Goal: Task Accomplishment & Management: Manage account settings

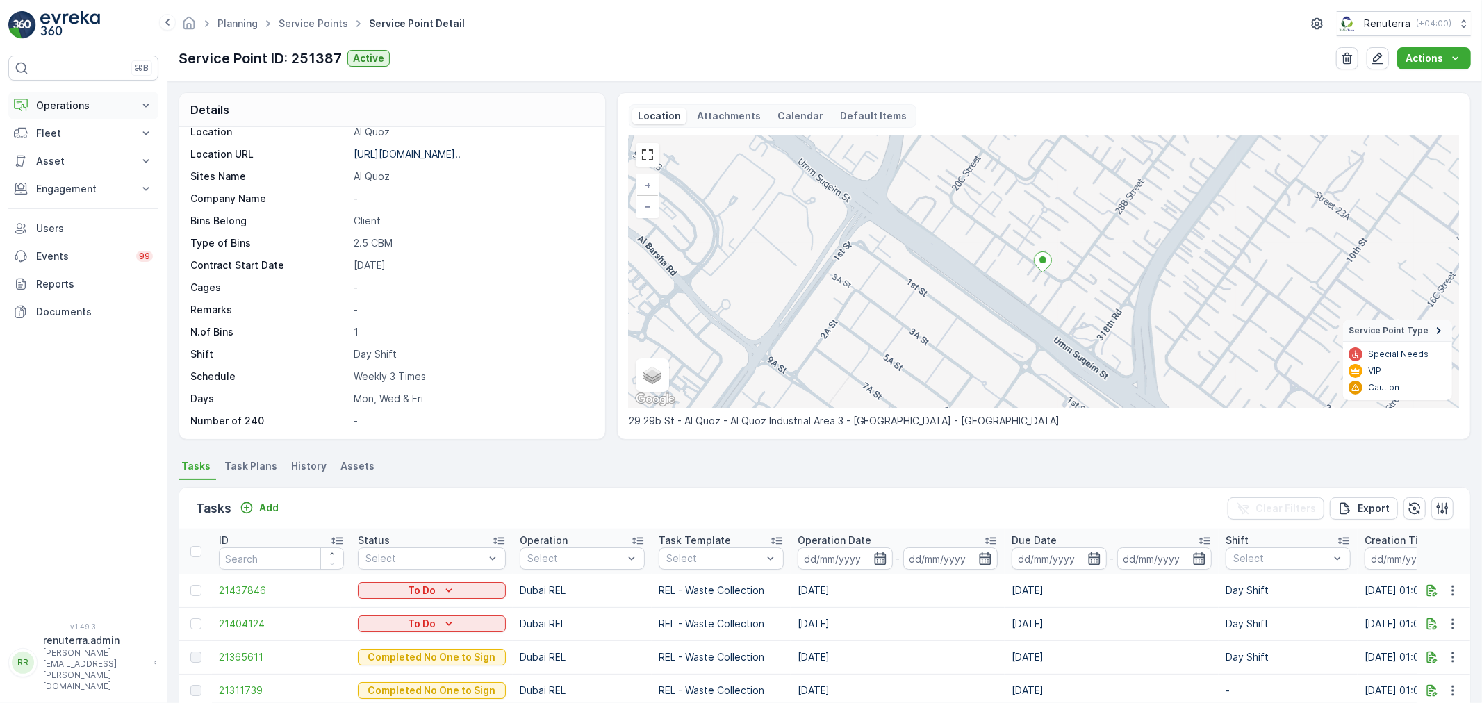
click at [67, 106] on p "Operations" at bounding box center [83, 106] width 94 height 14
click at [63, 165] on p "Routes & Tasks" at bounding box center [71, 168] width 72 height 14
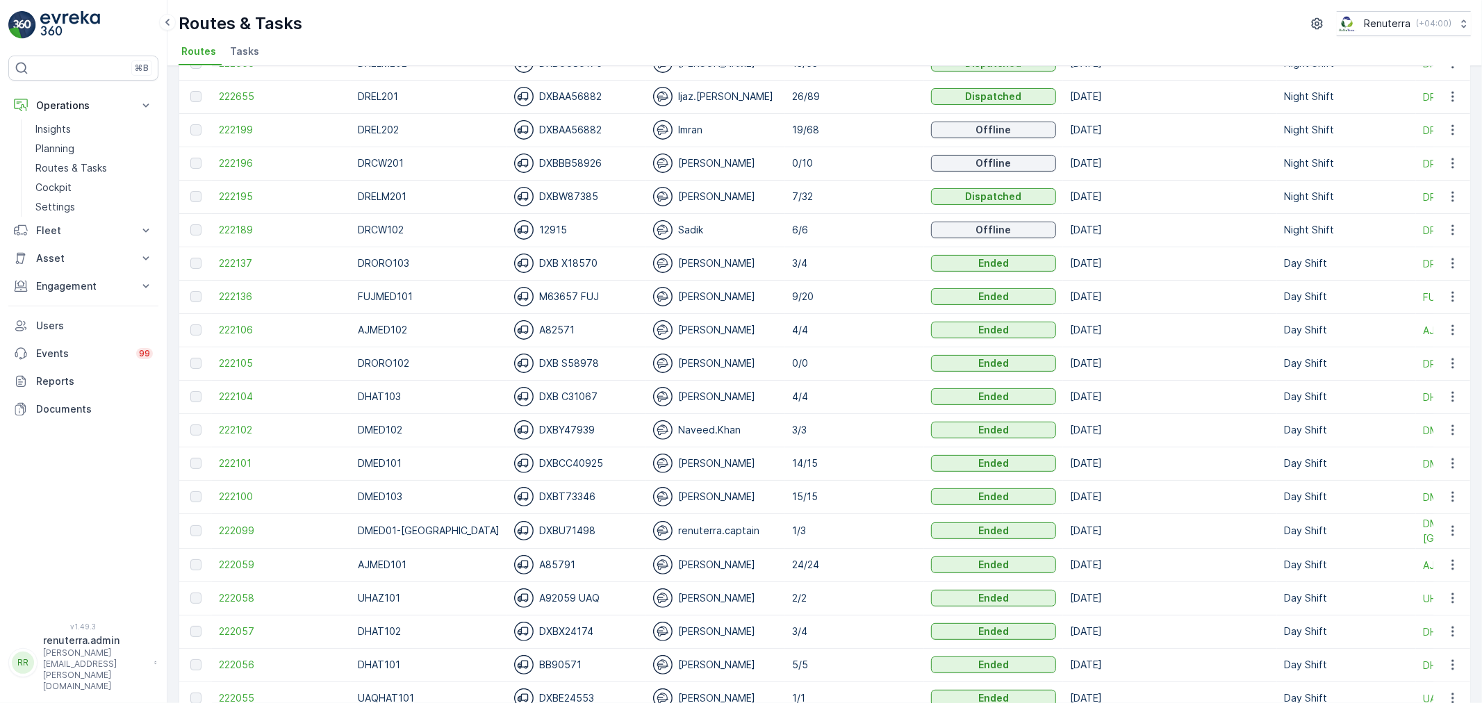
scroll to position [308, 0]
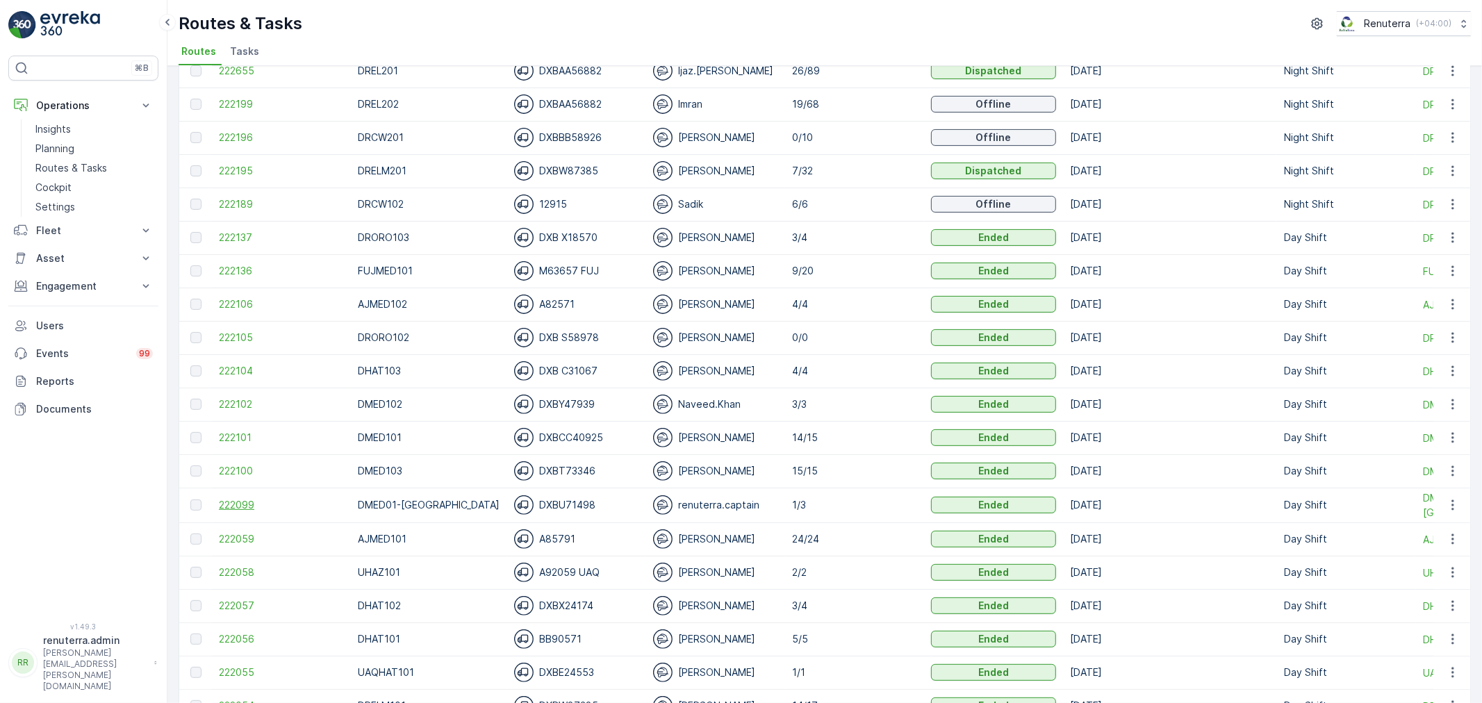
click at [232, 504] on span "222099" at bounding box center [281, 505] width 125 height 14
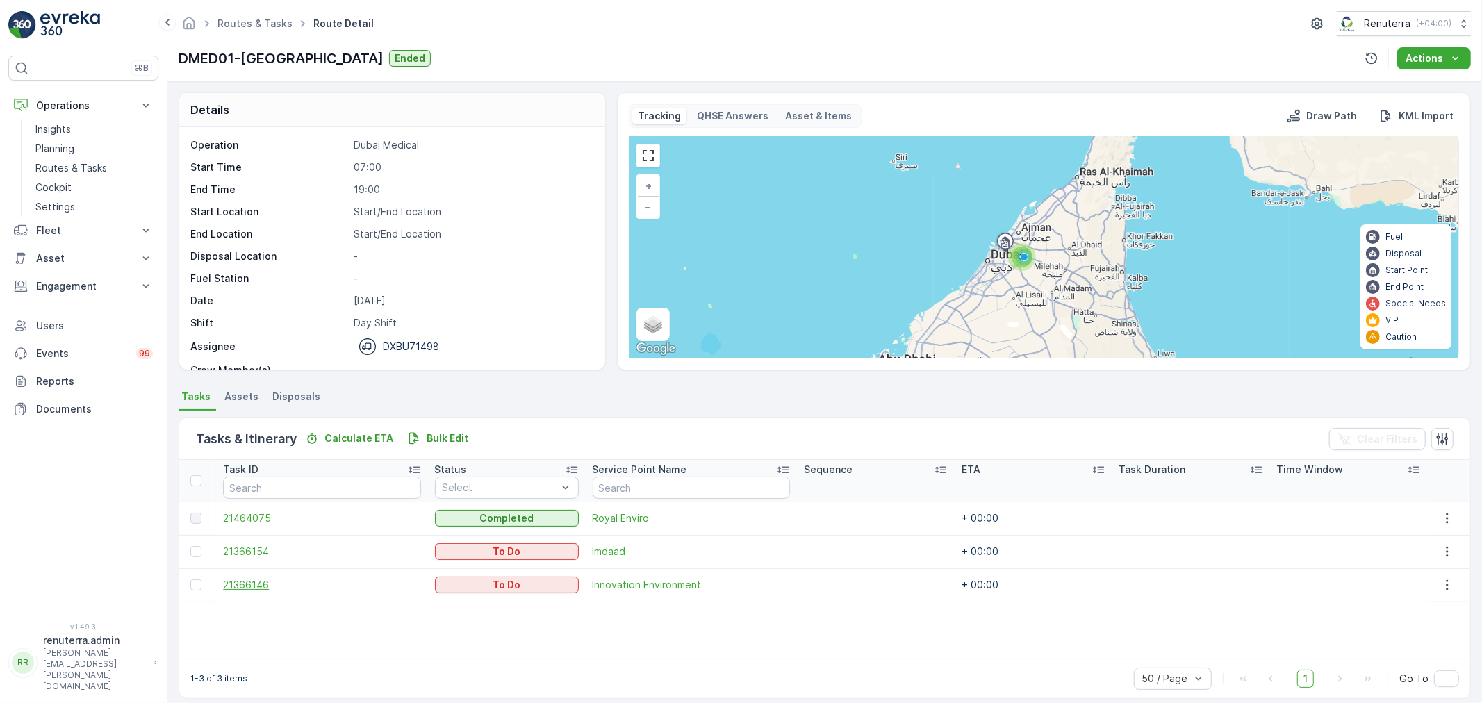
click at [247, 584] on span "21366146" at bounding box center [321, 585] width 197 height 14
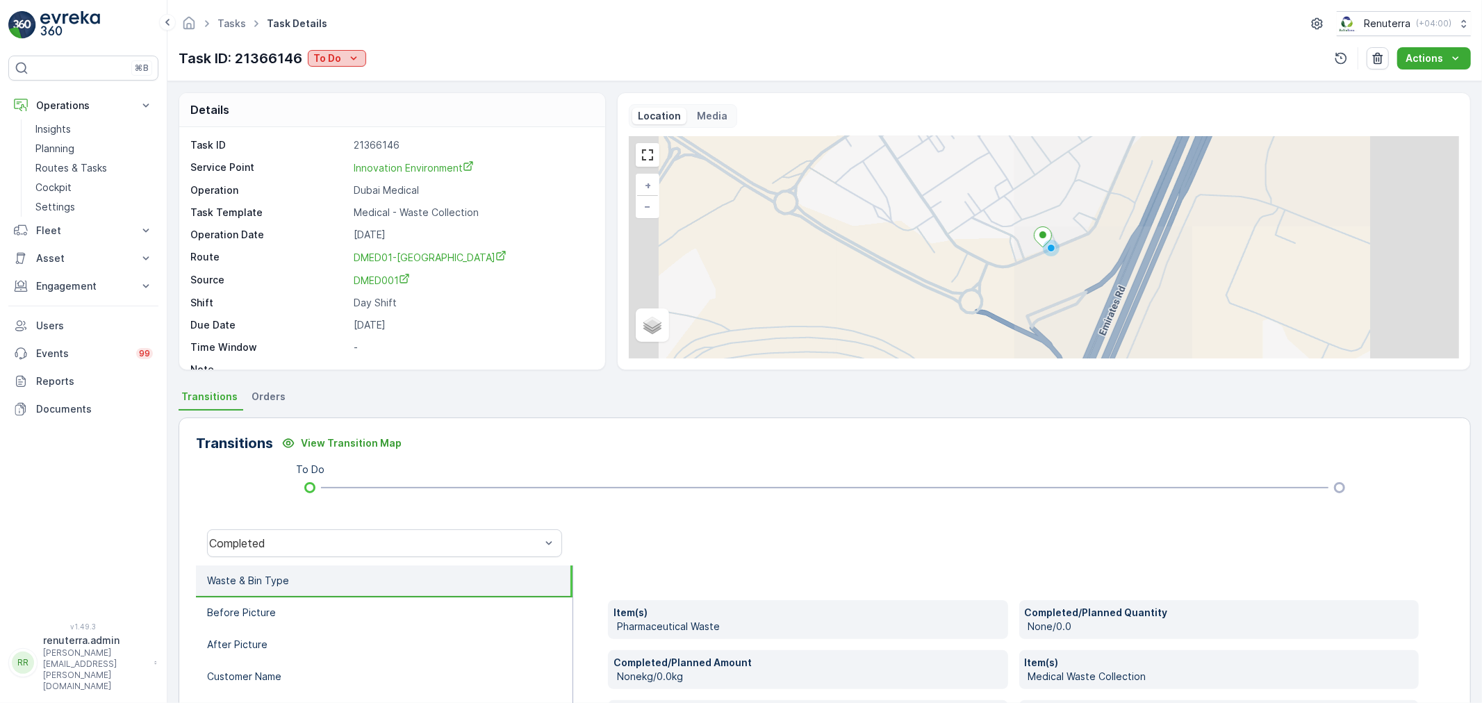
click at [351, 59] on icon "To Do" at bounding box center [354, 57] width 6 height 3
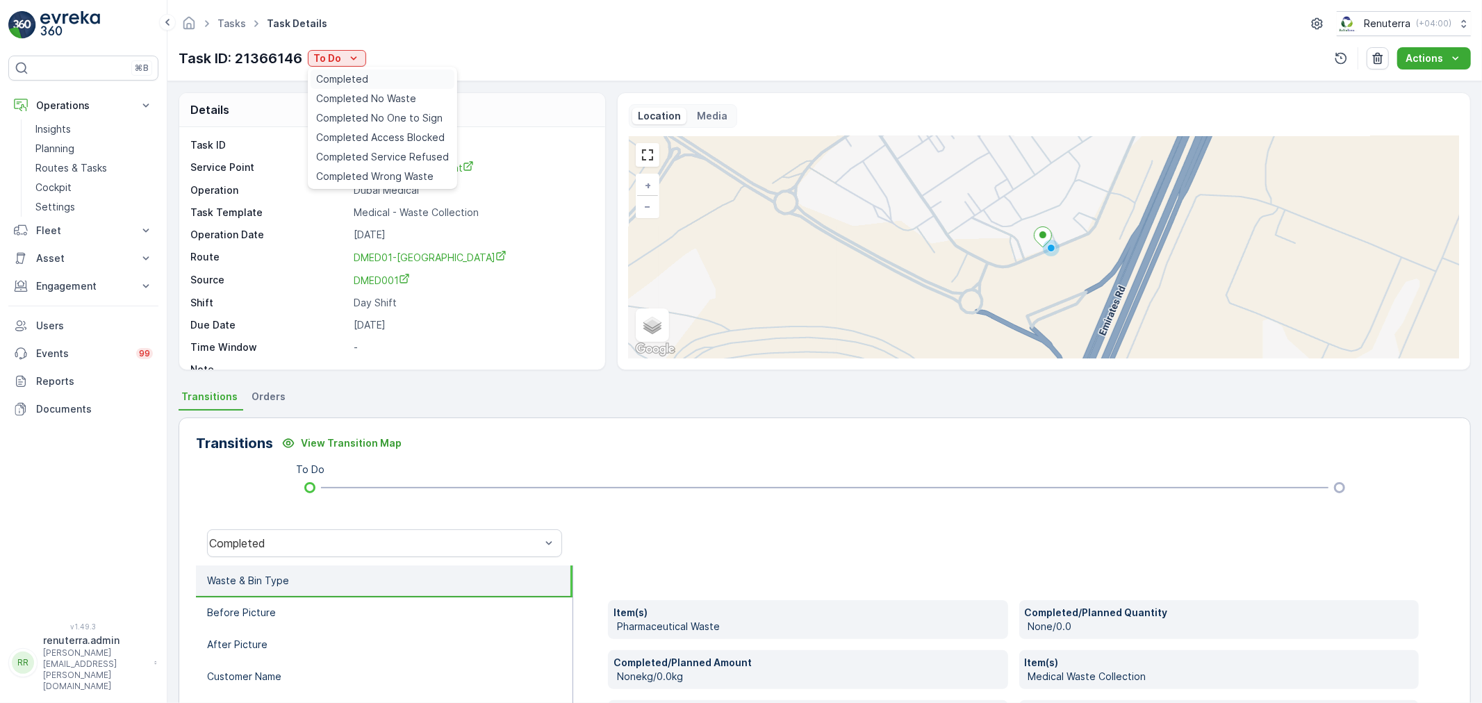
click at [351, 83] on span "Completed" at bounding box center [342, 79] width 52 height 14
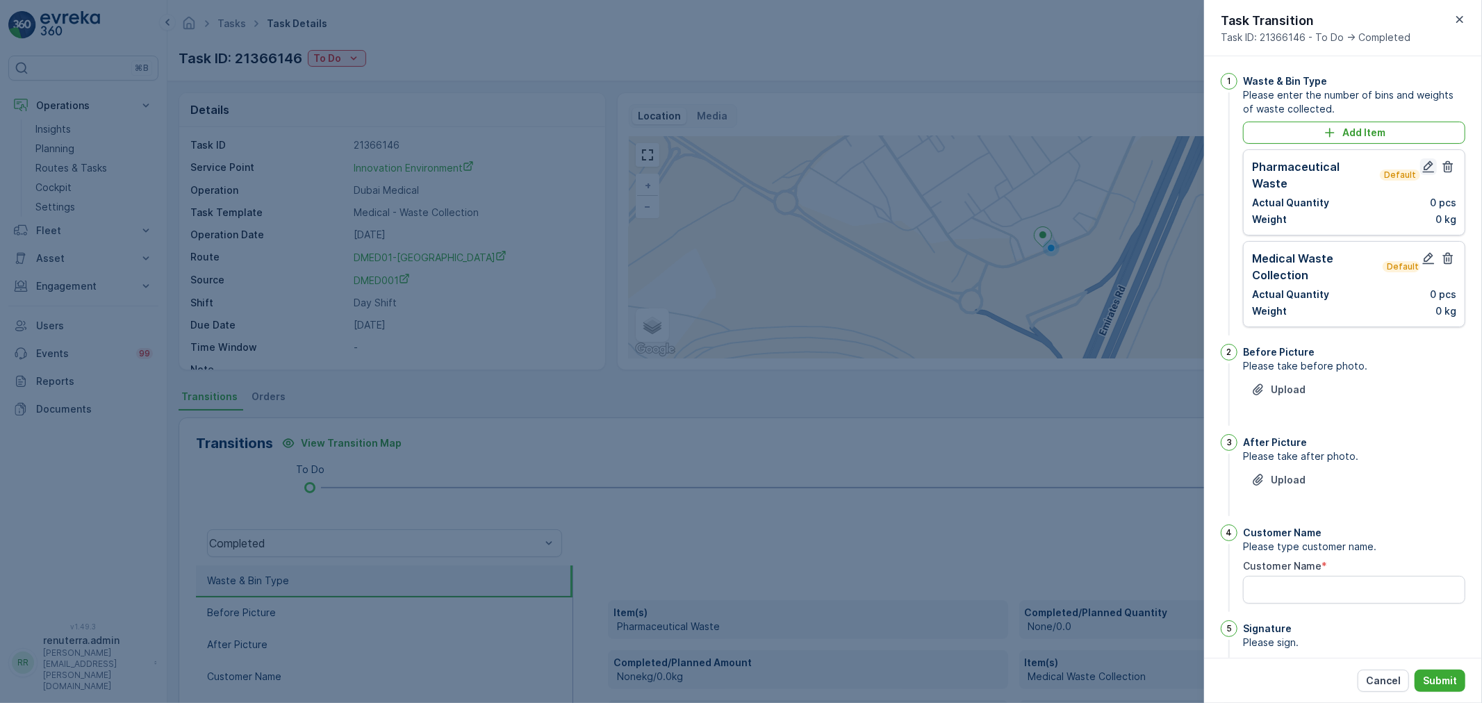
click at [1432, 163] on button "button" at bounding box center [1428, 166] width 17 height 17
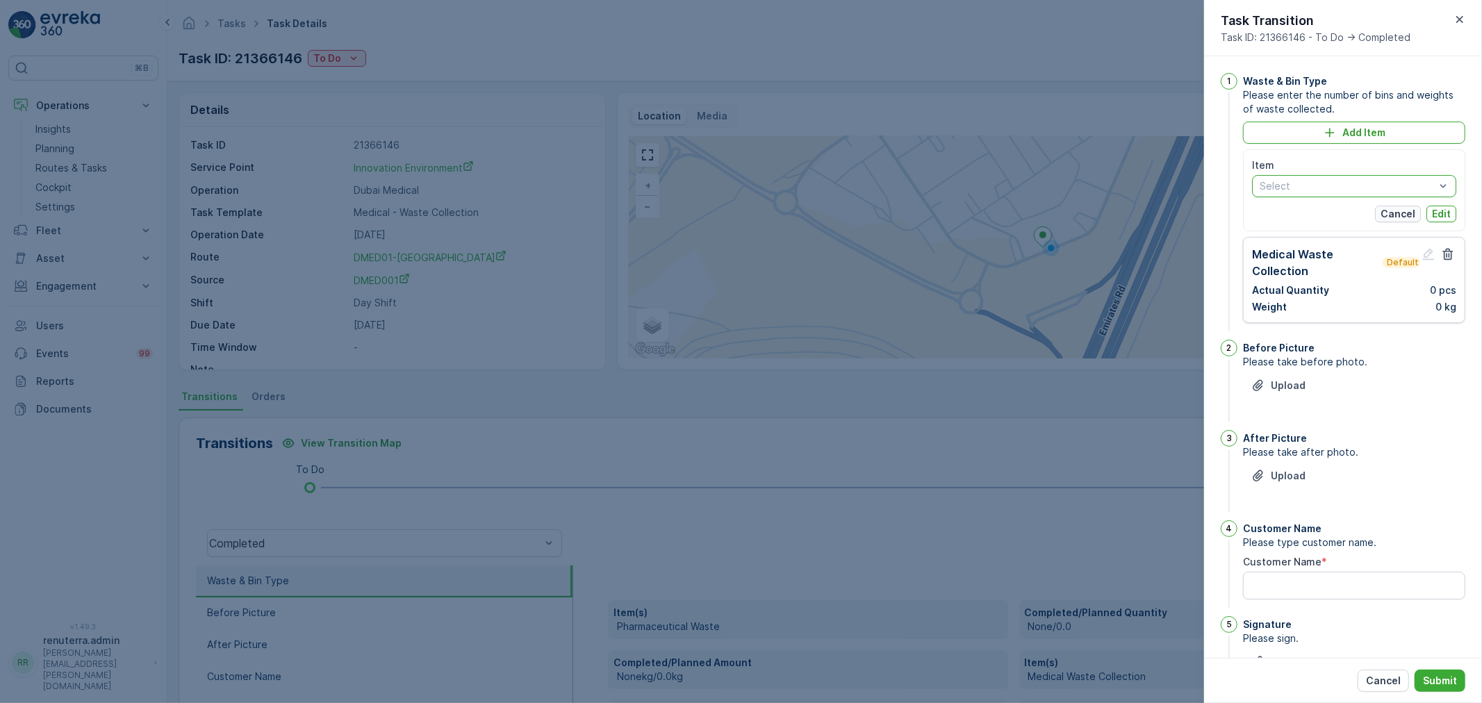
click at [1412, 210] on button "Cancel" at bounding box center [1398, 214] width 46 height 17
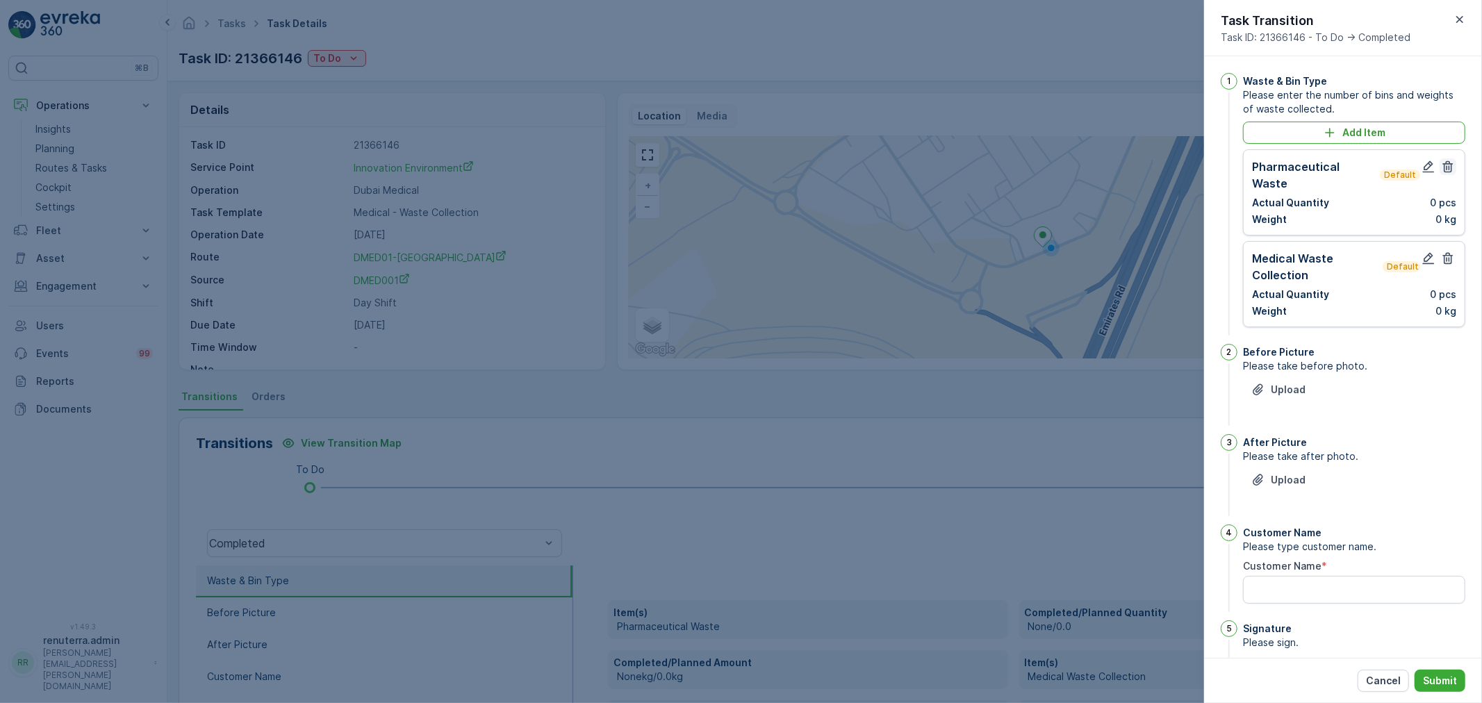
click at [1447, 172] on icon "button" at bounding box center [1448, 167] width 10 height 12
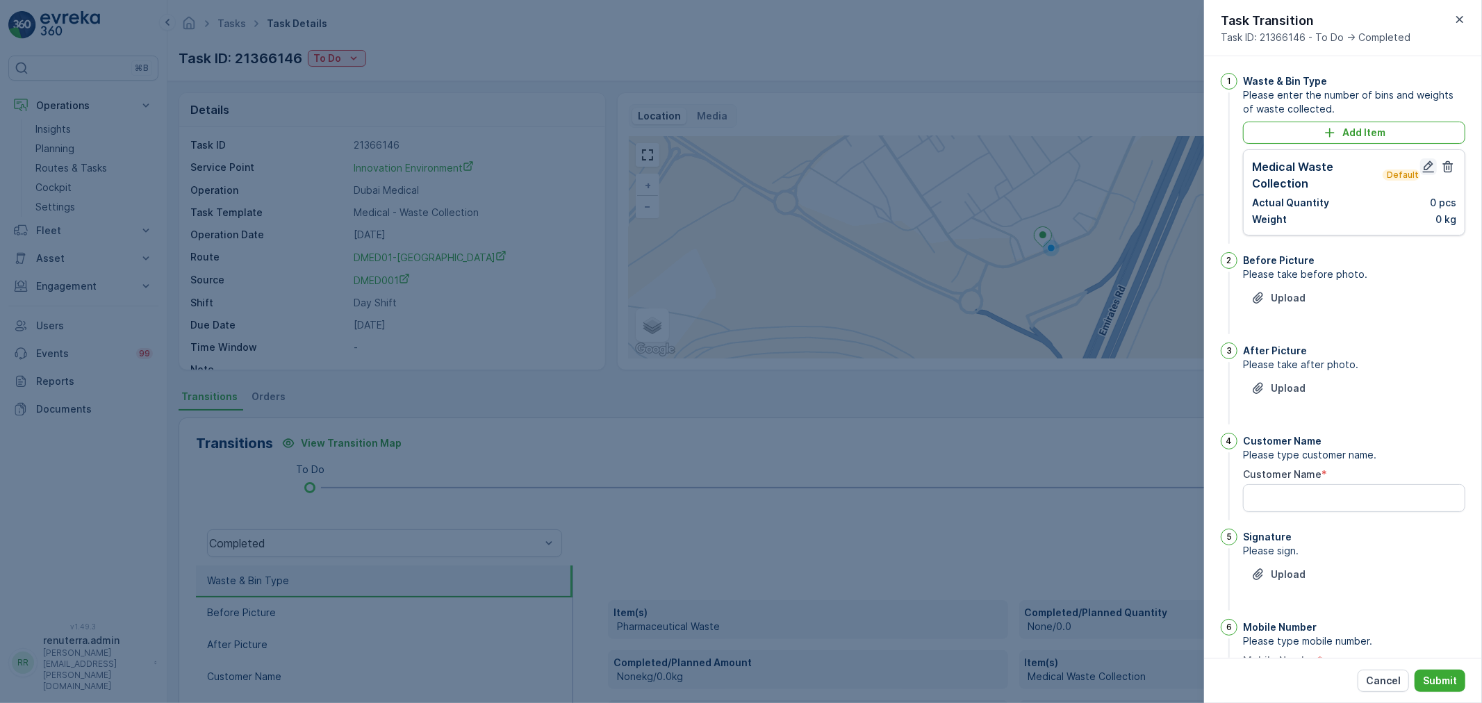
click at [1421, 163] on icon "button" at bounding box center [1428, 167] width 14 height 14
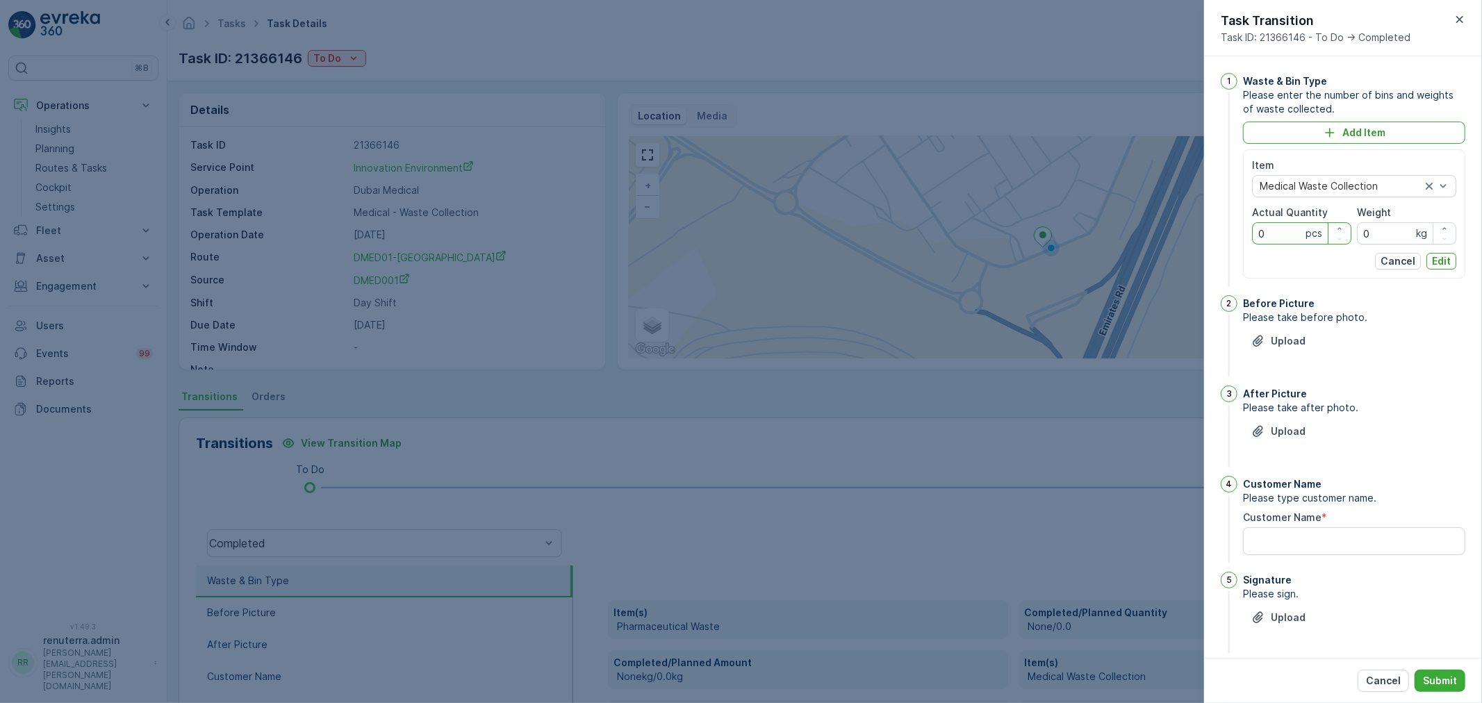
click at [1283, 229] on Quantity "0" at bounding box center [1301, 233] width 99 height 22
type Quantity "24"
click at [1399, 232] on input "0" at bounding box center [1406, 233] width 99 height 22
type input "288"
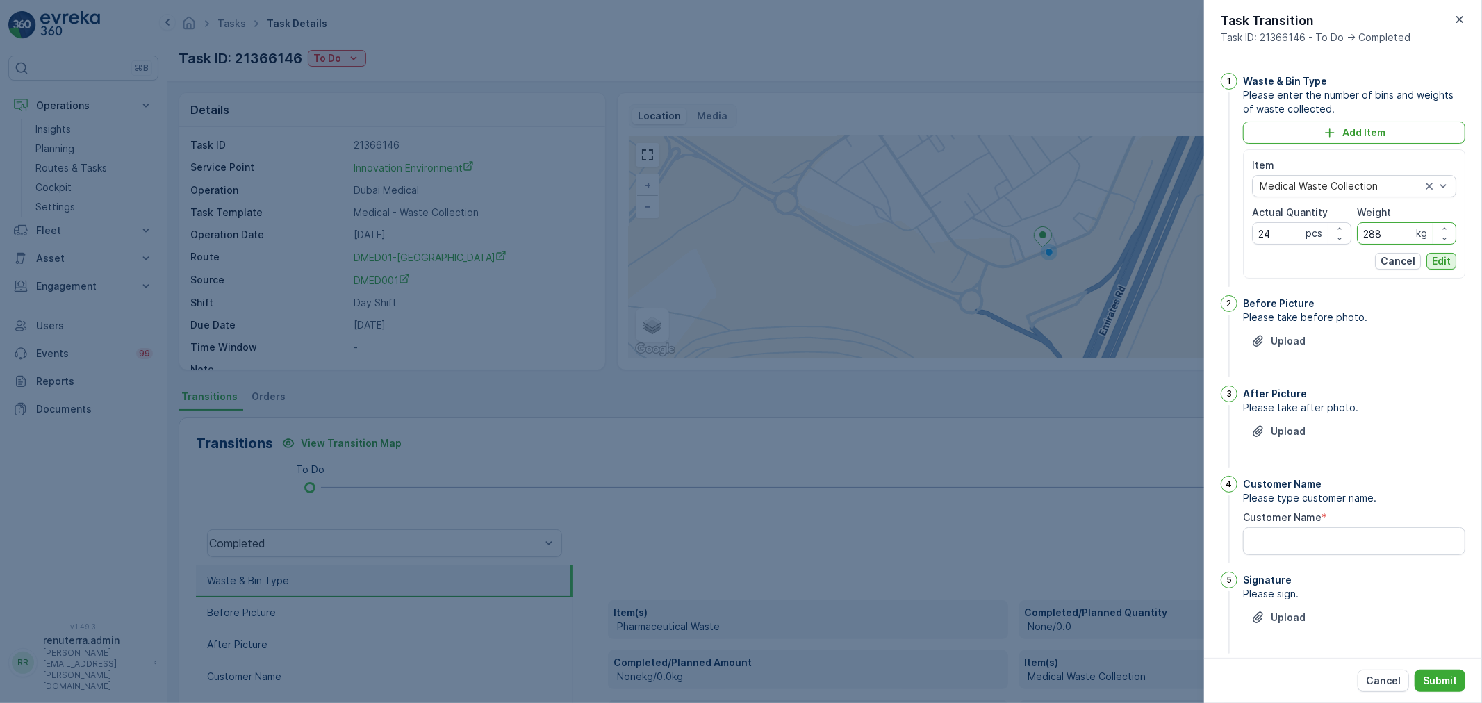
click at [1443, 267] on p "Edit" at bounding box center [1441, 261] width 19 height 14
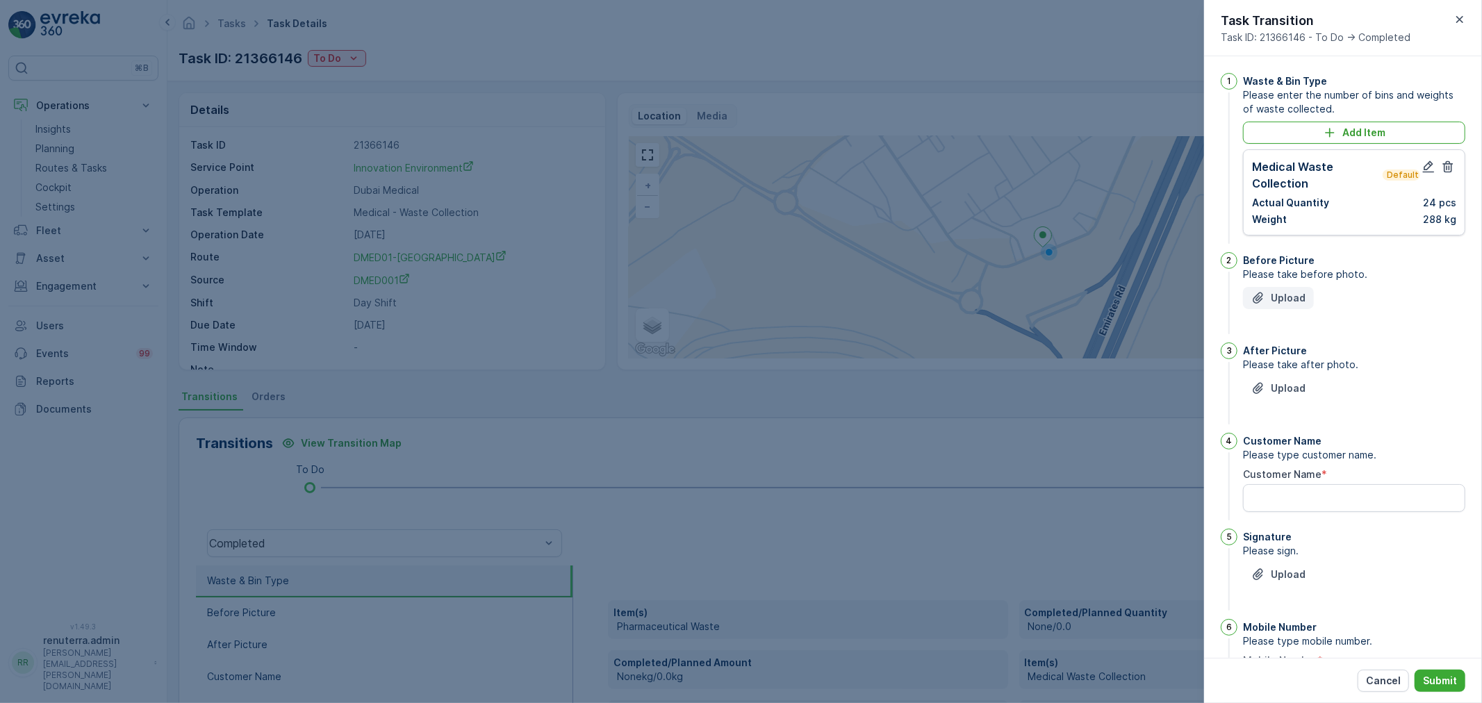
click at [1288, 299] on p "Upload" at bounding box center [1288, 298] width 35 height 14
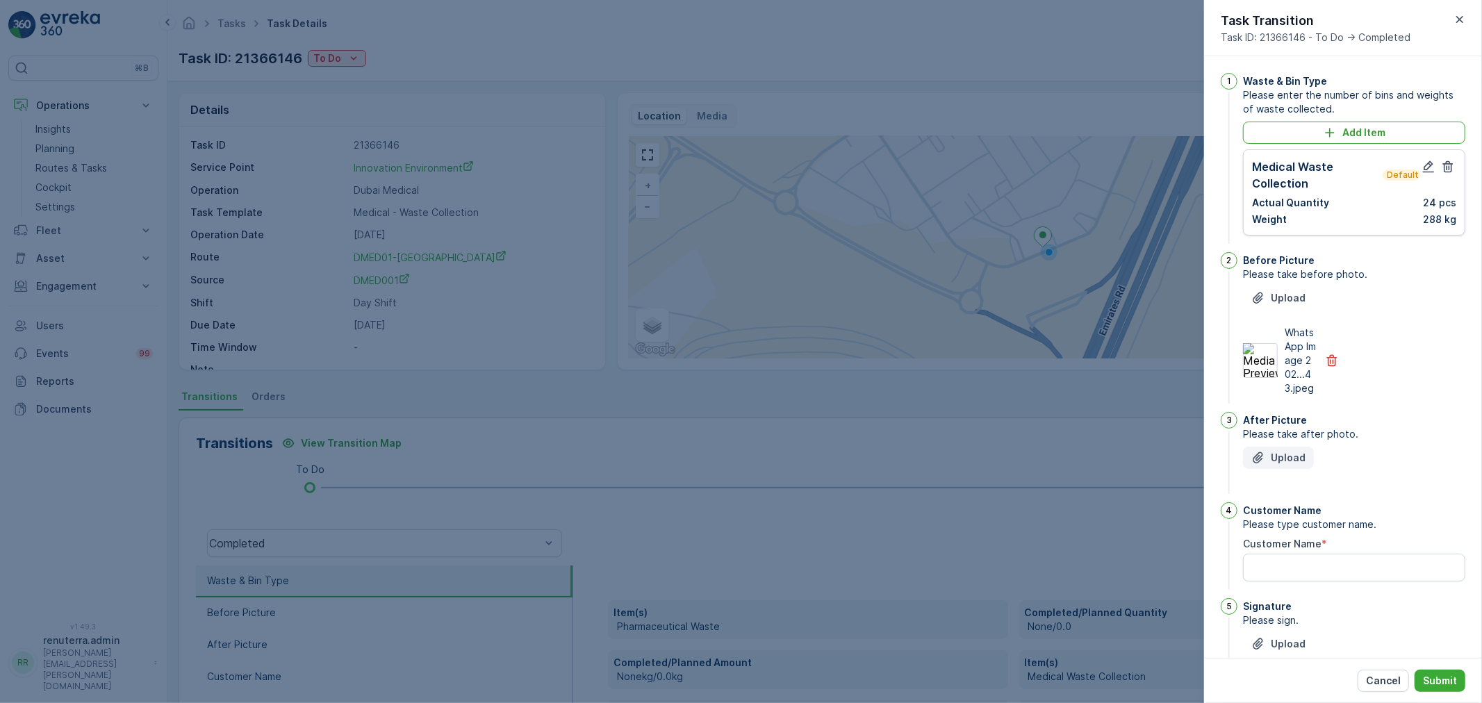
click at [1284, 465] on p "Upload" at bounding box center [1288, 458] width 35 height 14
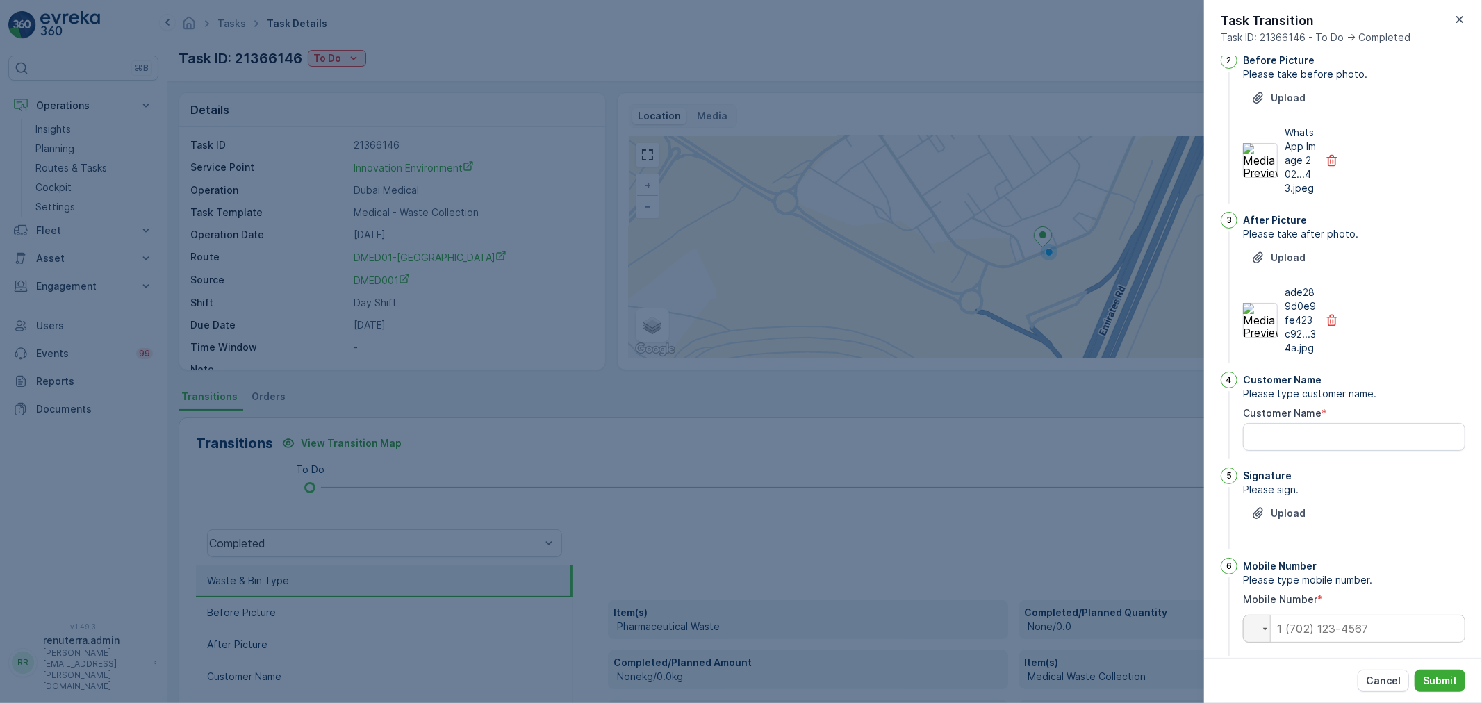
scroll to position [231, 0]
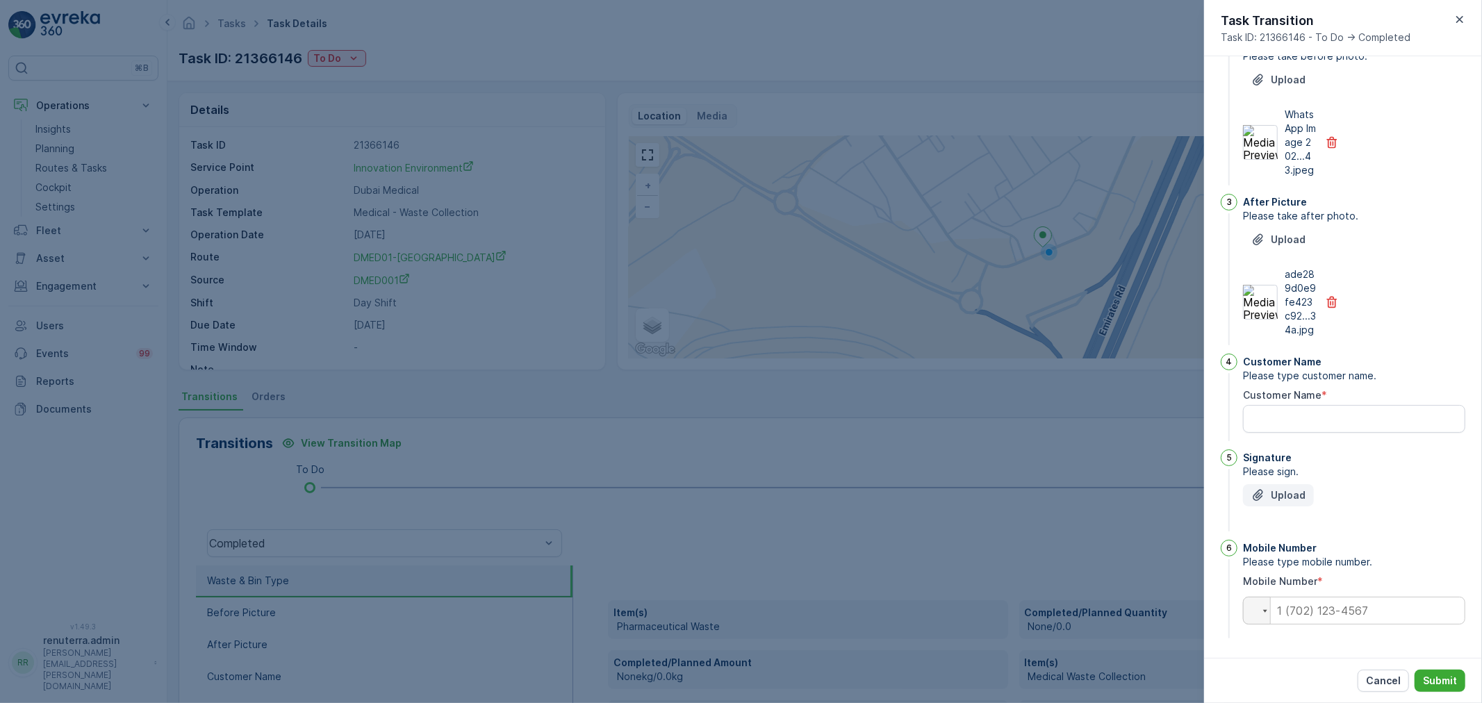
click at [1300, 502] on p "Upload" at bounding box center [1288, 495] width 35 height 14
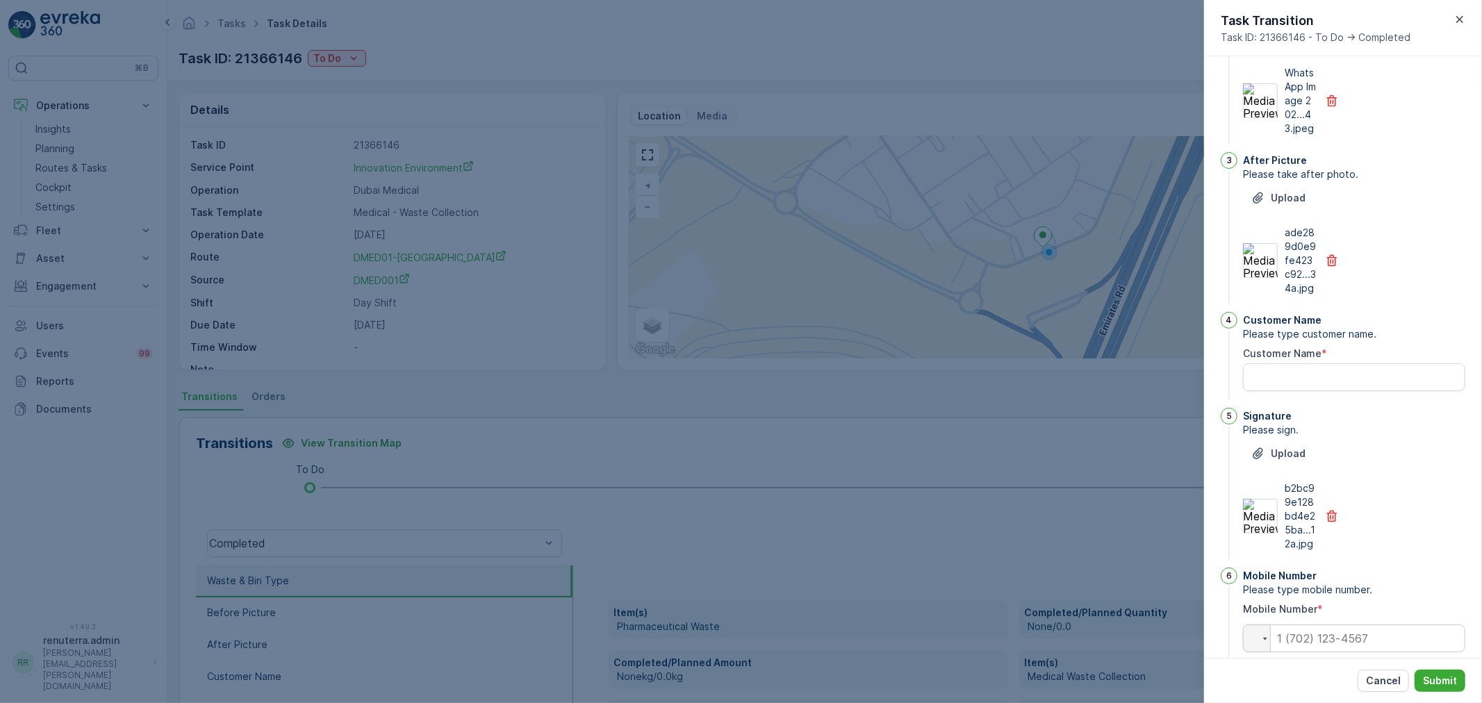
scroll to position [315, 0]
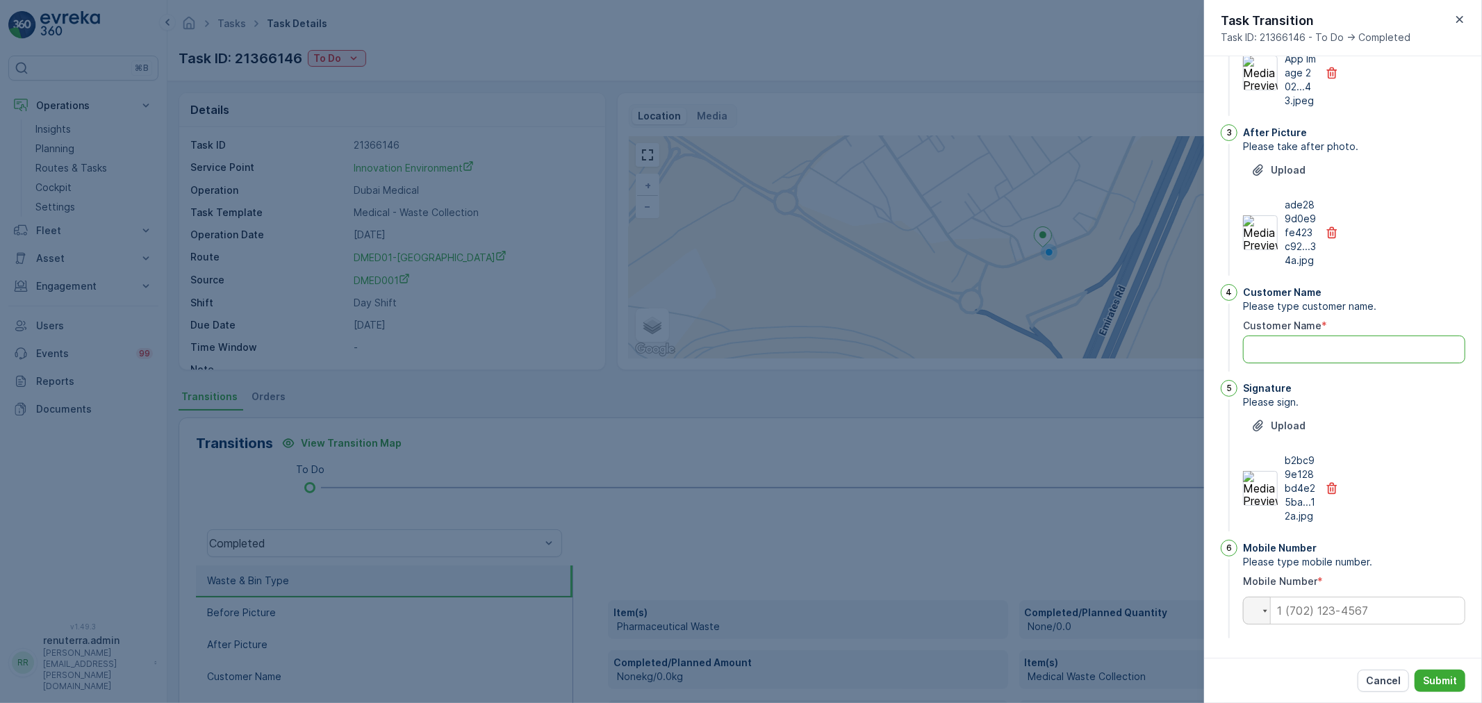
click at [1371, 354] on Name "Customer Name" at bounding box center [1354, 350] width 222 height 28
type Name "A"
type Name "ana"
click at [1314, 618] on input "tel" at bounding box center [1354, 611] width 222 height 28
type input "0520404470"
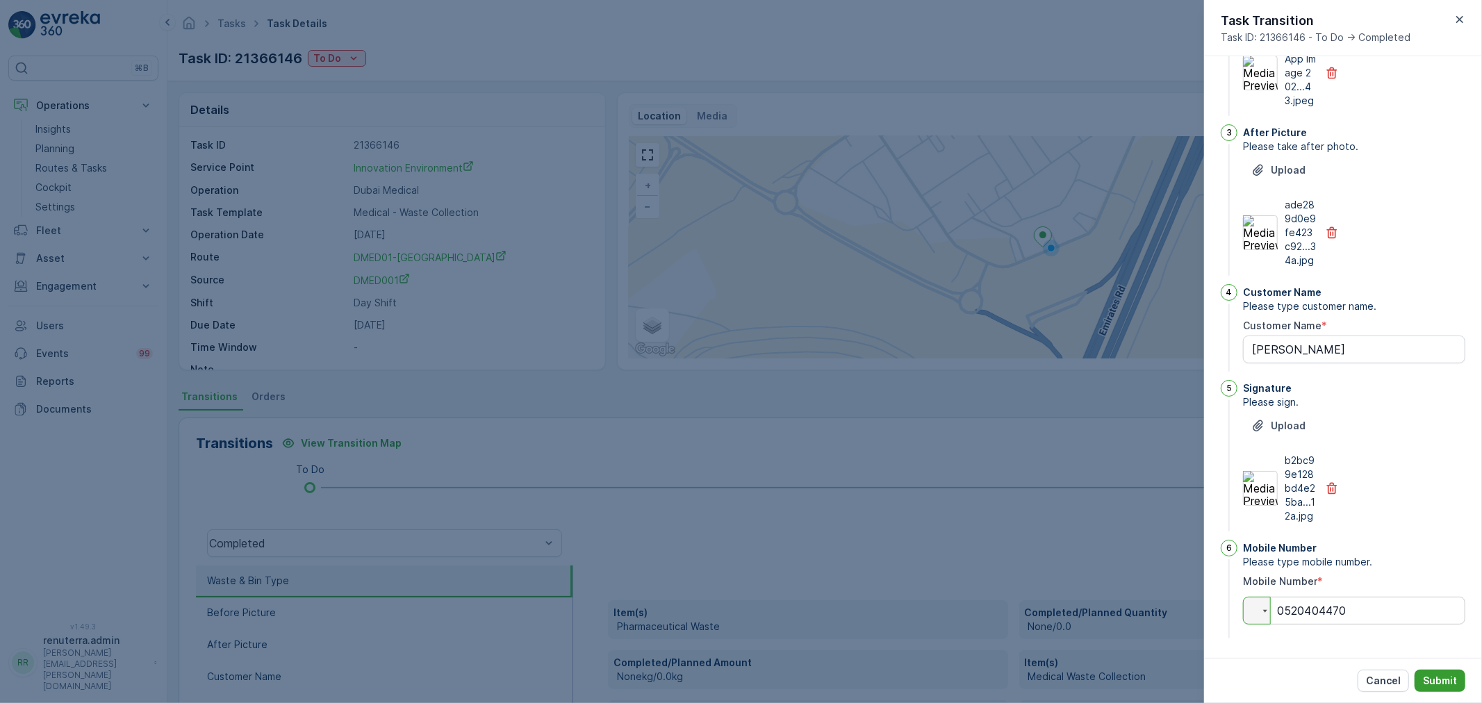
click at [1452, 690] on button "Submit" at bounding box center [1439, 681] width 51 height 22
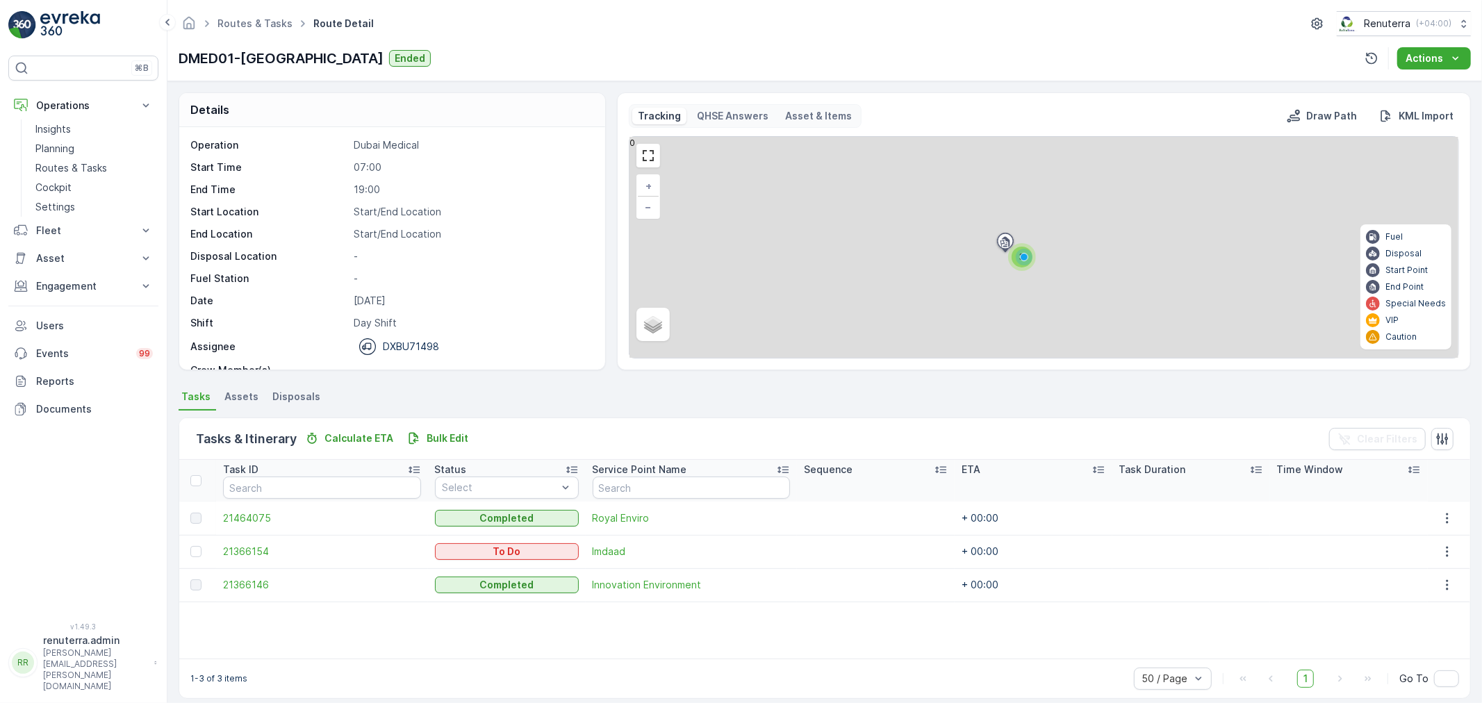
scroll to position [13, 0]
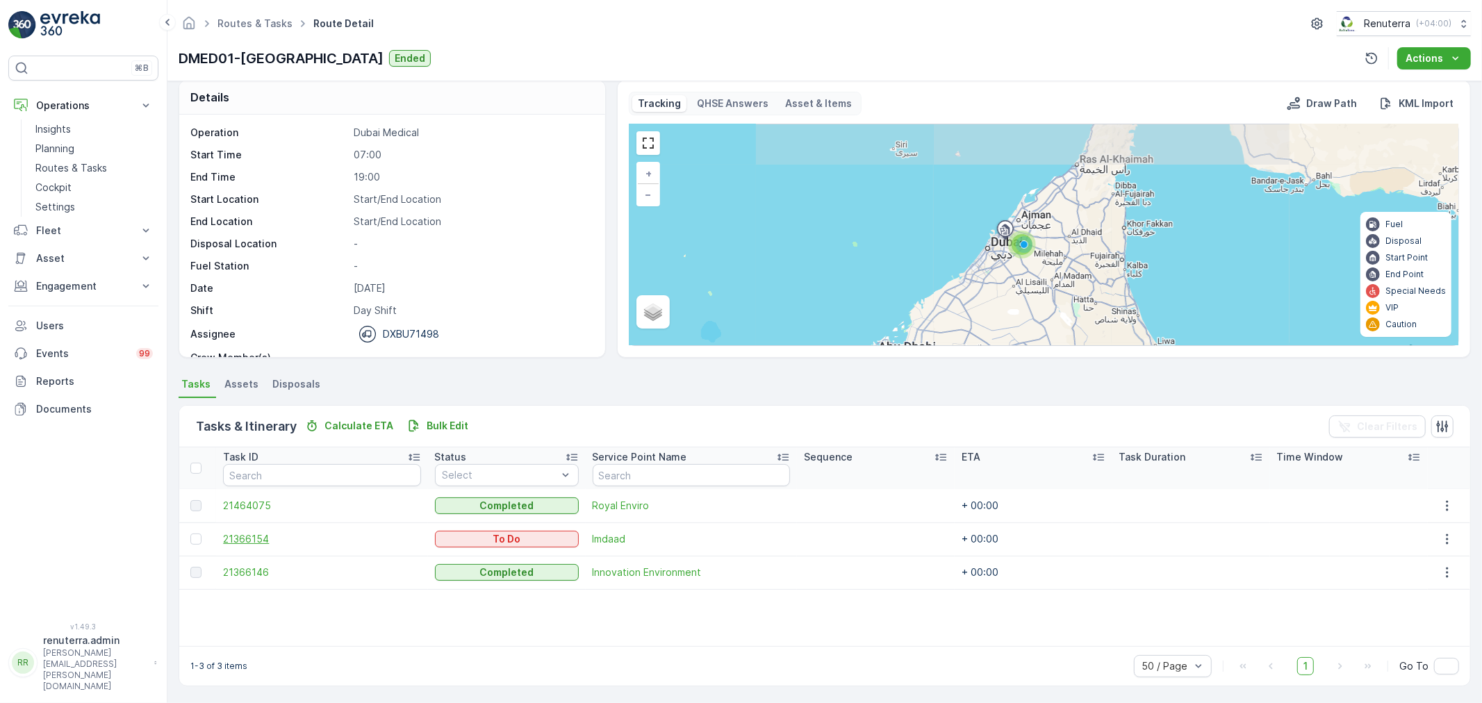
click at [259, 536] on span "21366154" at bounding box center [321, 539] width 197 height 14
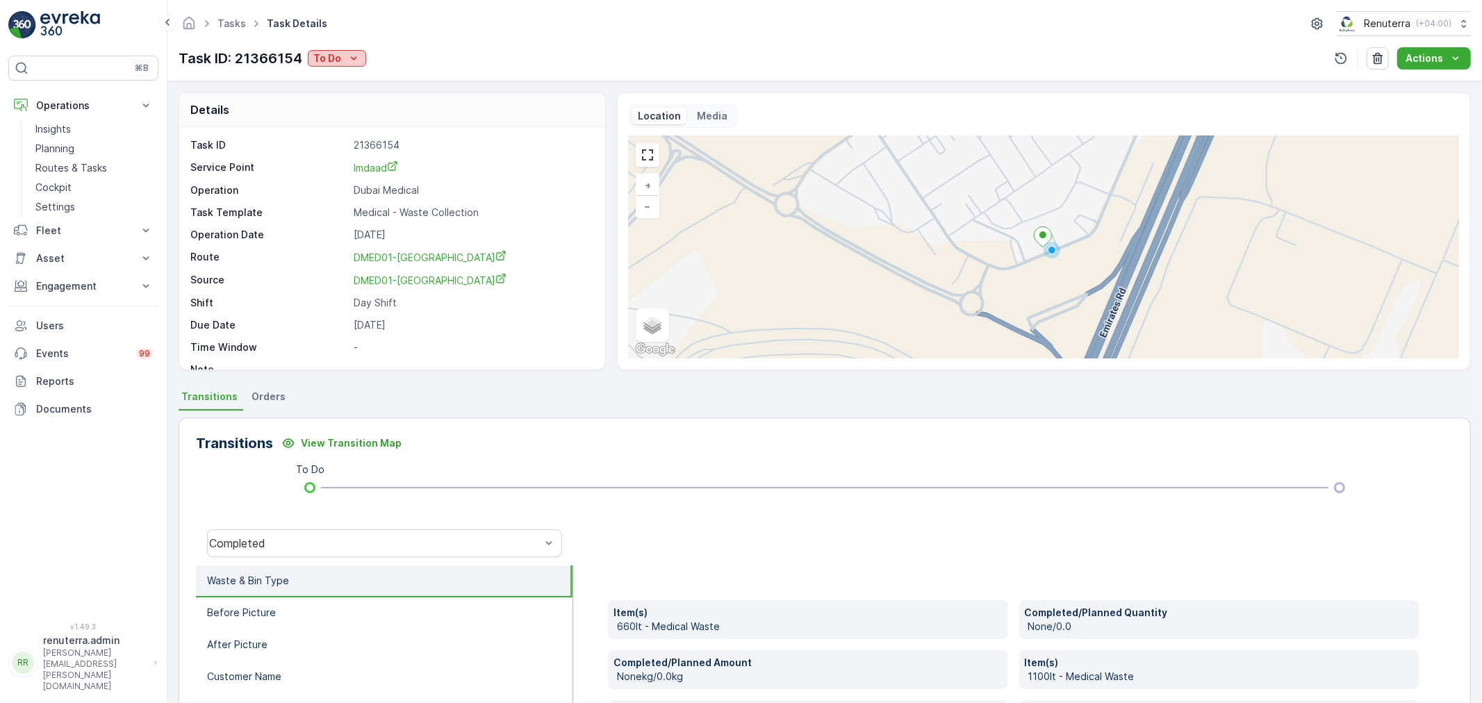
click at [344, 64] on div "To Do" at bounding box center [336, 58] width 47 height 14
click at [340, 83] on span "Completed" at bounding box center [342, 79] width 52 height 14
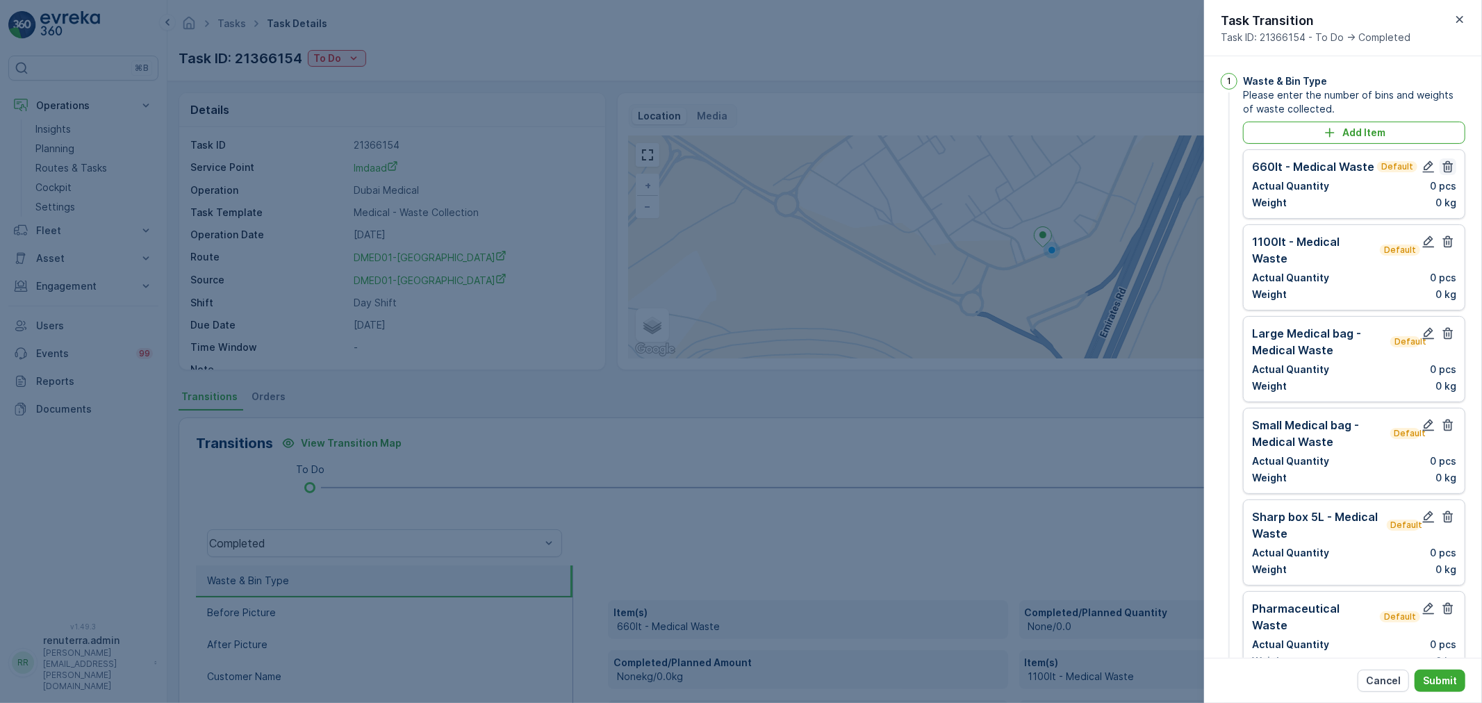
click at [1446, 160] on icon "button" at bounding box center [1448, 167] width 14 height 14
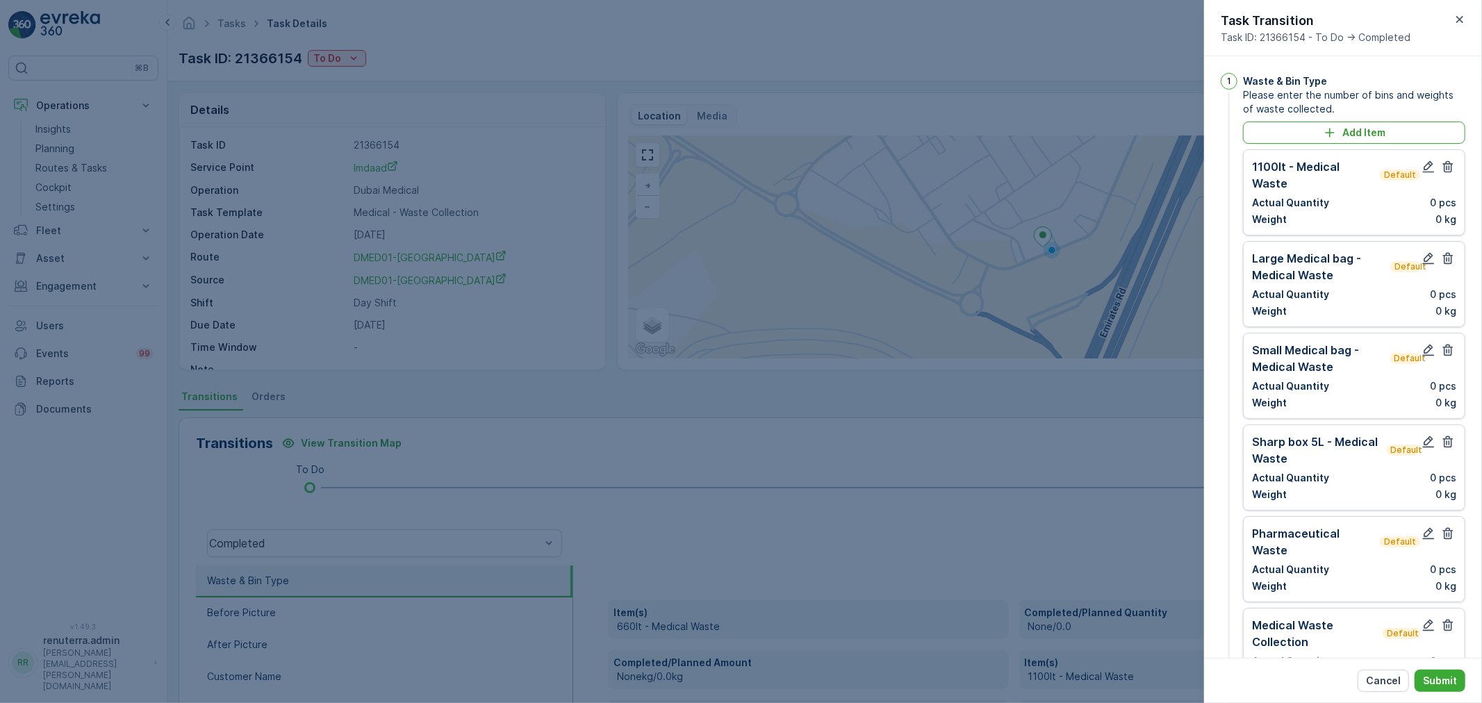
click at [1446, 160] on icon "button" at bounding box center [1448, 167] width 14 height 14
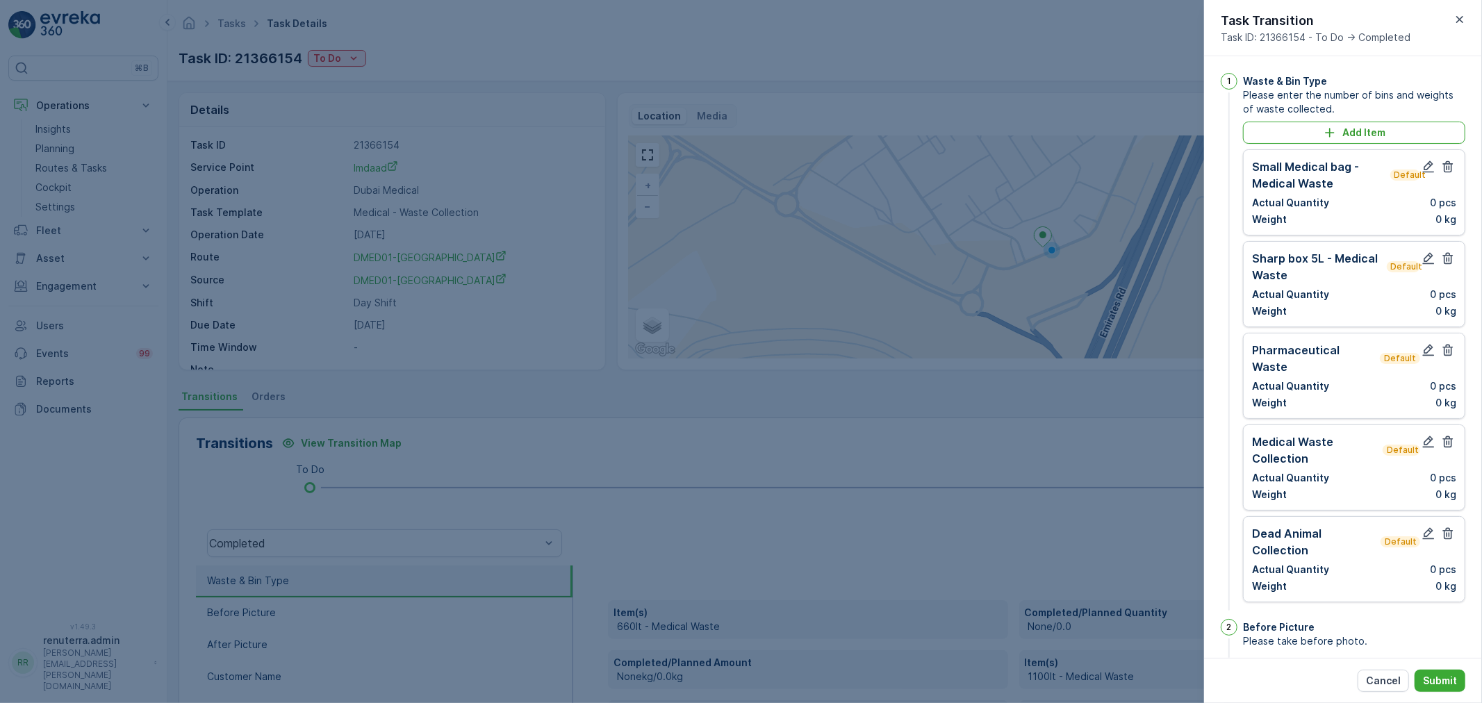
click at [1446, 160] on icon "button" at bounding box center [1448, 167] width 14 height 14
click at [1446, 251] on icon "button" at bounding box center [1448, 258] width 14 height 14
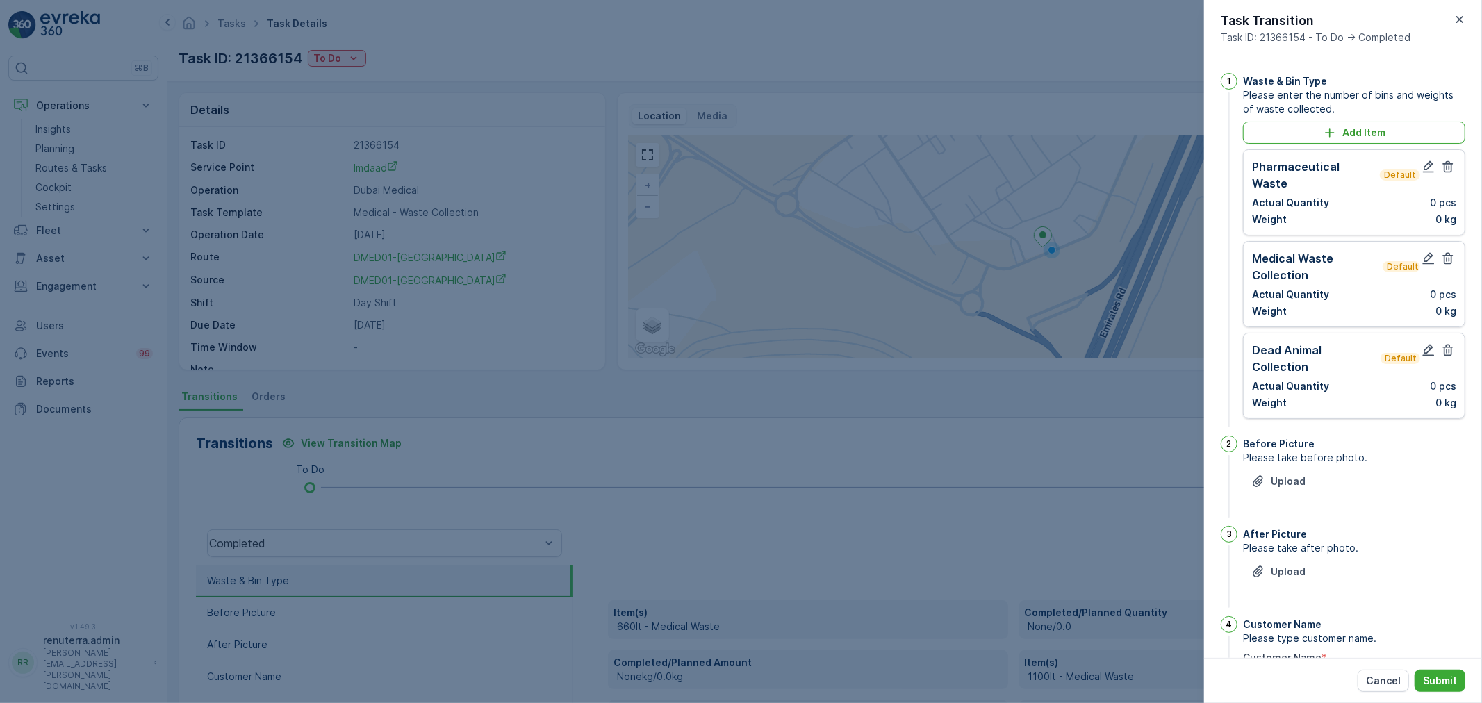
click at [1446, 160] on icon "button" at bounding box center [1448, 167] width 14 height 14
click at [1444, 257] on icon "button" at bounding box center [1448, 258] width 14 height 14
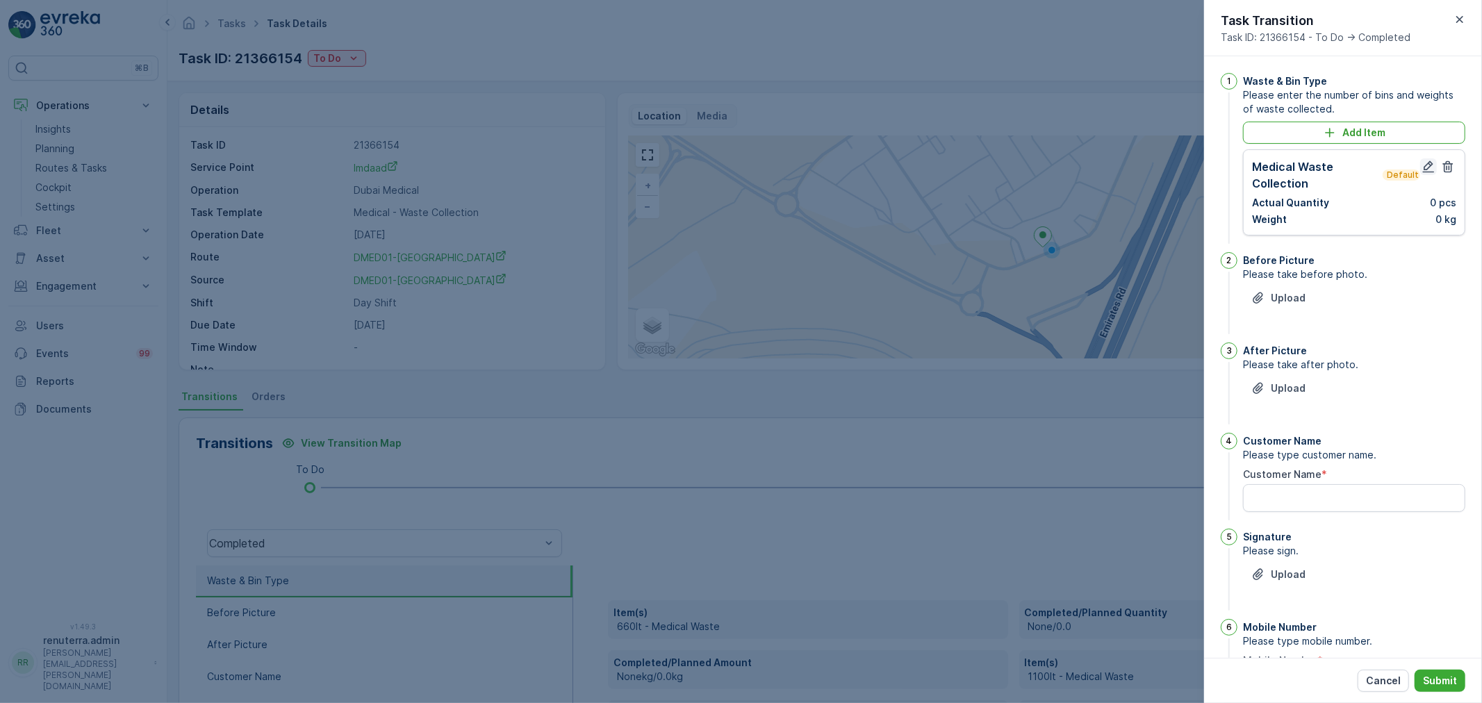
click at [1423, 172] on icon "button" at bounding box center [1429, 167] width 12 height 12
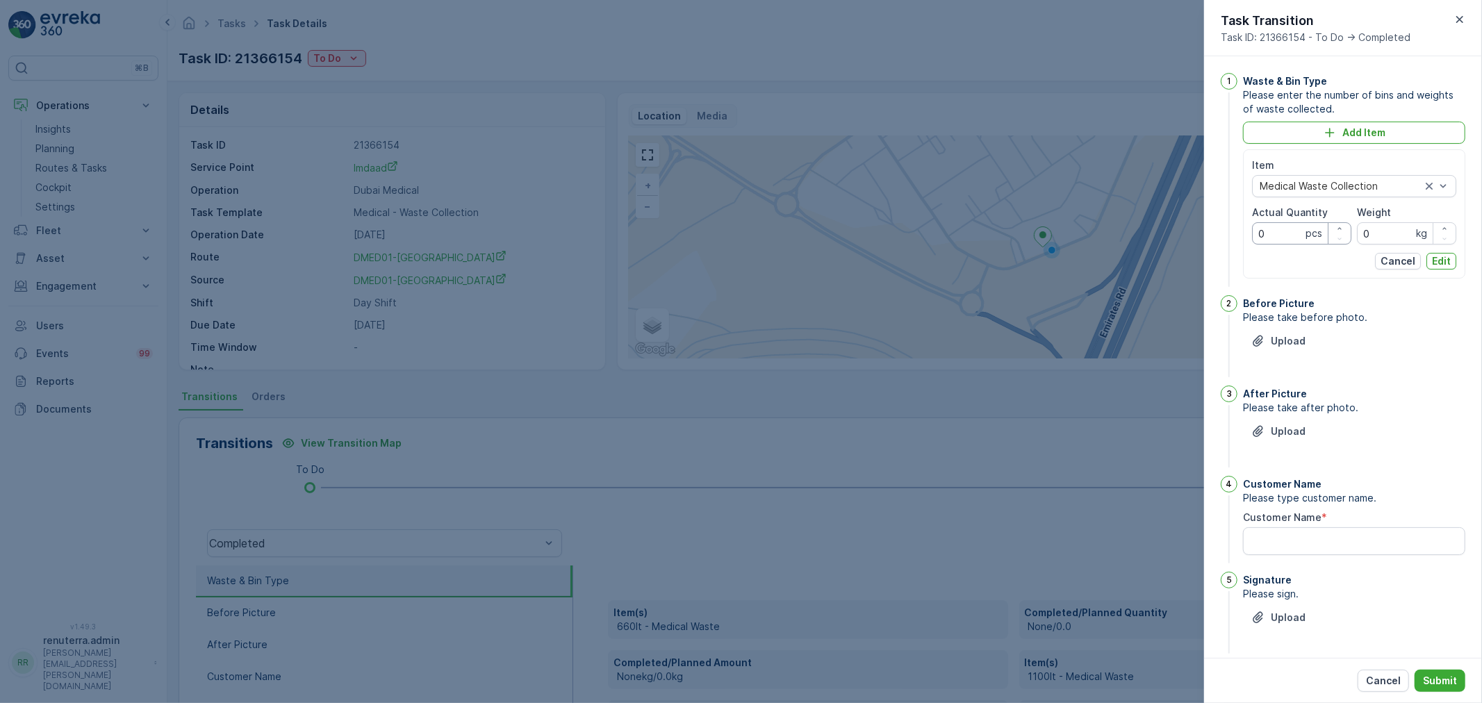
click at [1289, 226] on Quantity "0" at bounding box center [1301, 233] width 99 height 22
type Quantity "1702"
click at [1381, 237] on input "0" at bounding box center [1406, 233] width 99 height 22
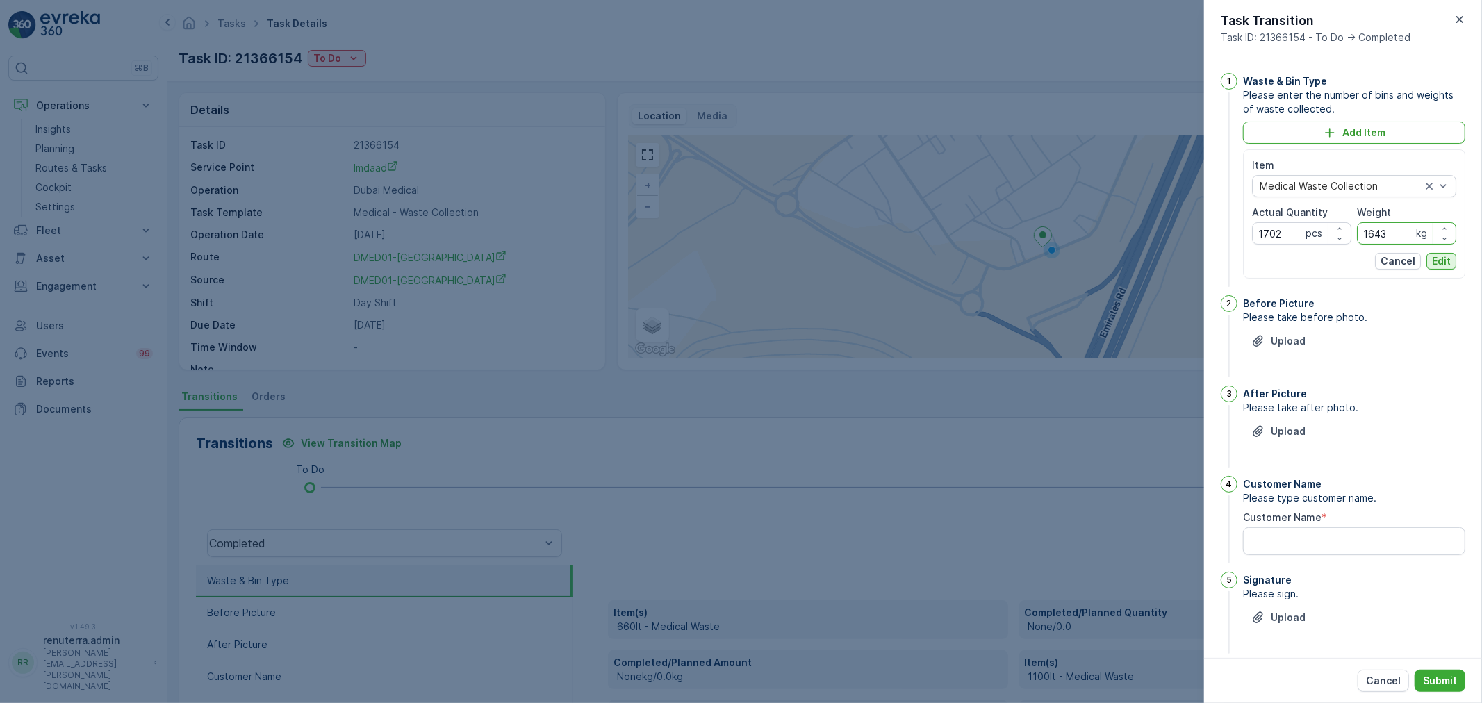
type input "1643"
click at [1446, 258] on p "Edit" at bounding box center [1441, 261] width 19 height 14
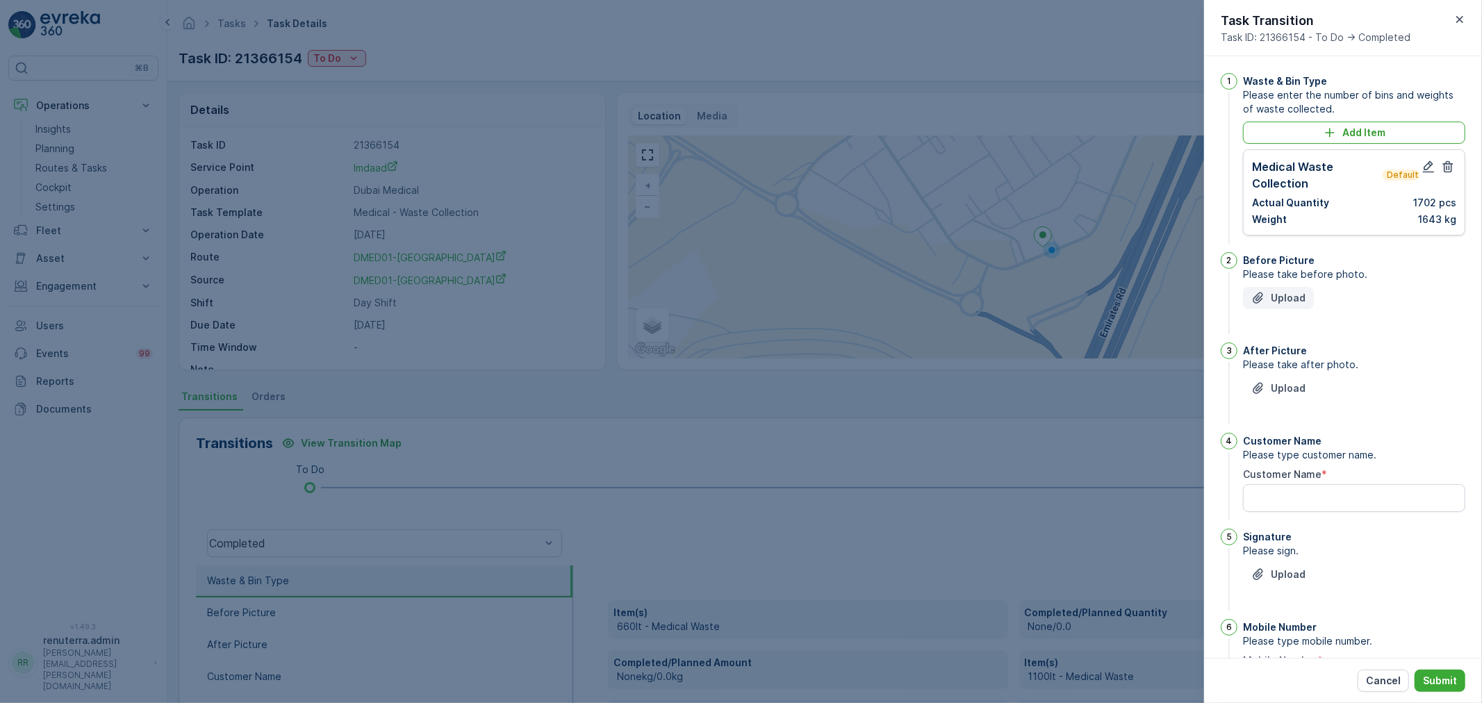
click at [1293, 295] on p "Upload" at bounding box center [1288, 298] width 35 height 14
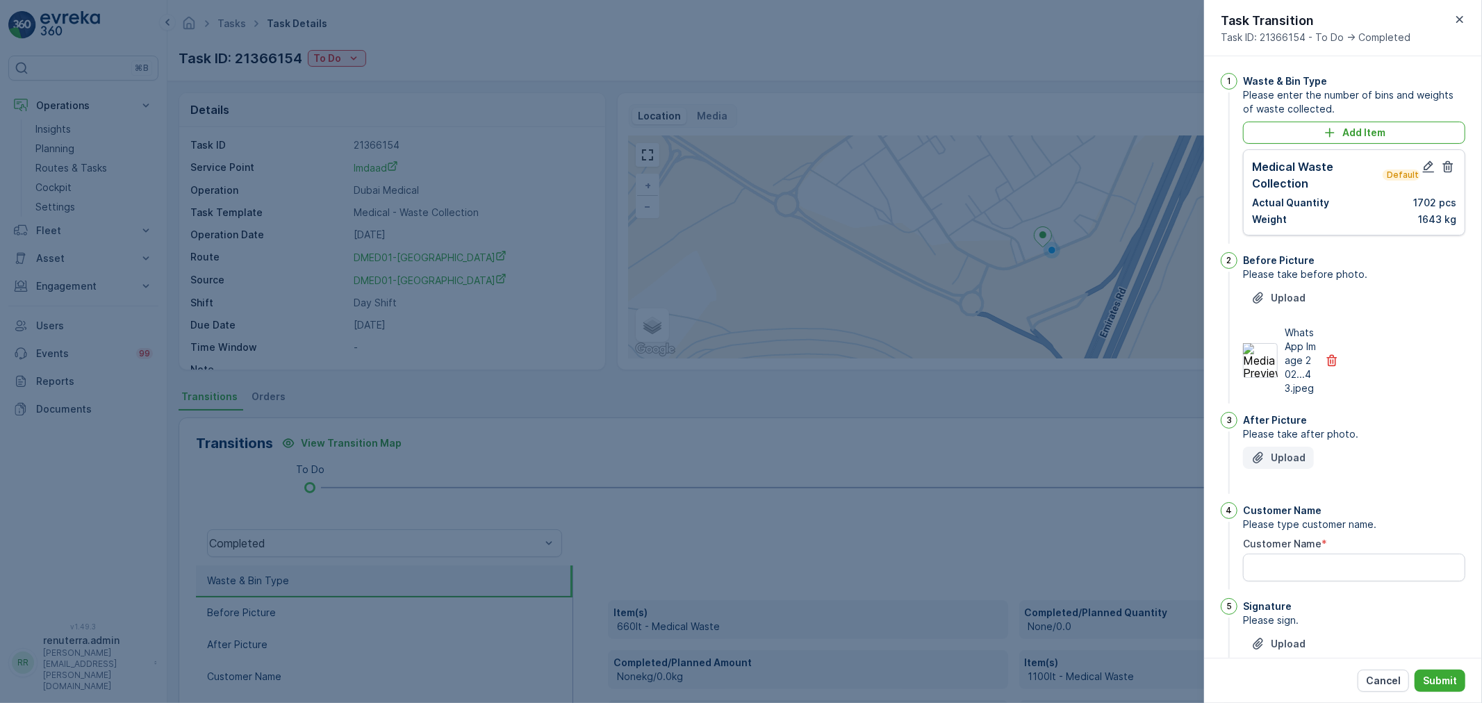
click at [1265, 465] on icon "Upload File" at bounding box center [1258, 458] width 14 height 14
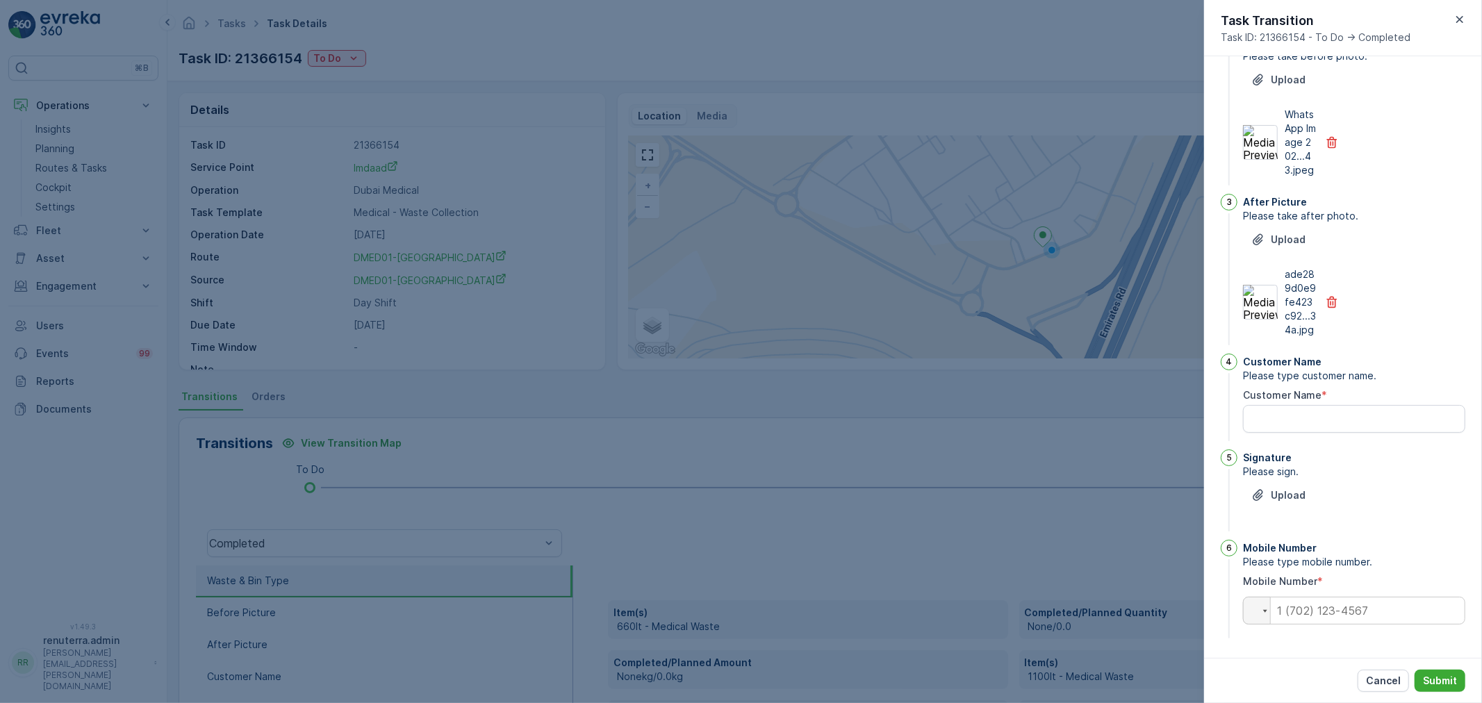
scroll to position [246, 0]
click at [1302, 614] on input "tel" at bounding box center [1354, 611] width 222 height 28
type input "0562084220"
click at [1365, 426] on Name "Customer Name" at bounding box center [1354, 419] width 222 height 28
type Name "ghayas"
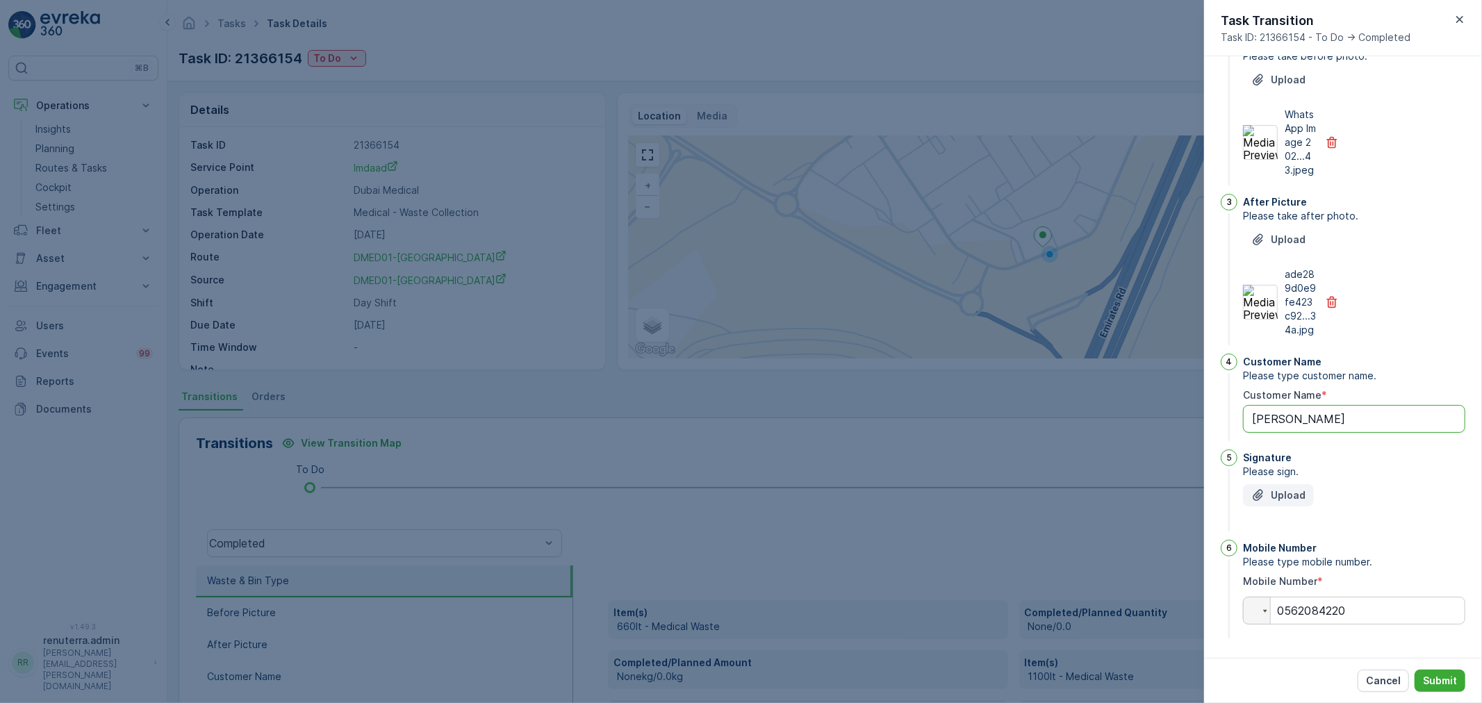
click at [1277, 484] on button "Upload" at bounding box center [1278, 495] width 71 height 22
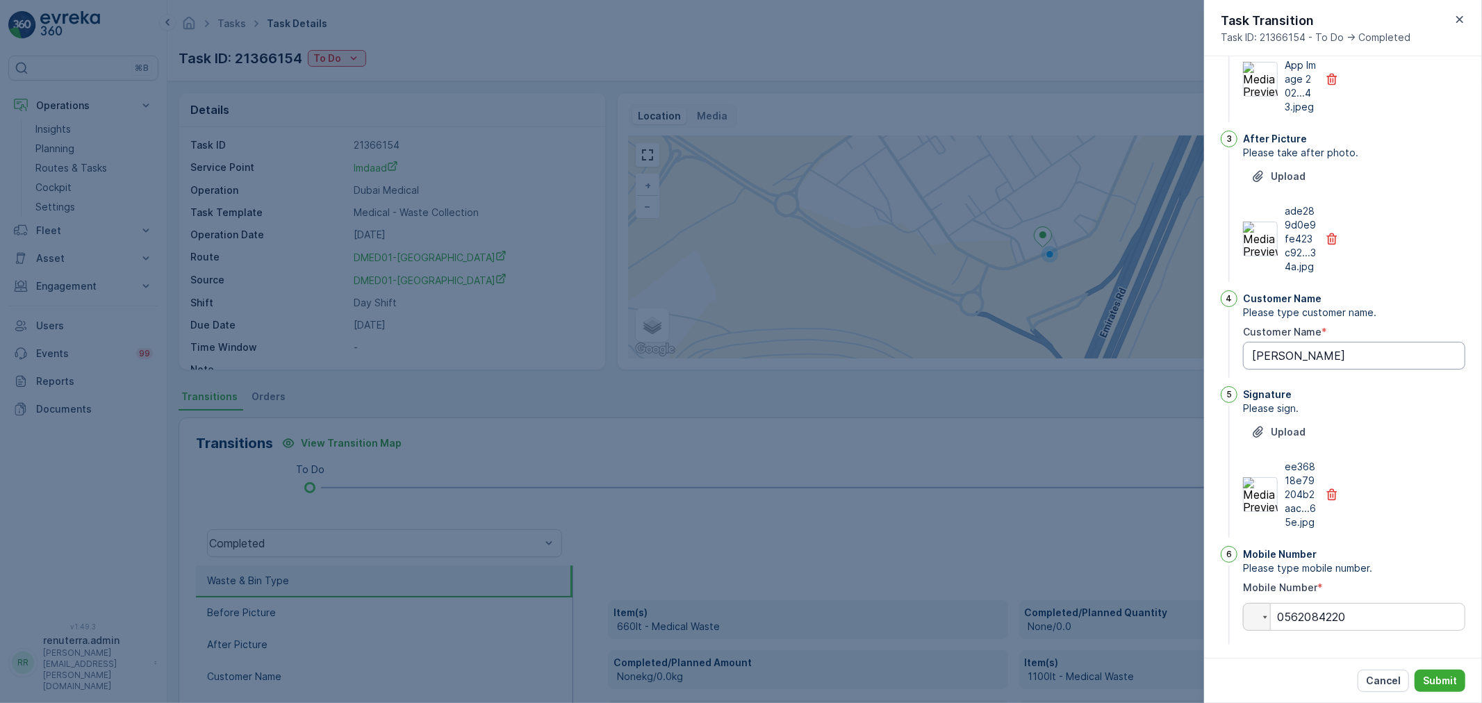
scroll to position [315, 0]
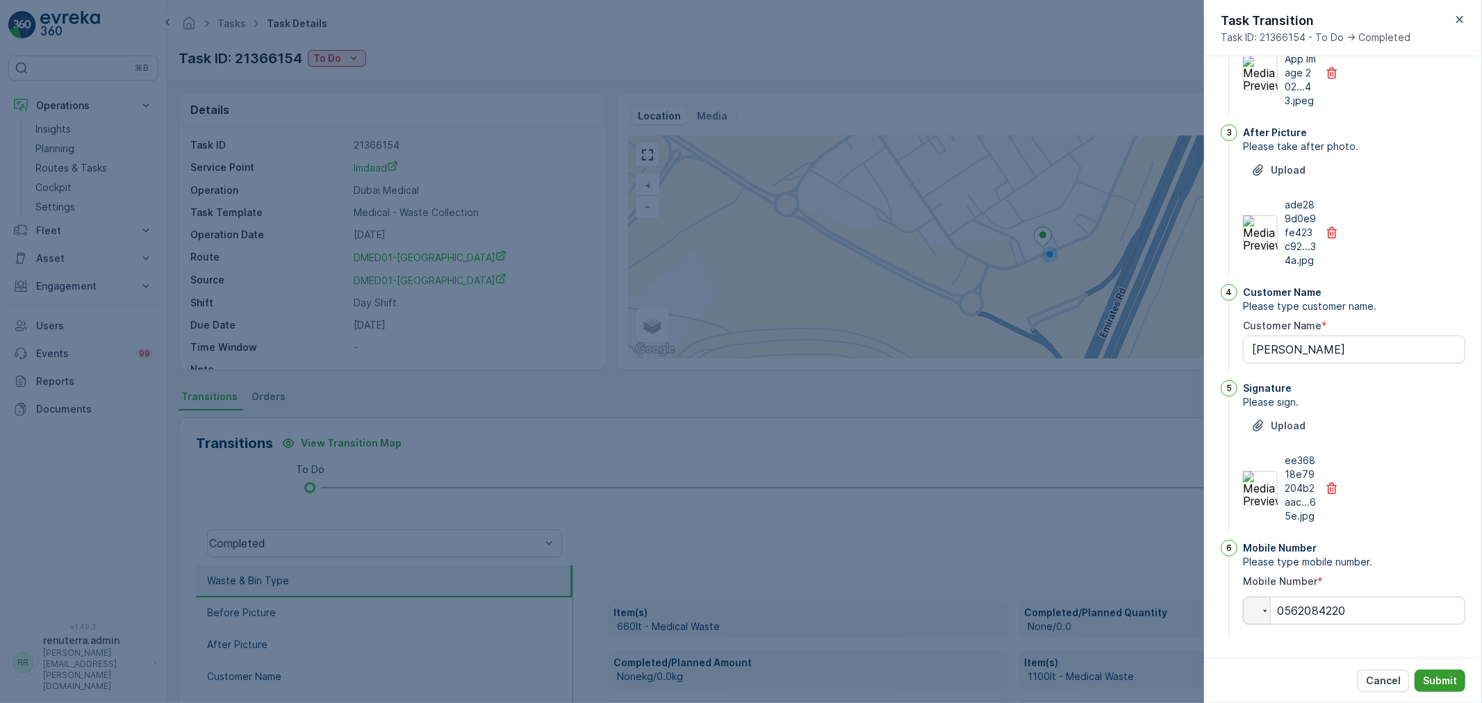
click at [1415, 675] on button "Submit" at bounding box center [1439, 681] width 51 height 22
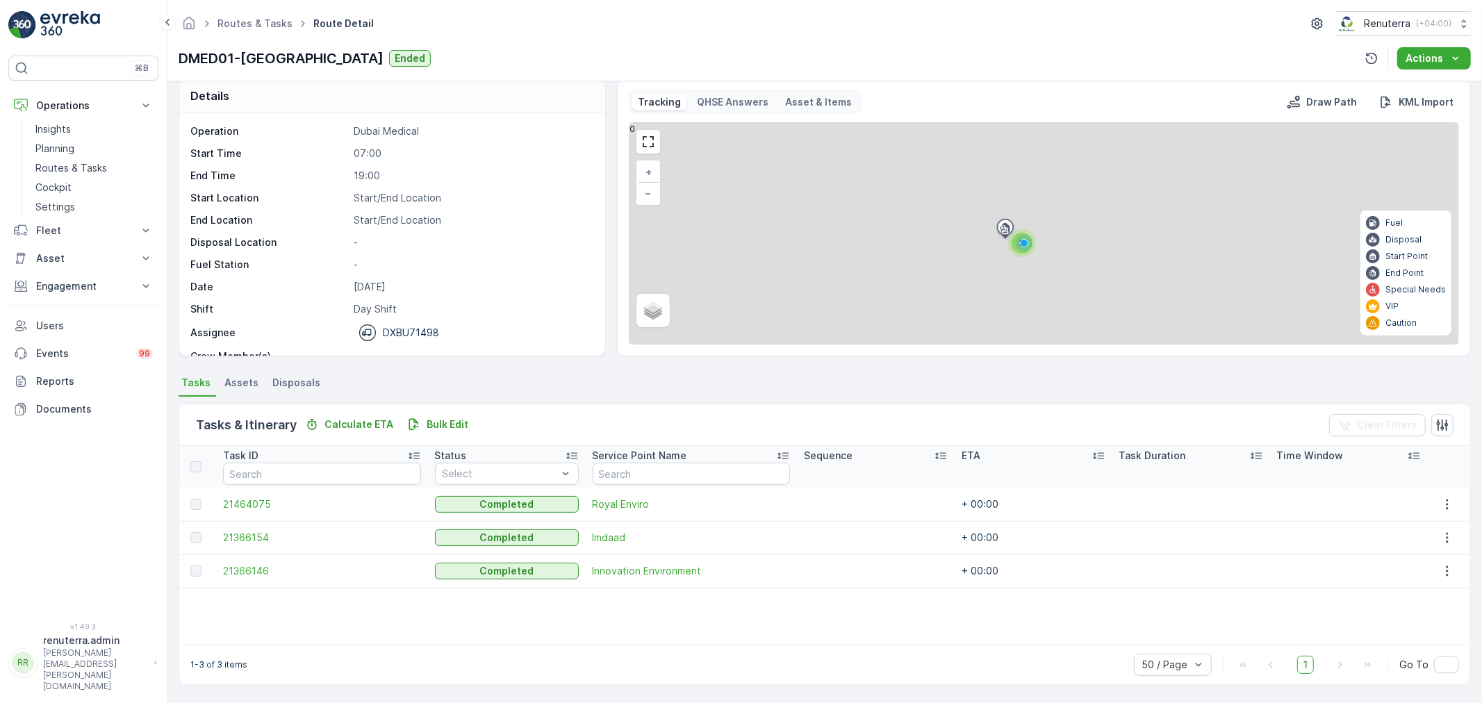
scroll to position [14, 0]
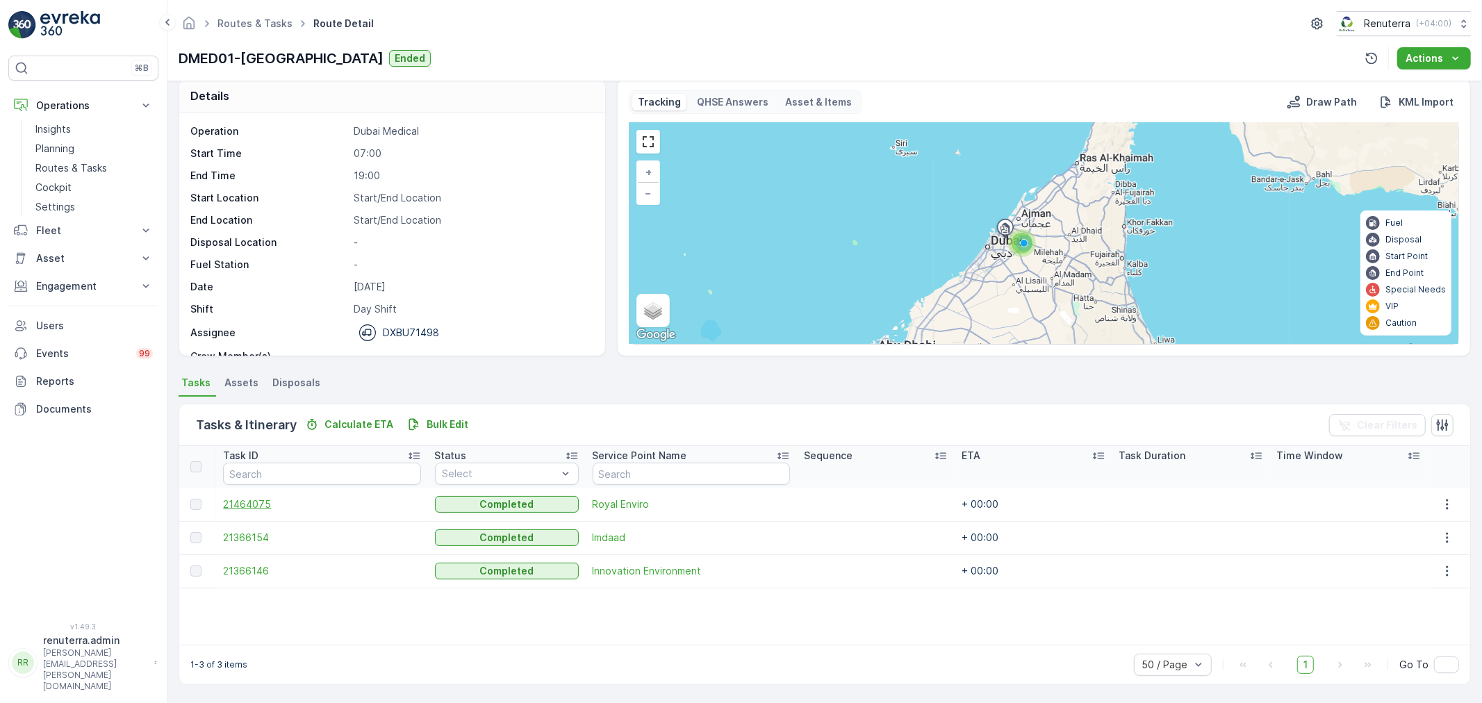
click at [265, 504] on span "21464075" at bounding box center [321, 504] width 197 height 14
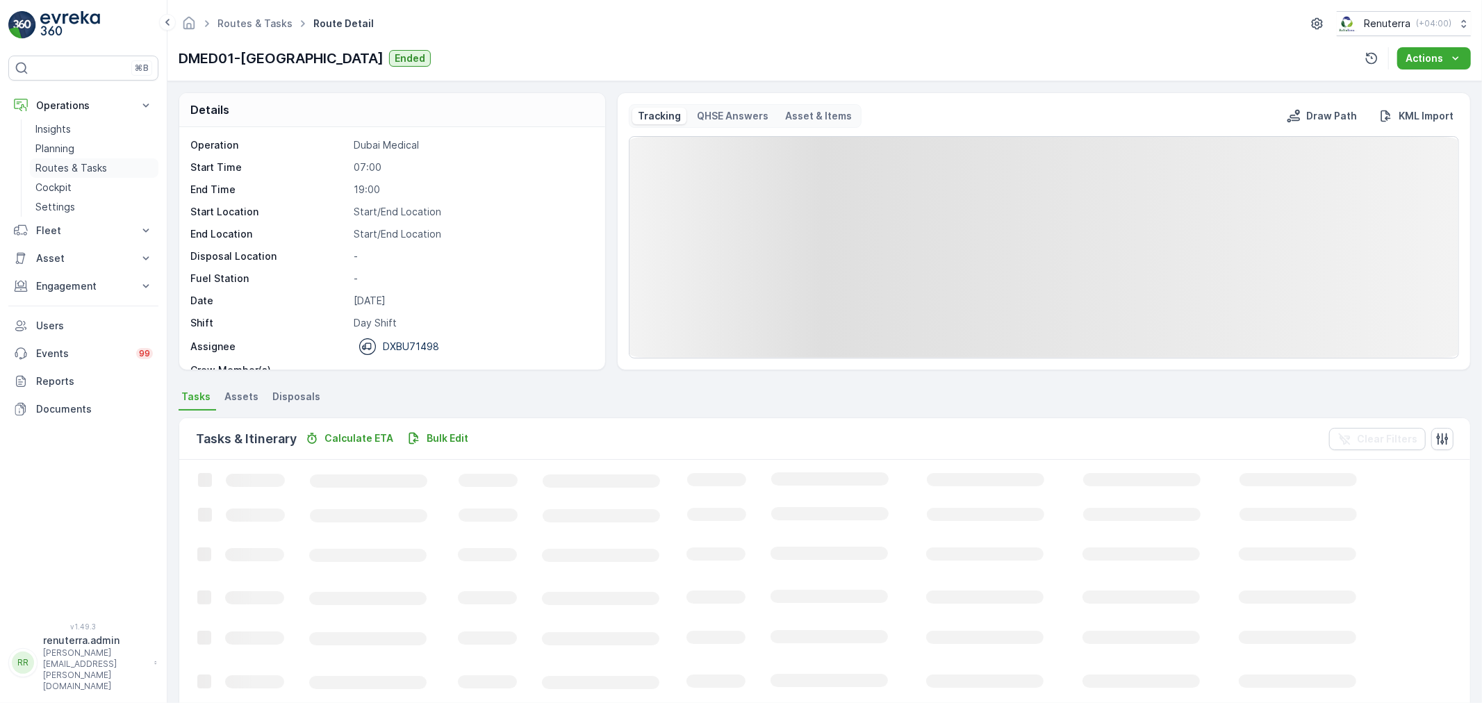
click at [92, 167] on p "Routes & Tasks" at bounding box center [71, 168] width 72 height 14
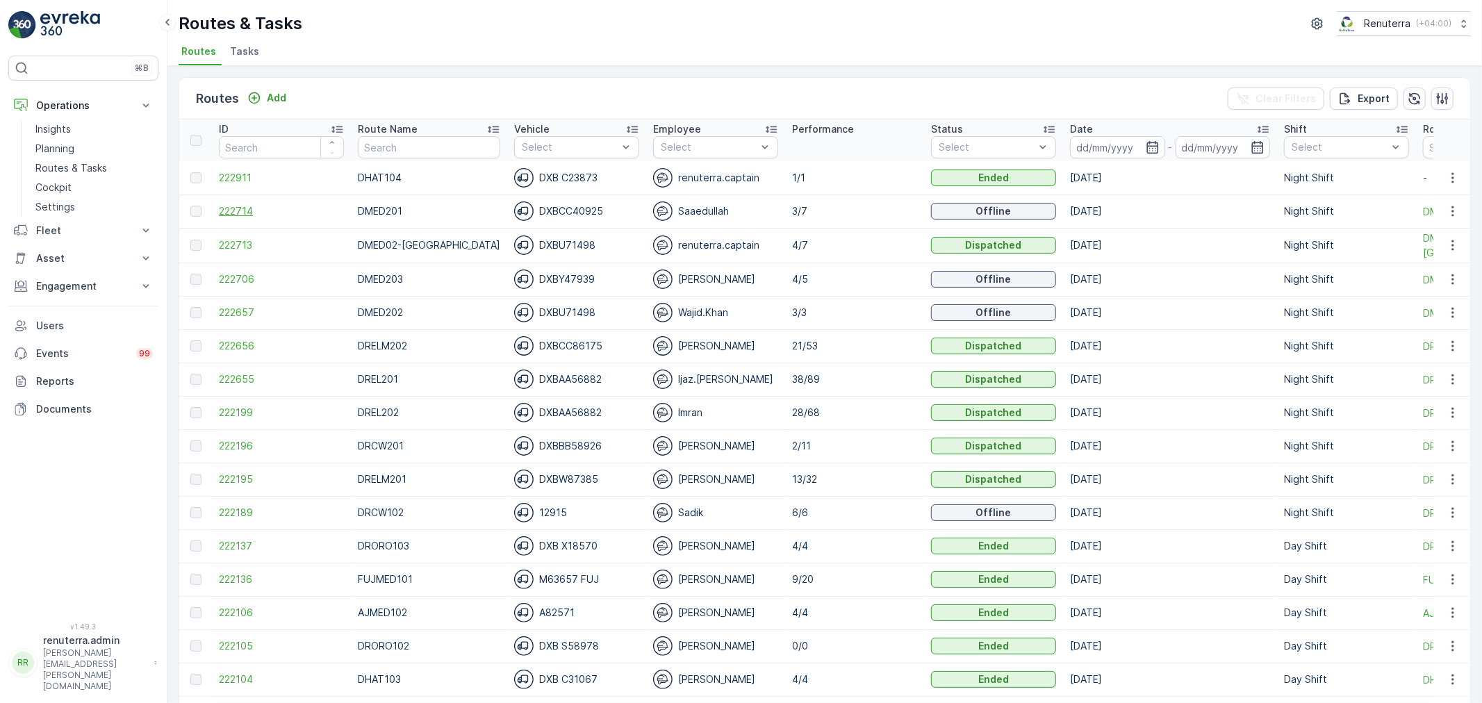
click at [247, 209] on span "222714" at bounding box center [281, 211] width 125 height 14
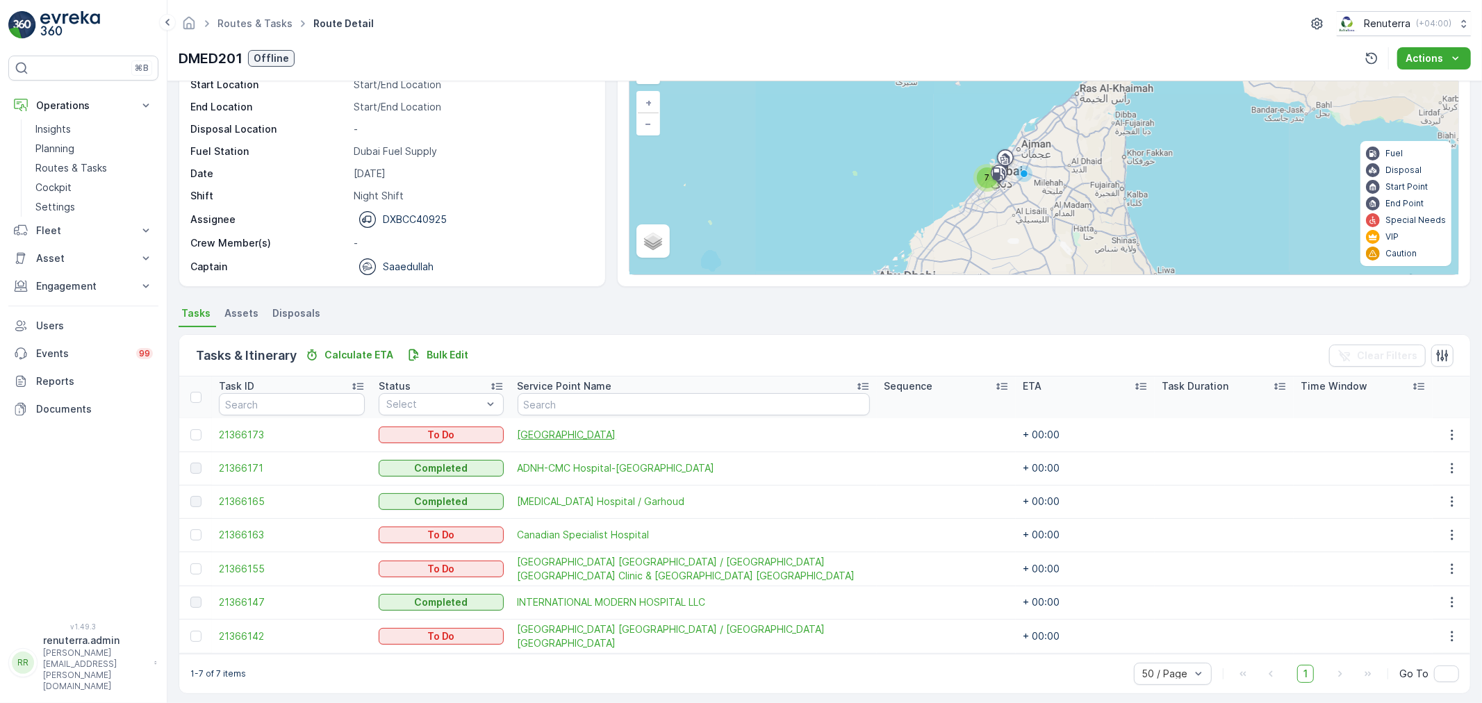
scroll to position [90, 0]
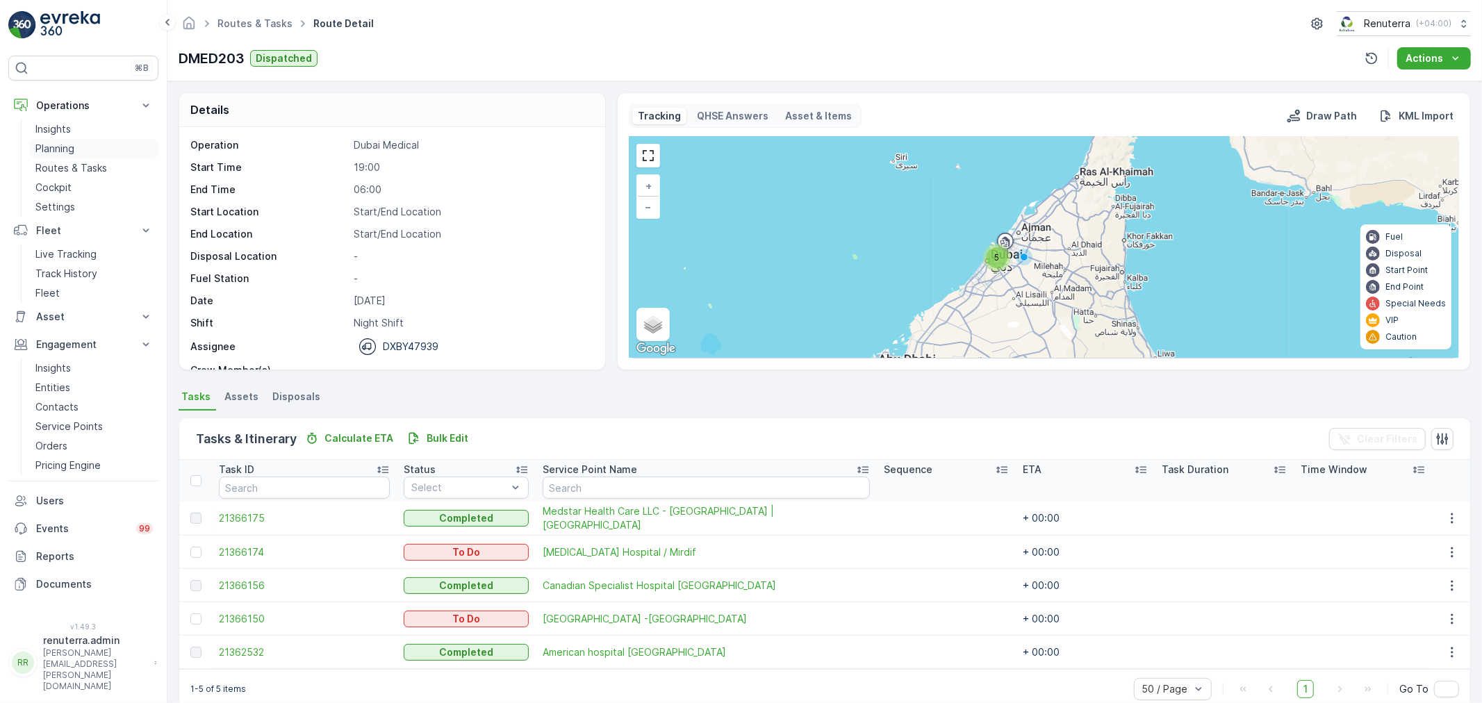
click at [69, 154] on p "Planning" at bounding box center [54, 149] width 39 height 14
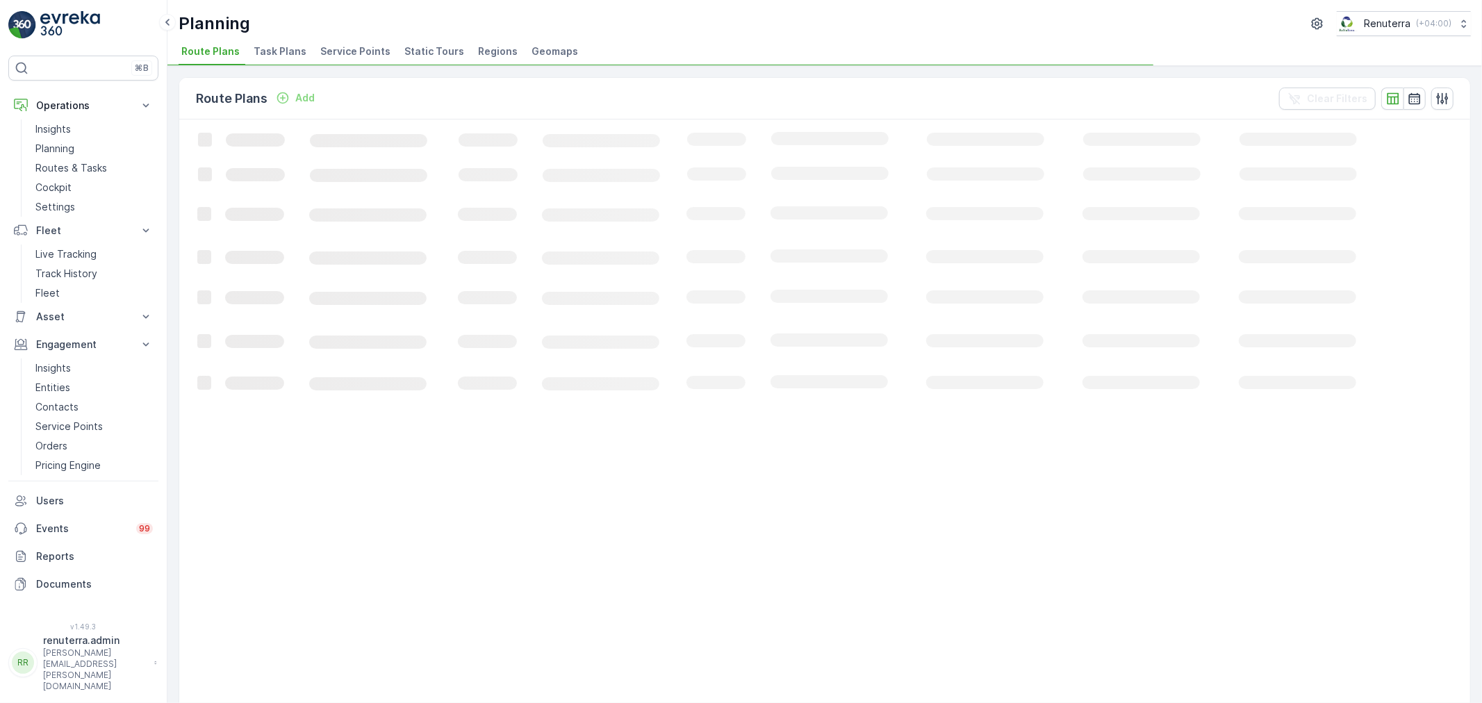
click at [358, 60] on li "Service Points" at bounding box center [356, 54] width 78 height 24
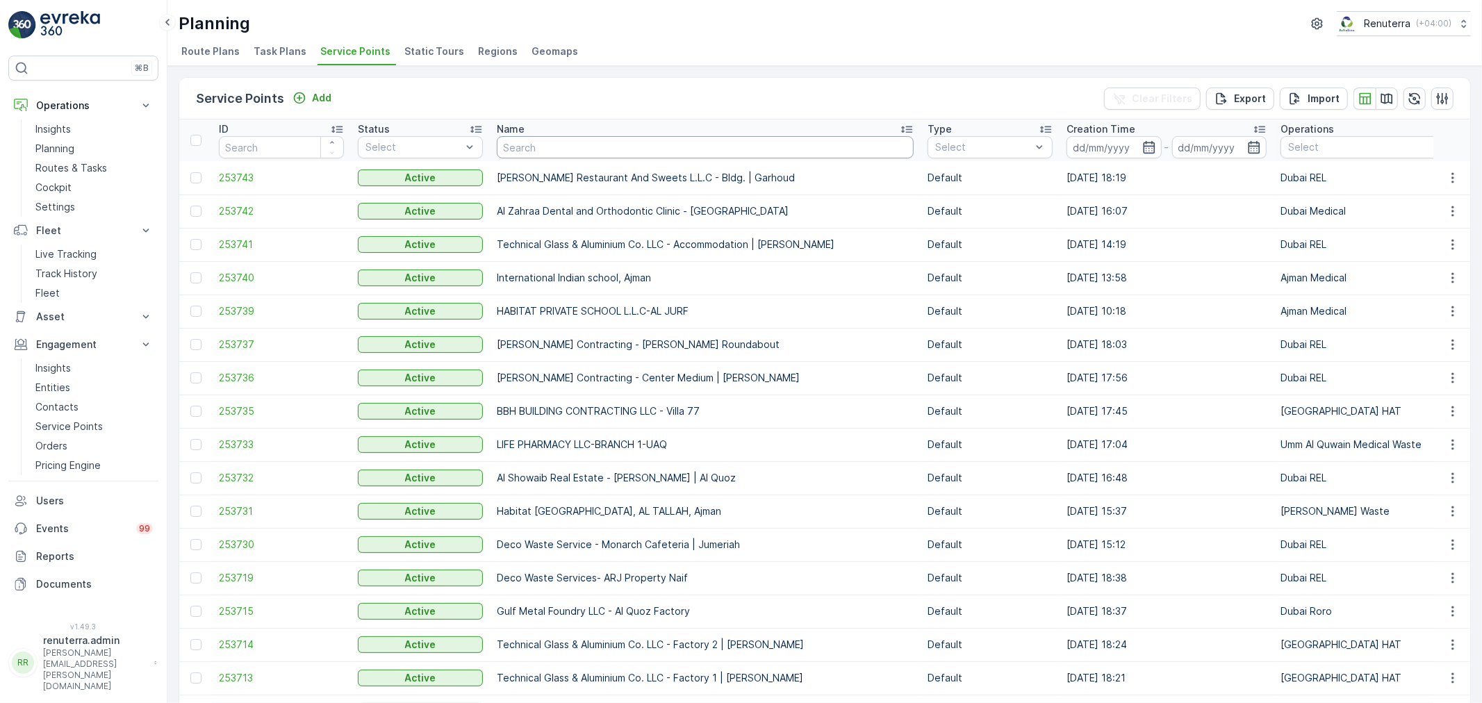
click at [642, 156] on input "text" at bounding box center [705, 147] width 417 height 22
type input "[PERSON_NAME]"
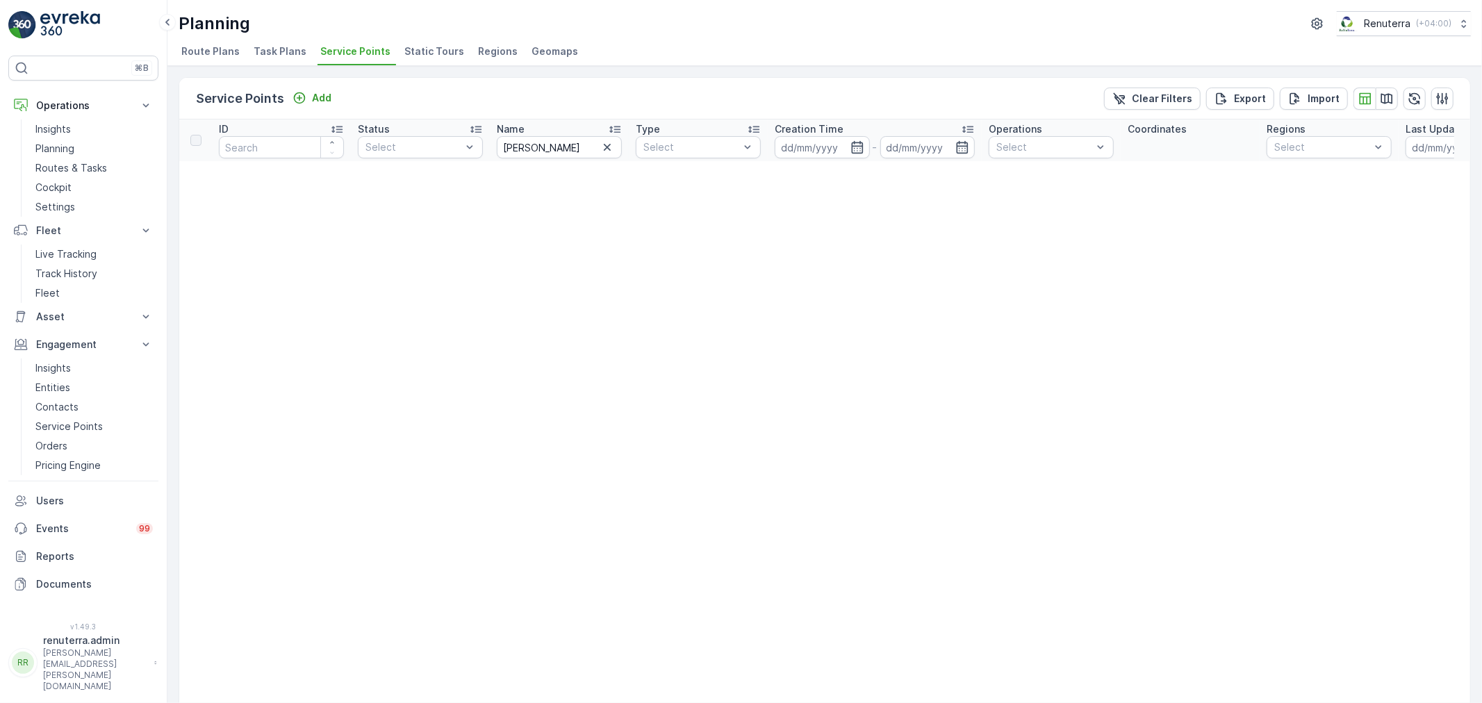
click at [551, 128] on div "Name" at bounding box center [559, 129] width 125 height 14
click at [577, 137] on input "[PERSON_NAME]" at bounding box center [559, 147] width 125 height 22
type input "salam"
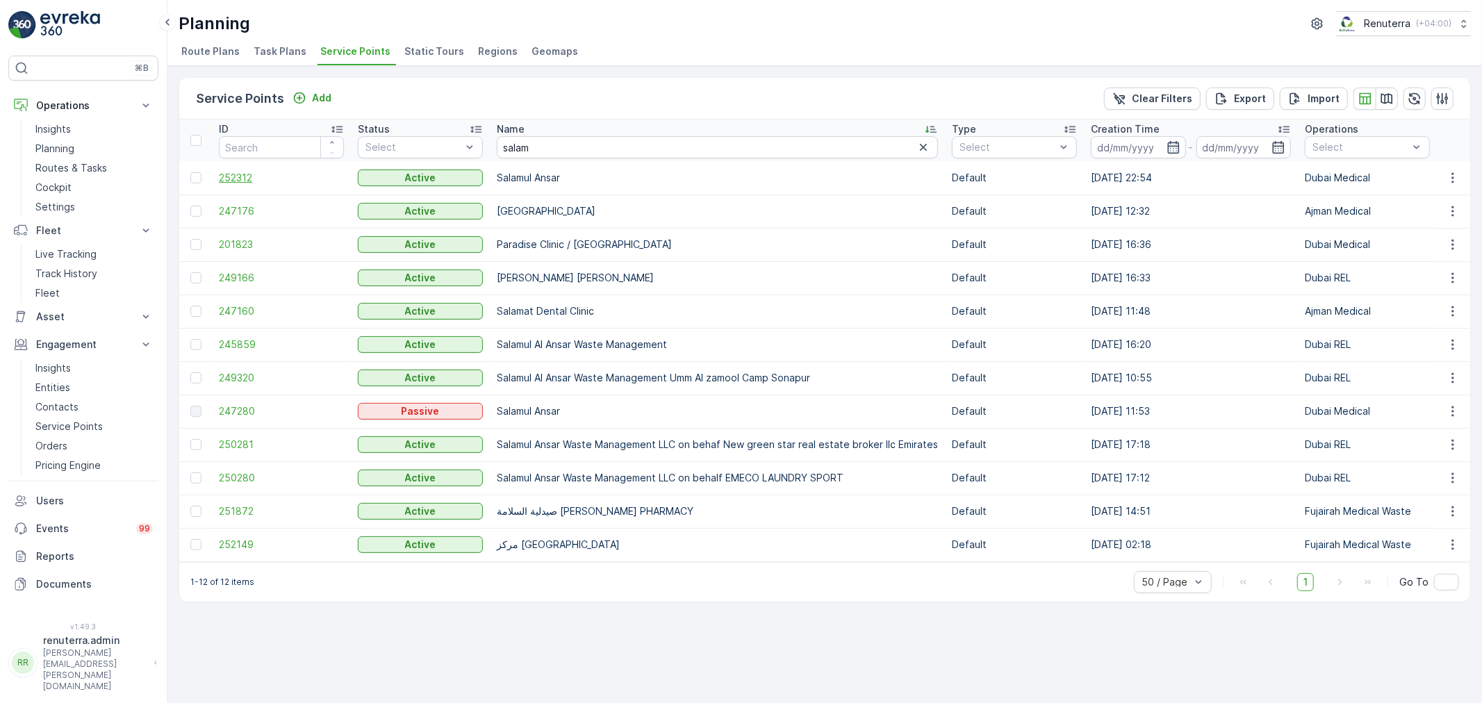
click at [231, 174] on span "252312" at bounding box center [281, 178] width 125 height 14
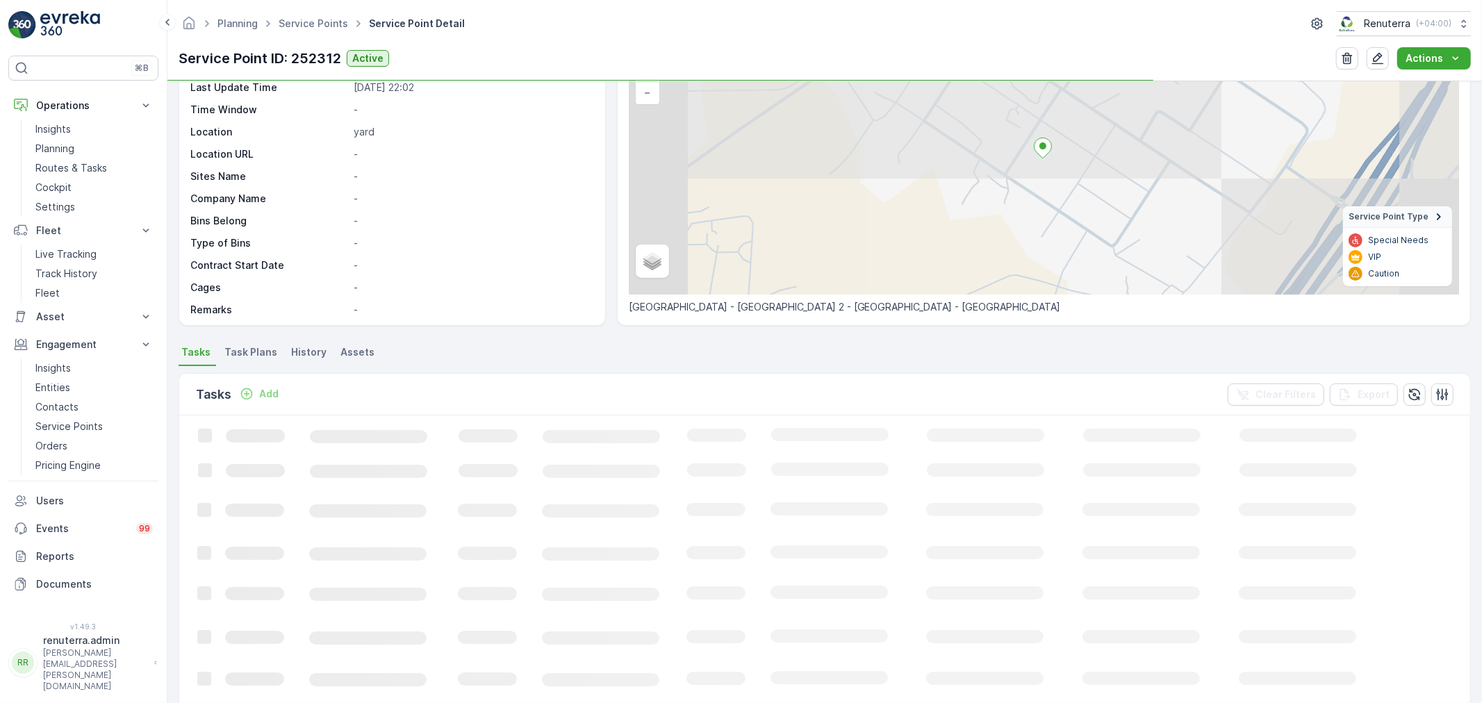
scroll to position [154, 0]
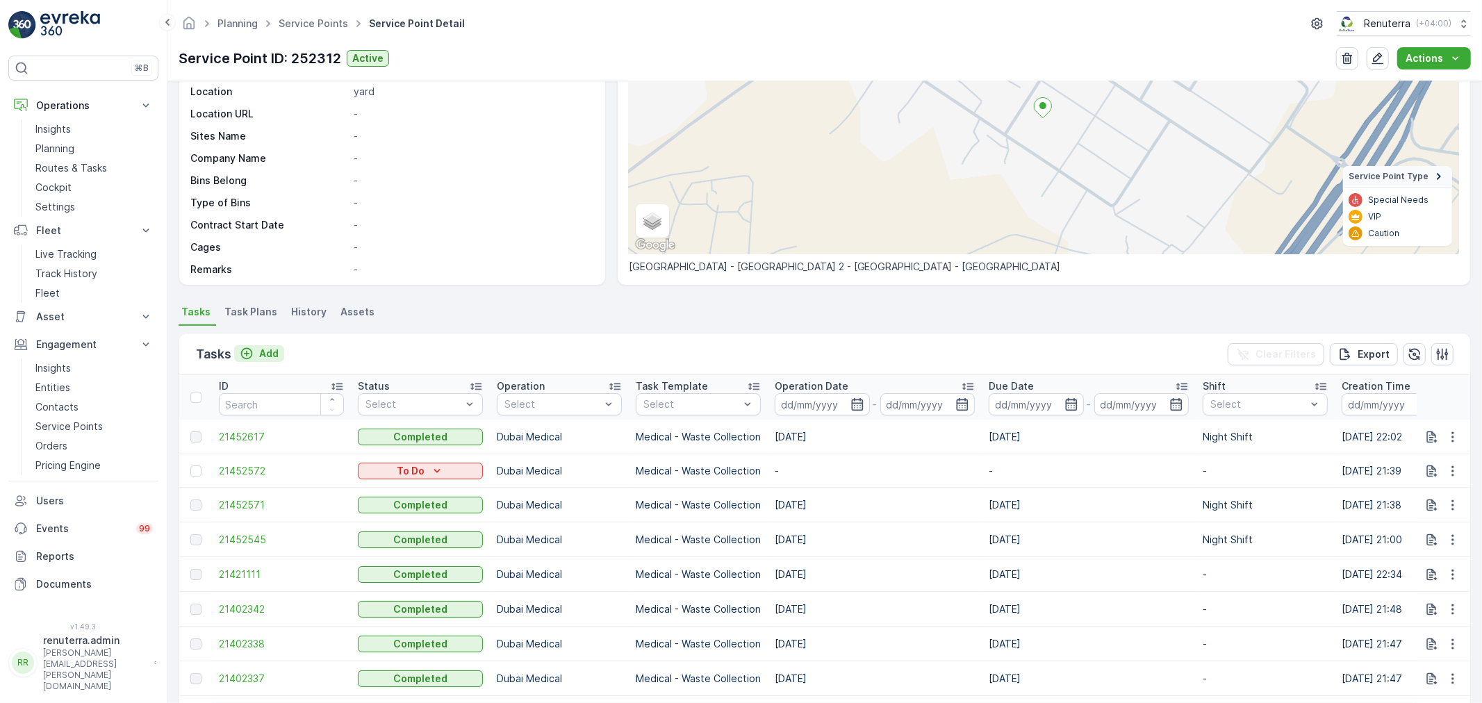
click at [280, 356] on button "Add" at bounding box center [259, 353] width 50 height 17
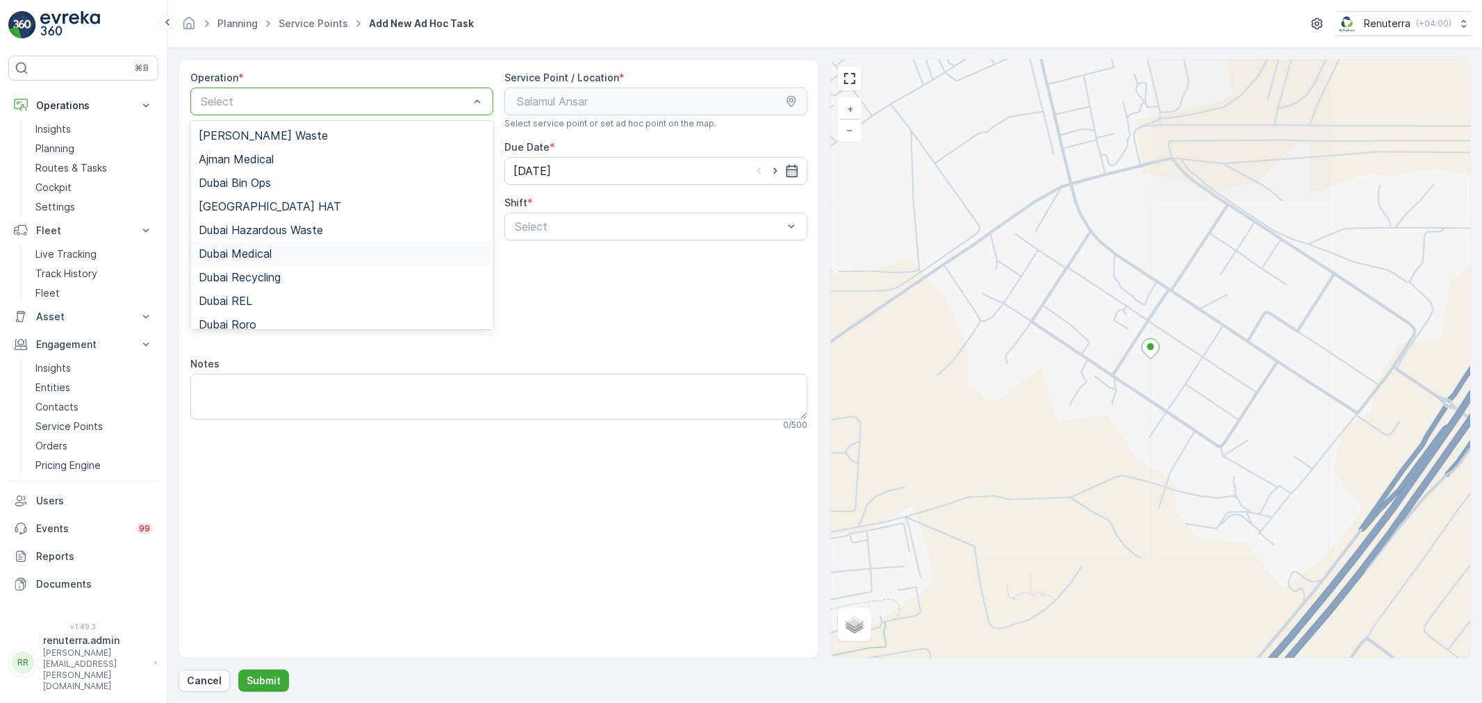
click at [280, 251] on div "Dubai Medical" at bounding box center [342, 253] width 286 height 13
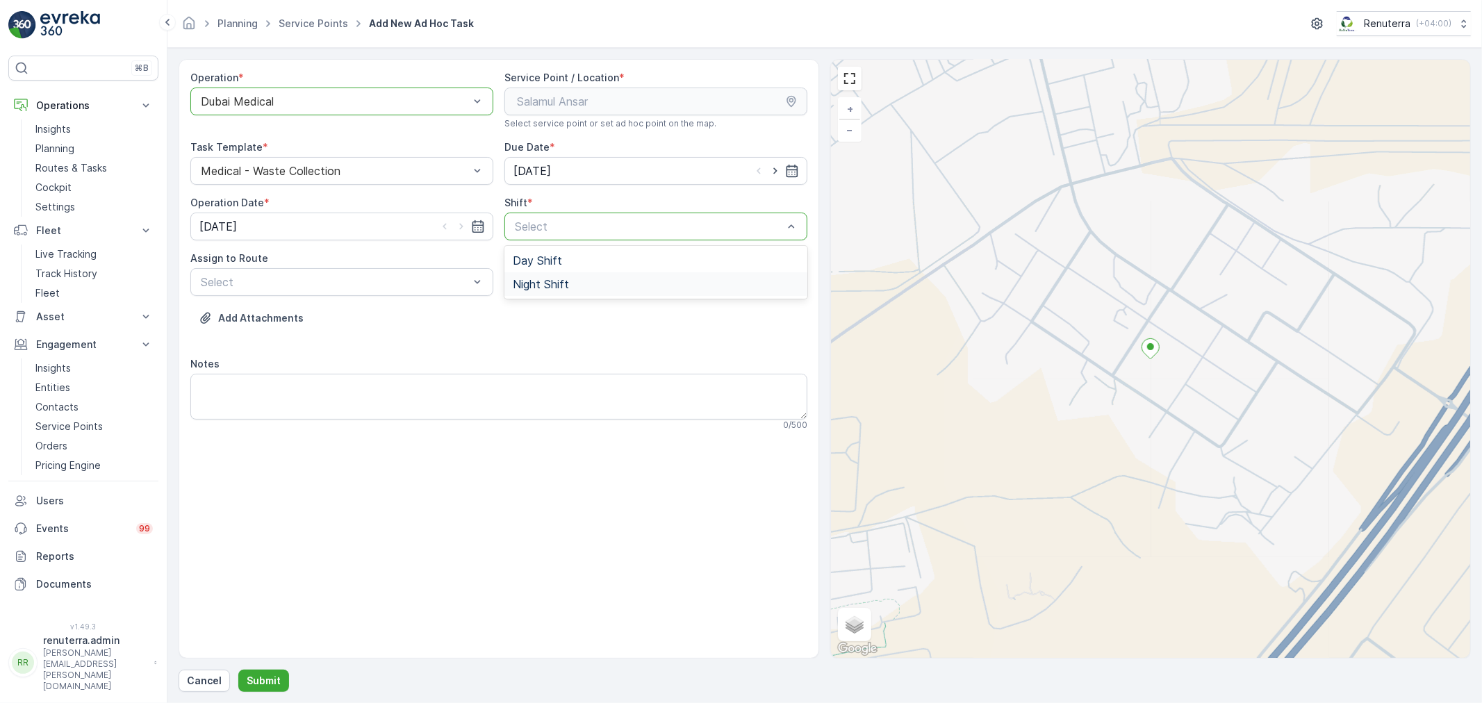
click at [581, 276] on div "Night Shift" at bounding box center [655, 284] width 303 height 24
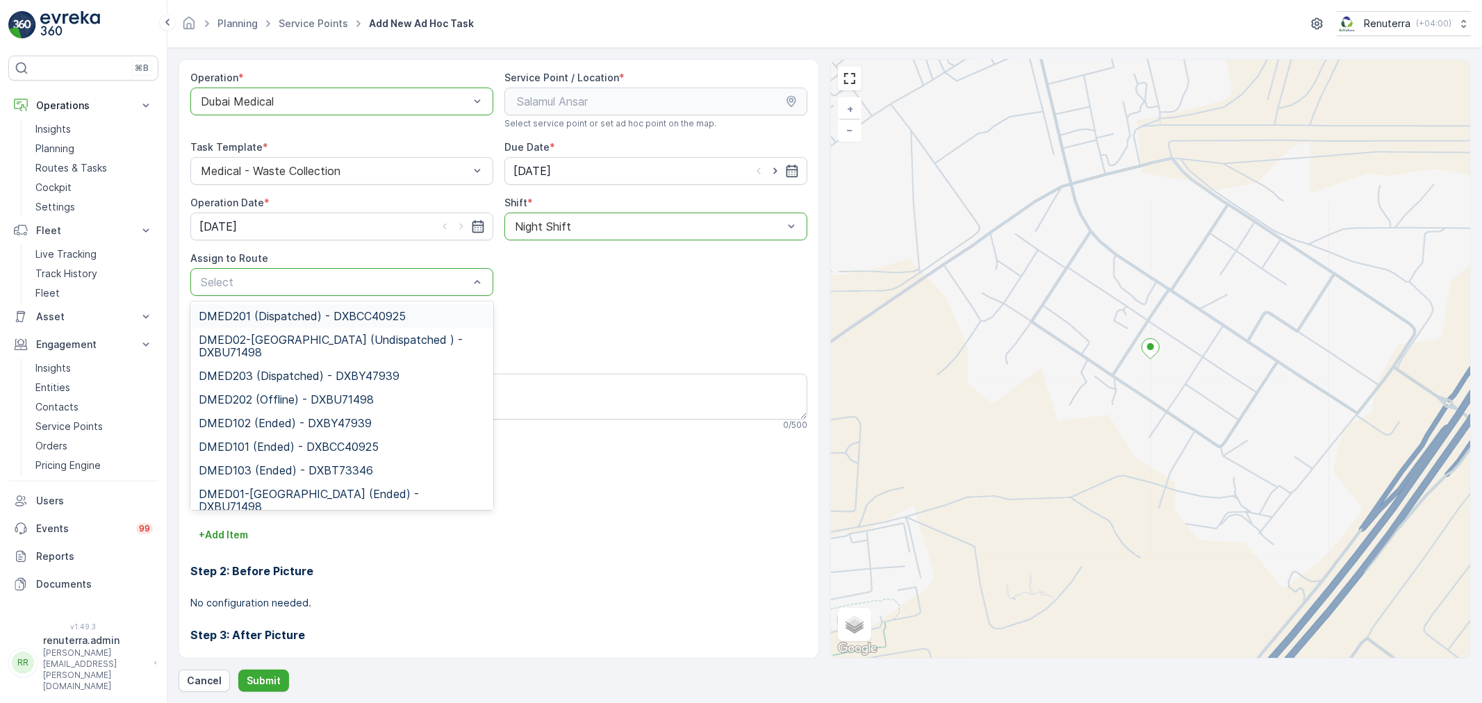
click at [359, 314] on span "DMED201 (Dispatched) - DXBCC40925" at bounding box center [302, 316] width 207 height 13
drag, startPoint x: 370, startPoint y: 268, endPoint x: 337, endPoint y: 332, distance: 72.1
click at [370, 271] on div "DMED201 (Dispatched) - DXBCC40925" at bounding box center [341, 282] width 303 height 28
click at [331, 343] on span "DMED02-[GEOGRAPHIC_DATA] (Undispatched ) - DXBU71498" at bounding box center [342, 345] width 286 height 25
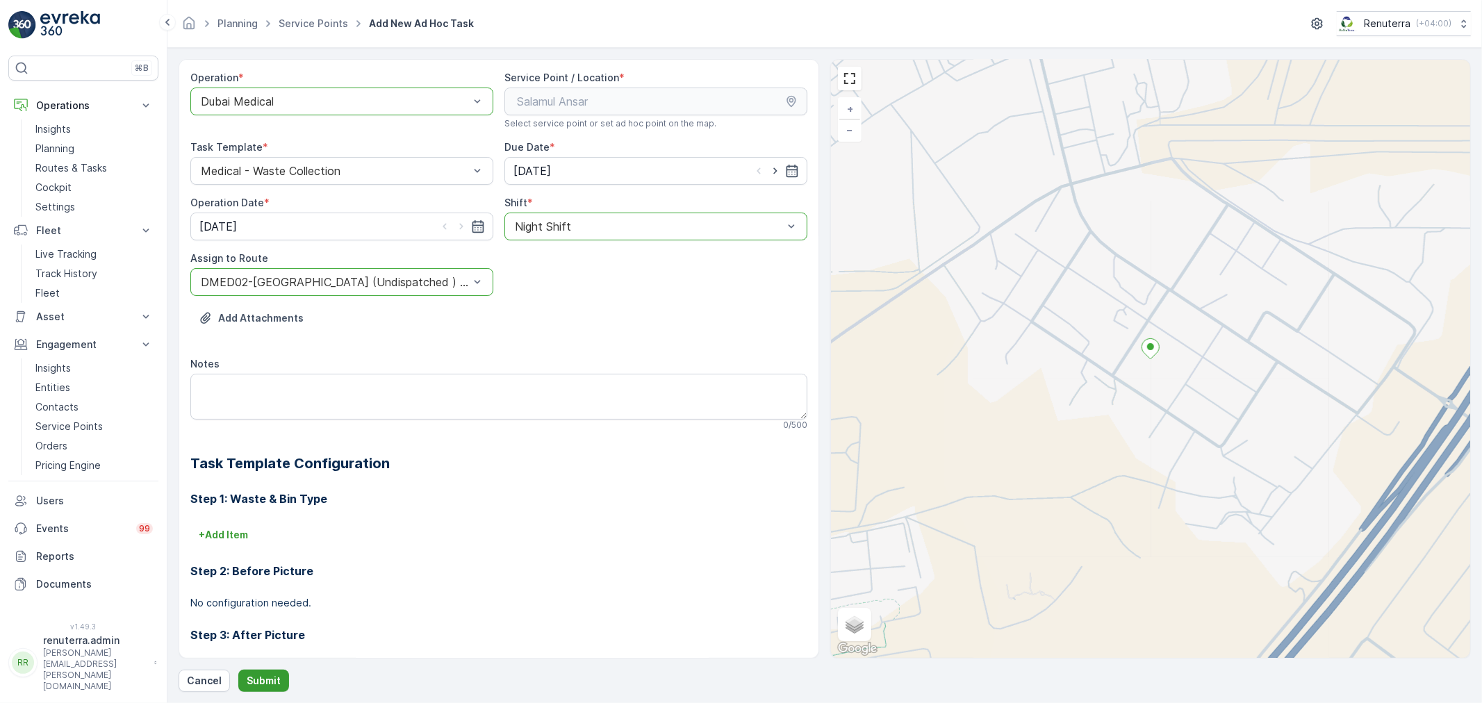
click at [270, 679] on p "Submit" at bounding box center [264, 681] width 34 height 14
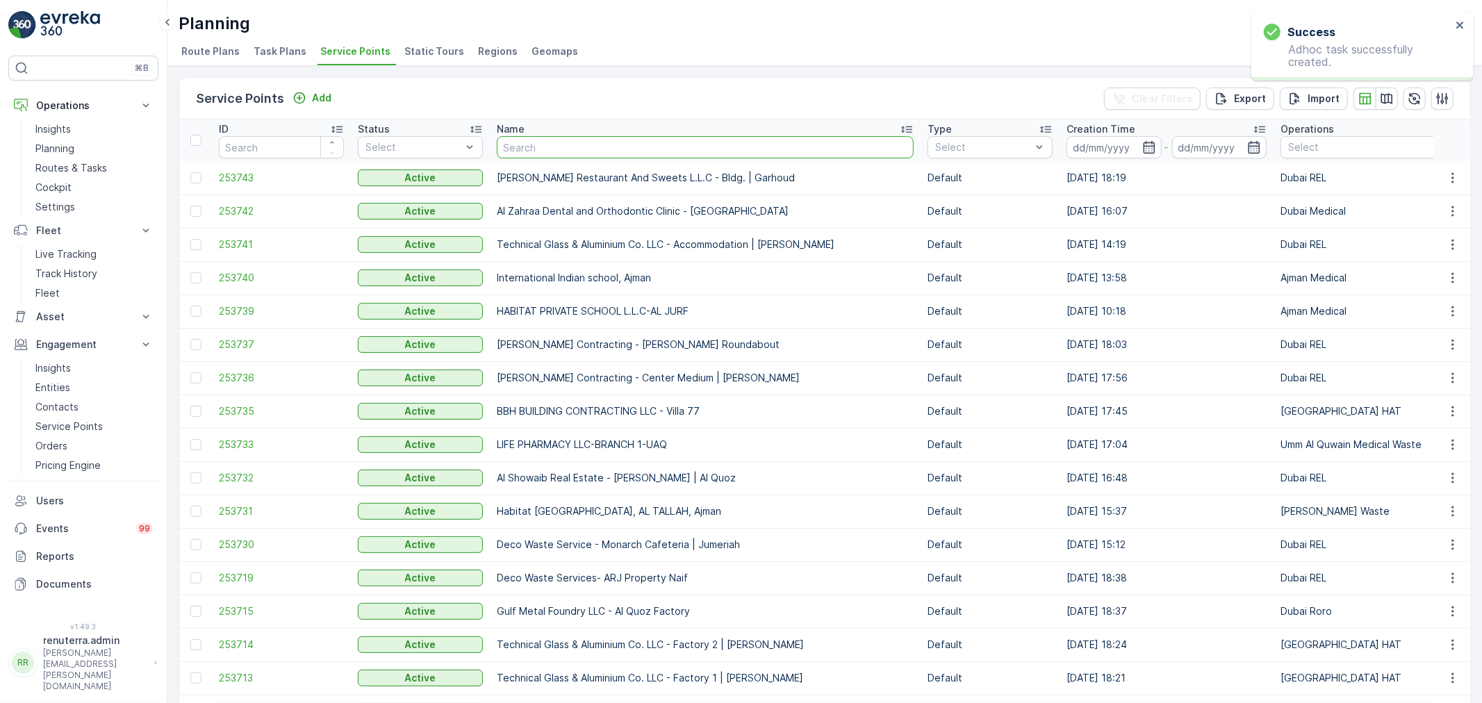
click at [577, 141] on input "text" at bounding box center [705, 147] width 417 height 22
type input "salam"
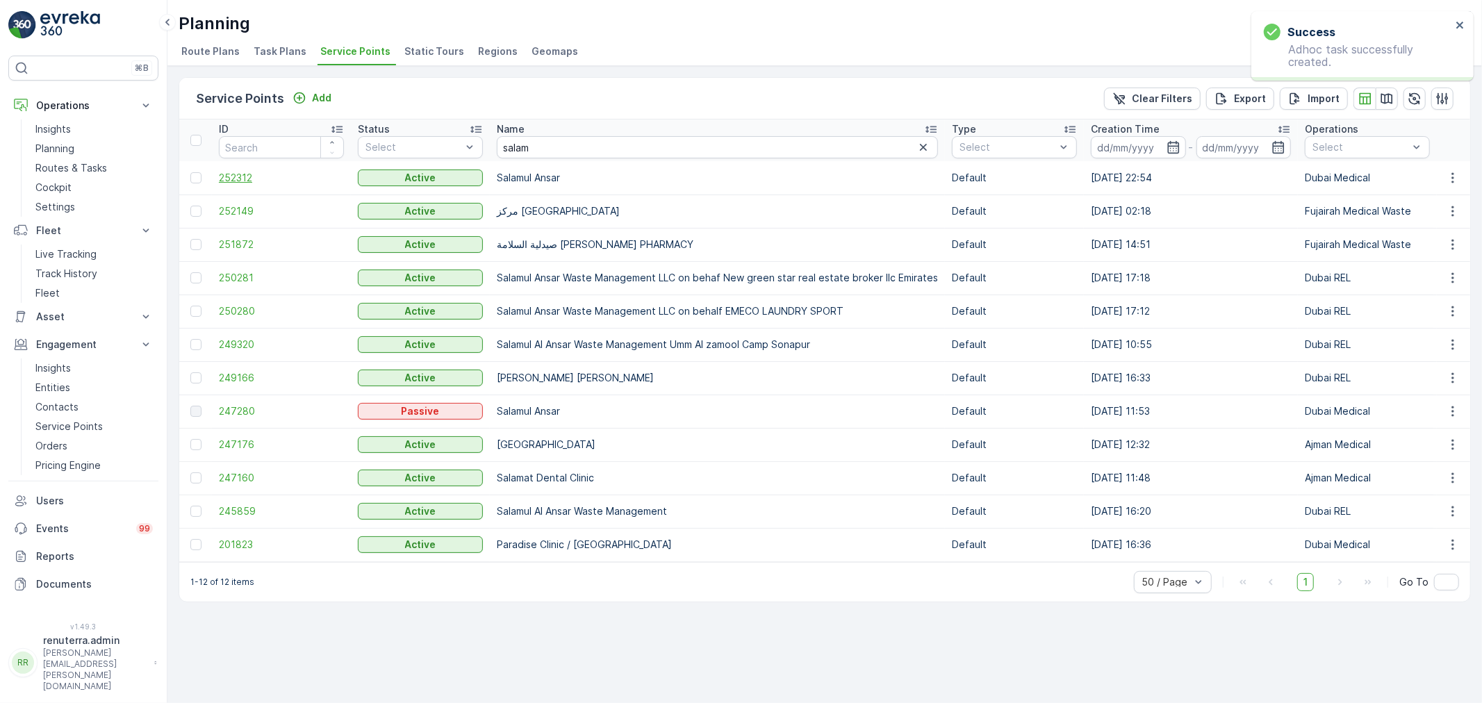
click at [238, 179] on span "252312" at bounding box center [281, 178] width 125 height 14
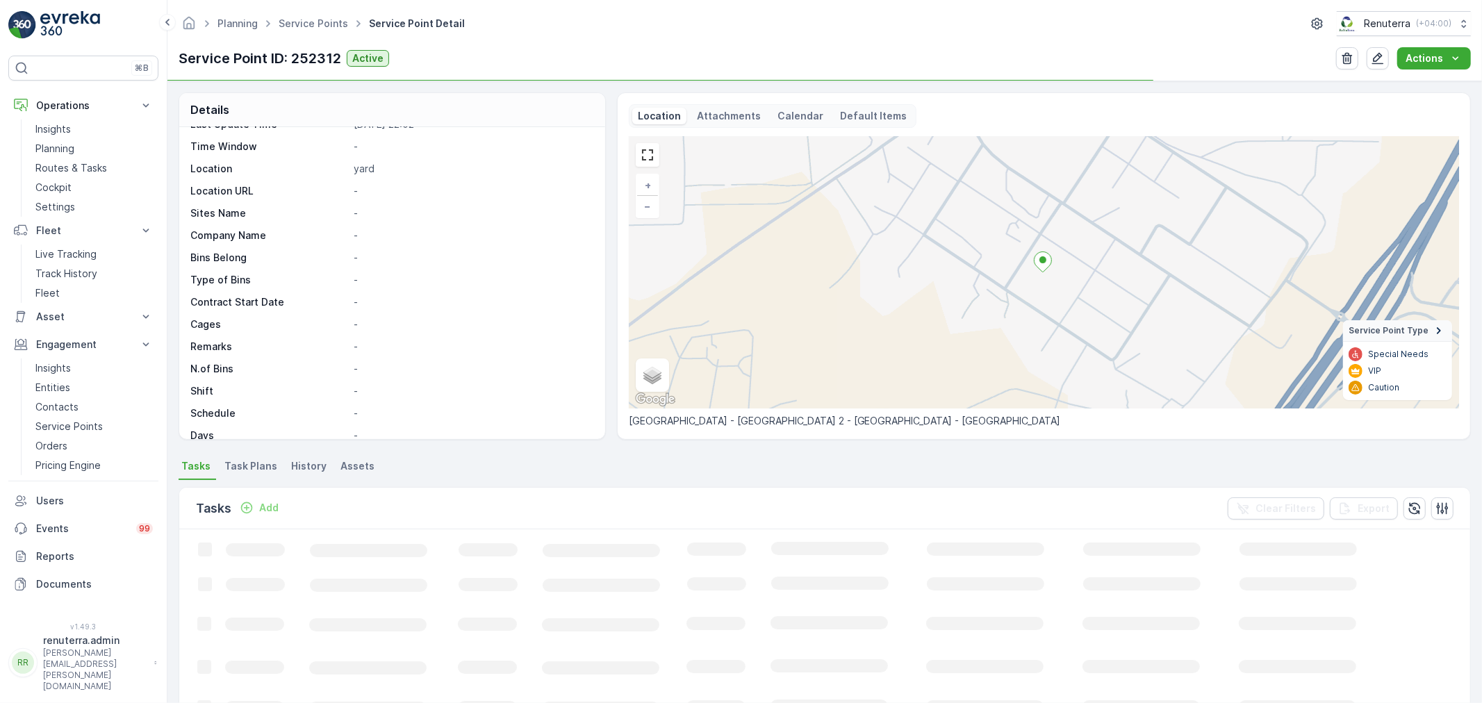
scroll to position [77, 0]
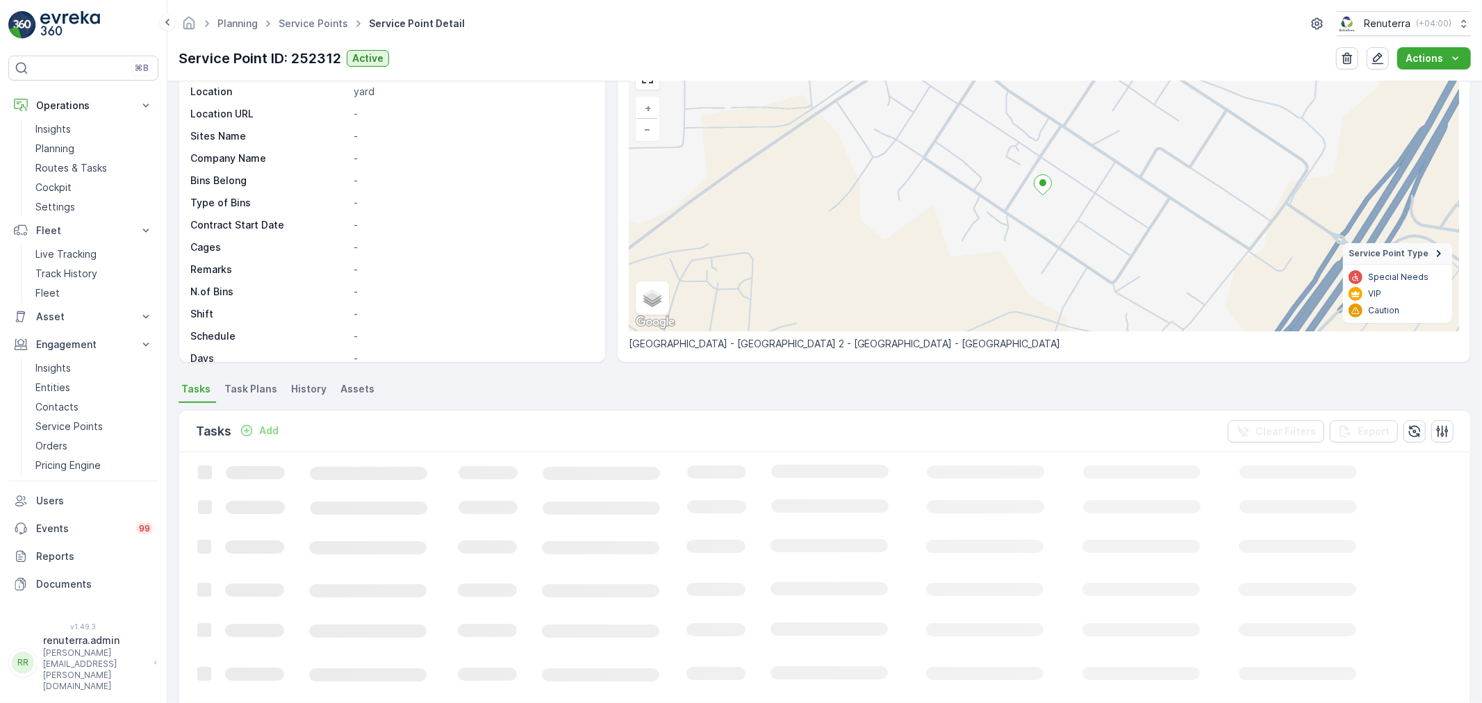
click at [267, 427] on p "Add" at bounding box center [268, 431] width 19 height 14
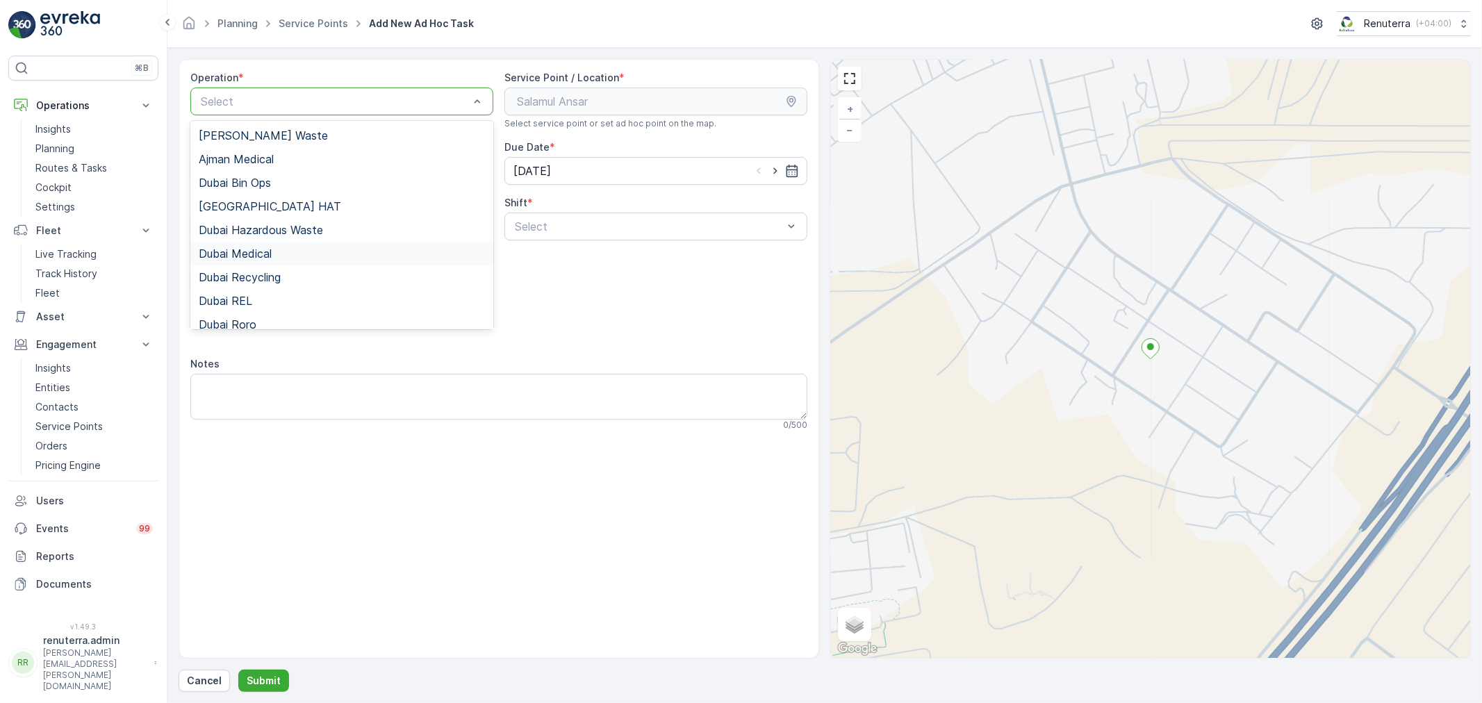
click at [300, 259] on div "Dubai Medical" at bounding box center [342, 253] width 286 height 13
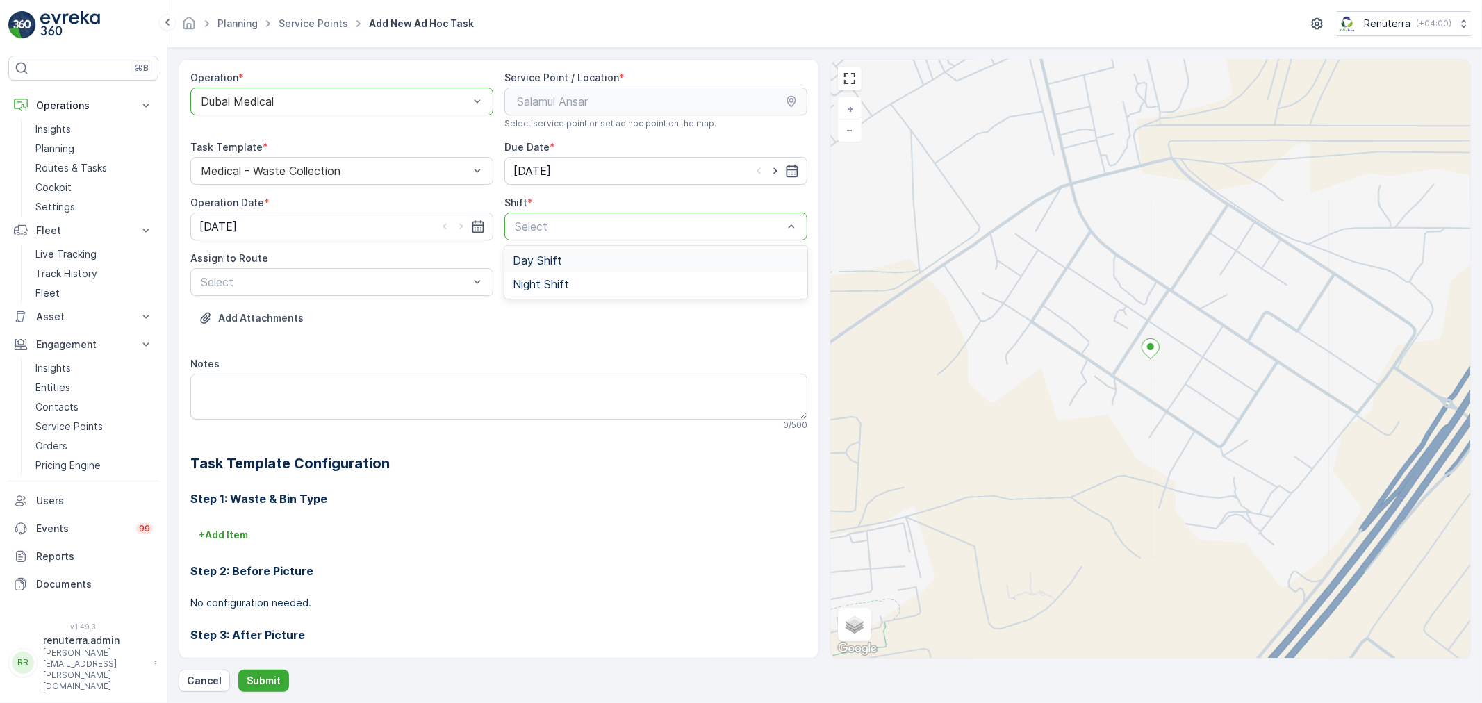
drag, startPoint x: 650, startPoint y: 216, endPoint x: 572, endPoint y: 254, distance: 86.1
click at [647, 217] on div "Select" at bounding box center [655, 227] width 303 height 28
drag, startPoint x: 549, startPoint y: 281, endPoint x: 537, endPoint y: 287, distance: 13.1
click at [540, 286] on span "Night Shift" at bounding box center [541, 284] width 56 height 13
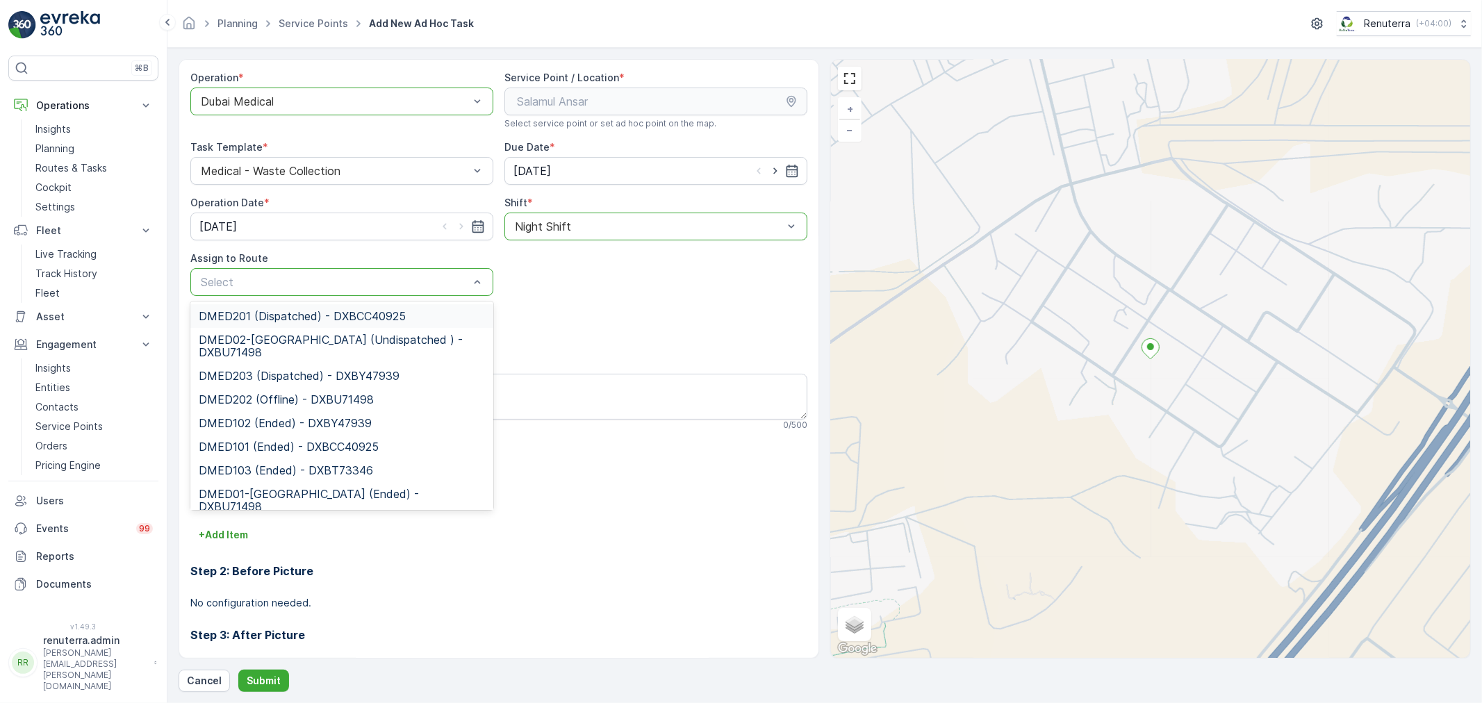
drag, startPoint x: 431, startPoint y: 286, endPoint x: 415, endPoint y: 288, distance: 16.0
drag, startPoint x: 375, startPoint y: 349, endPoint x: 349, endPoint y: 417, distance: 72.4
click at [374, 349] on span "DMED02-Khawaneej Yard (Undispatched ) - DXBU71498" at bounding box center [342, 345] width 286 height 25
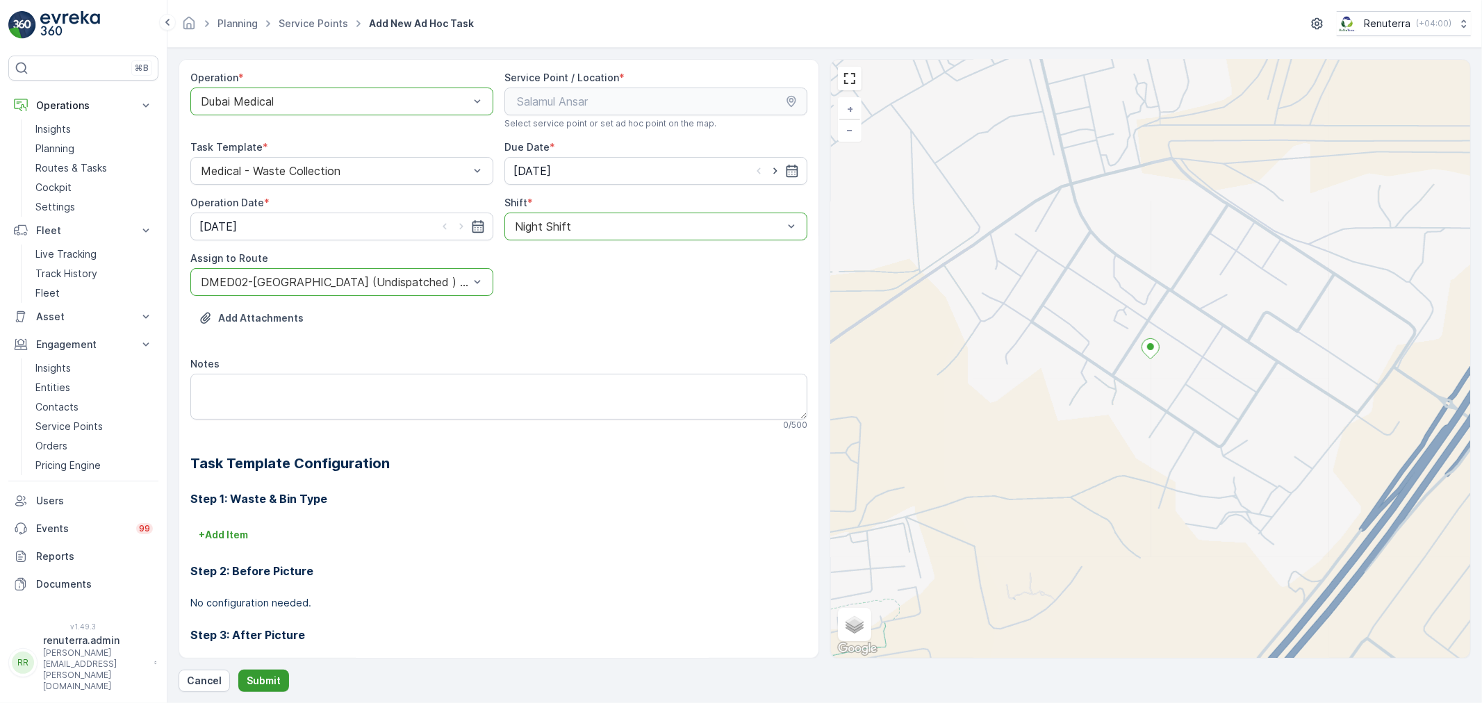
click at [267, 681] on p "Submit" at bounding box center [264, 681] width 34 height 14
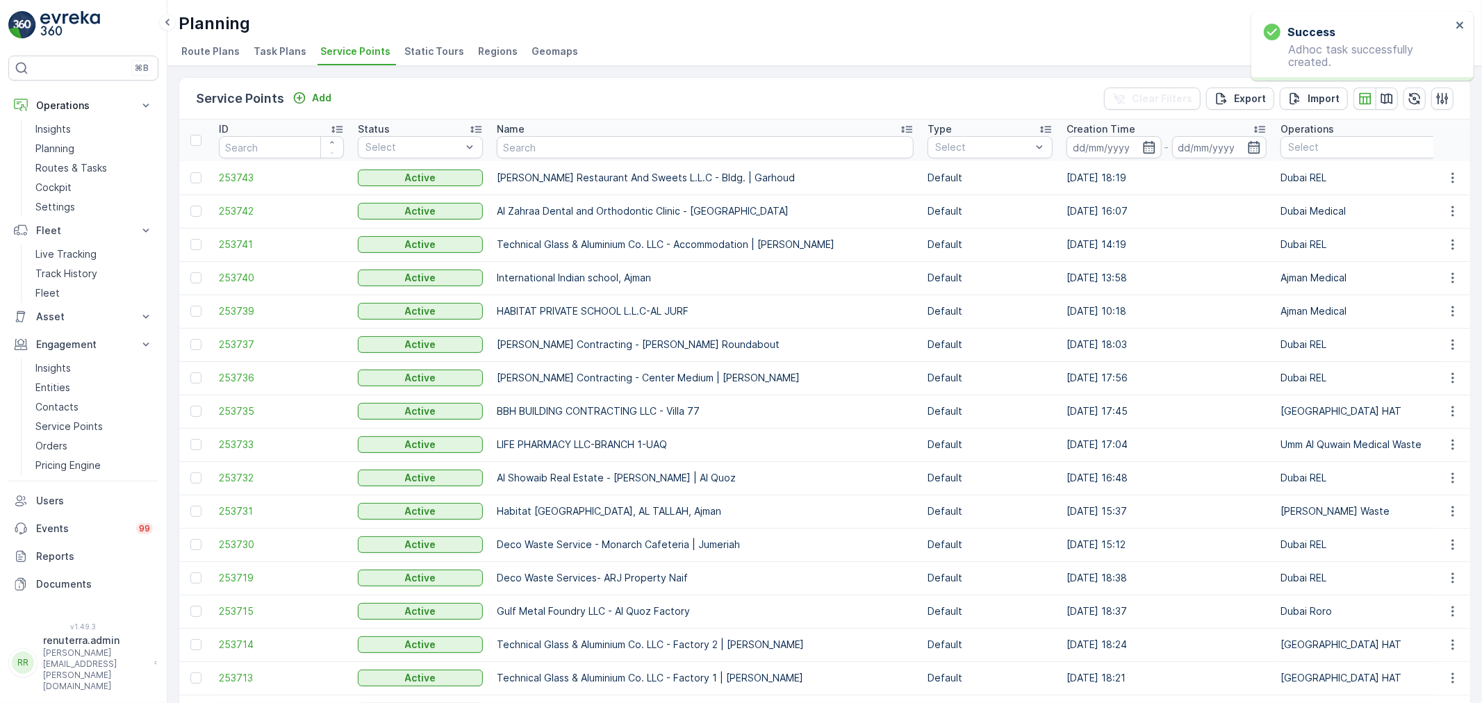
click at [552, 161] on td "Al Hallab Restaurant And Sweets L.L.C - Bldg. | Garhoud" at bounding box center [705, 177] width 431 height 33
click at [554, 144] on input "text" at bounding box center [705, 147] width 417 height 22
type input "salam"
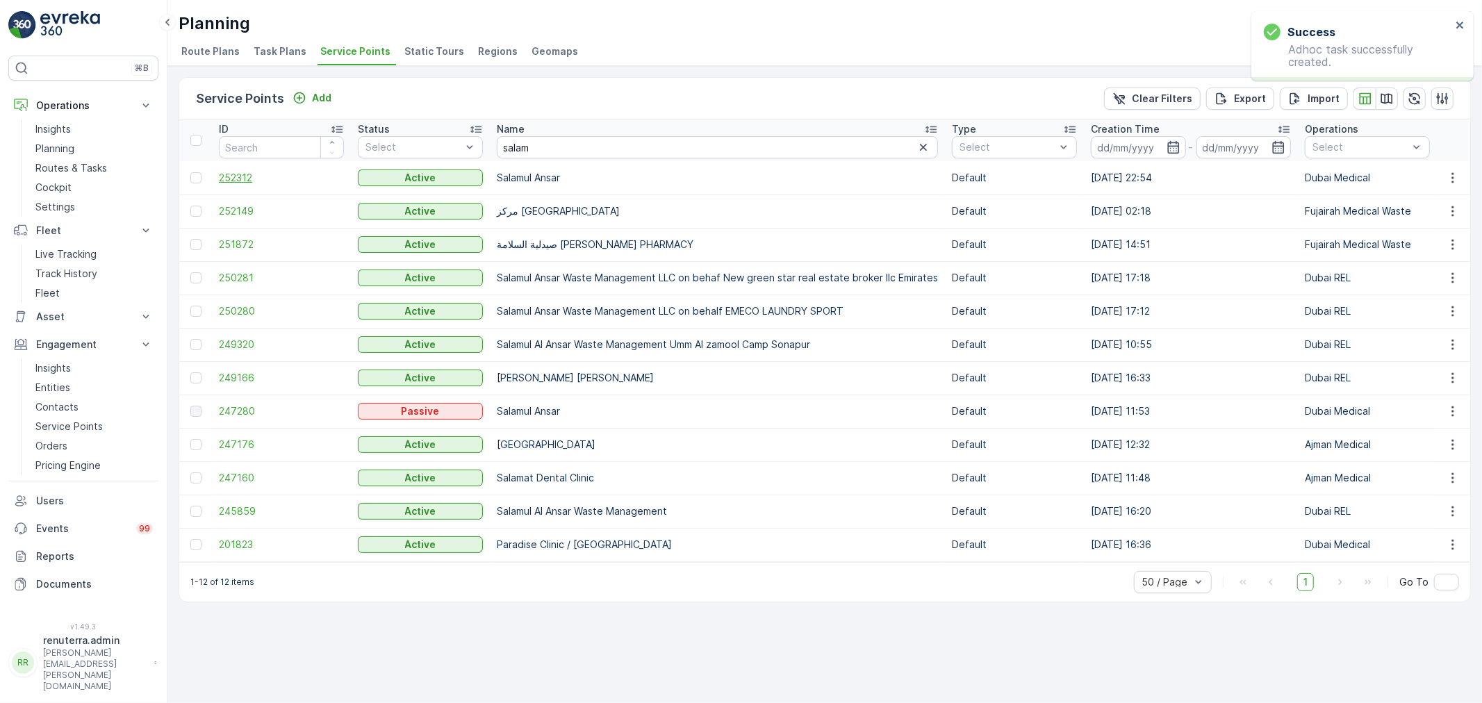
click at [245, 175] on span "252312" at bounding box center [281, 178] width 125 height 14
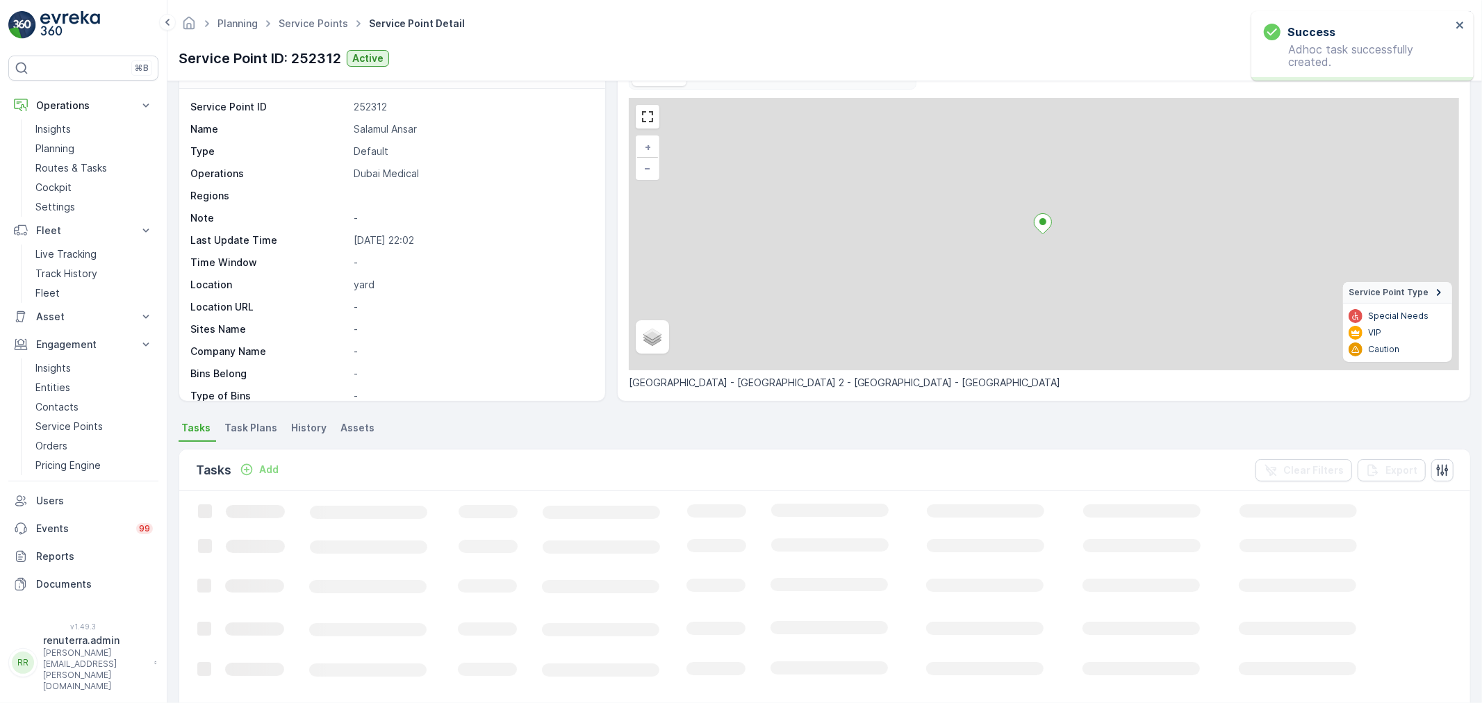
scroll to position [77, 0]
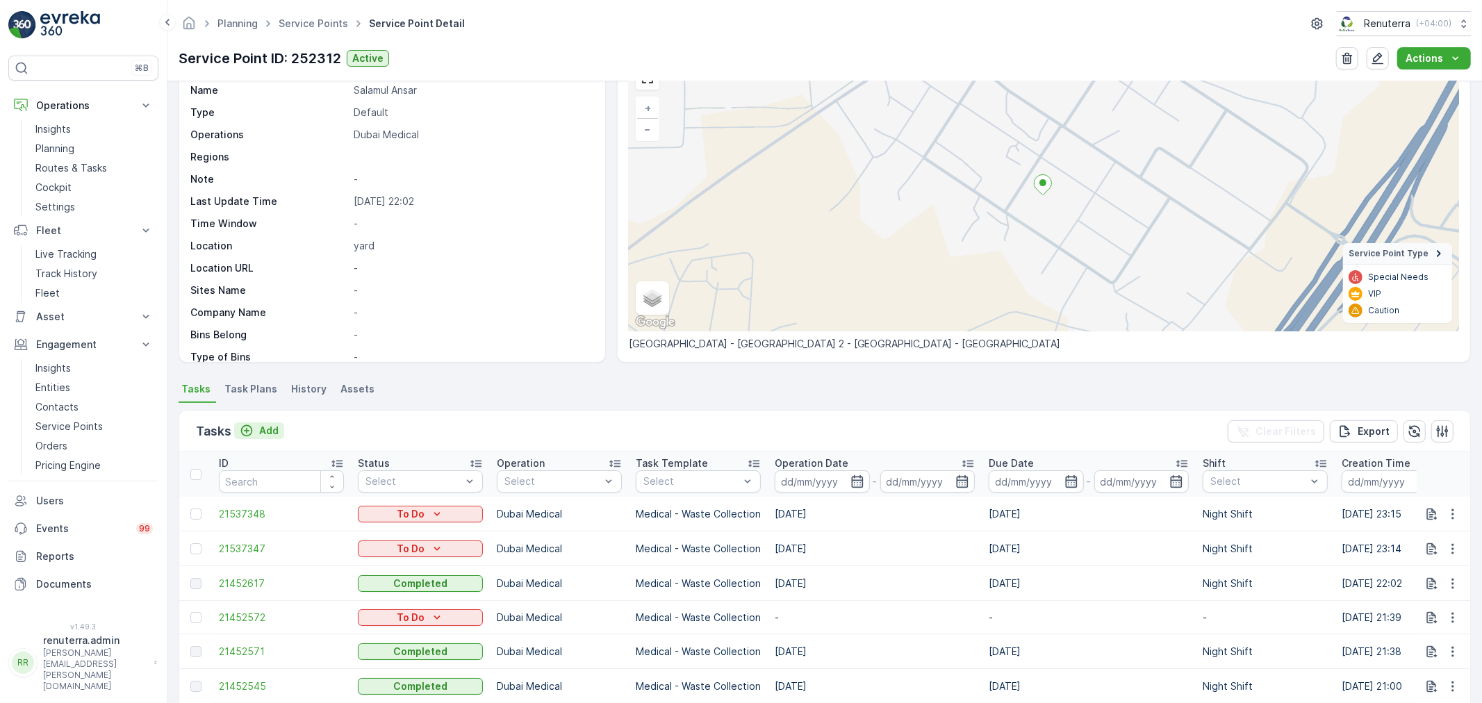
click at [274, 433] on p "Add" at bounding box center [268, 431] width 19 height 14
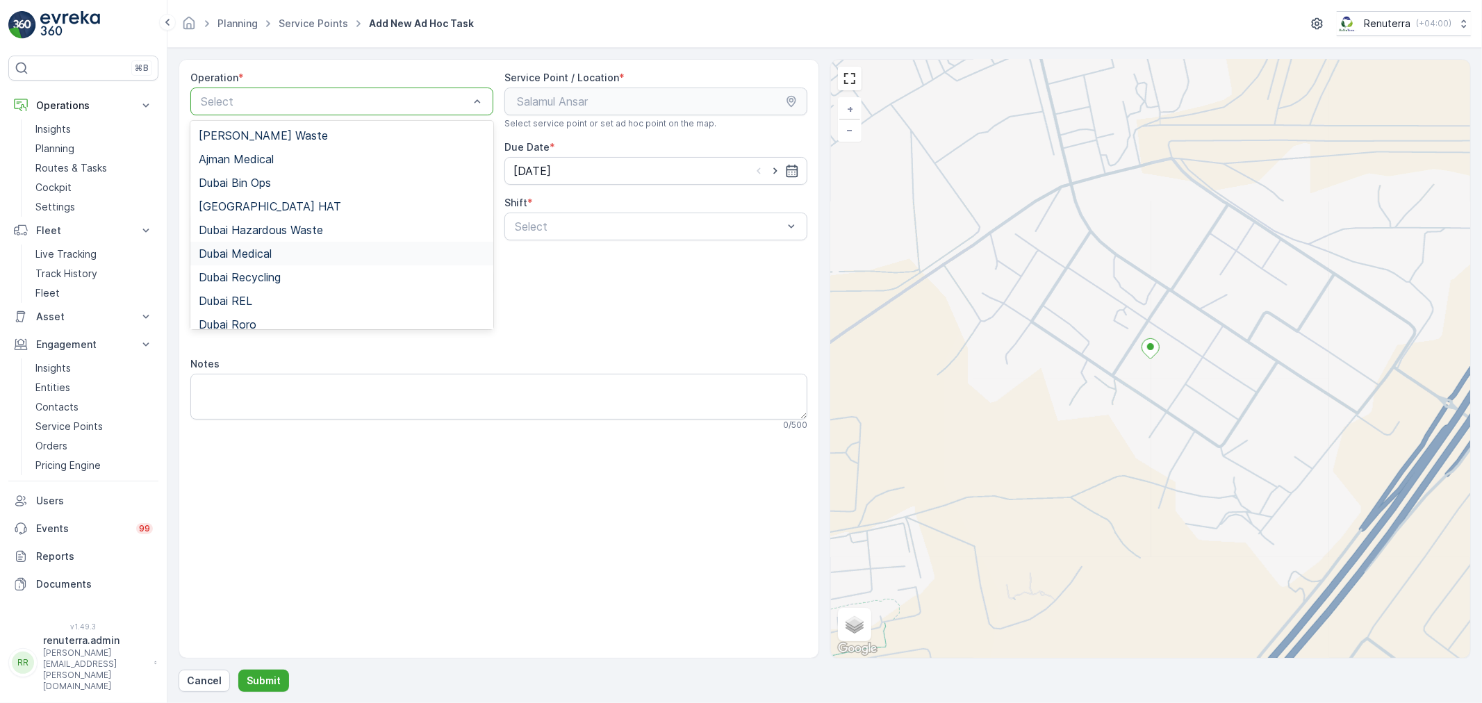
drag, startPoint x: 276, startPoint y: 252, endPoint x: 310, endPoint y: 252, distance: 33.3
click at [278, 252] on div "Dubai Medical" at bounding box center [342, 253] width 286 height 13
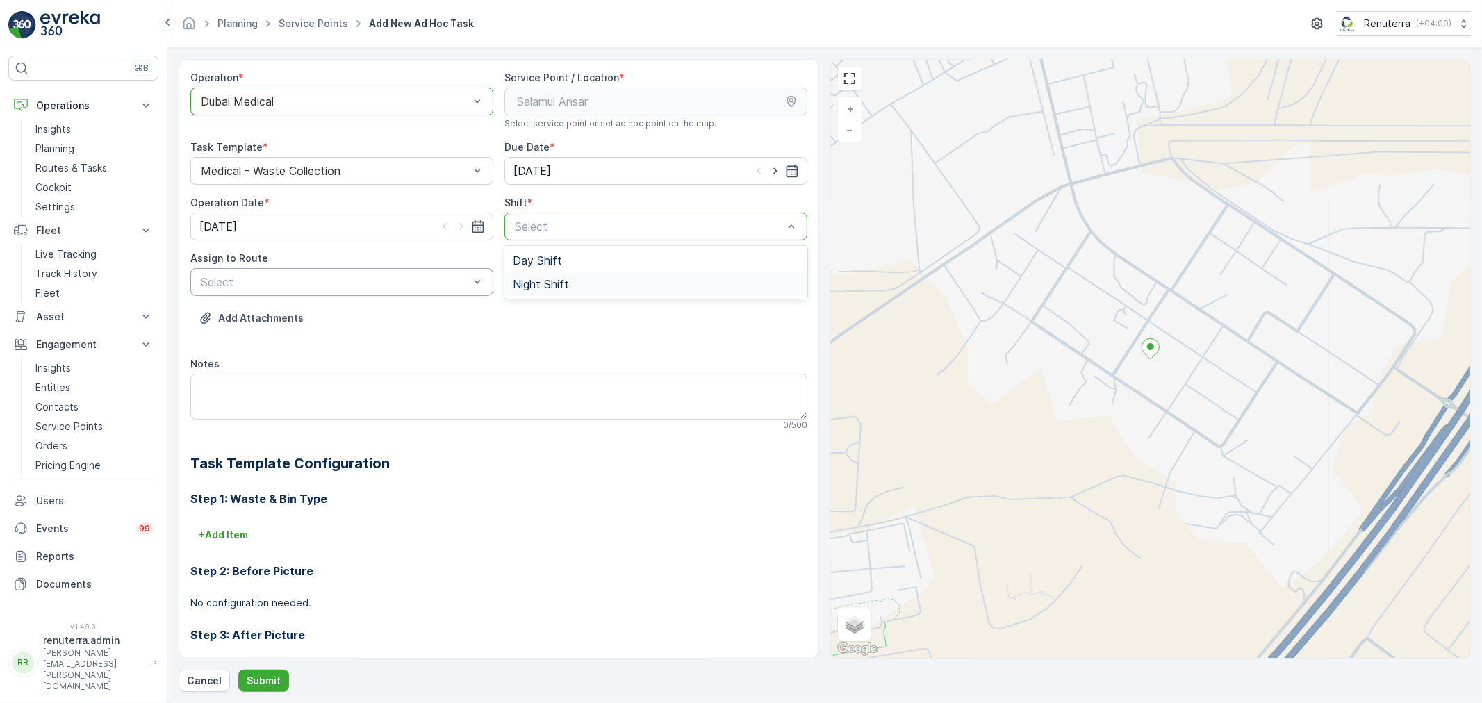
click at [545, 283] on span "Night Shift" at bounding box center [541, 284] width 56 height 13
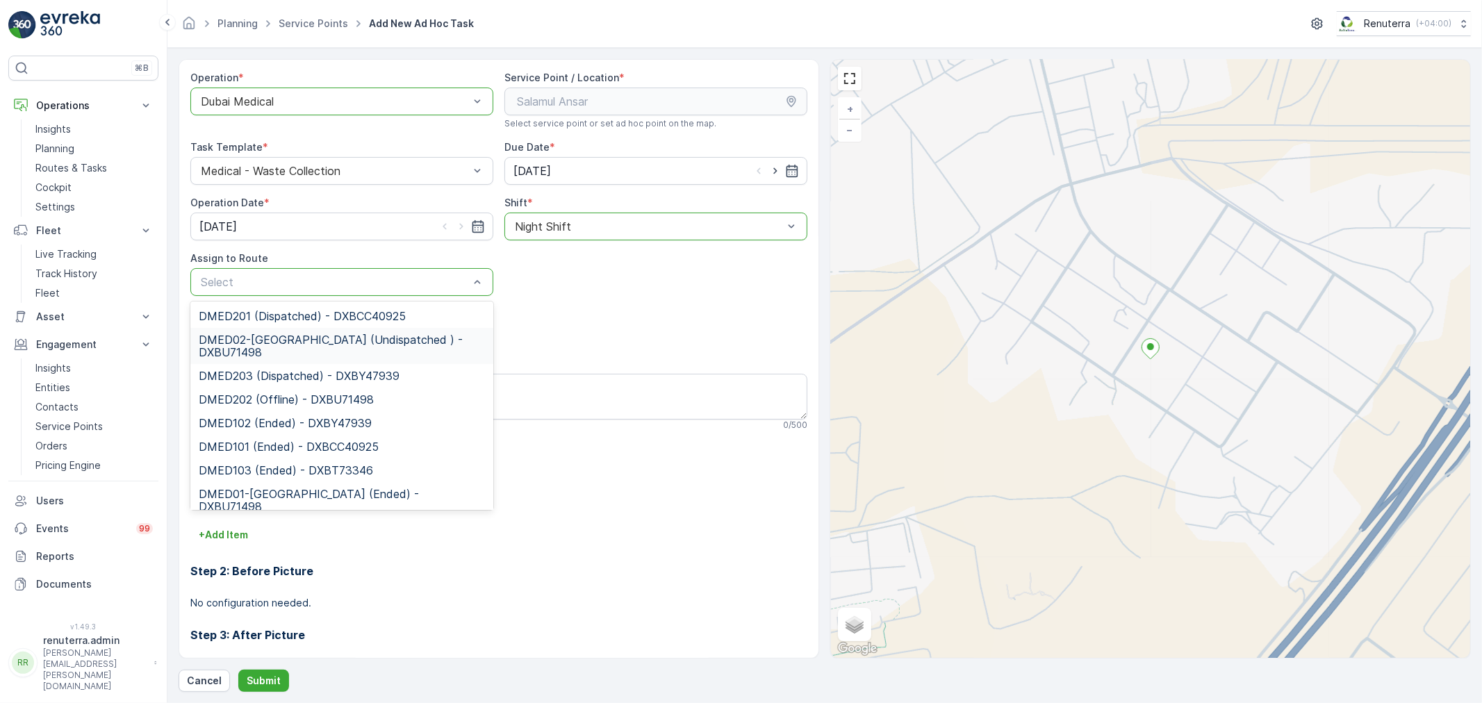
click at [316, 351] on span "DMED02-Khawaneej Yard (Undispatched ) - DXBU71498" at bounding box center [342, 345] width 286 height 25
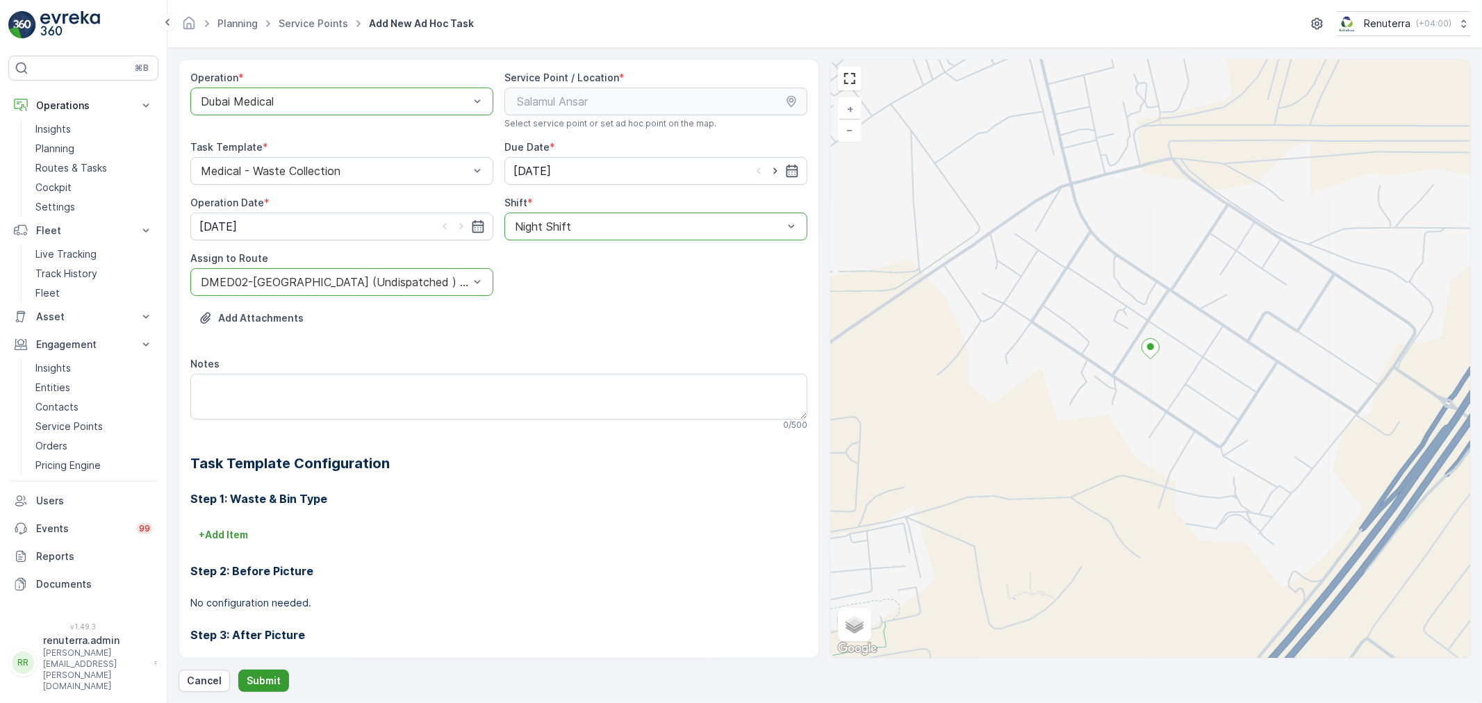
click at [266, 686] on p "Submit" at bounding box center [264, 681] width 34 height 14
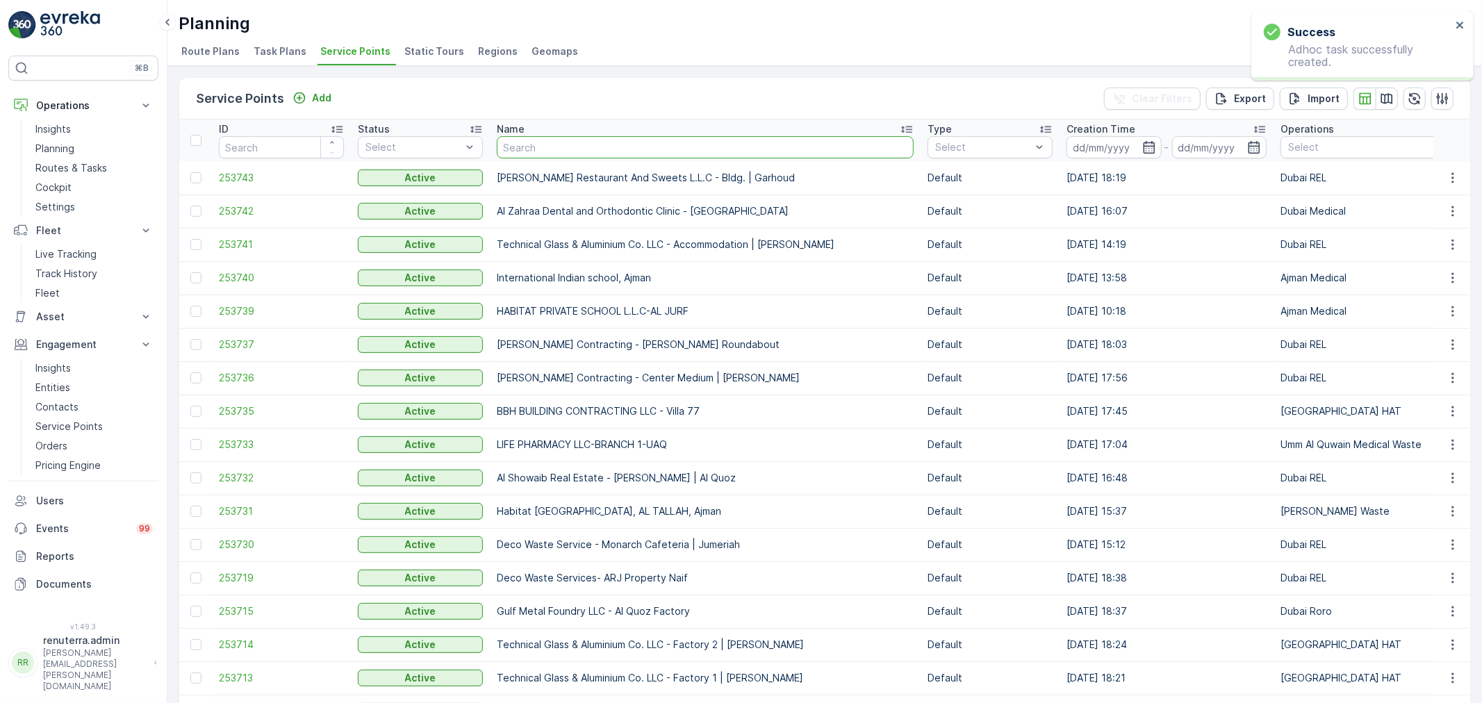
click at [578, 147] on input "text" at bounding box center [705, 147] width 417 height 22
type input "salam"
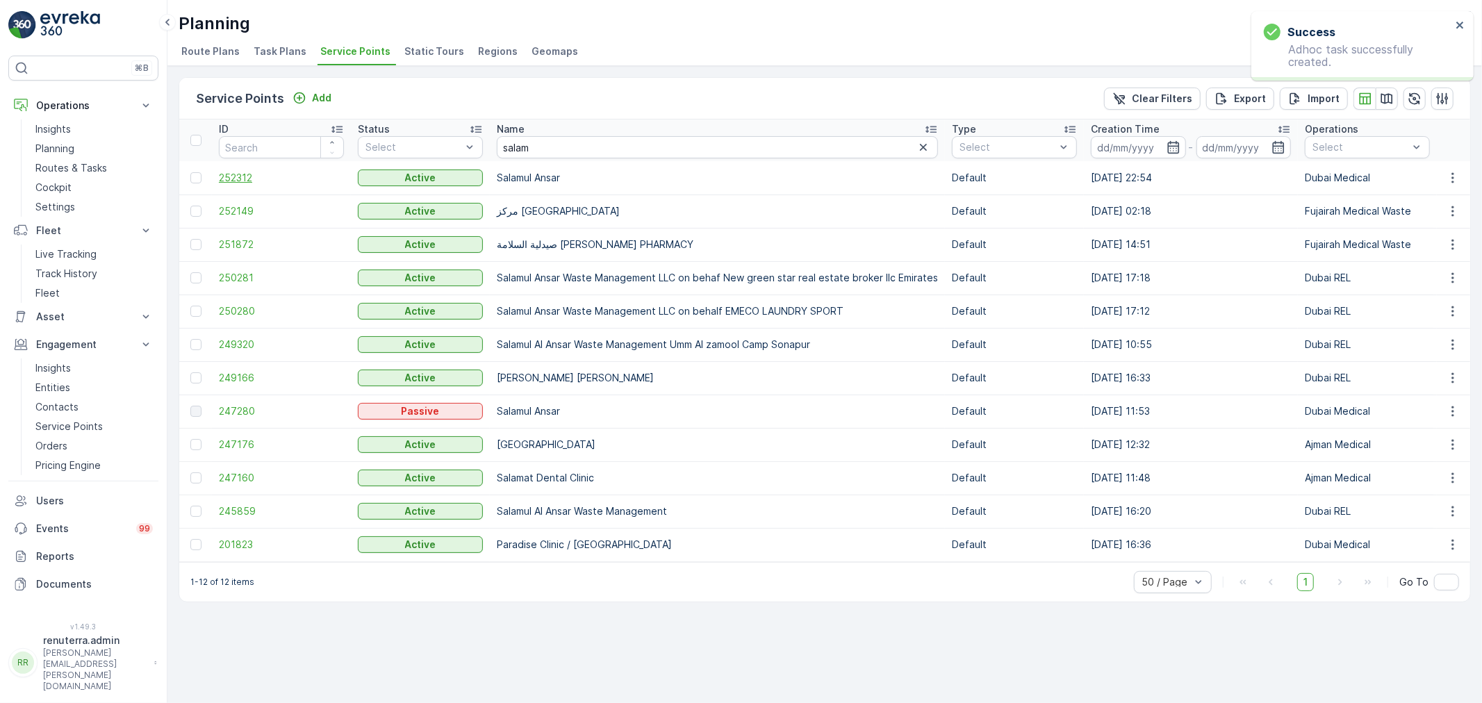
click at [244, 171] on span "252312" at bounding box center [281, 178] width 125 height 14
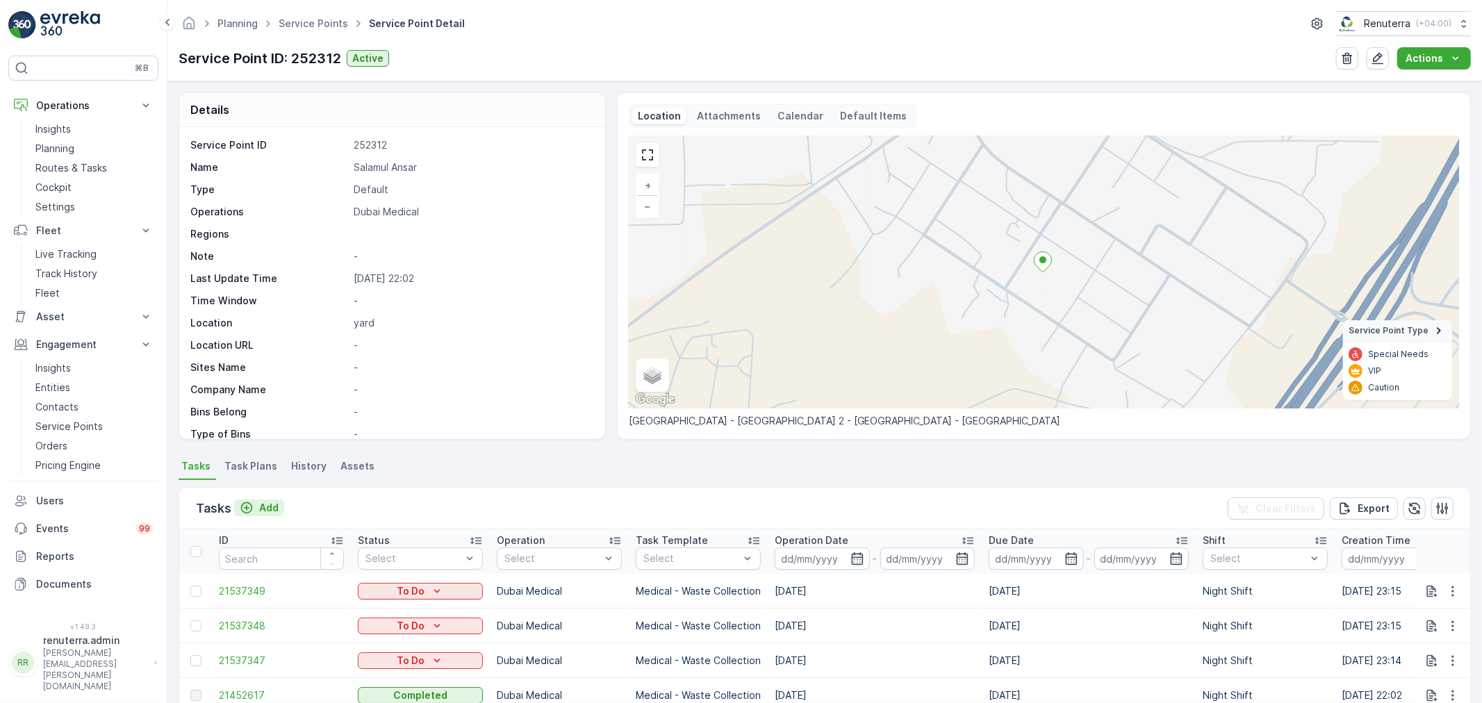
click at [269, 508] on p "Add" at bounding box center [268, 508] width 19 height 14
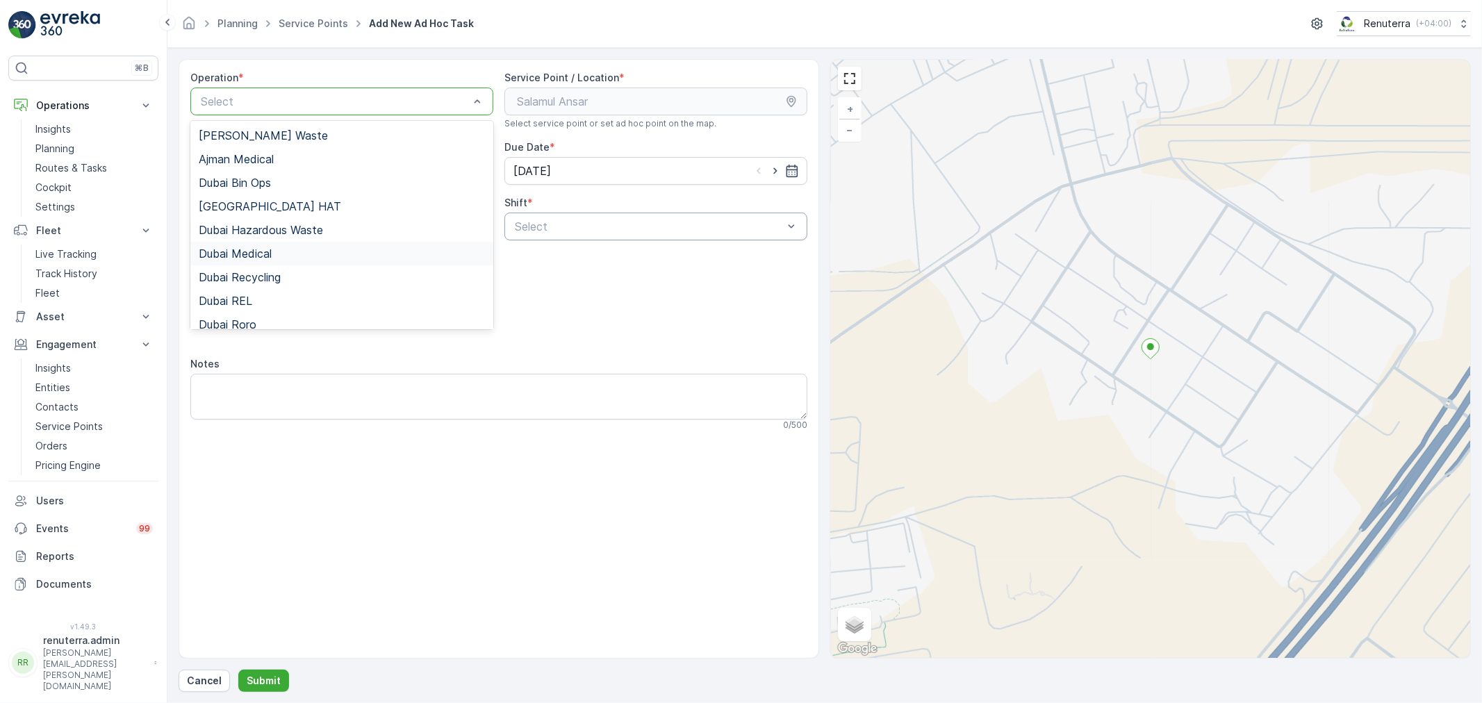
drag, startPoint x: 274, startPoint y: 260, endPoint x: 506, endPoint y: 230, distance: 234.0
click at [276, 260] on div "Dubai Medical" at bounding box center [341, 254] width 303 height 24
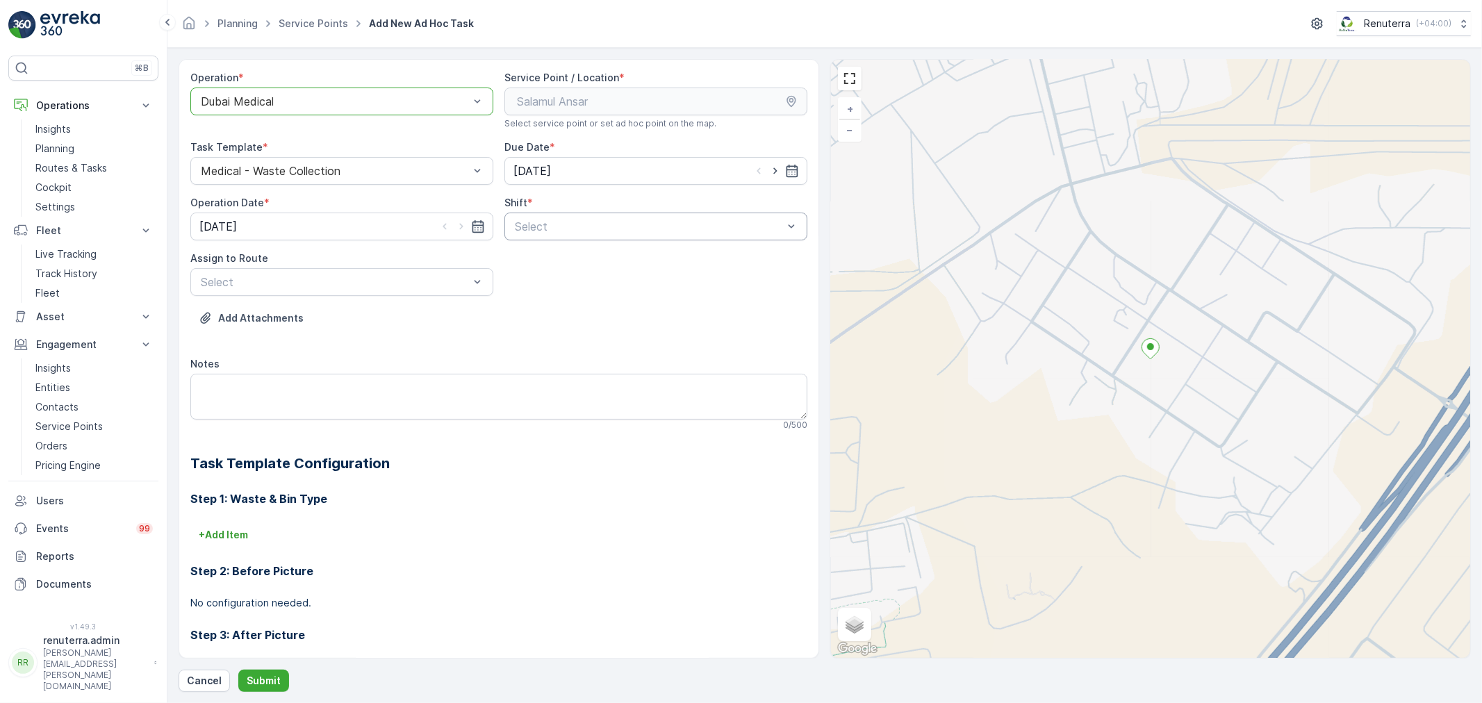
click at [604, 213] on div "Select" at bounding box center [655, 227] width 303 height 28
click at [537, 288] on span "Night Shift" at bounding box center [541, 284] width 56 height 13
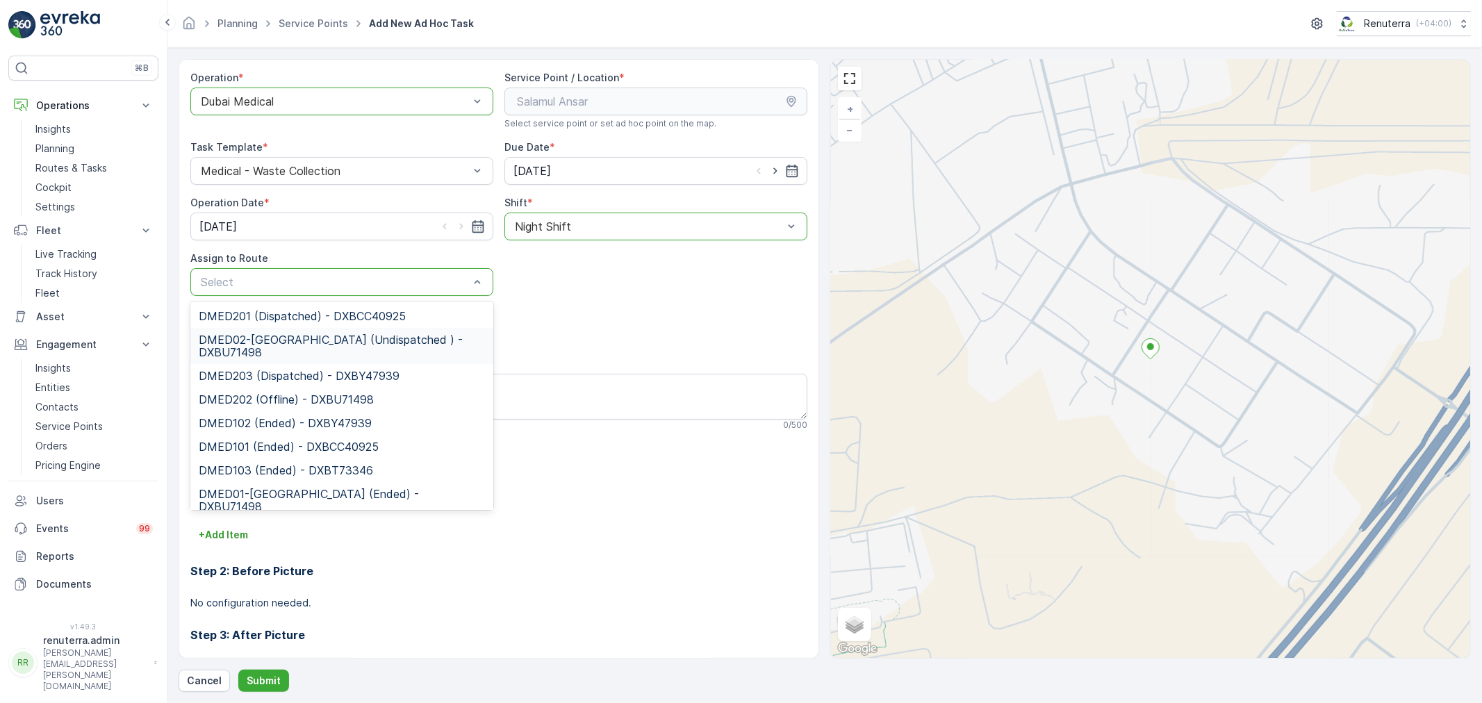
click at [290, 334] on span "DMED02-Khawaneej Yard (Undispatched ) - DXBU71498" at bounding box center [342, 345] width 286 height 25
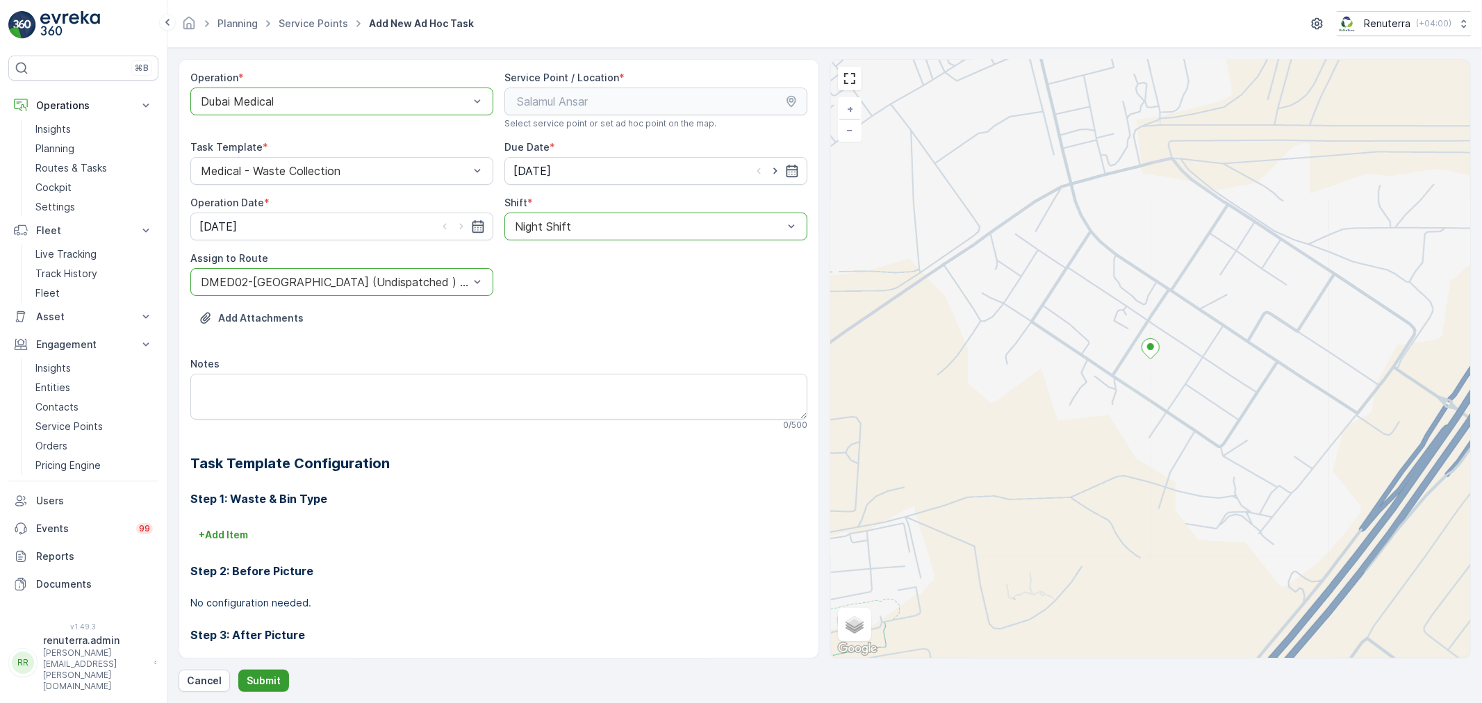
click at [272, 679] on p "Submit" at bounding box center [264, 681] width 34 height 14
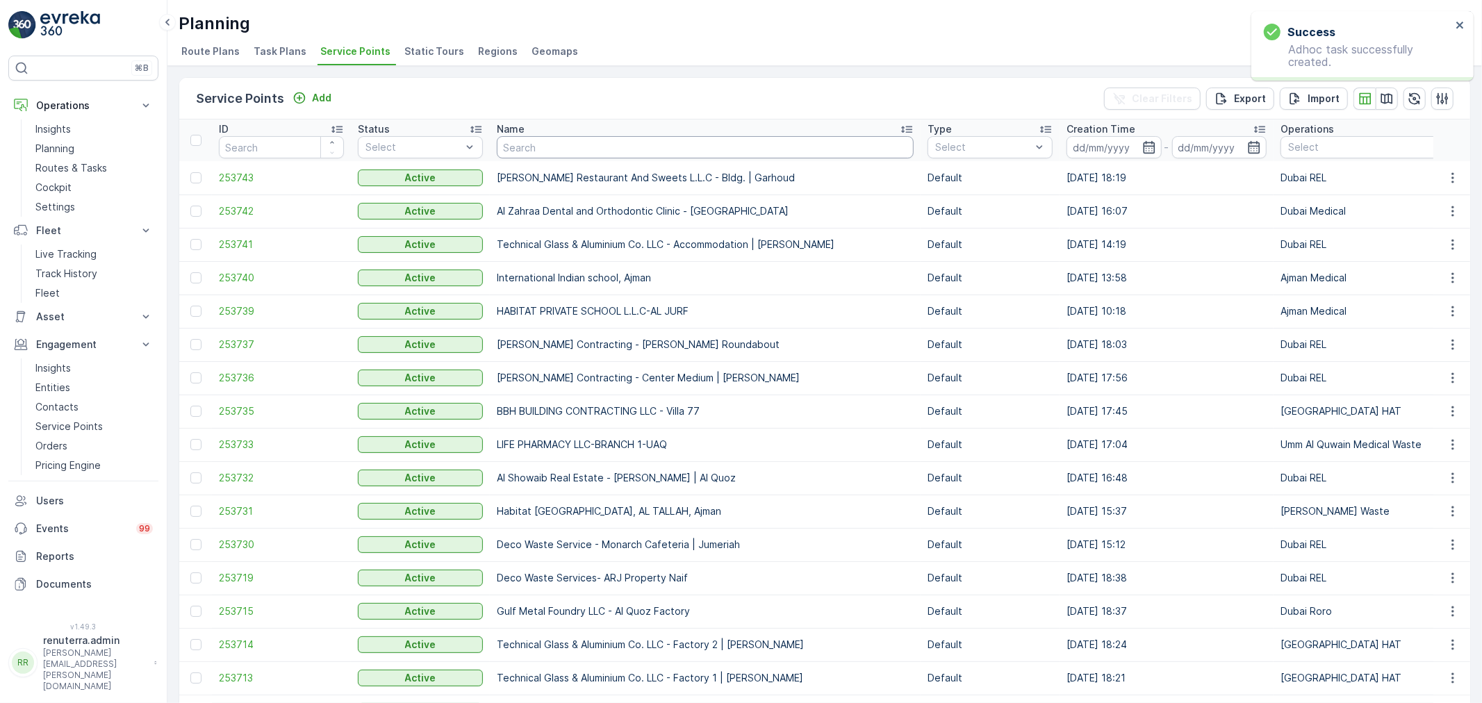
click at [554, 154] on input "text" at bounding box center [705, 147] width 417 height 22
type input "neo"
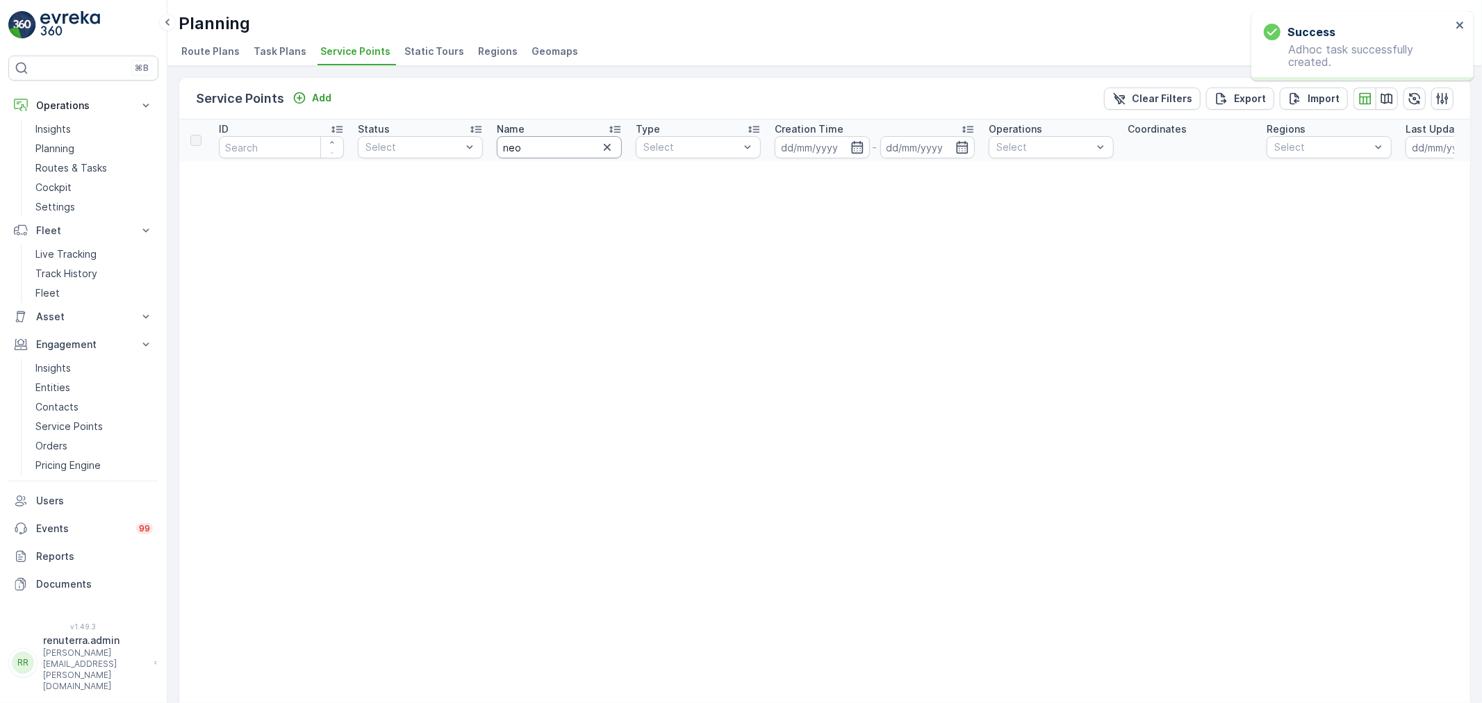
click at [557, 148] on input "neo" at bounding box center [559, 147] width 125 height 22
type input "nep"
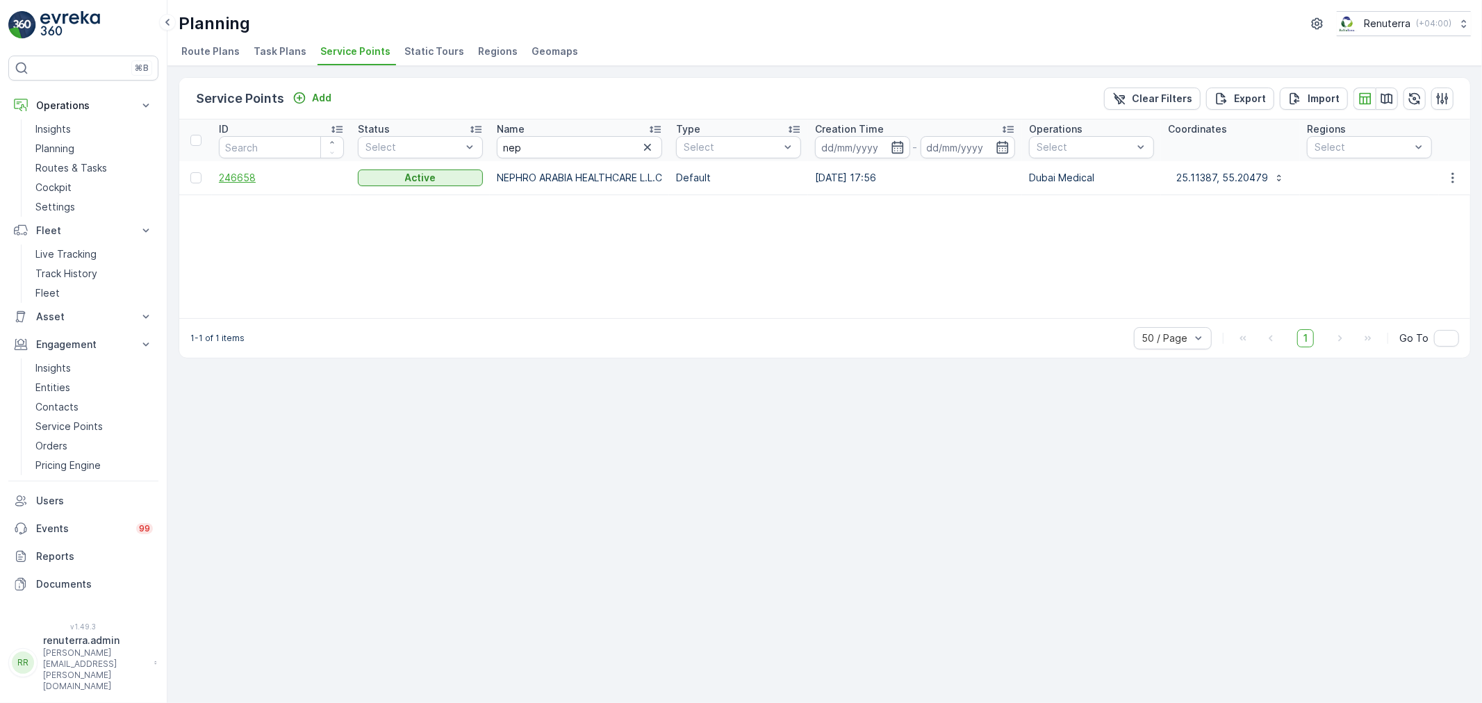
click at [234, 181] on span "246658" at bounding box center [281, 178] width 125 height 14
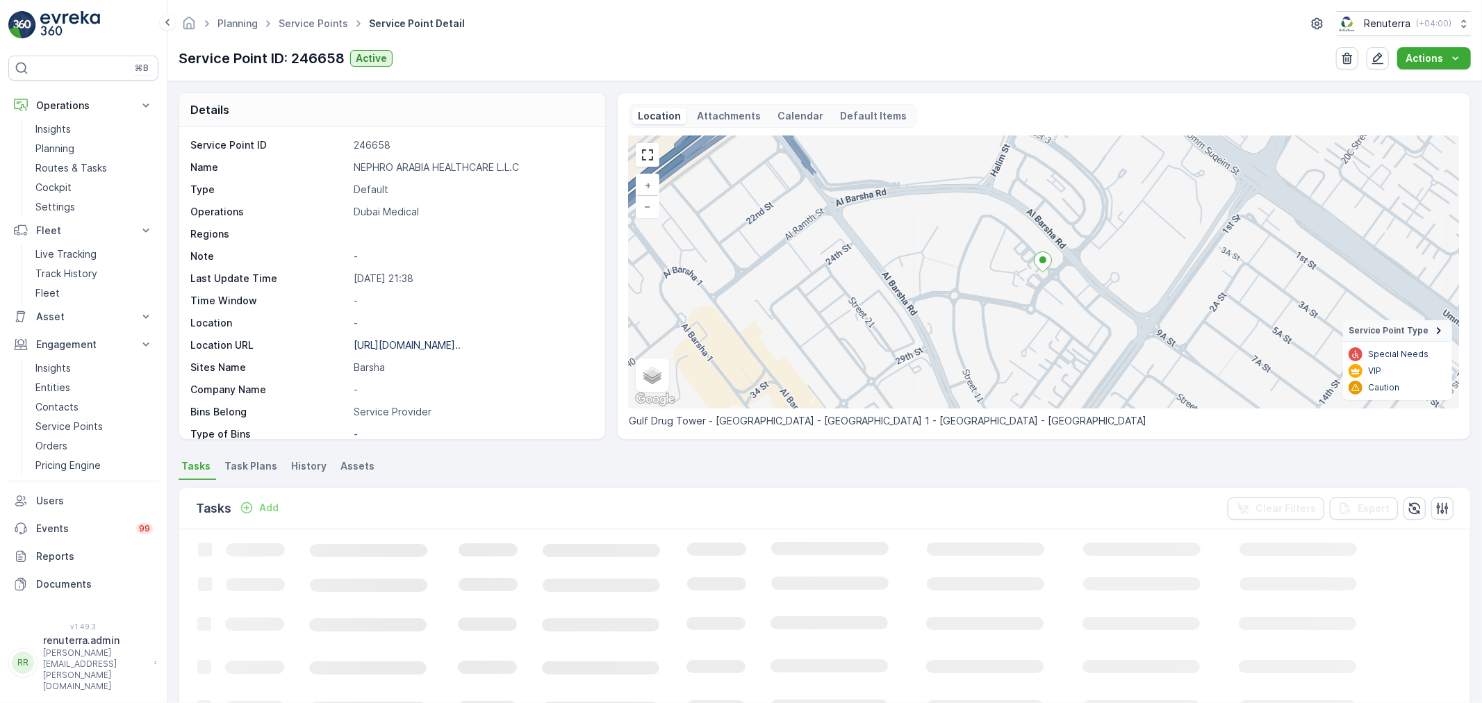
click at [272, 505] on p "Add" at bounding box center [268, 508] width 19 height 14
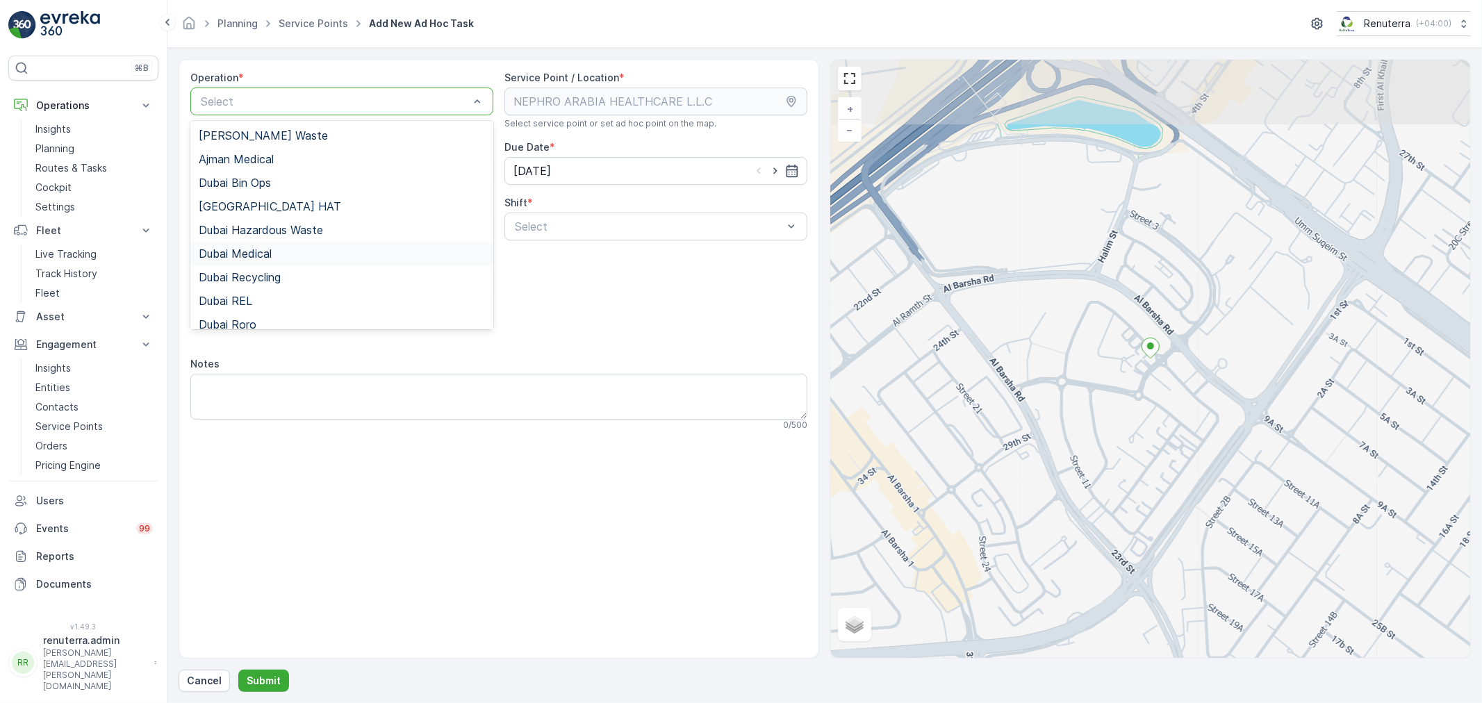
click at [292, 258] on div "Dubai Medical" at bounding box center [342, 253] width 286 height 13
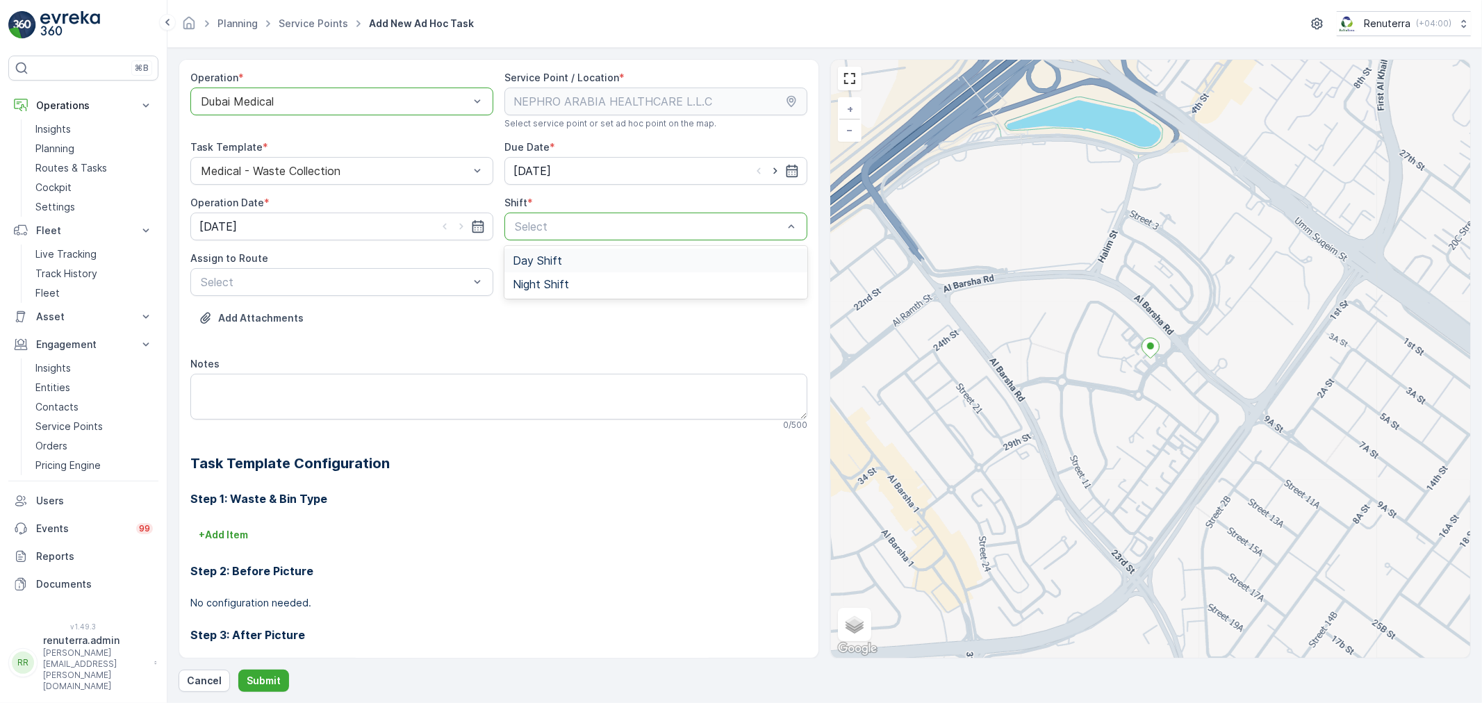
click at [560, 235] on div "Select" at bounding box center [655, 227] width 303 height 28
click at [536, 292] on div "Night Shift" at bounding box center [655, 284] width 303 height 24
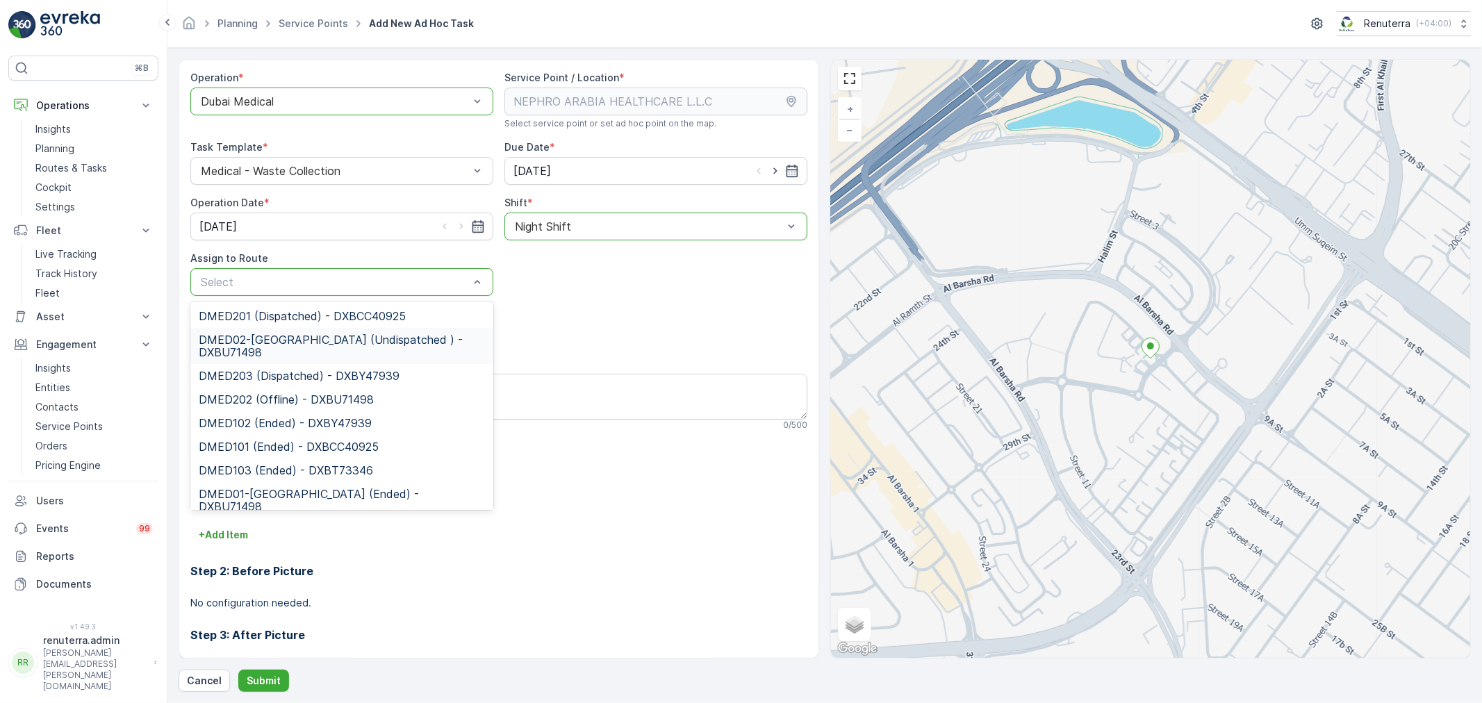
click at [331, 343] on span "DMED02-Khawaneej Yard (Undispatched ) - DXBU71498" at bounding box center [342, 345] width 286 height 25
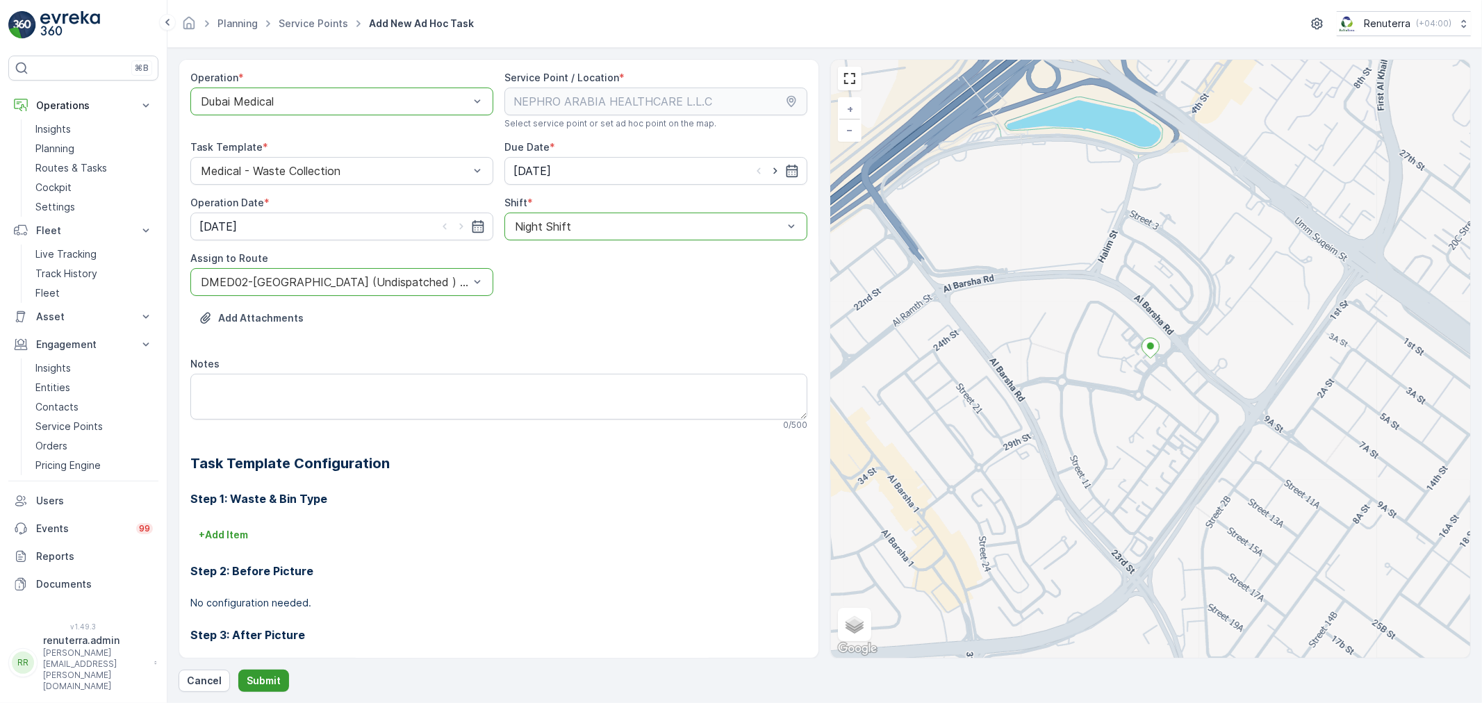
click at [247, 674] on p "Submit" at bounding box center [264, 681] width 34 height 14
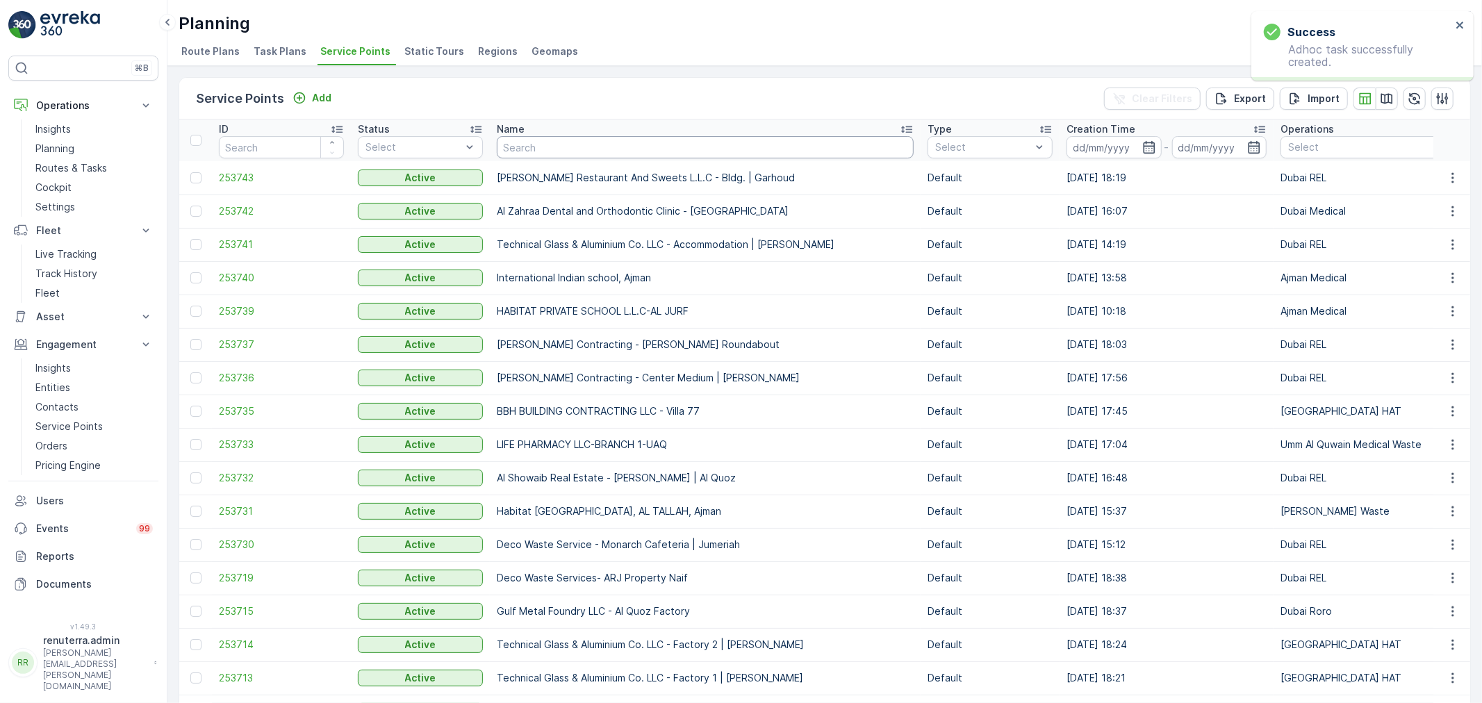
click at [580, 136] on input "text" at bounding box center [705, 147] width 417 height 22
type input "dott"
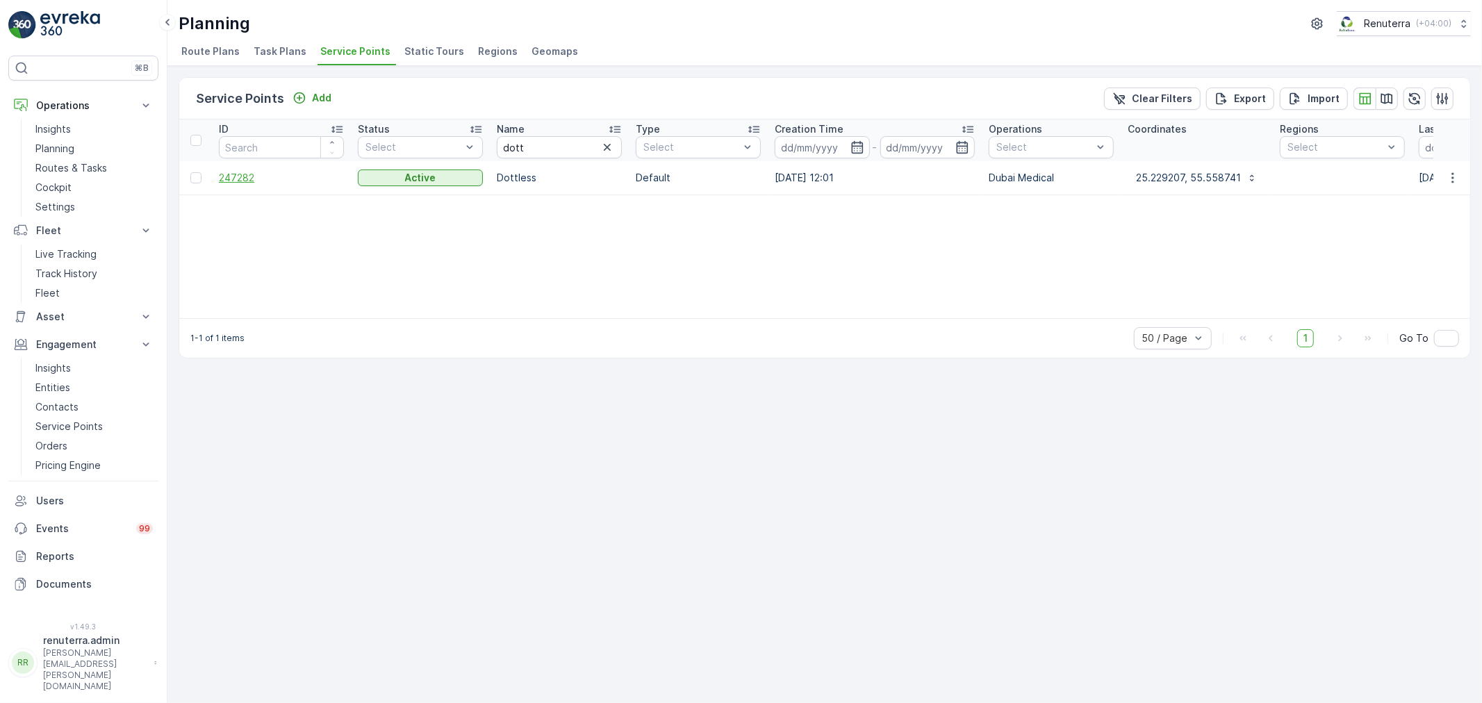
click at [221, 172] on span "247282" at bounding box center [281, 178] width 125 height 14
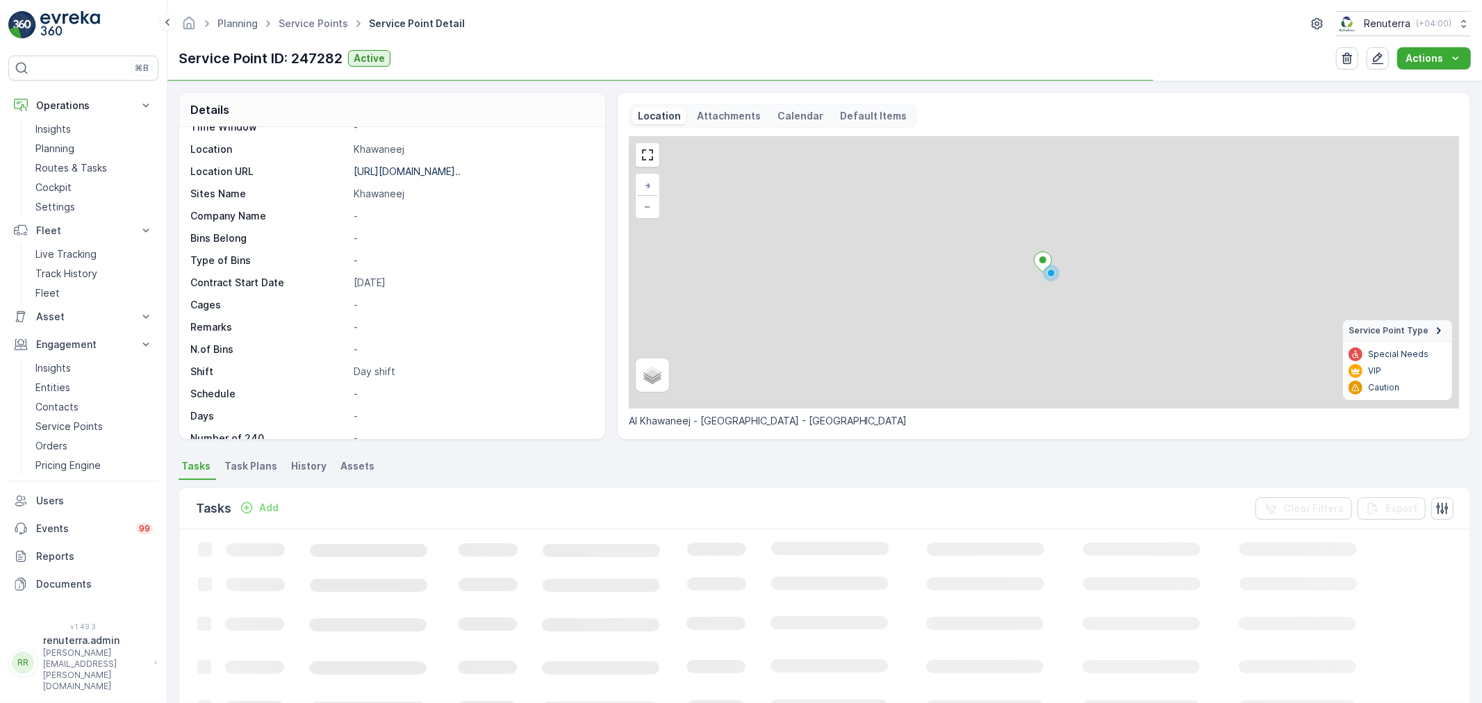
scroll to position [191, 0]
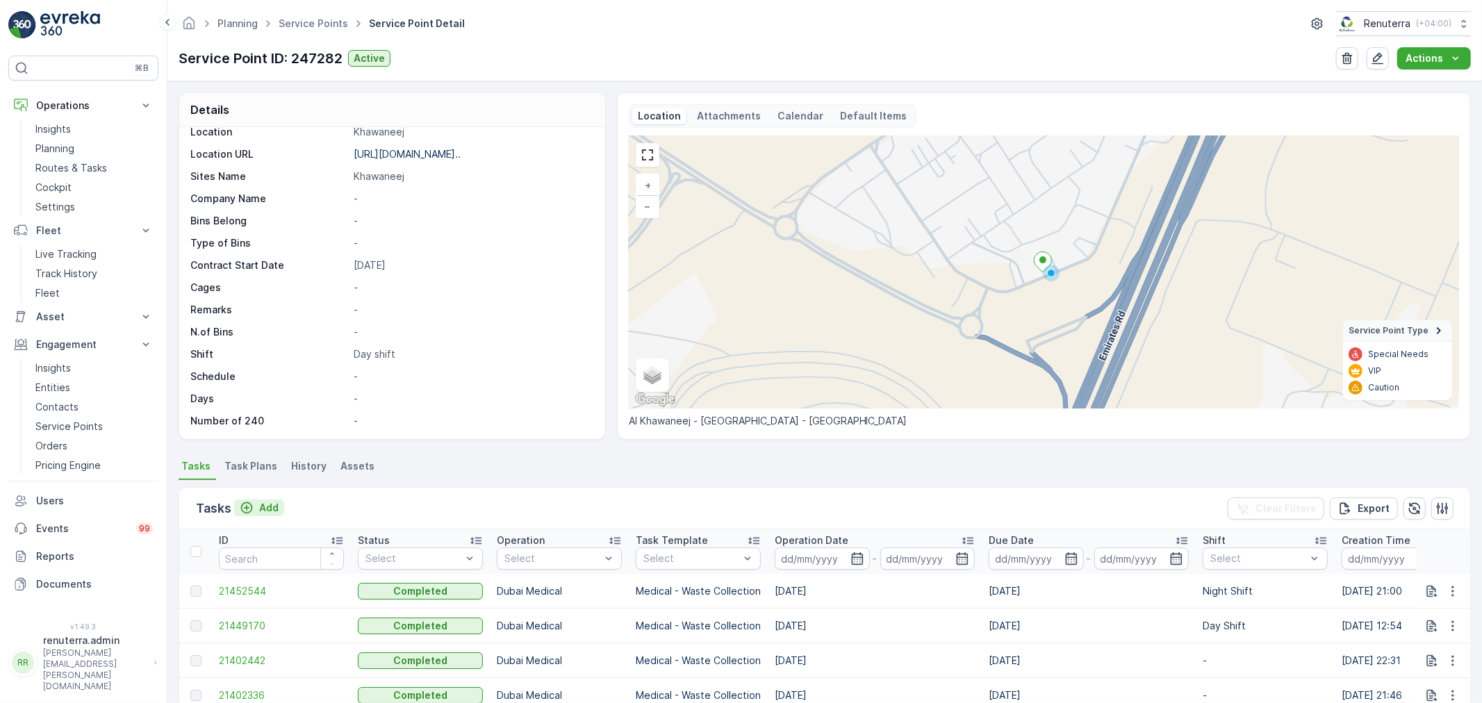
click at [280, 505] on button "Add" at bounding box center [259, 507] width 50 height 17
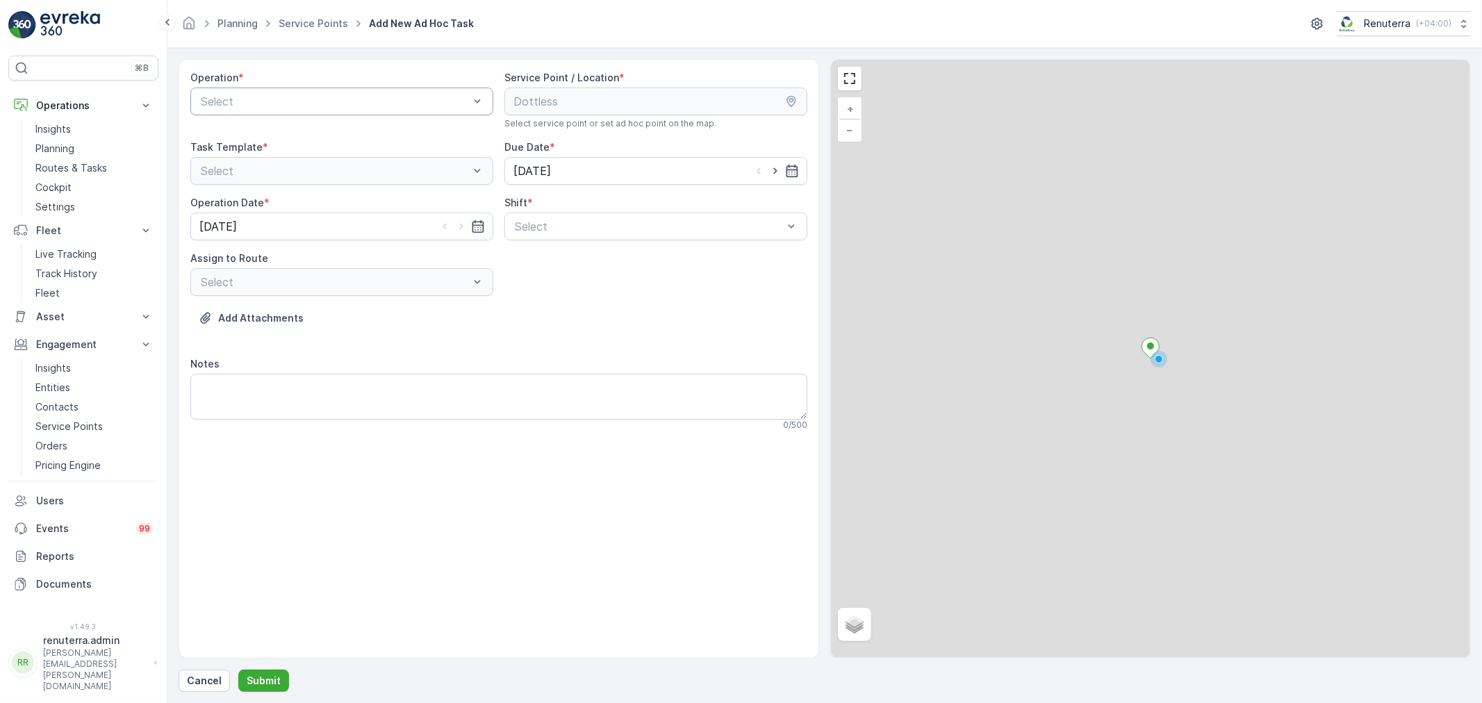
drag, startPoint x: 310, startPoint y: 116, endPoint x: 317, endPoint y: 108, distance: 10.8
click at [314, 111] on div "Operation * Select" at bounding box center [341, 100] width 303 height 58
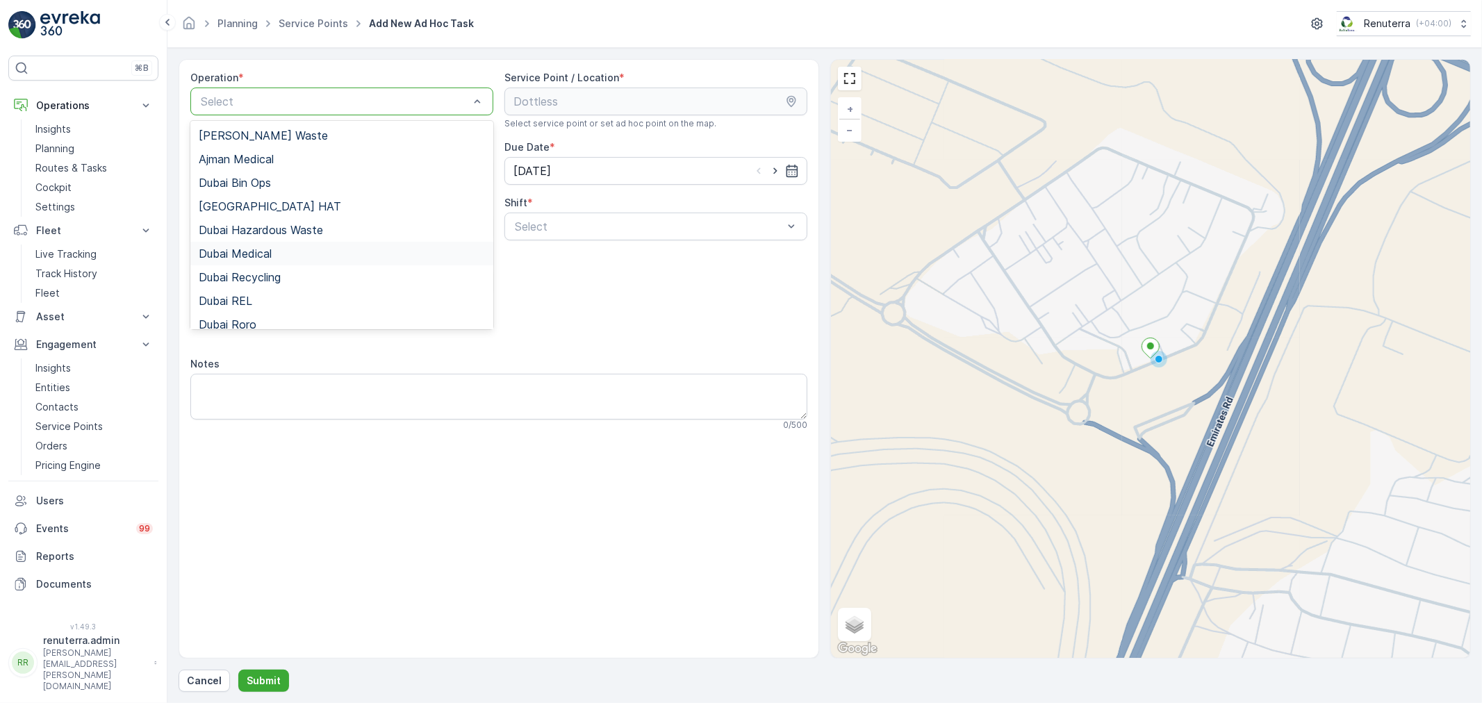
click at [301, 245] on div "Dubai Medical" at bounding box center [341, 254] width 303 height 24
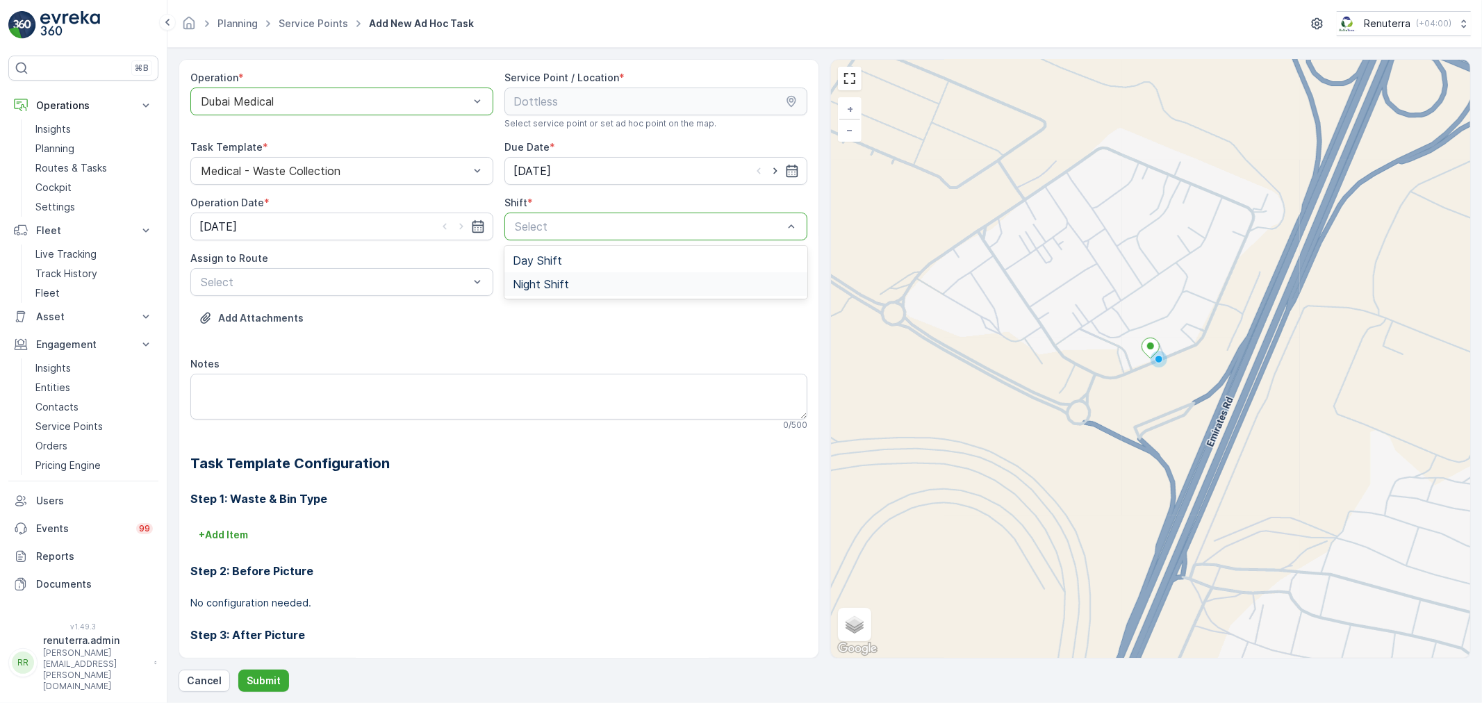
click at [588, 286] on div "Night Shift" at bounding box center [656, 284] width 286 height 13
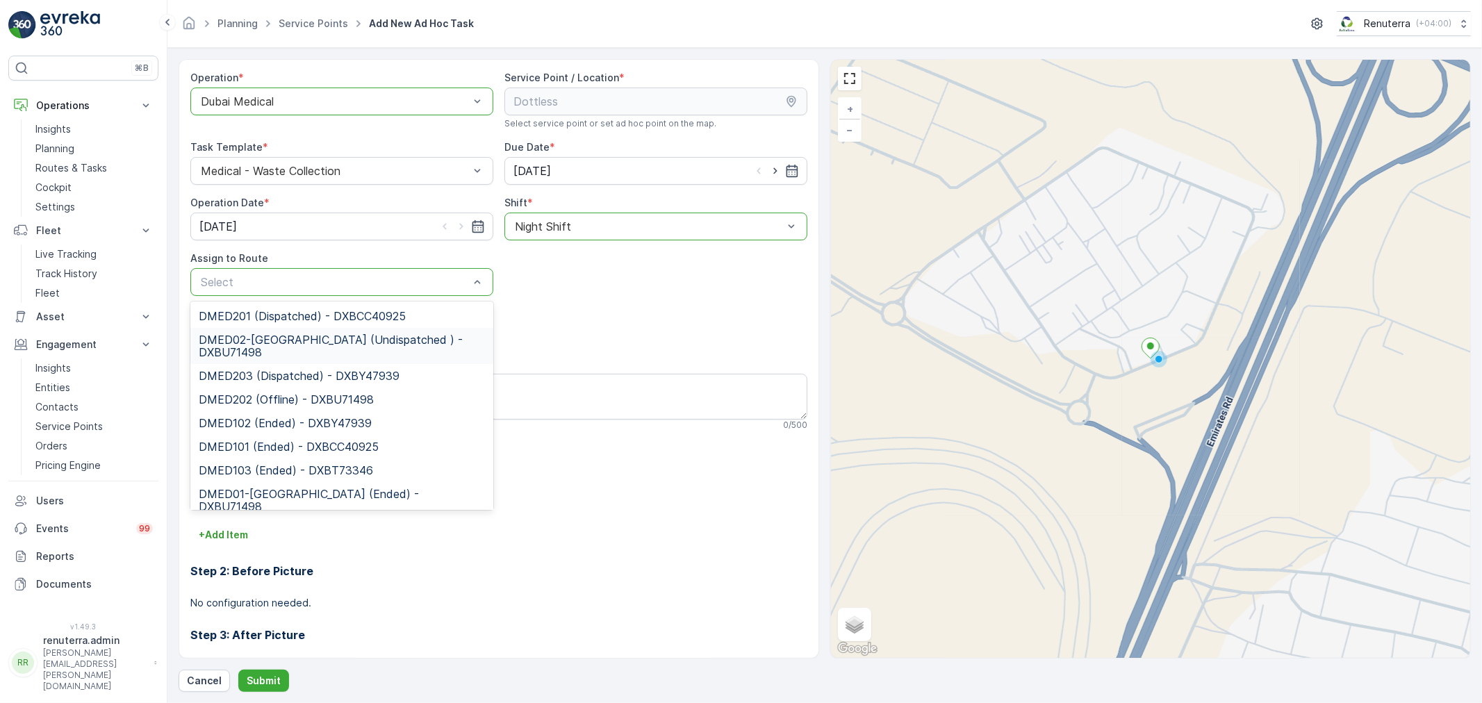
click at [311, 349] on span "DMED02-Khawaneej Yard (Undispatched ) - DXBU71498" at bounding box center [342, 345] width 286 height 25
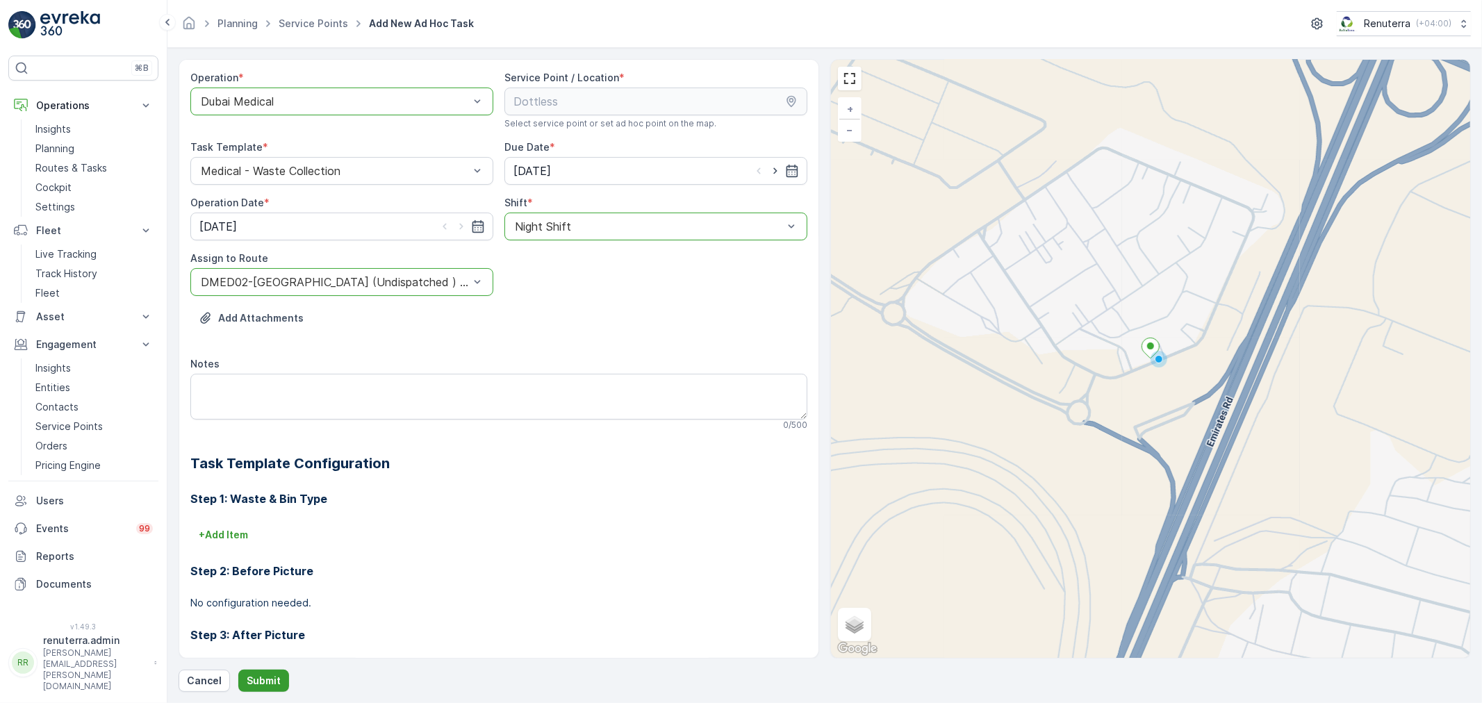
click at [249, 679] on p "Submit" at bounding box center [264, 681] width 34 height 14
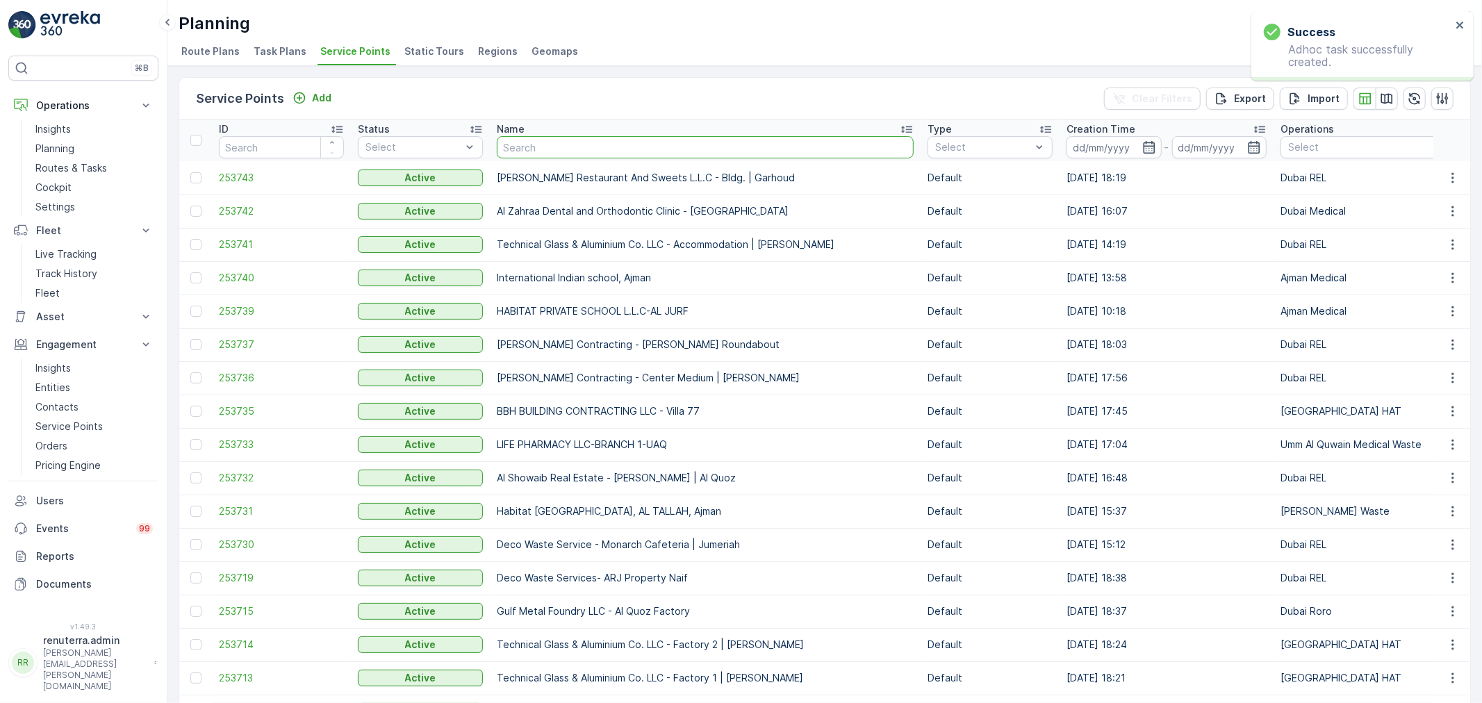
click at [567, 144] on input "text" at bounding box center [705, 147] width 417 height 22
type input "nep"
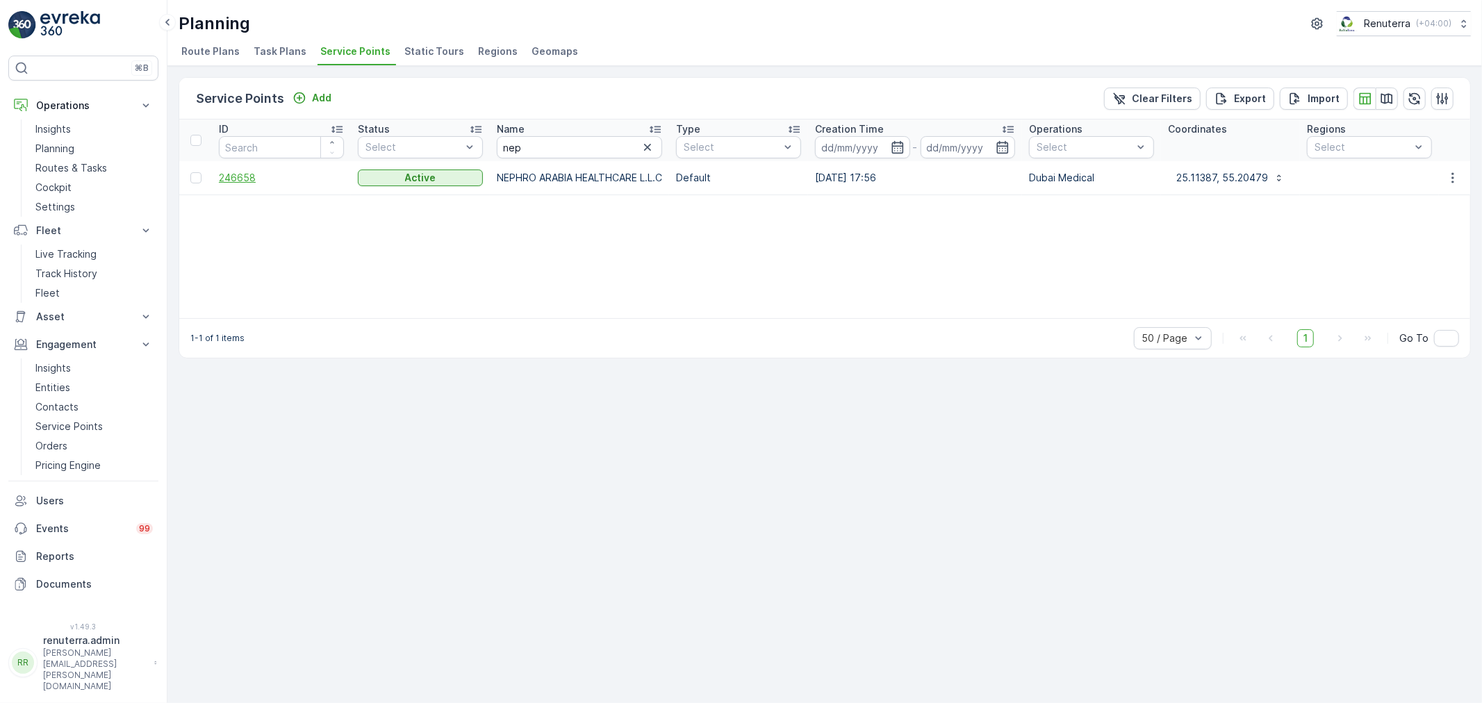
click at [222, 175] on span "246658" at bounding box center [281, 178] width 125 height 14
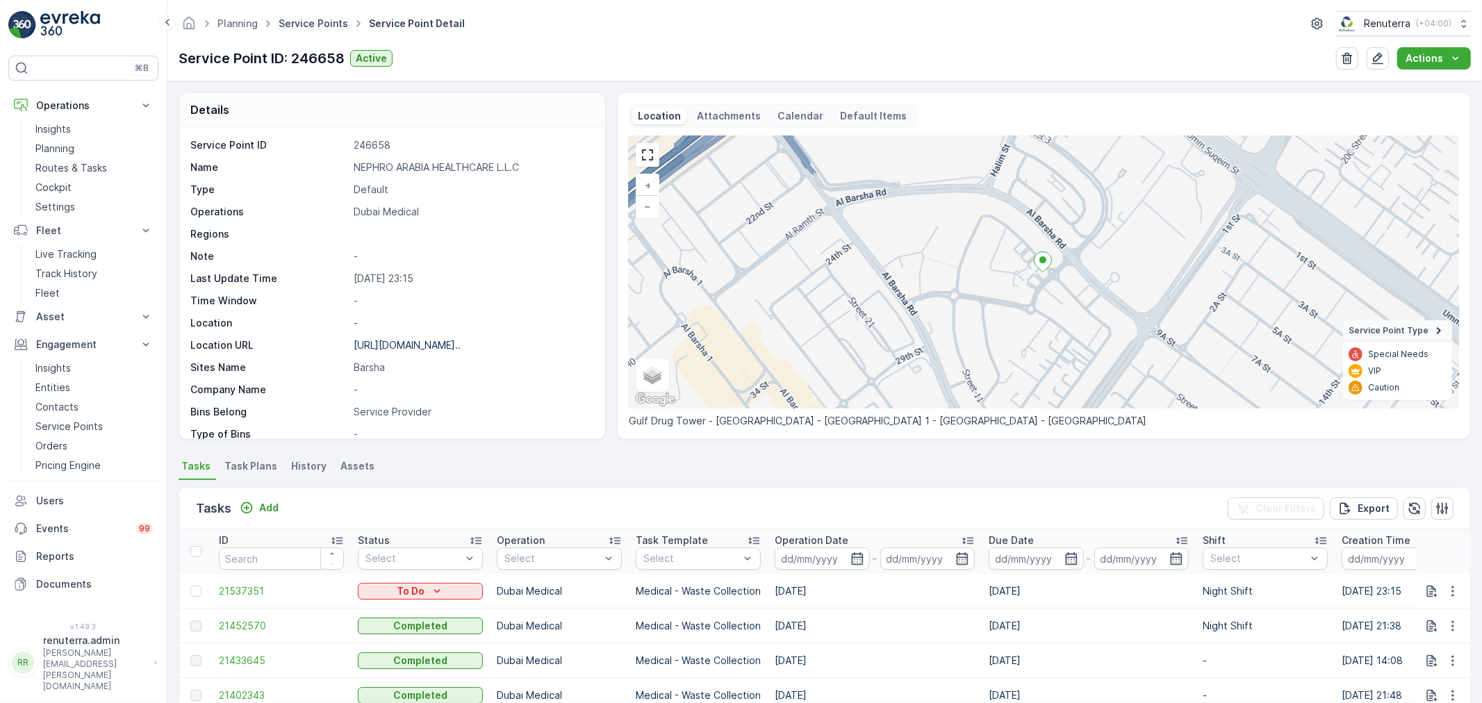
click at [314, 22] on link "Service Points" at bounding box center [313, 23] width 69 height 12
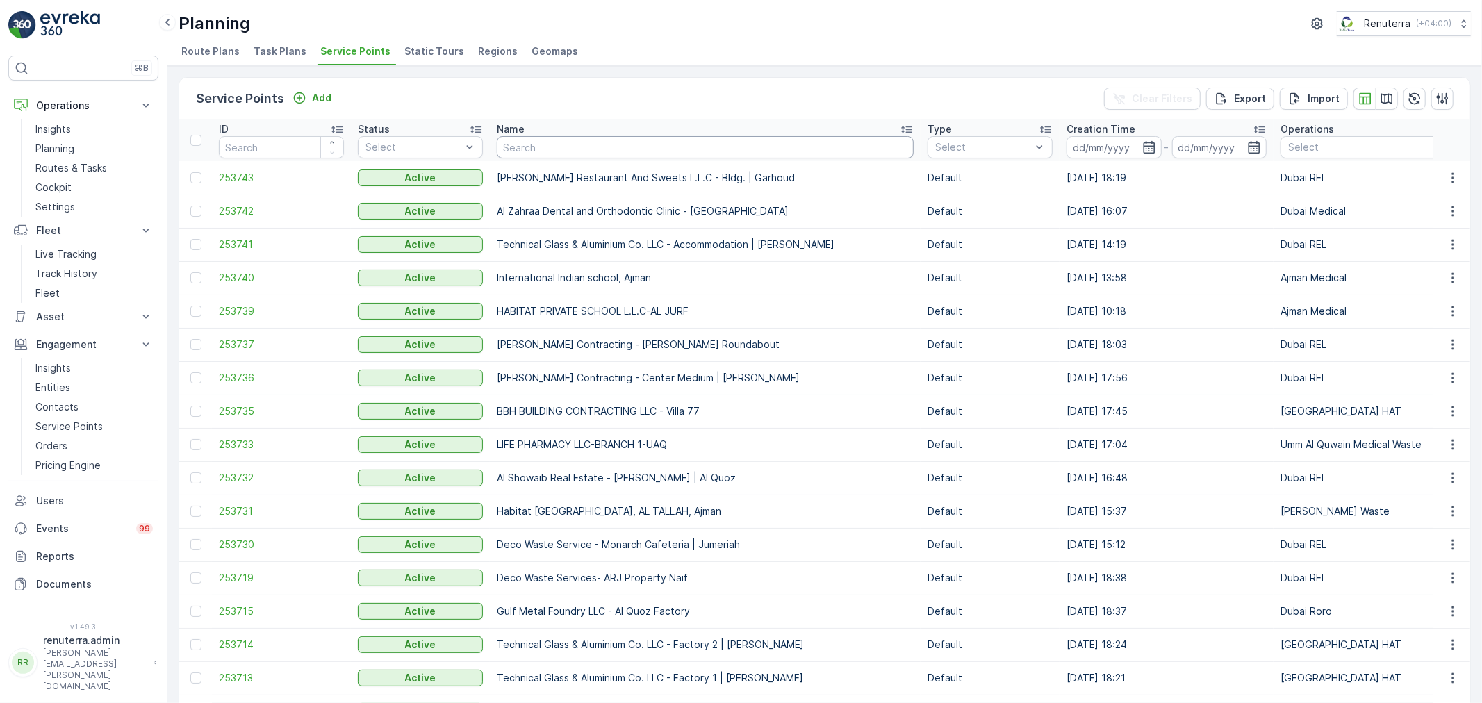
click at [572, 147] on input "text" at bounding box center [705, 147] width 417 height 22
type input "nephr"
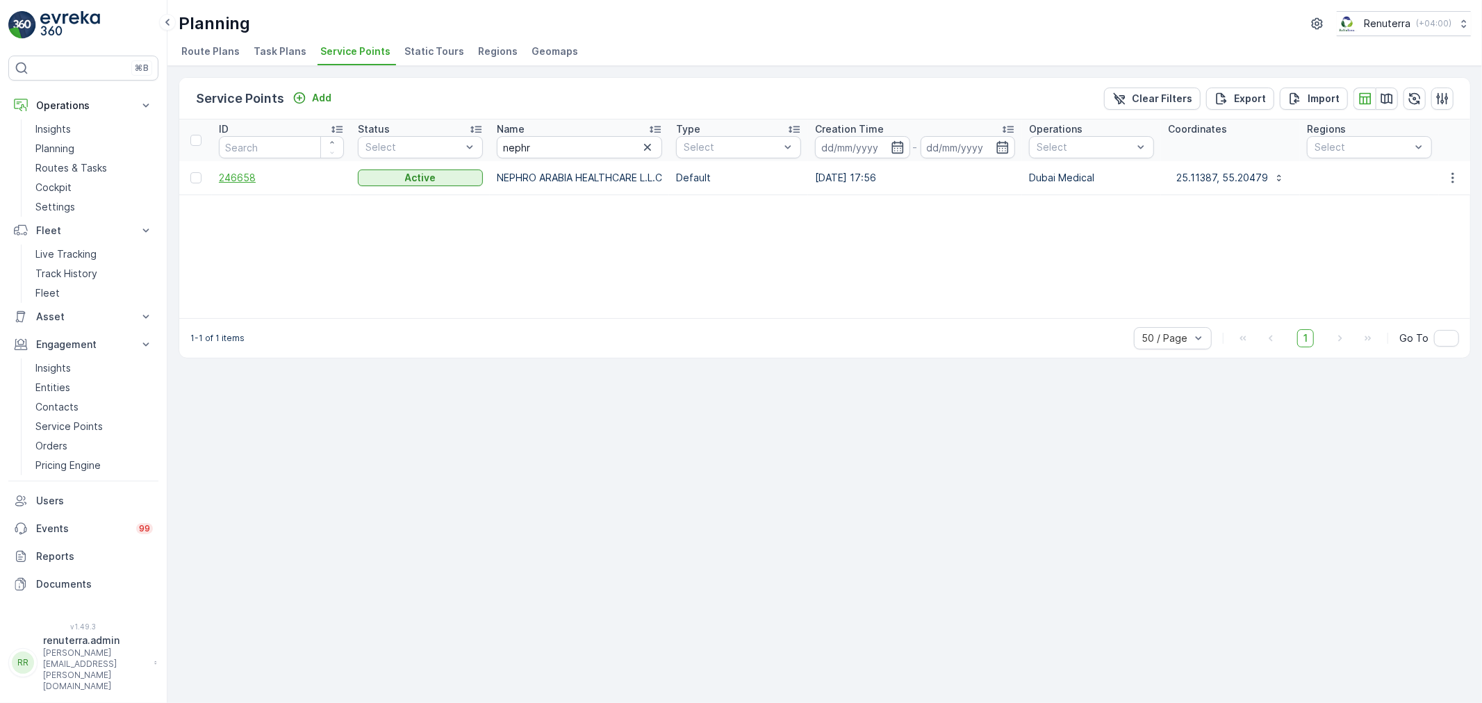
click at [251, 179] on span "246658" at bounding box center [281, 178] width 125 height 14
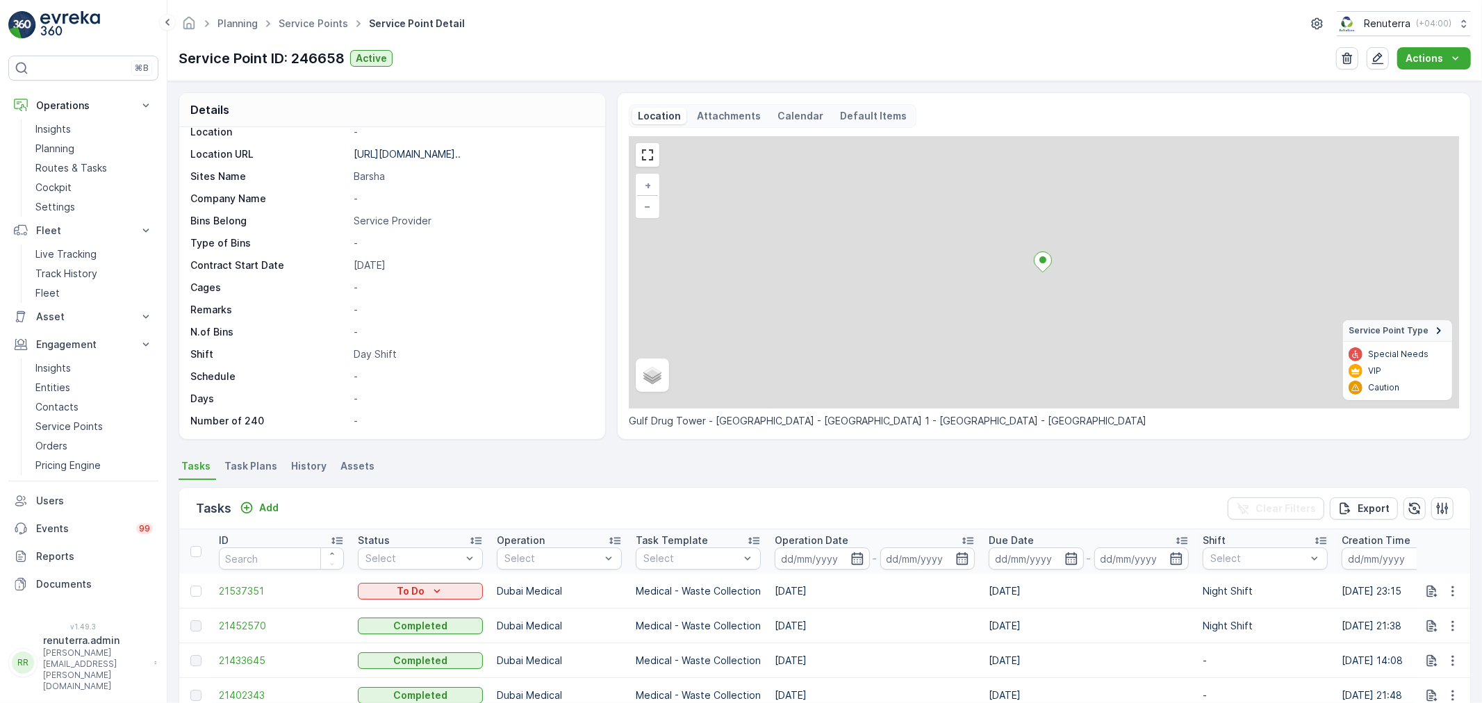
scroll to position [77, 0]
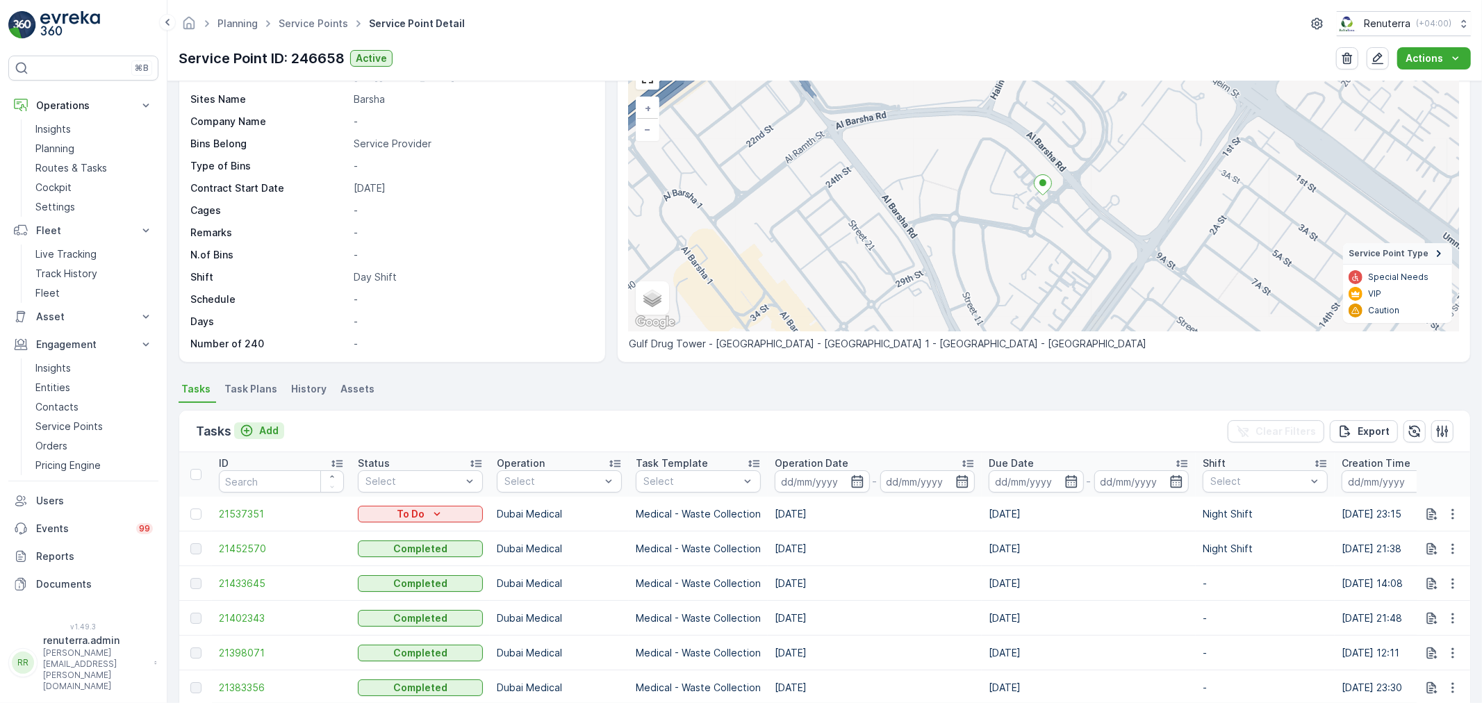
click at [279, 426] on button "Add" at bounding box center [259, 430] width 50 height 17
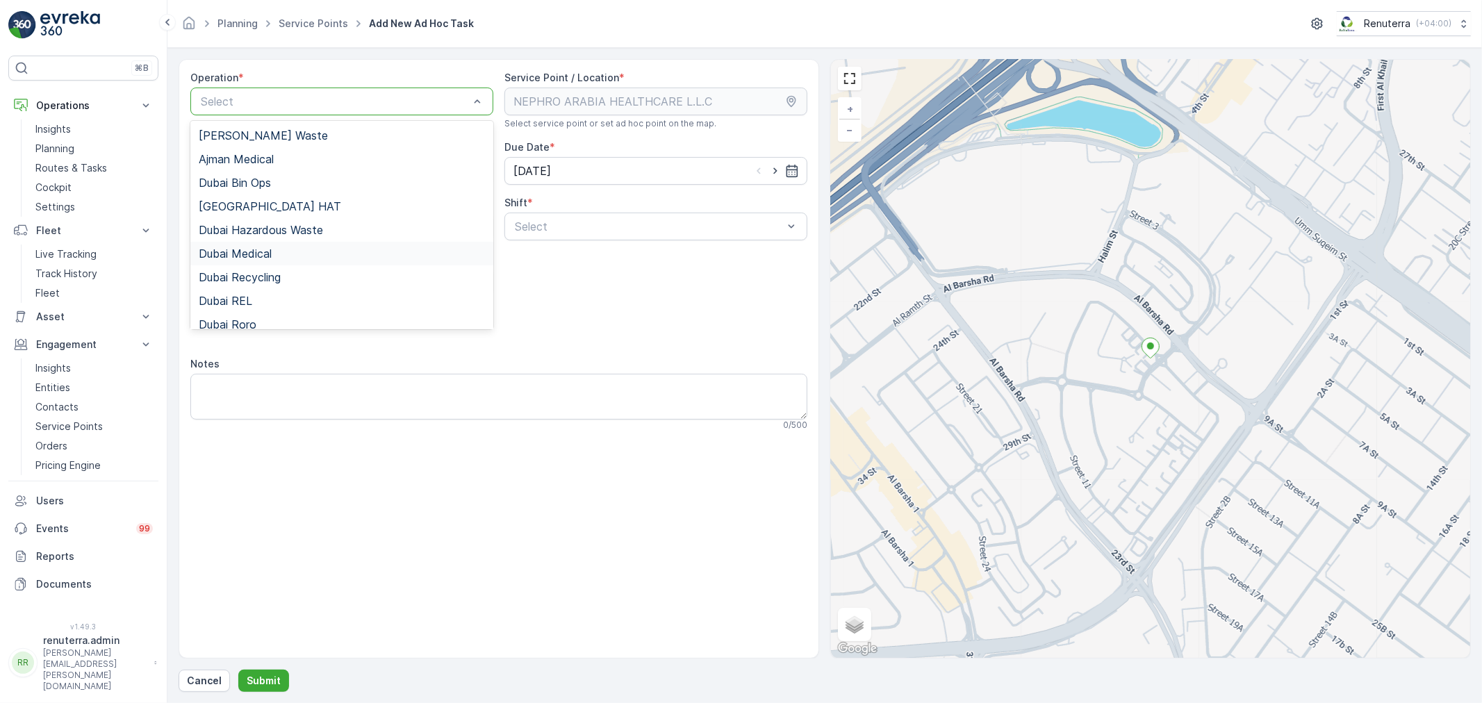
click at [290, 251] on div "Dubai Medical" at bounding box center [342, 253] width 286 height 13
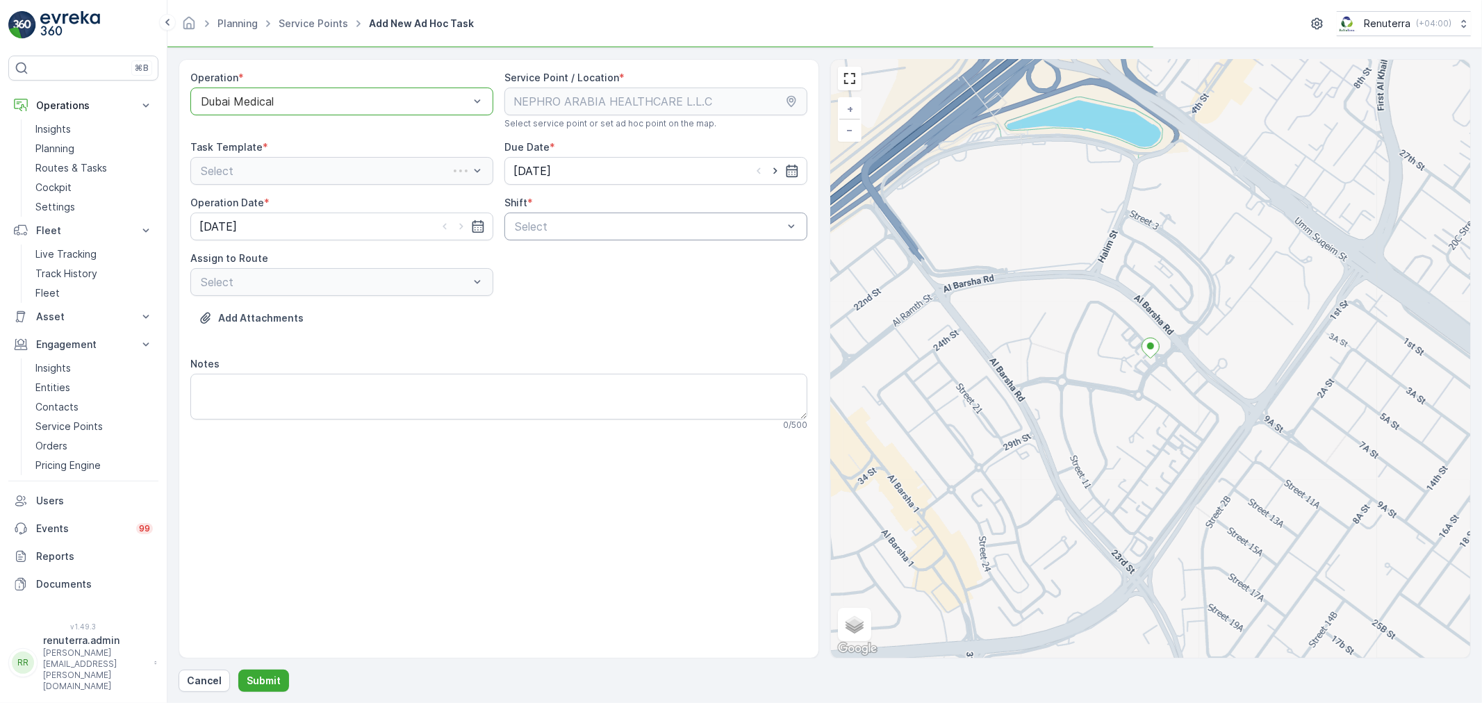
drag, startPoint x: 637, startPoint y: 206, endPoint x: 601, endPoint y: 224, distance: 40.4
click at [636, 208] on div "Shift *" at bounding box center [655, 203] width 303 height 14
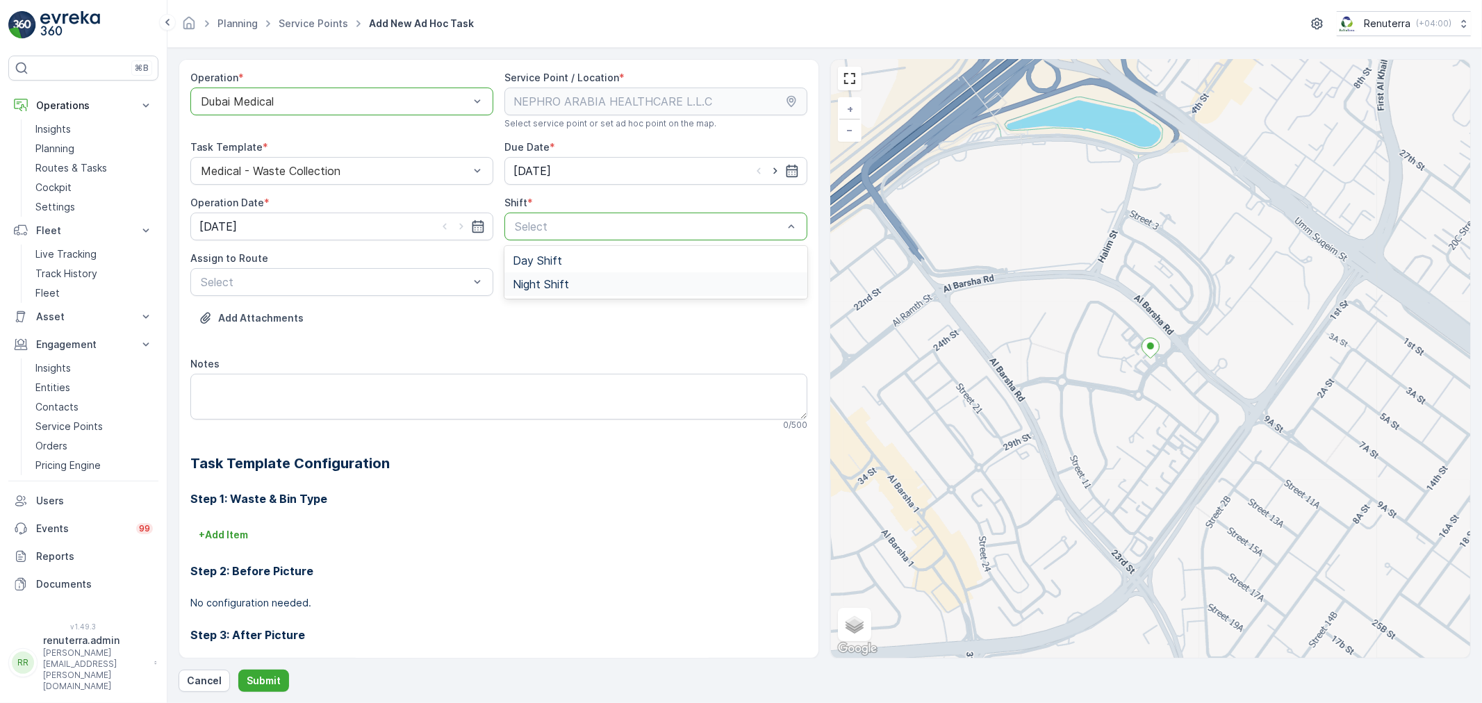
click at [556, 281] on span "Night Shift" at bounding box center [541, 284] width 56 height 13
click at [338, 292] on div "Select" at bounding box center [341, 282] width 303 height 28
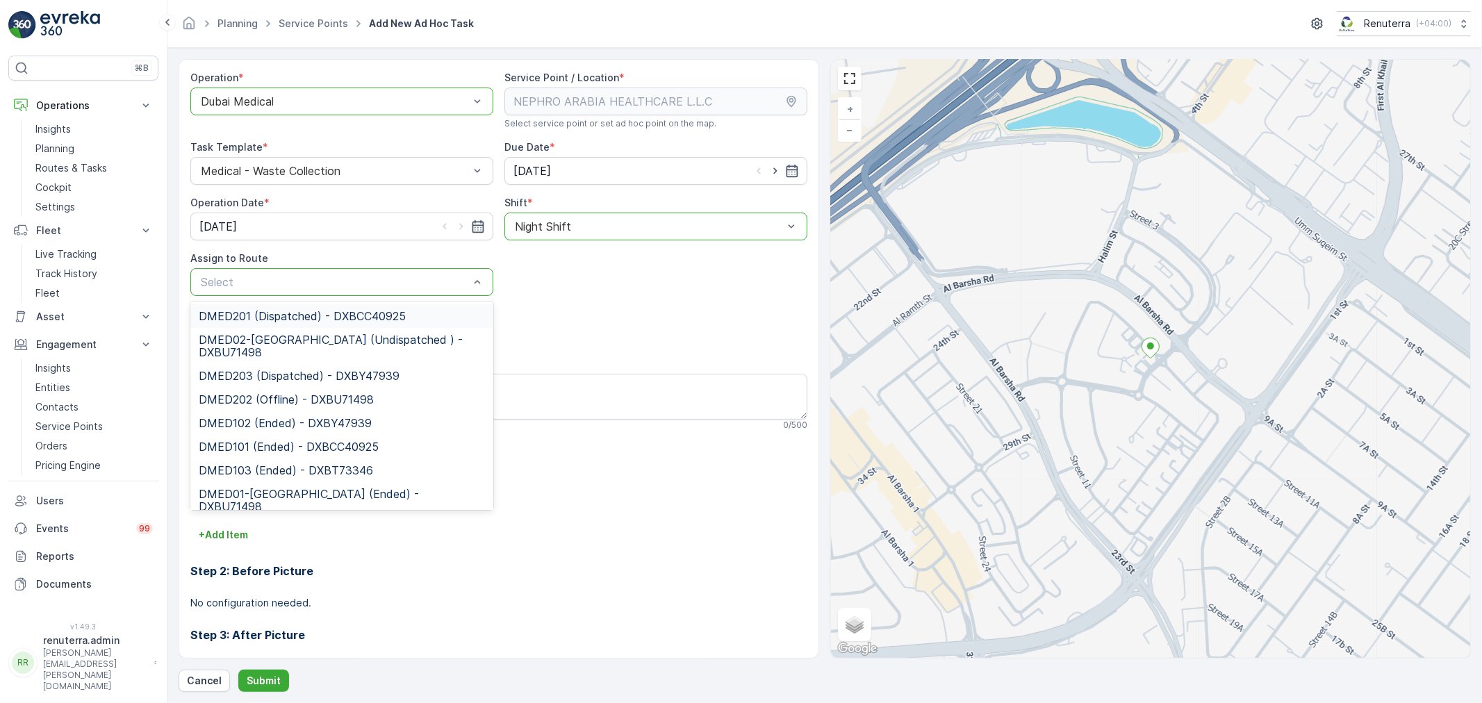
click at [315, 308] on div "DMED201 (Dispatched) - DXBCC40925" at bounding box center [341, 316] width 303 height 24
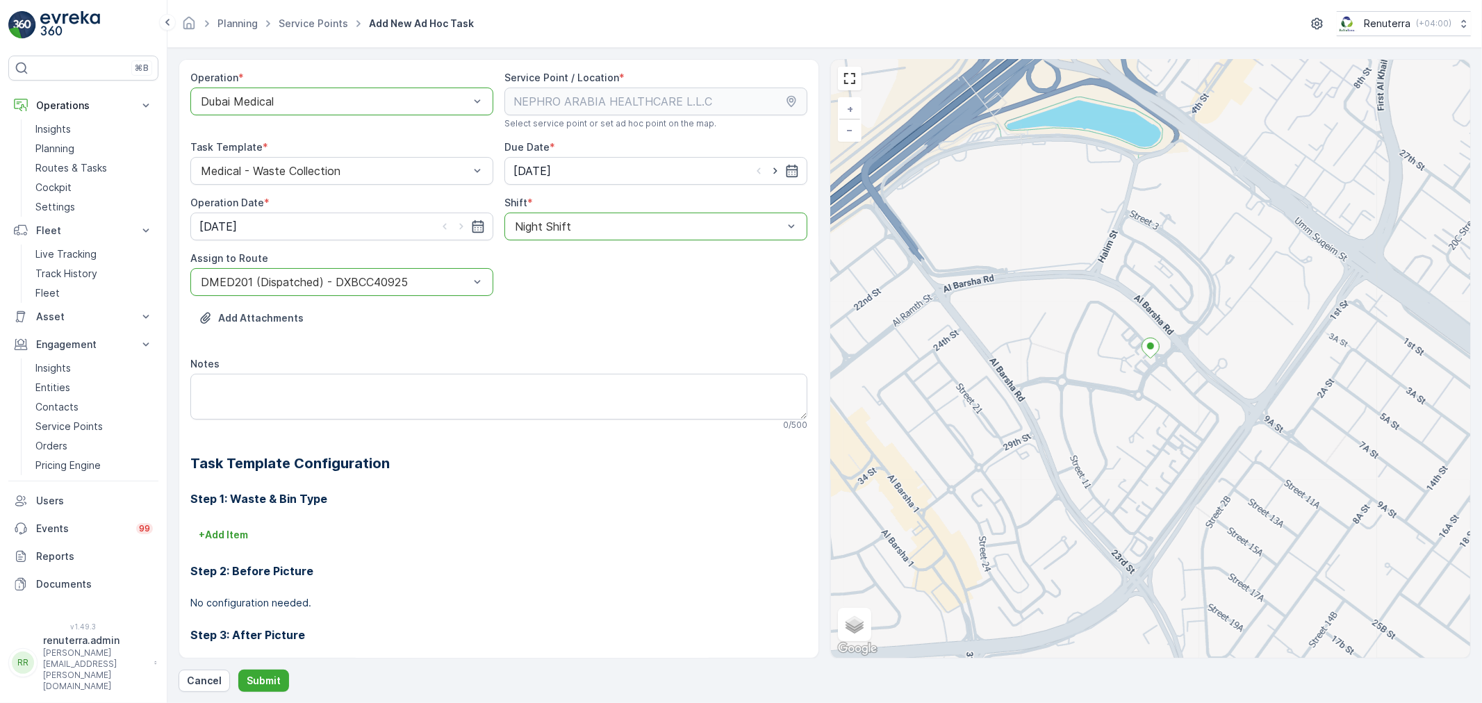
click at [332, 283] on div at bounding box center [334, 282] width 271 height 13
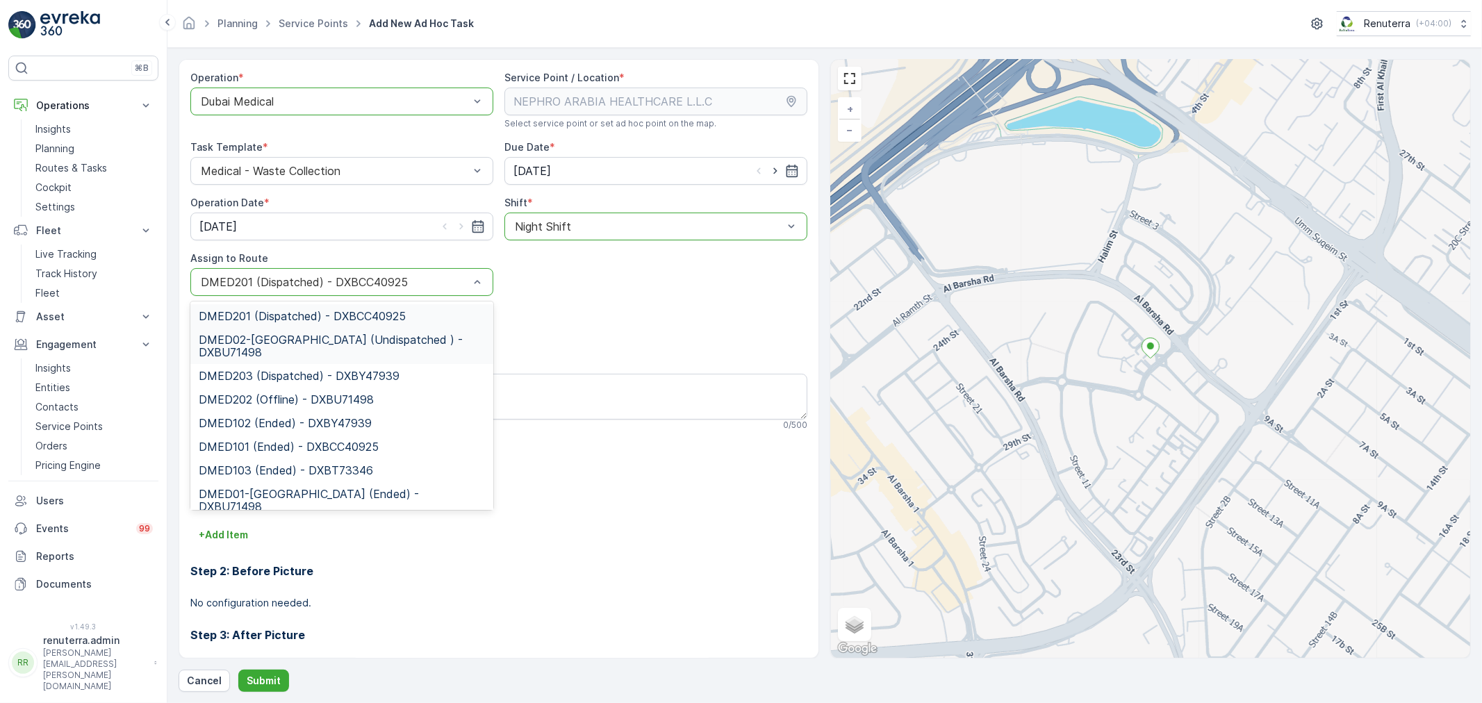
click at [299, 338] on span "DMED02-Khawaneej Yard (Undispatched ) - DXBU71498" at bounding box center [342, 345] width 286 height 25
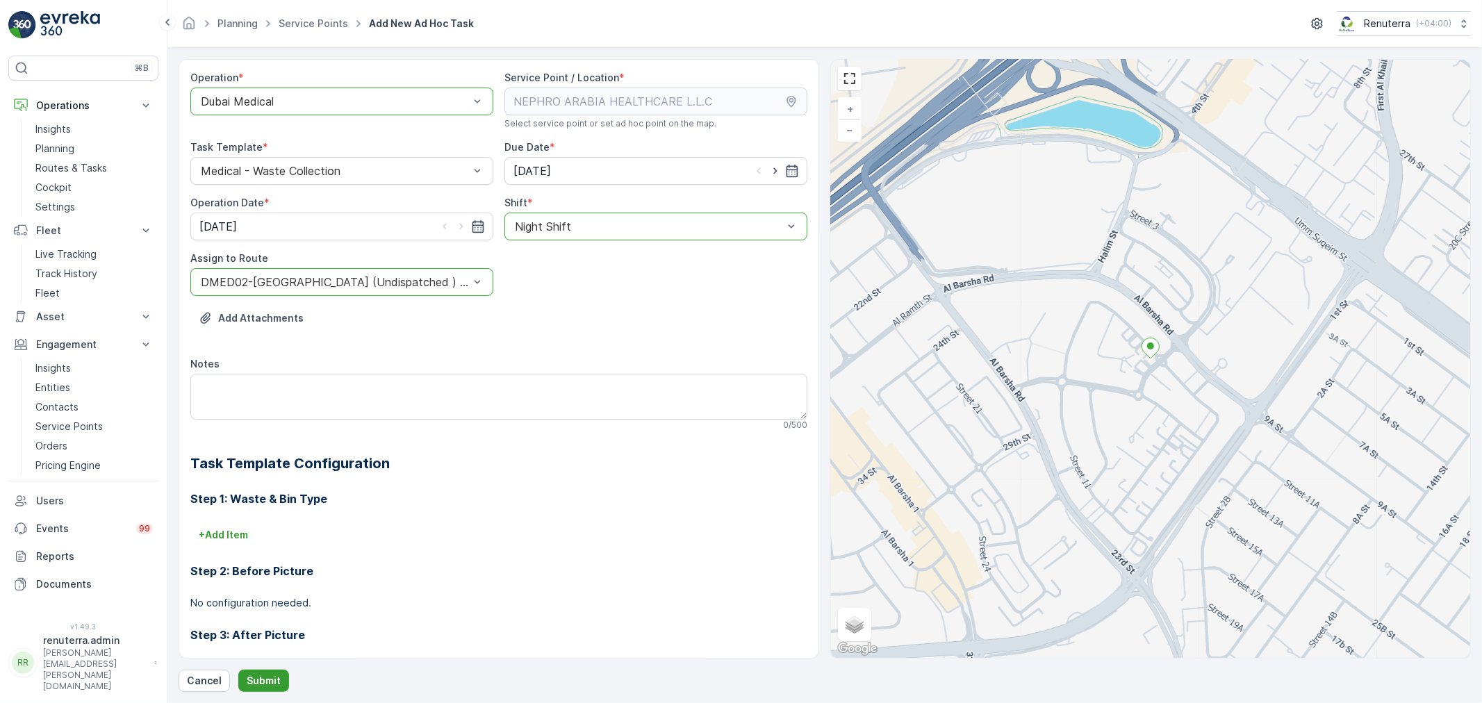
click at [251, 677] on p "Submit" at bounding box center [264, 681] width 34 height 14
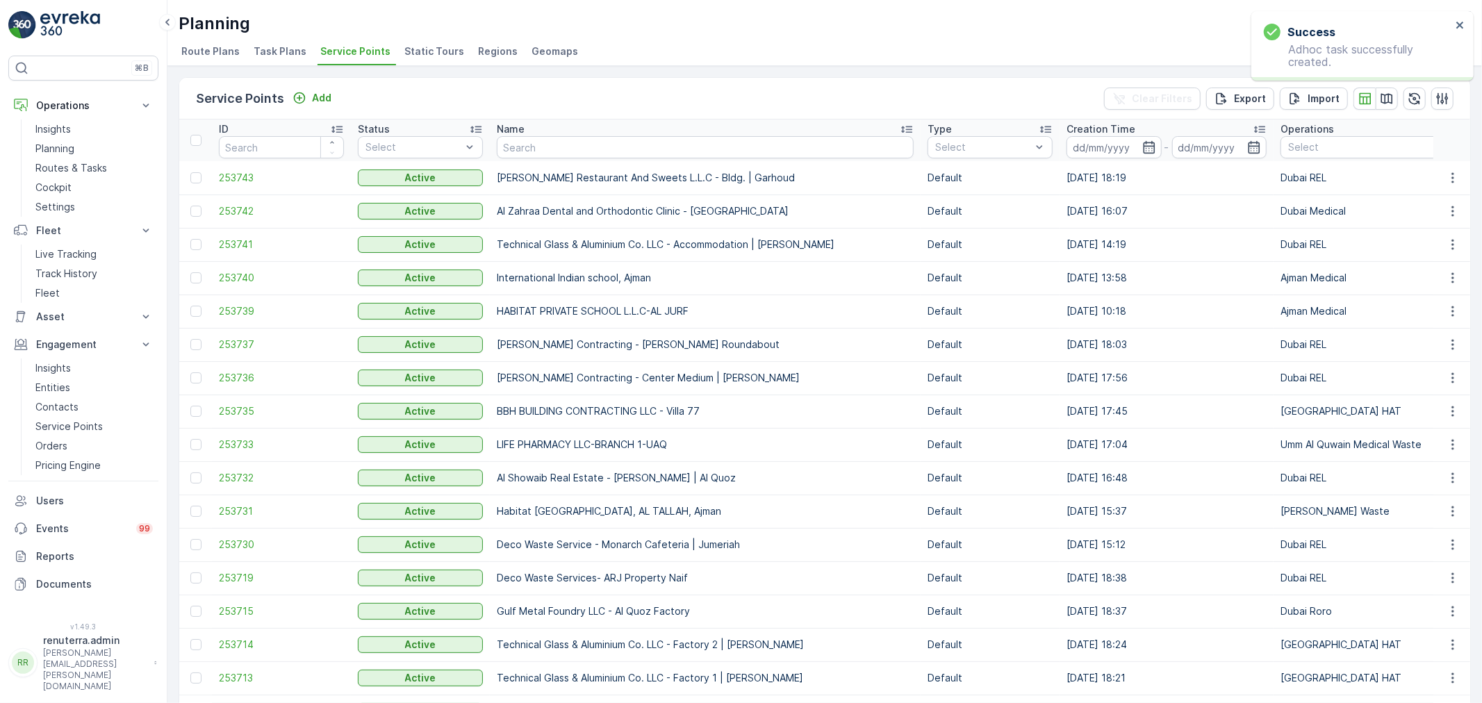
click at [552, 156] on input "text" at bounding box center [705, 147] width 417 height 22
type input "nephr"
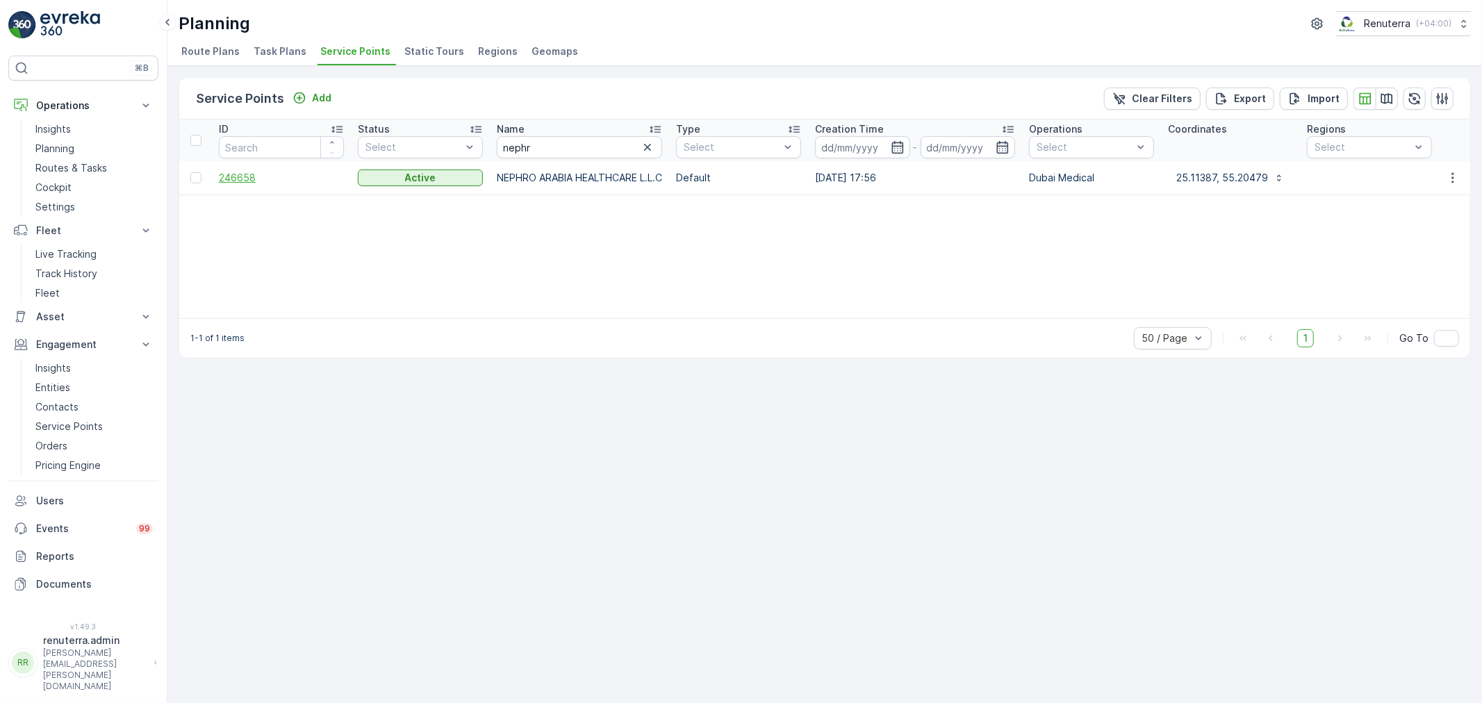
click at [243, 174] on span "246658" at bounding box center [281, 178] width 125 height 14
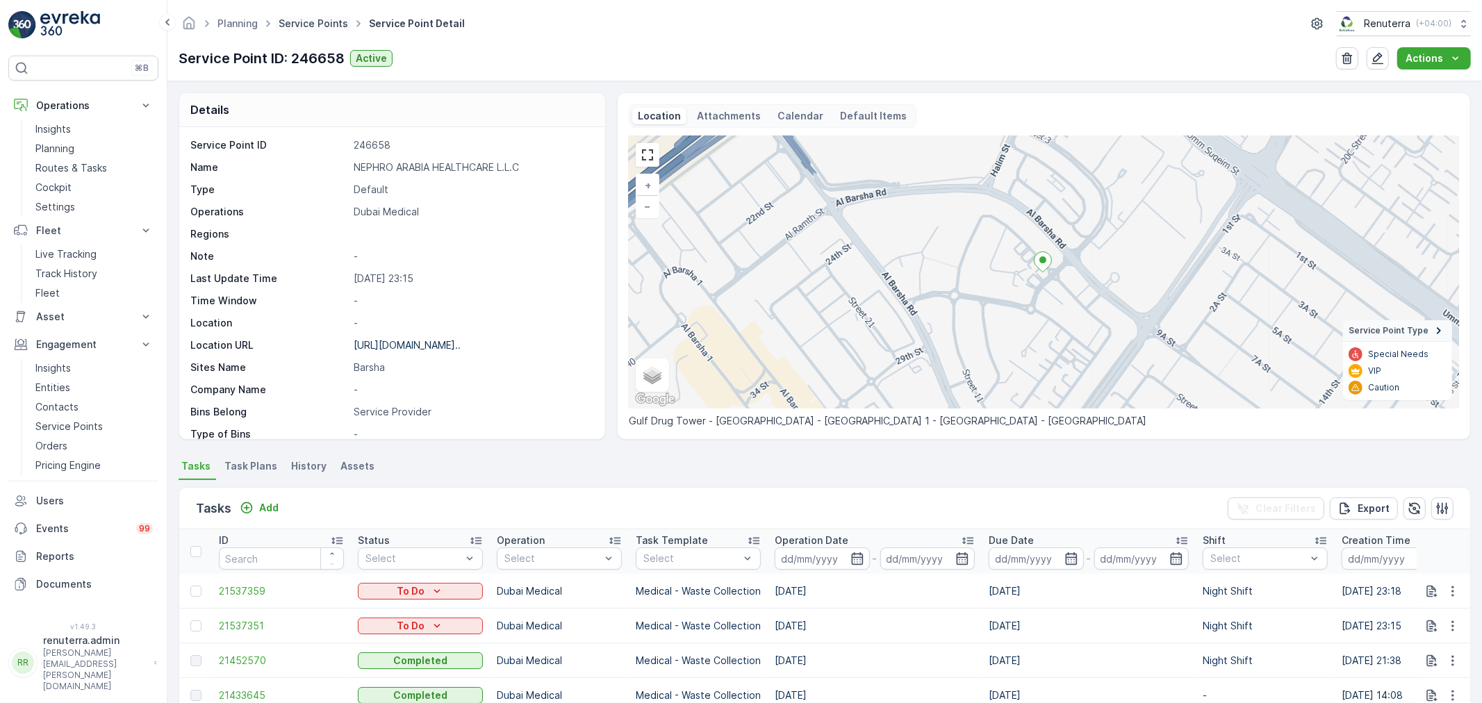
click at [299, 18] on link "Service Points" at bounding box center [313, 23] width 69 height 12
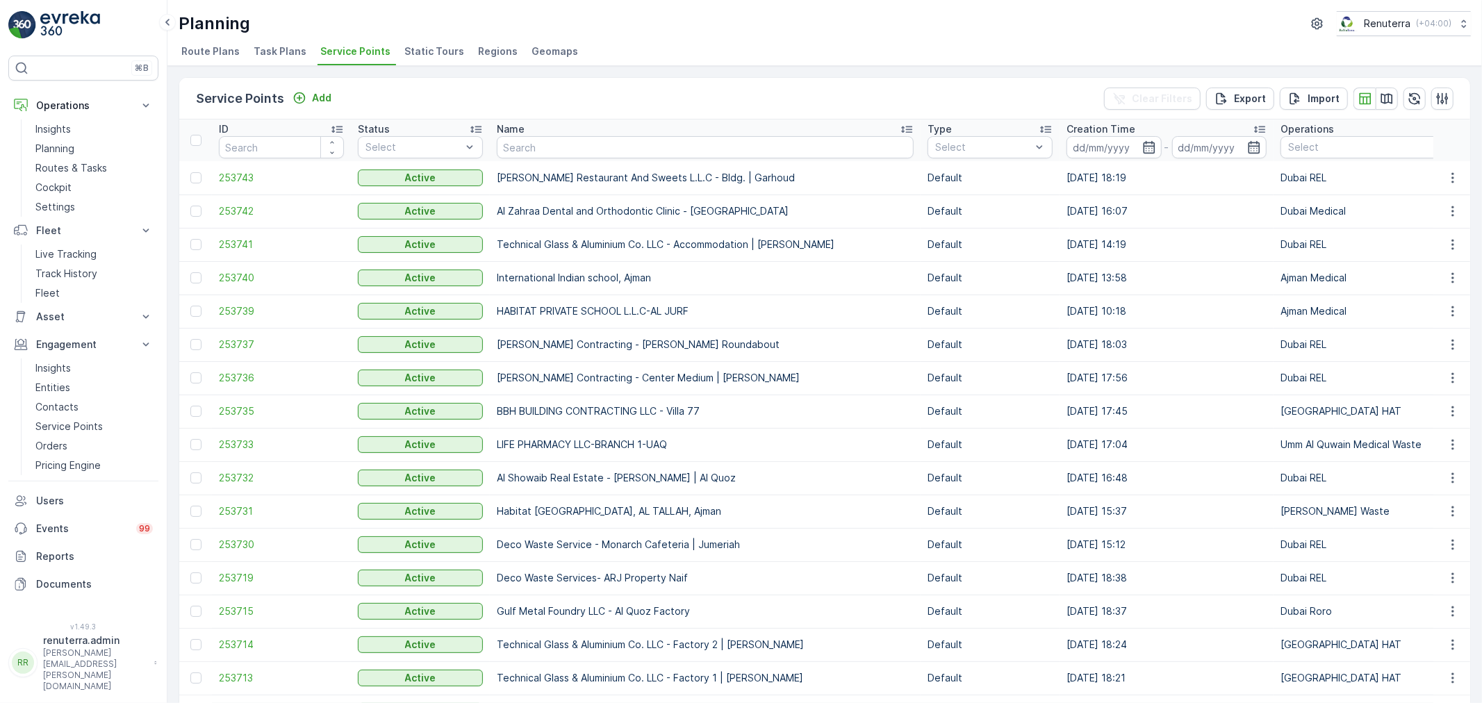
click at [533, 150] on input "text" at bounding box center [705, 147] width 417 height 22
type input "rixos"
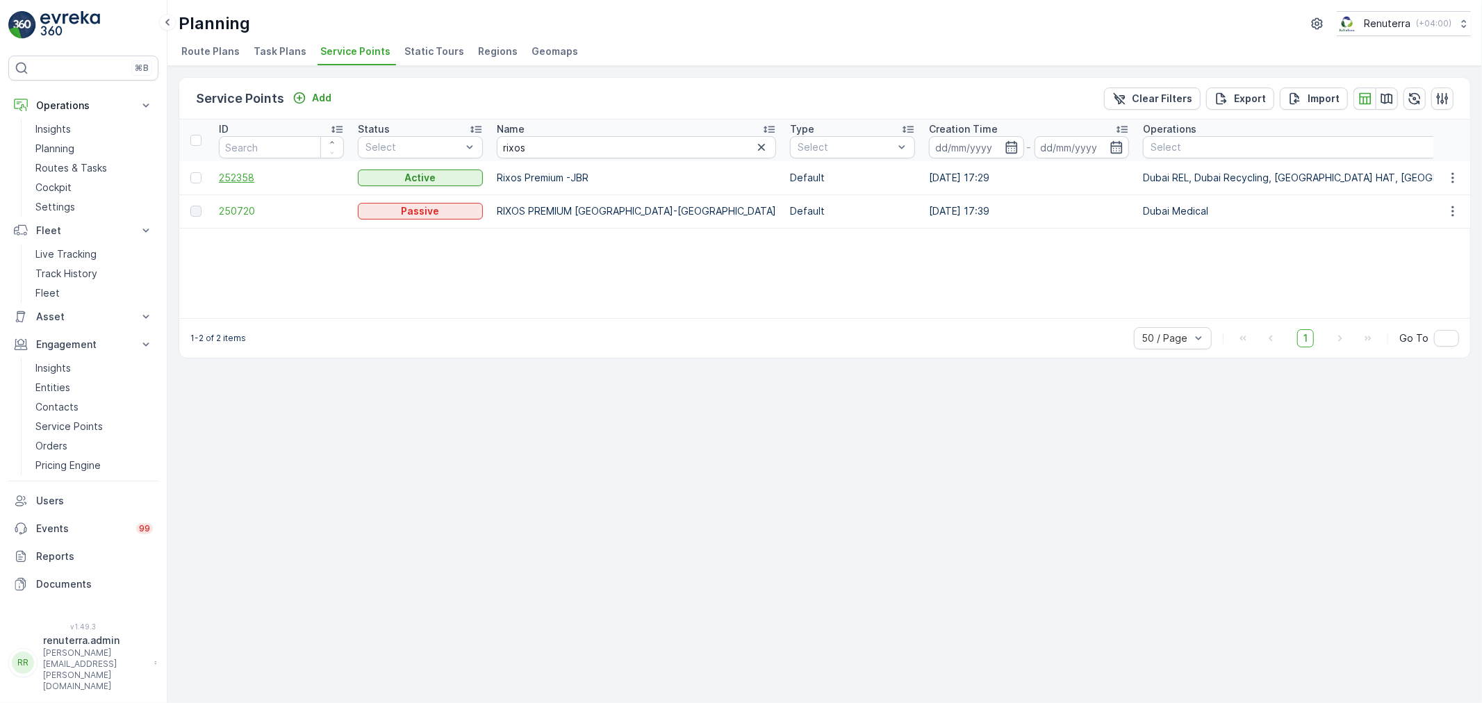
click at [240, 178] on span "252358" at bounding box center [281, 178] width 125 height 14
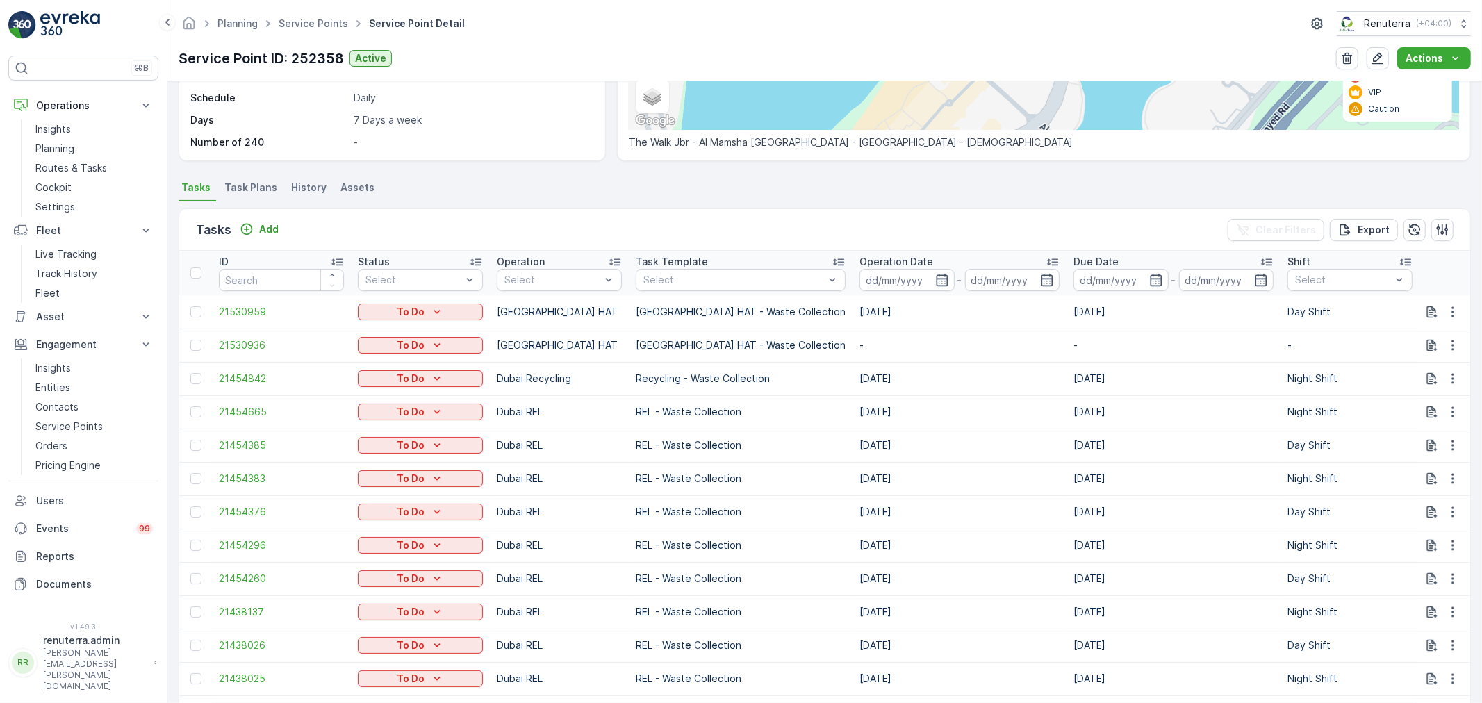
scroll to position [308, 0]
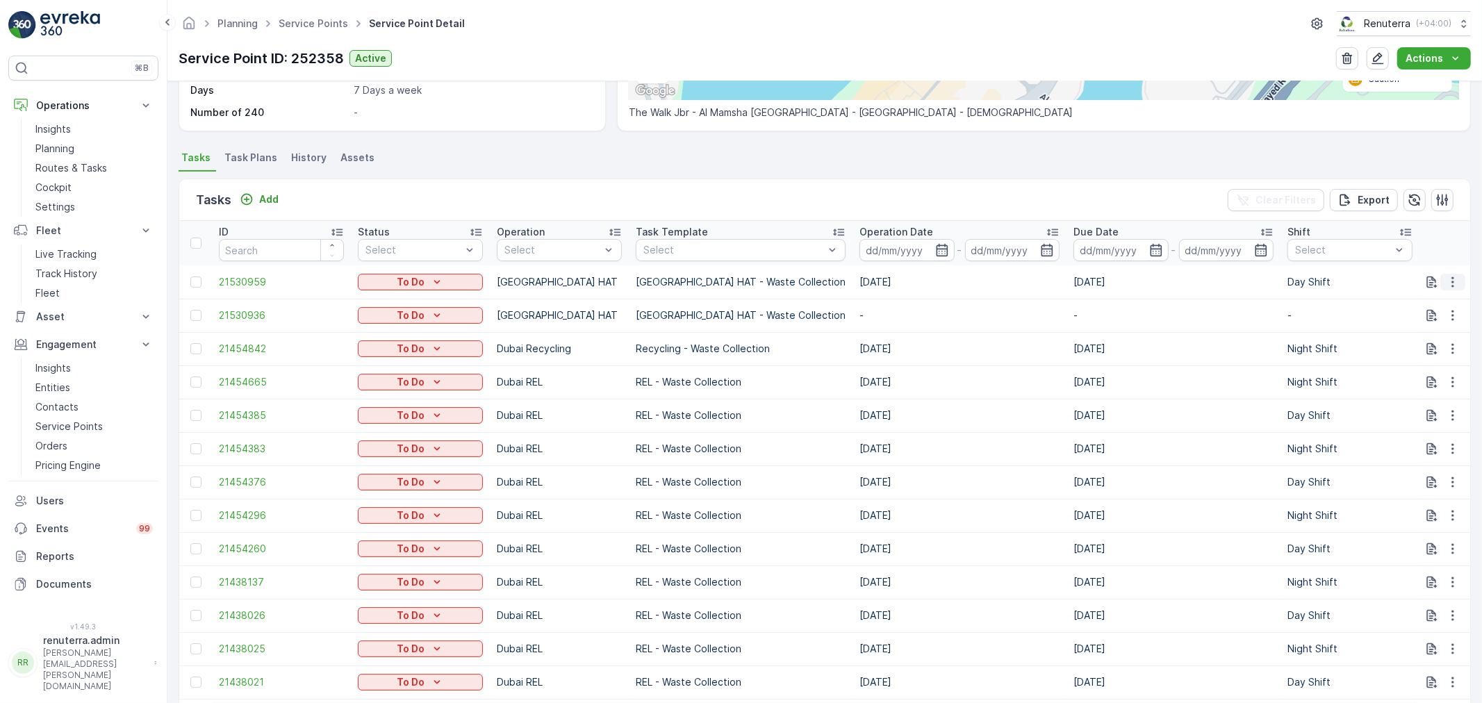
click at [1448, 274] on button "button" at bounding box center [1452, 282] width 25 height 17
click at [1415, 337] on span "Change Route" at bounding box center [1416, 340] width 67 height 14
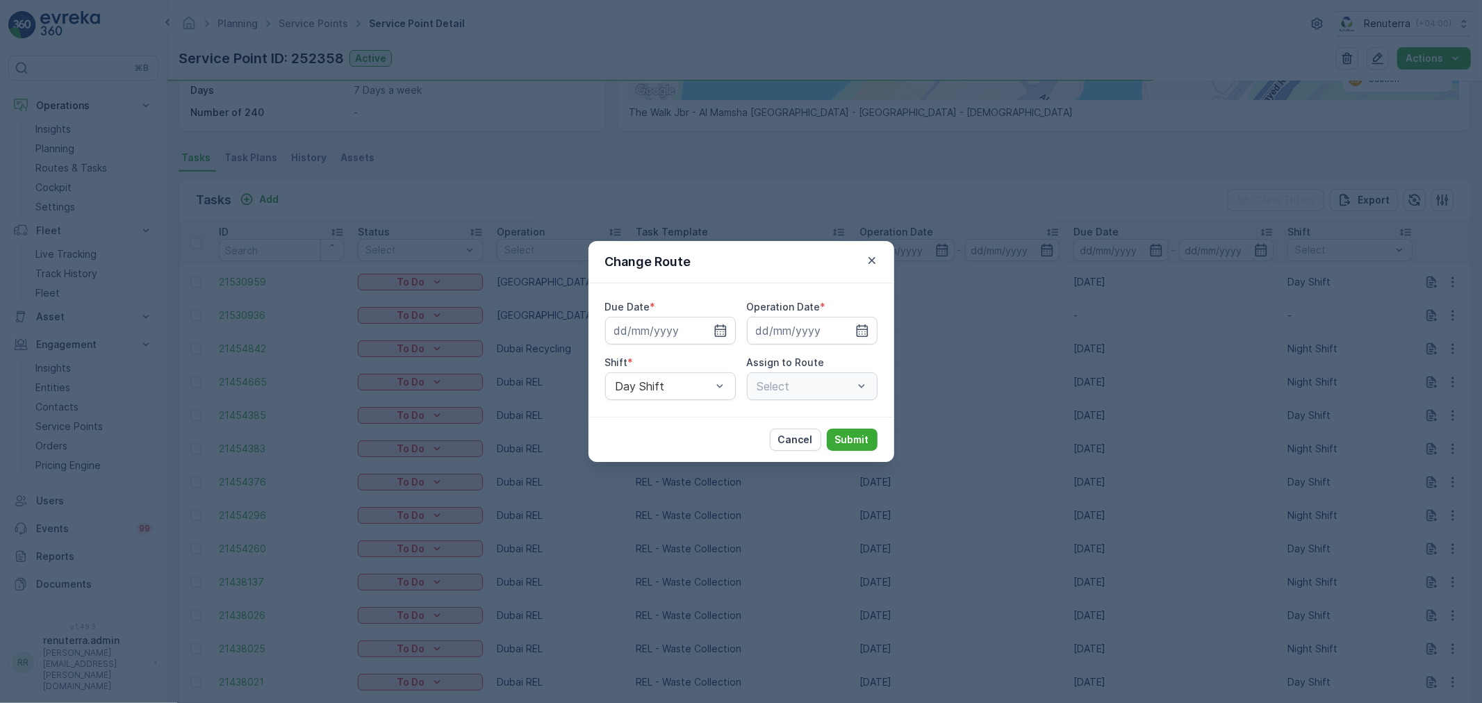
type input "[DATE]"
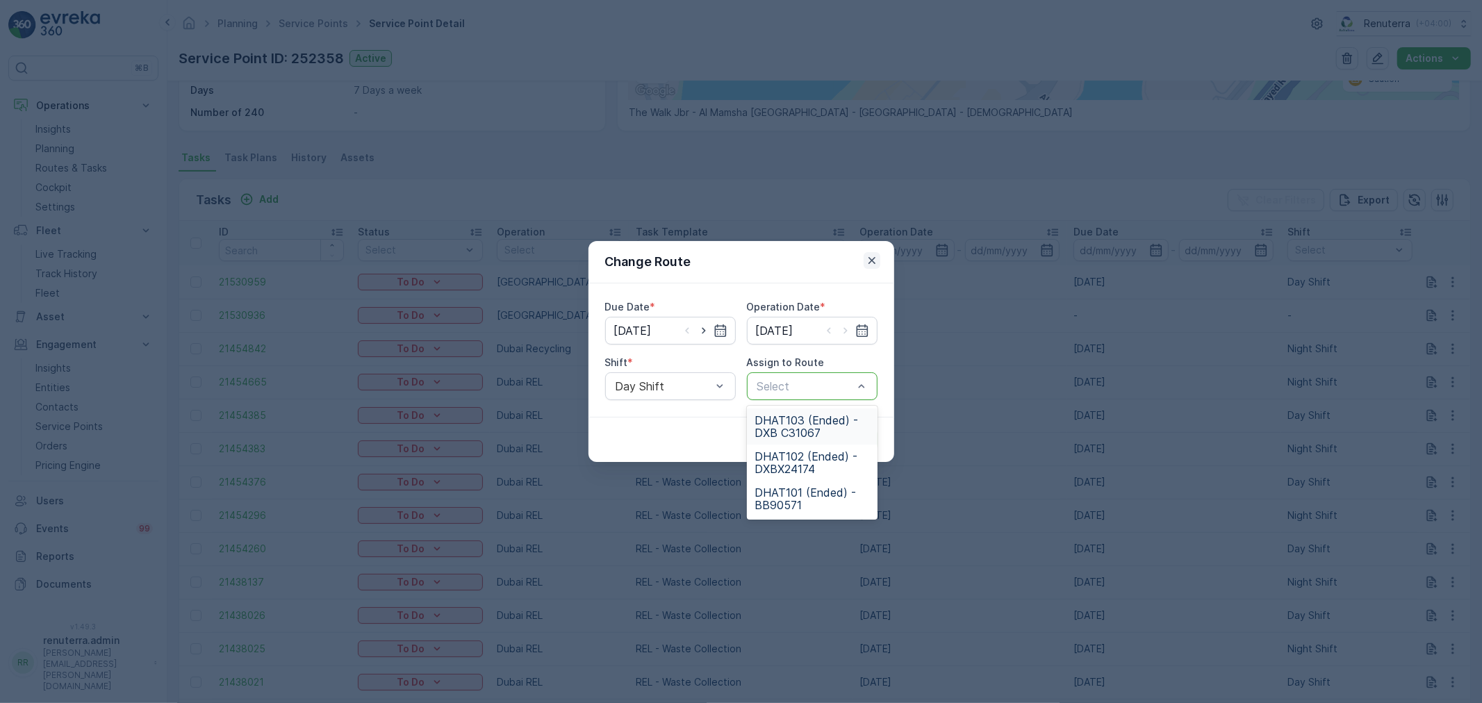
click at [870, 262] on icon "button" at bounding box center [872, 261] width 14 height 14
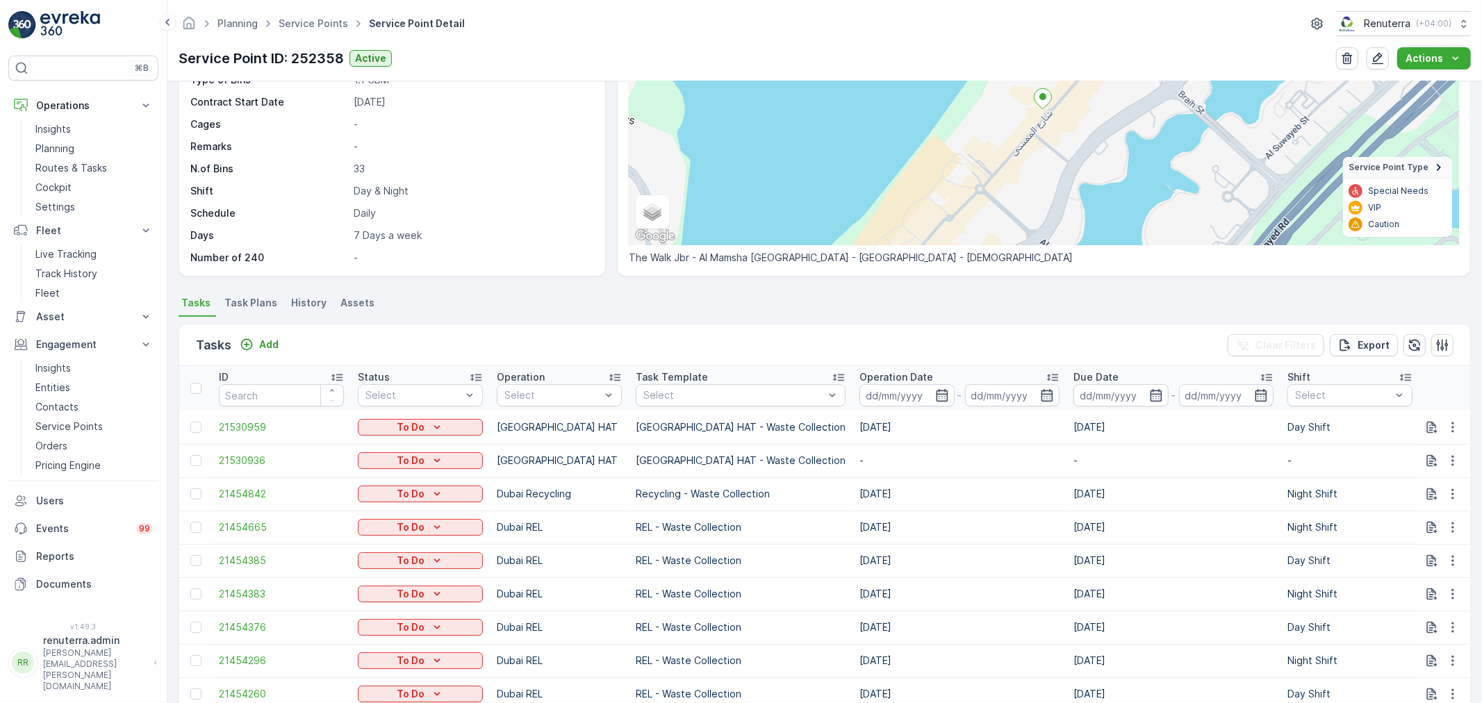
scroll to position [154, 0]
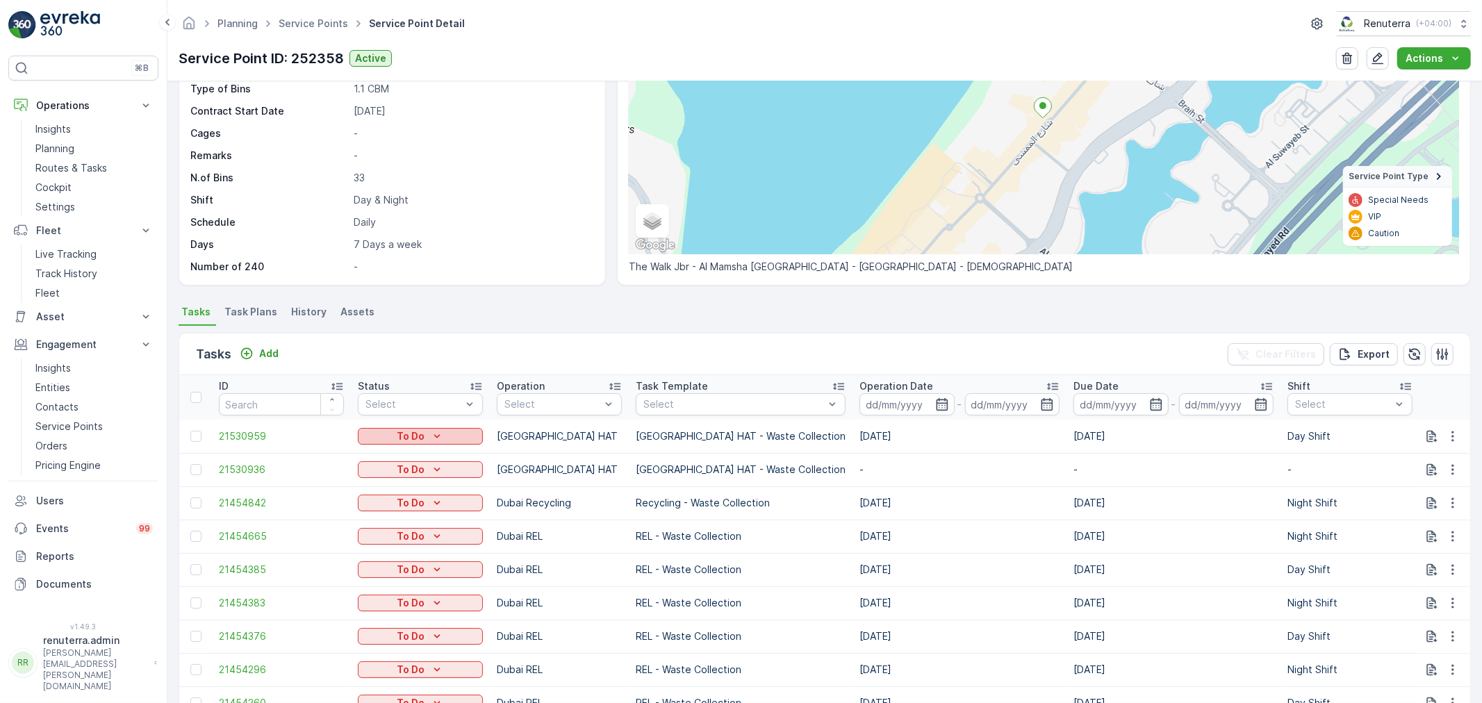
click at [401, 438] on p "To Do" at bounding box center [411, 436] width 28 height 14
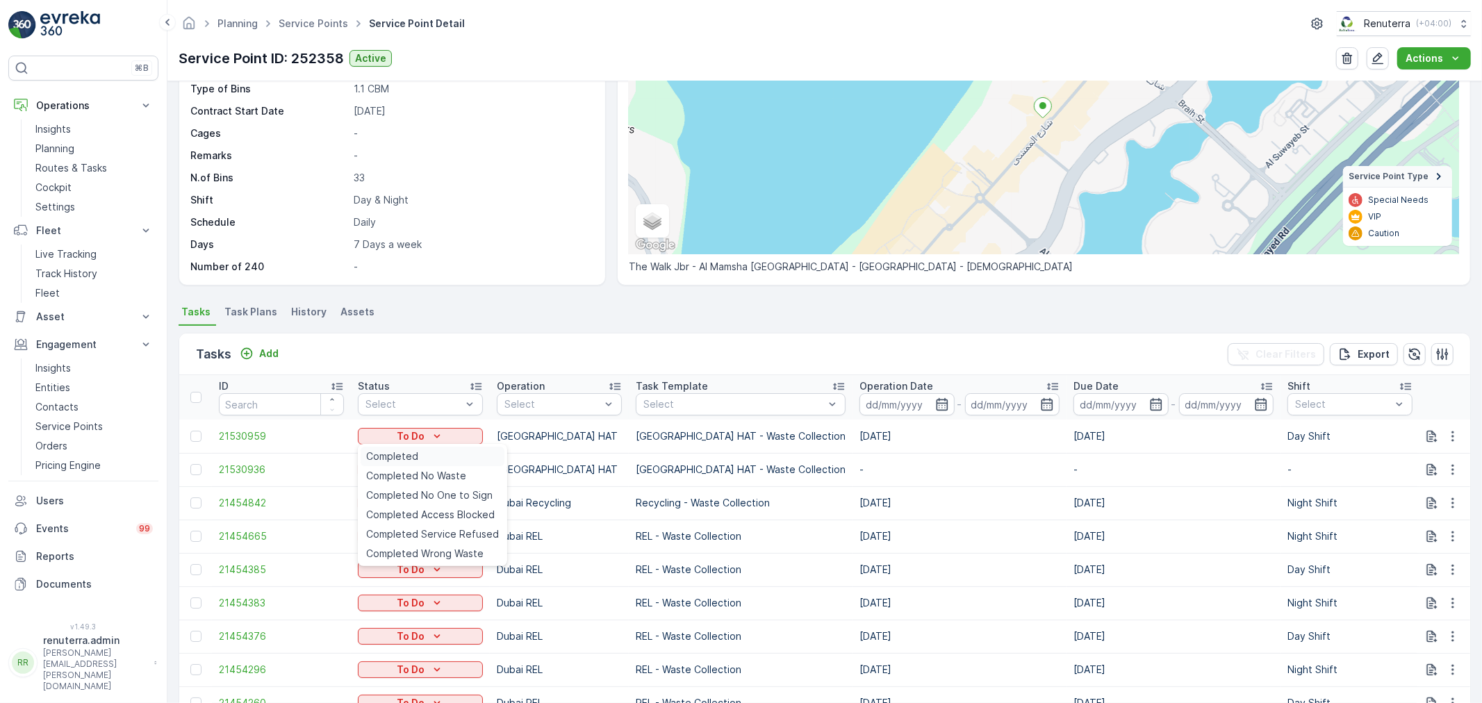
click at [398, 450] on span "Completed" at bounding box center [392, 456] width 52 height 14
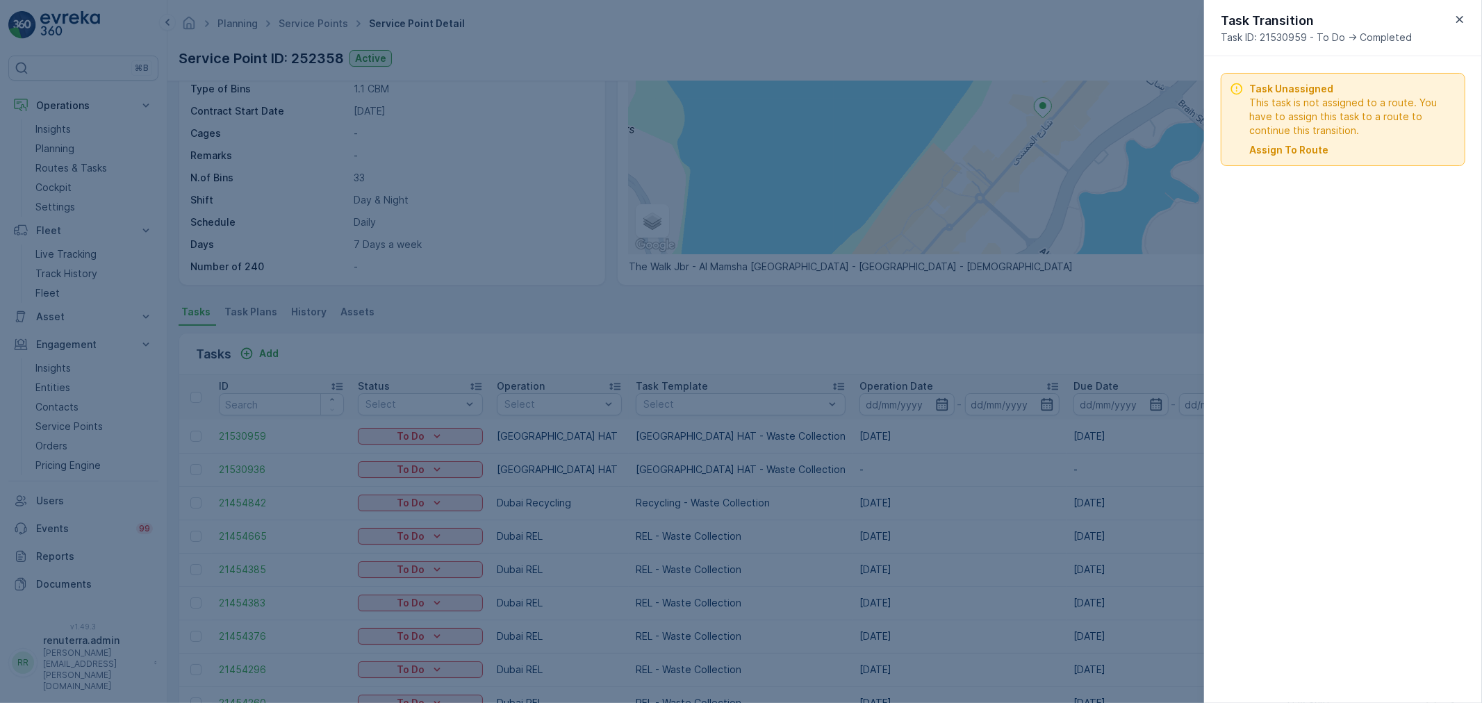
click at [1305, 153] on p "Assign To Route" at bounding box center [1288, 150] width 79 height 14
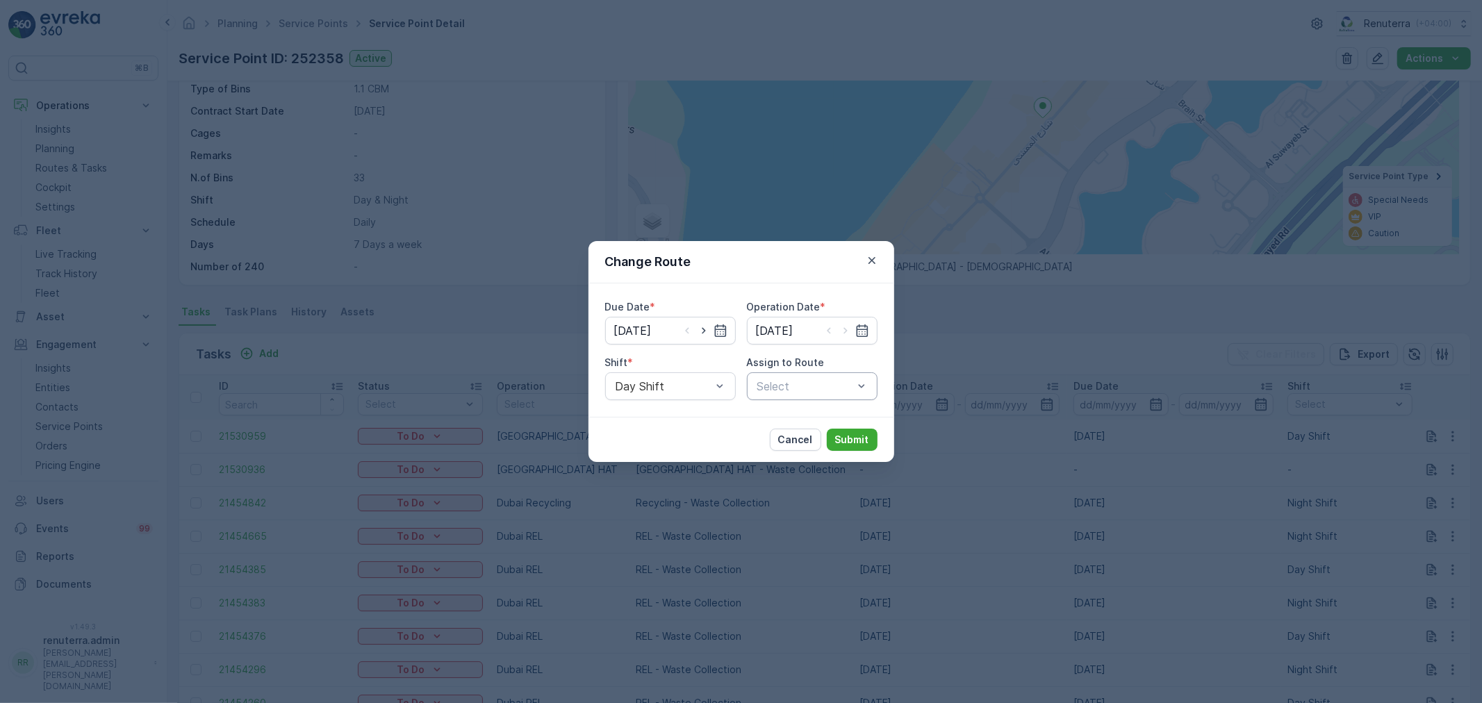
drag, startPoint x: 870, startPoint y: 262, endPoint x: 862, endPoint y: 260, distance: 8.5
click at [871, 260] on icon "button" at bounding box center [872, 261] width 14 height 14
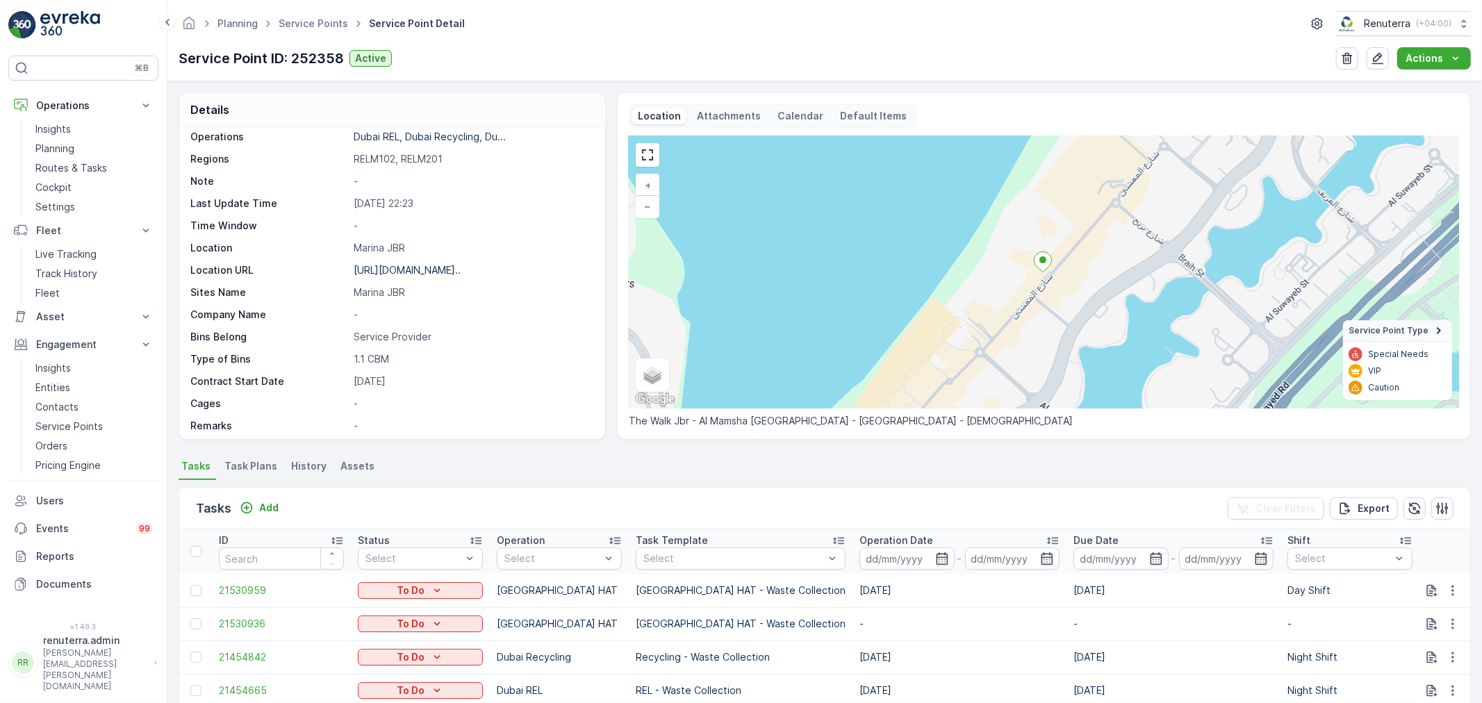
scroll to position [77, 0]
click at [267, 499] on button "Add" at bounding box center [259, 507] width 50 height 17
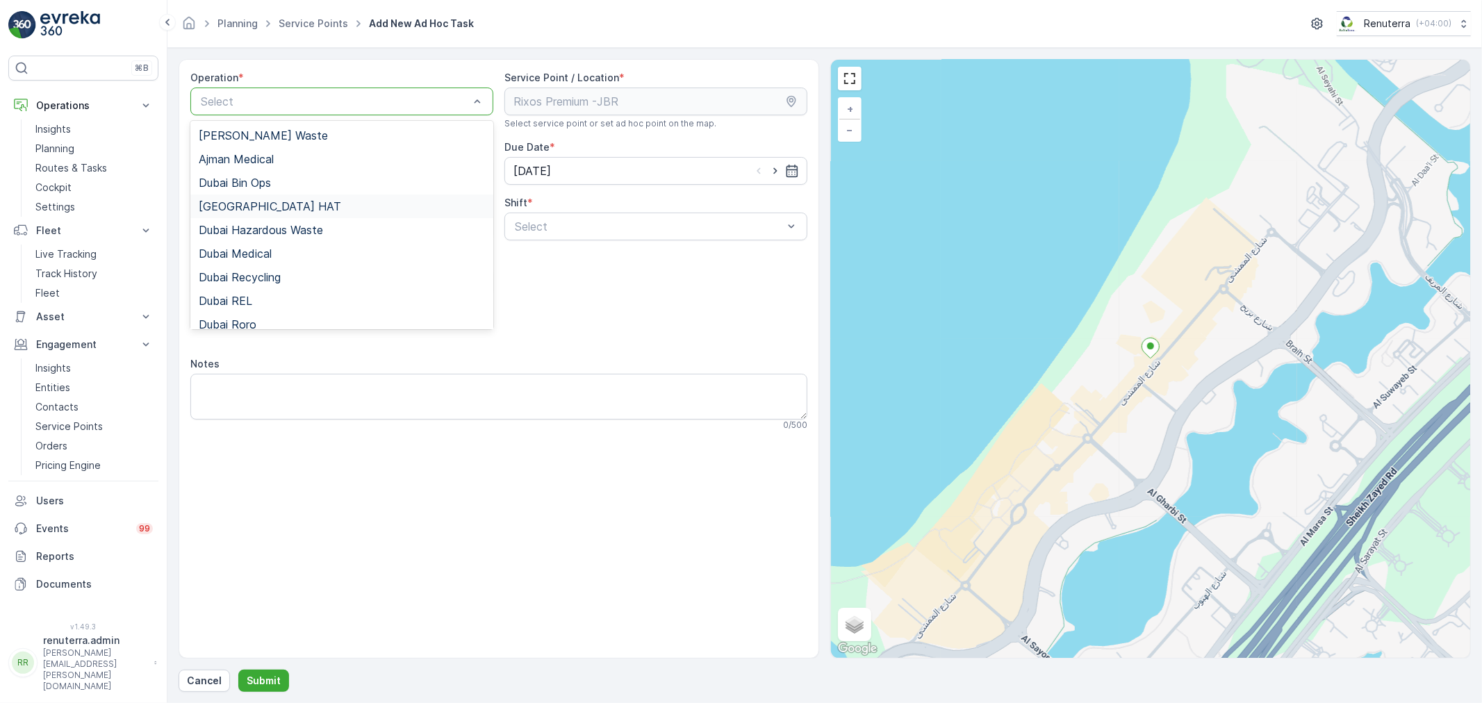
click at [256, 210] on div "[GEOGRAPHIC_DATA] HAT" at bounding box center [342, 206] width 286 height 13
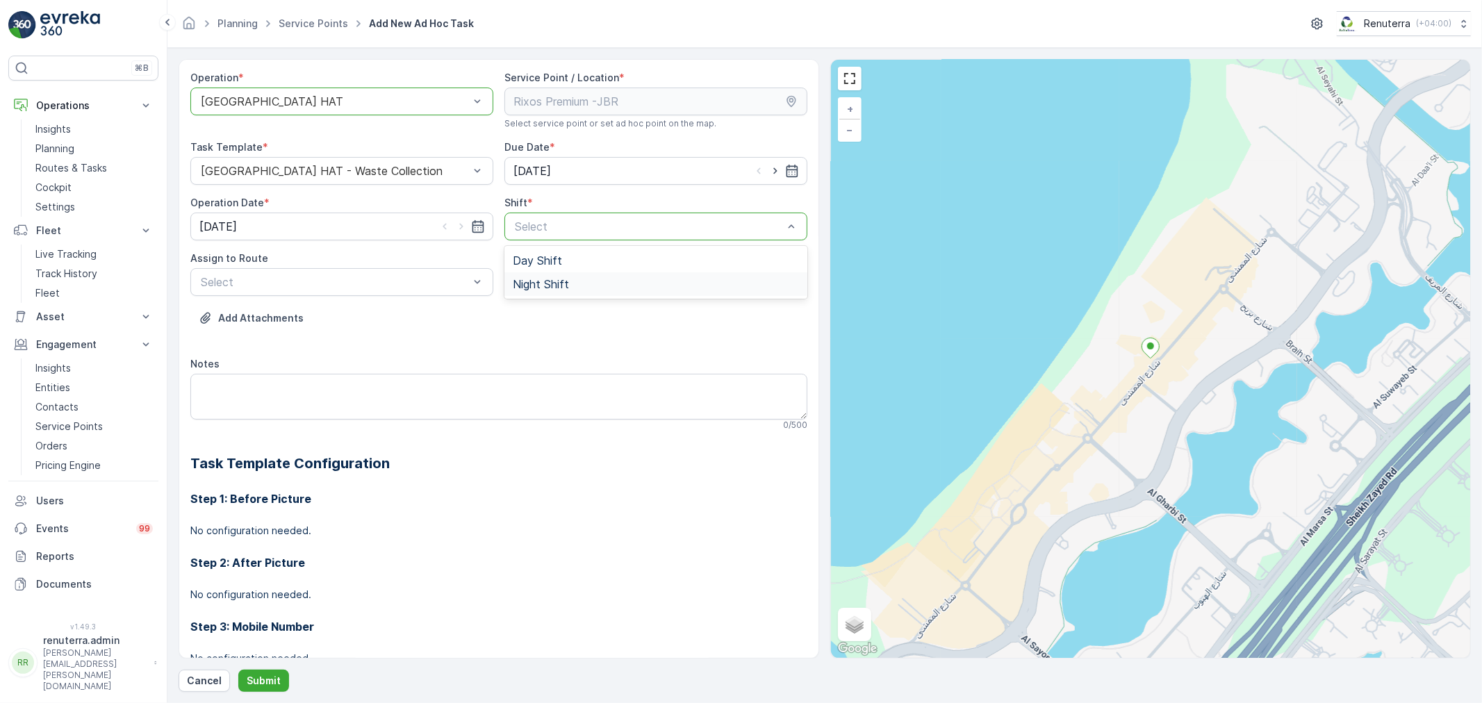
click at [567, 276] on div "Night Shift" at bounding box center [655, 284] width 303 height 24
drag, startPoint x: 620, startPoint y: 303, endPoint x: 495, endPoint y: 313, distance: 124.7
click at [198, 681] on p "Cancel" at bounding box center [204, 681] width 35 height 14
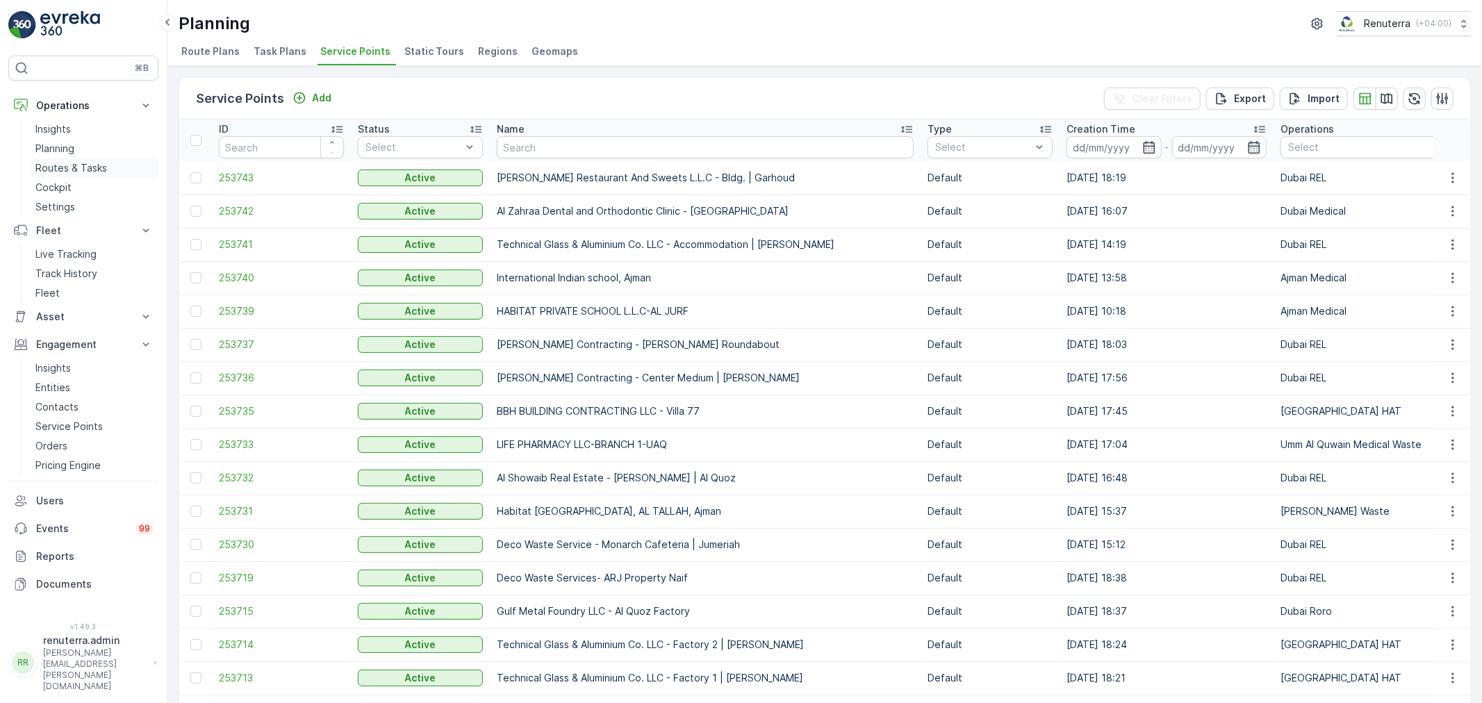
click at [90, 165] on p "Routes & Tasks" at bounding box center [71, 168] width 72 height 14
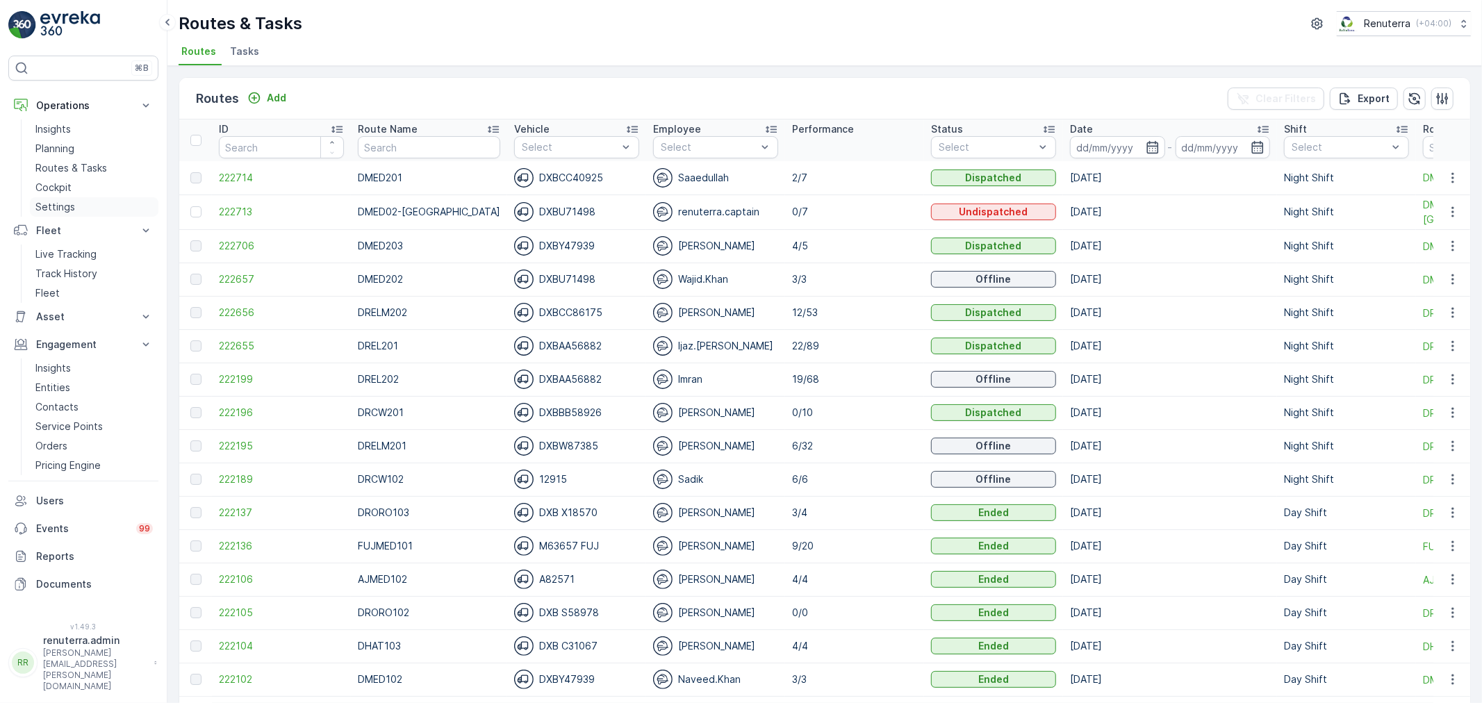
click at [68, 205] on p "Settings" at bounding box center [55, 207] width 40 height 14
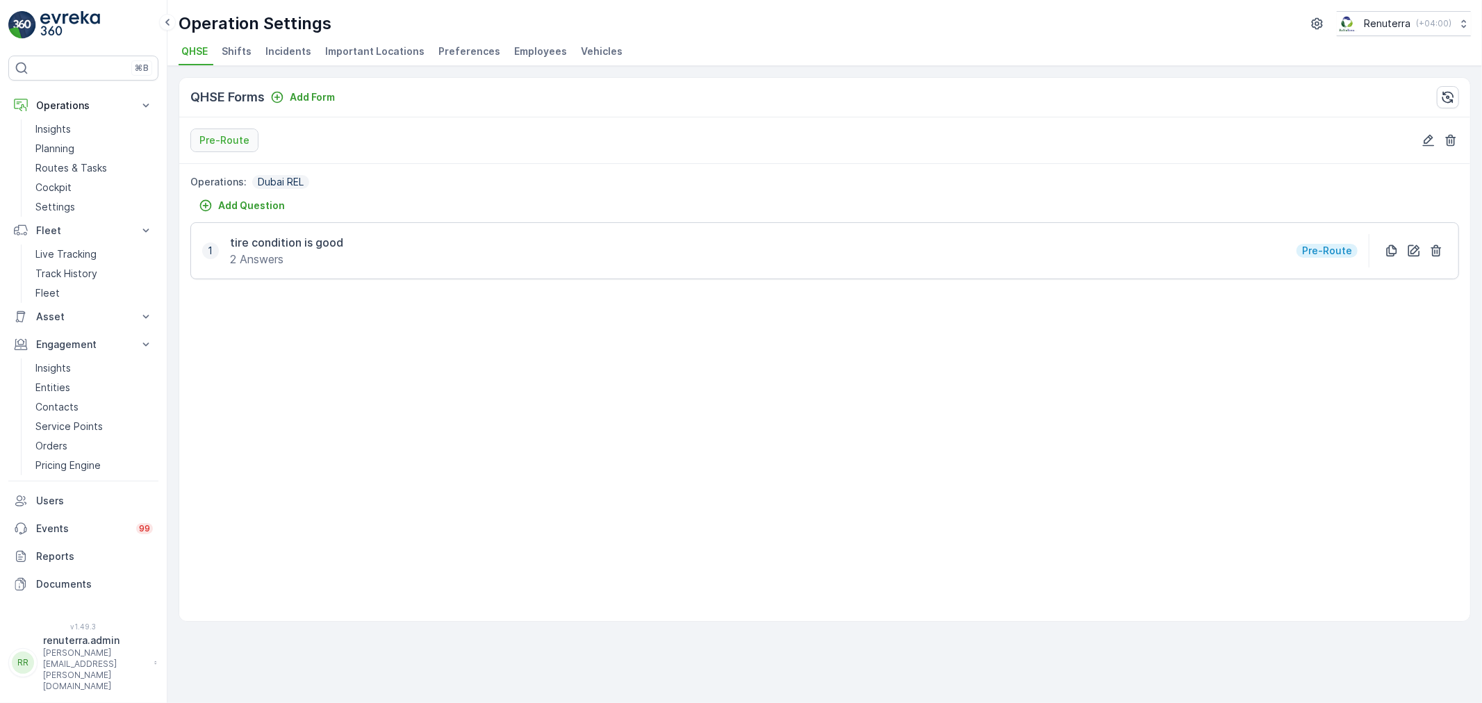
click at [232, 44] on span "Shifts" at bounding box center [237, 51] width 30 height 14
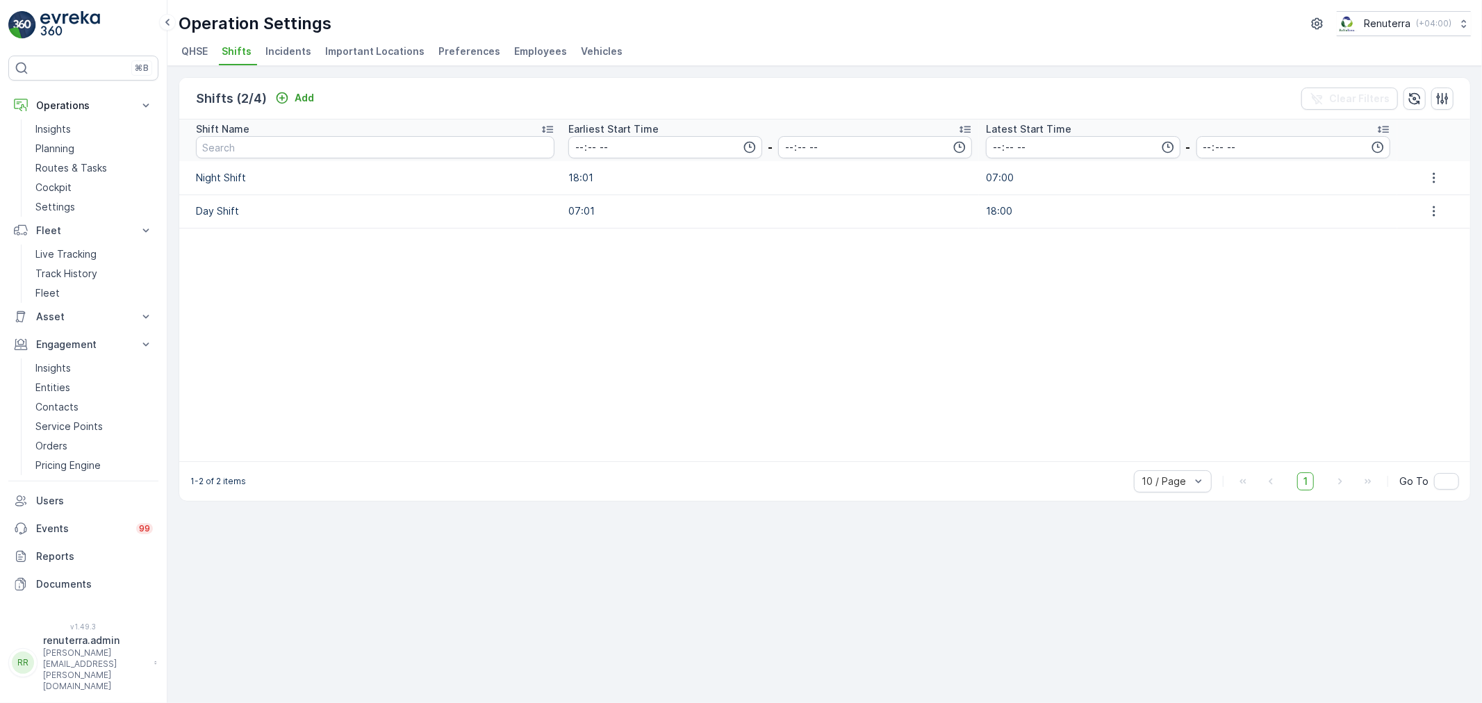
click at [282, 53] on span "Incidents" at bounding box center [288, 51] width 46 height 14
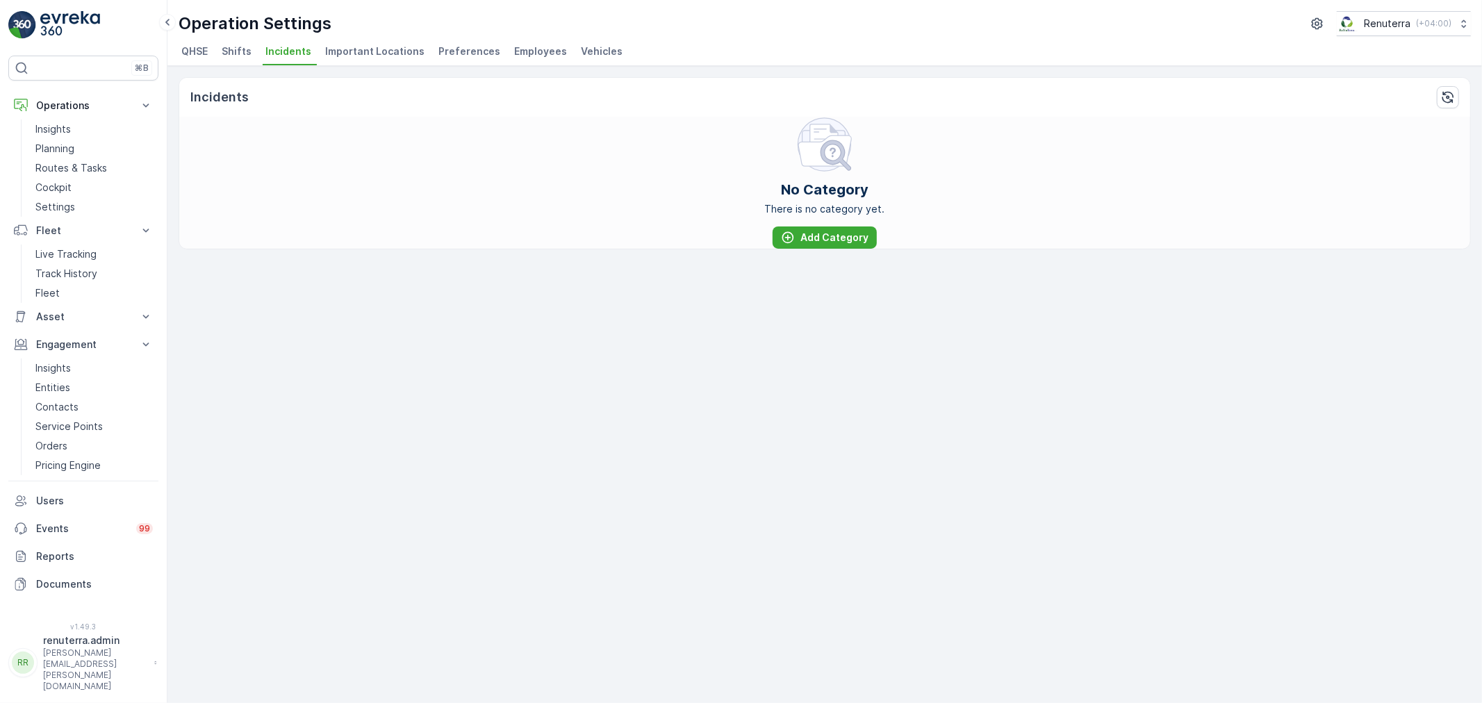
click at [383, 56] on span "Important Locations" at bounding box center [374, 51] width 99 height 14
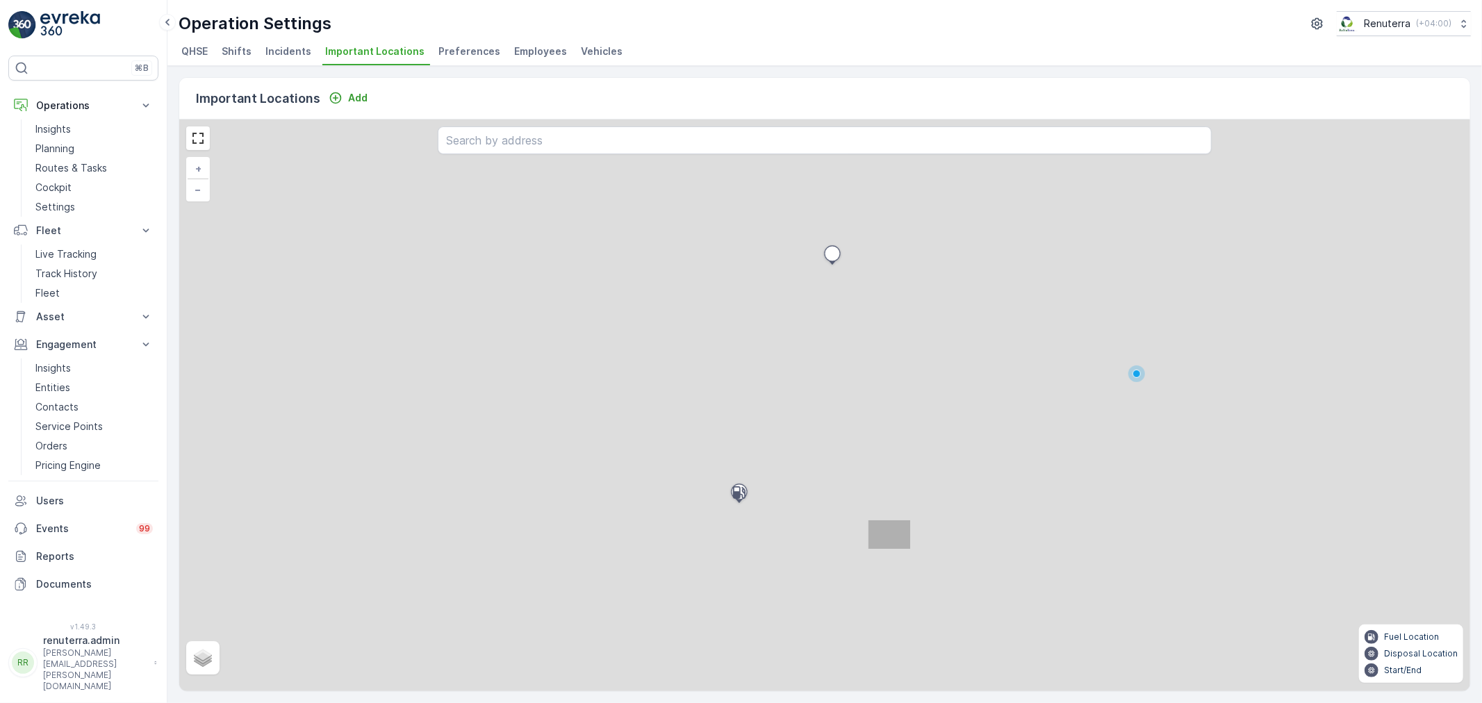
click at [460, 51] on span "Preferences" at bounding box center [469, 51] width 62 height 14
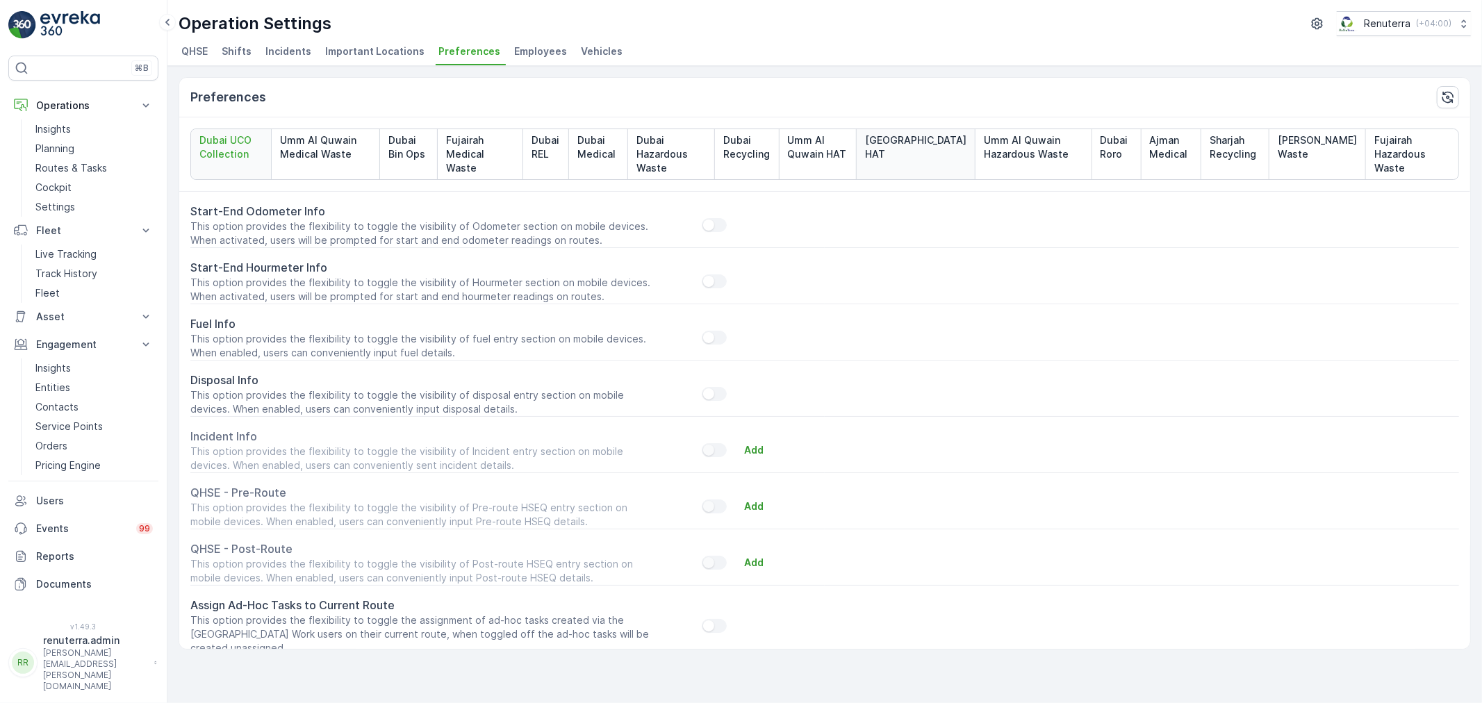
click at [924, 144] on p "[GEOGRAPHIC_DATA] HAT" at bounding box center [915, 147] width 101 height 28
click at [514, 47] on span "Employees" at bounding box center [540, 51] width 53 height 14
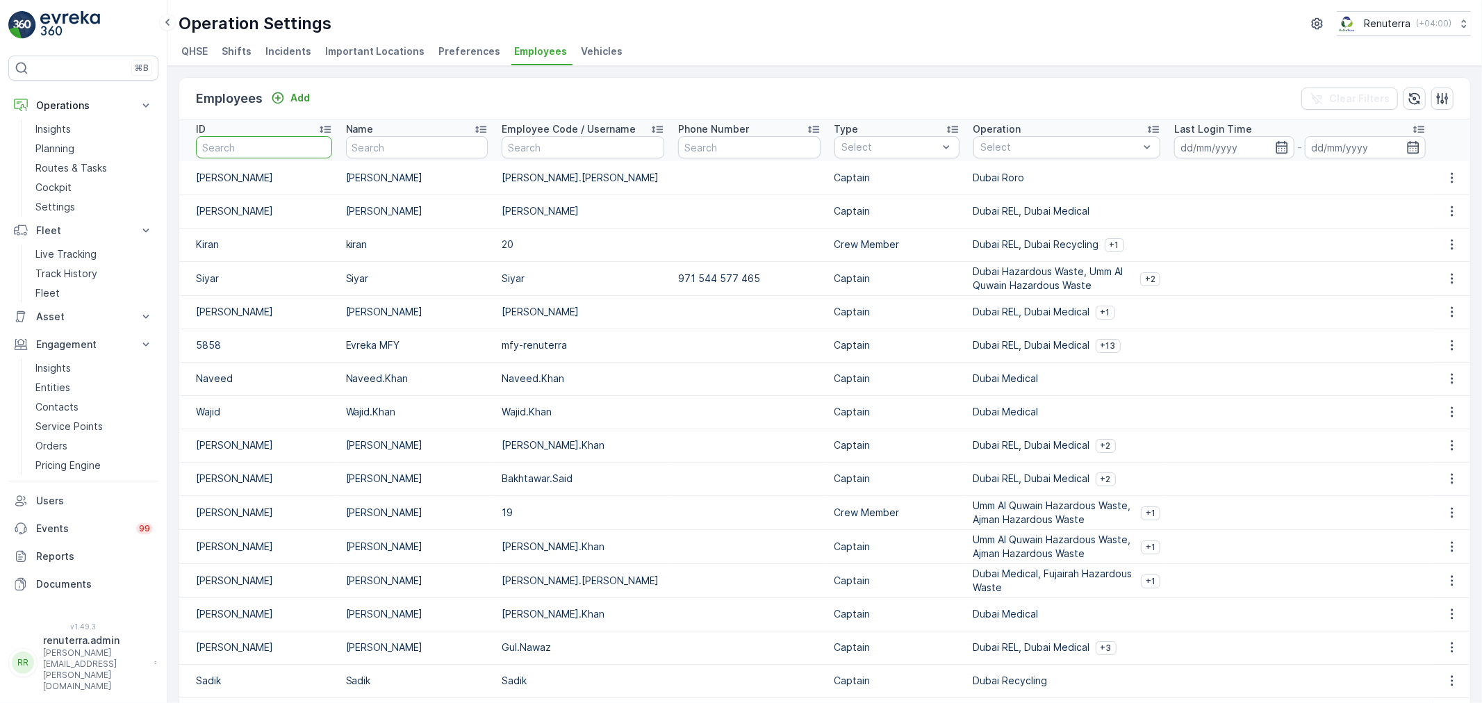
click at [231, 158] on input "text" at bounding box center [264, 147] width 136 height 22
type input "renu"
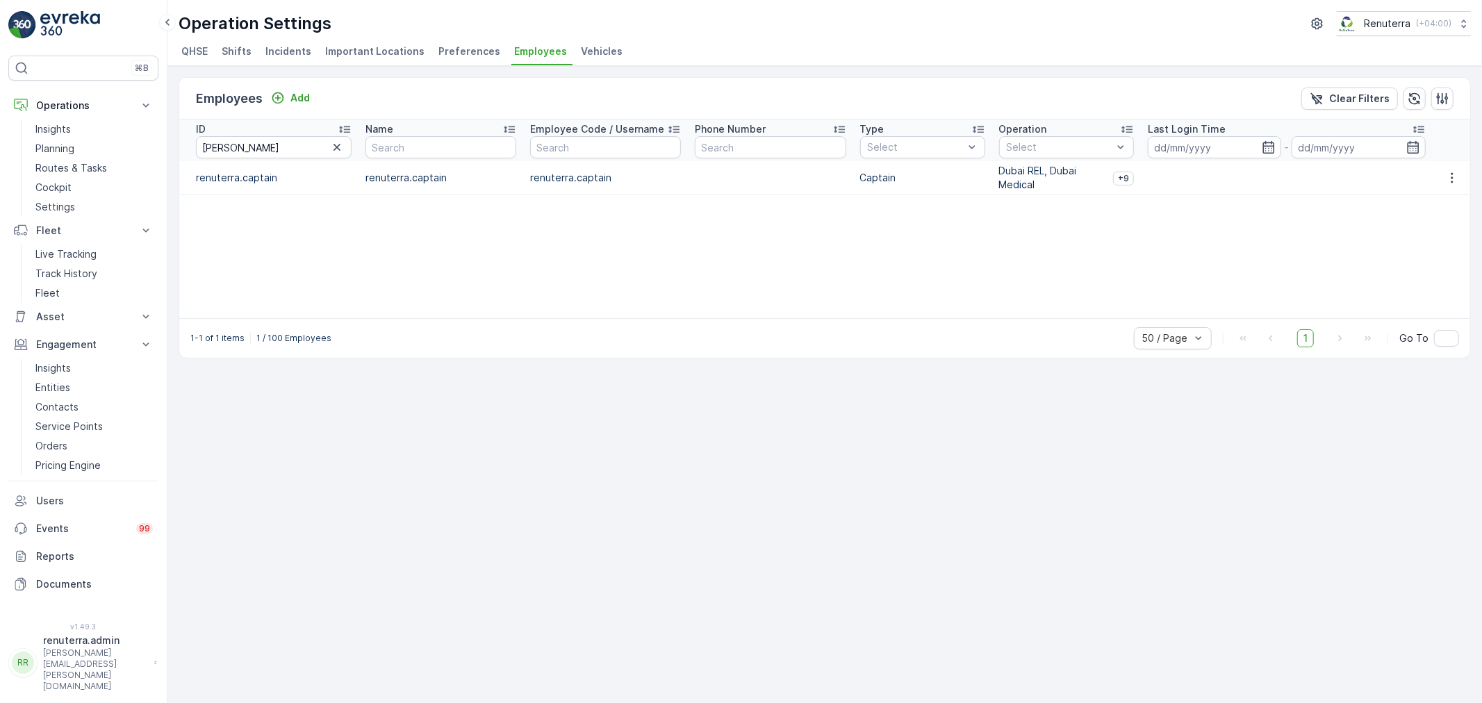
click at [1054, 190] on p "Dubai REL, Dubai Medical" at bounding box center [1053, 178] width 108 height 28
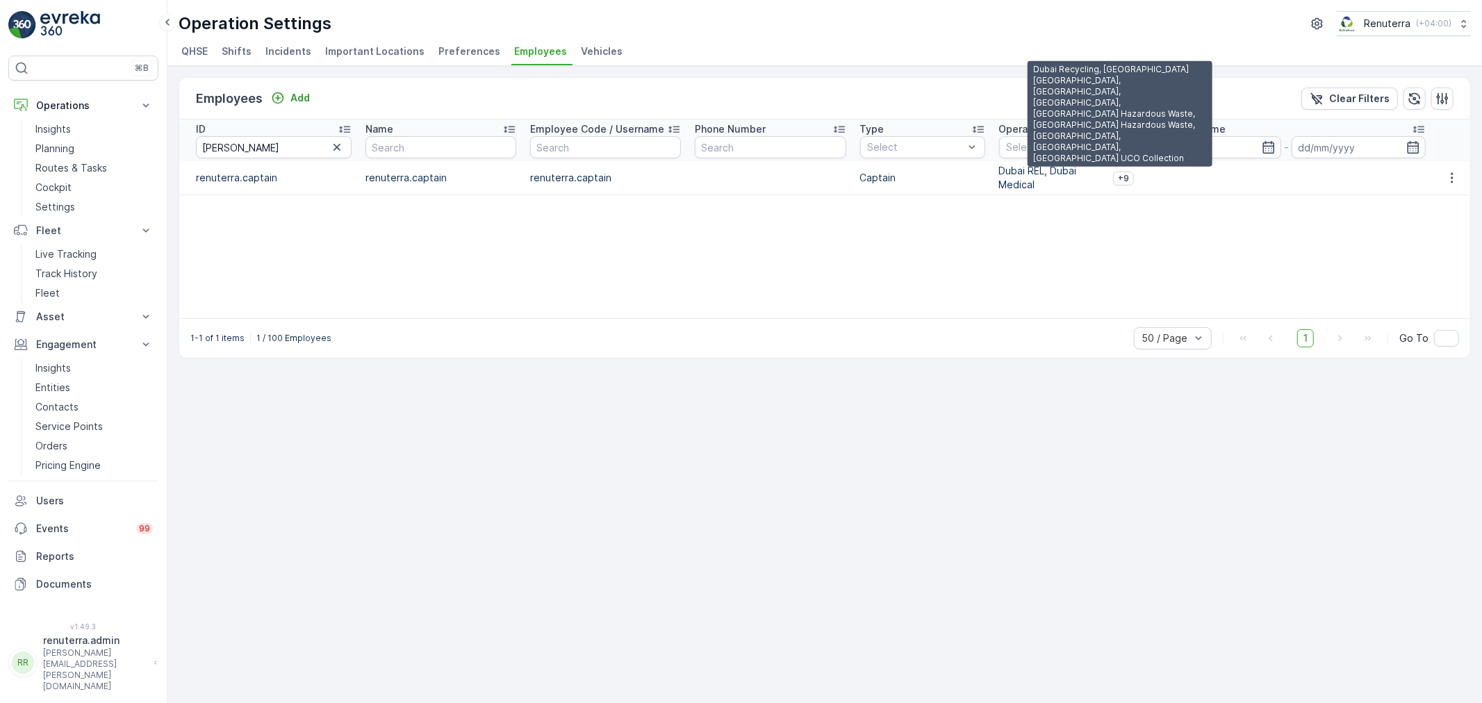
click at [1123, 179] on span "+9" at bounding box center [1123, 178] width 11 height 11
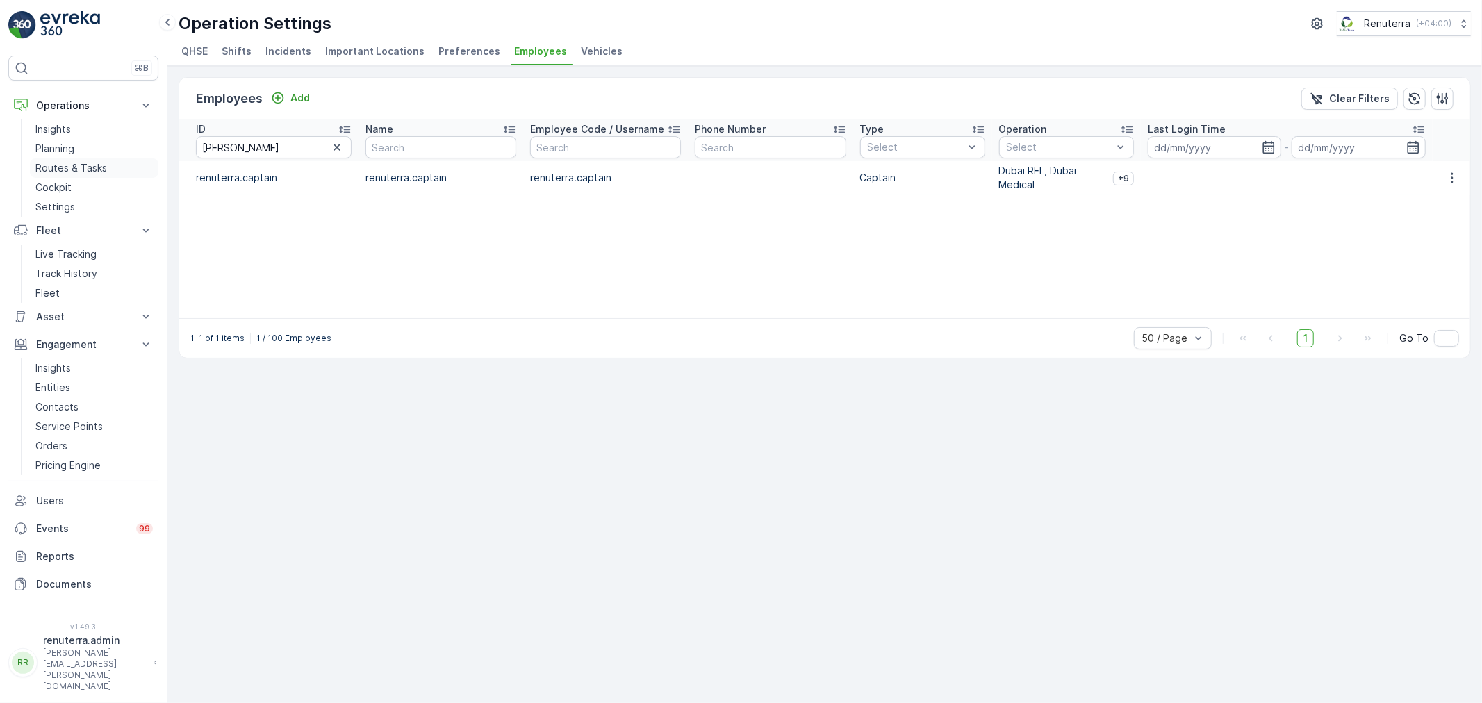
click at [120, 167] on link "Routes & Tasks" at bounding box center [94, 167] width 129 height 19
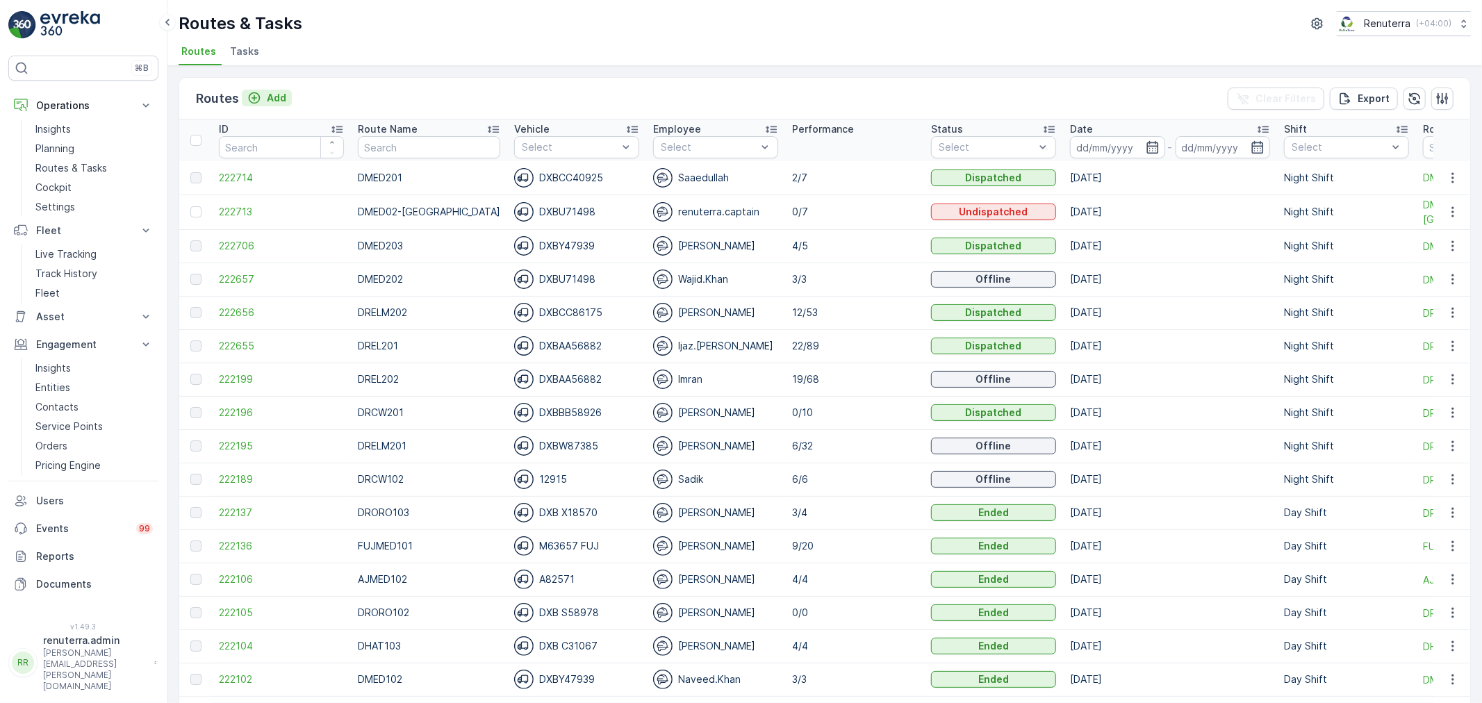
click at [279, 94] on p "Add" at bounding box center [276, 98] width 19 height 14
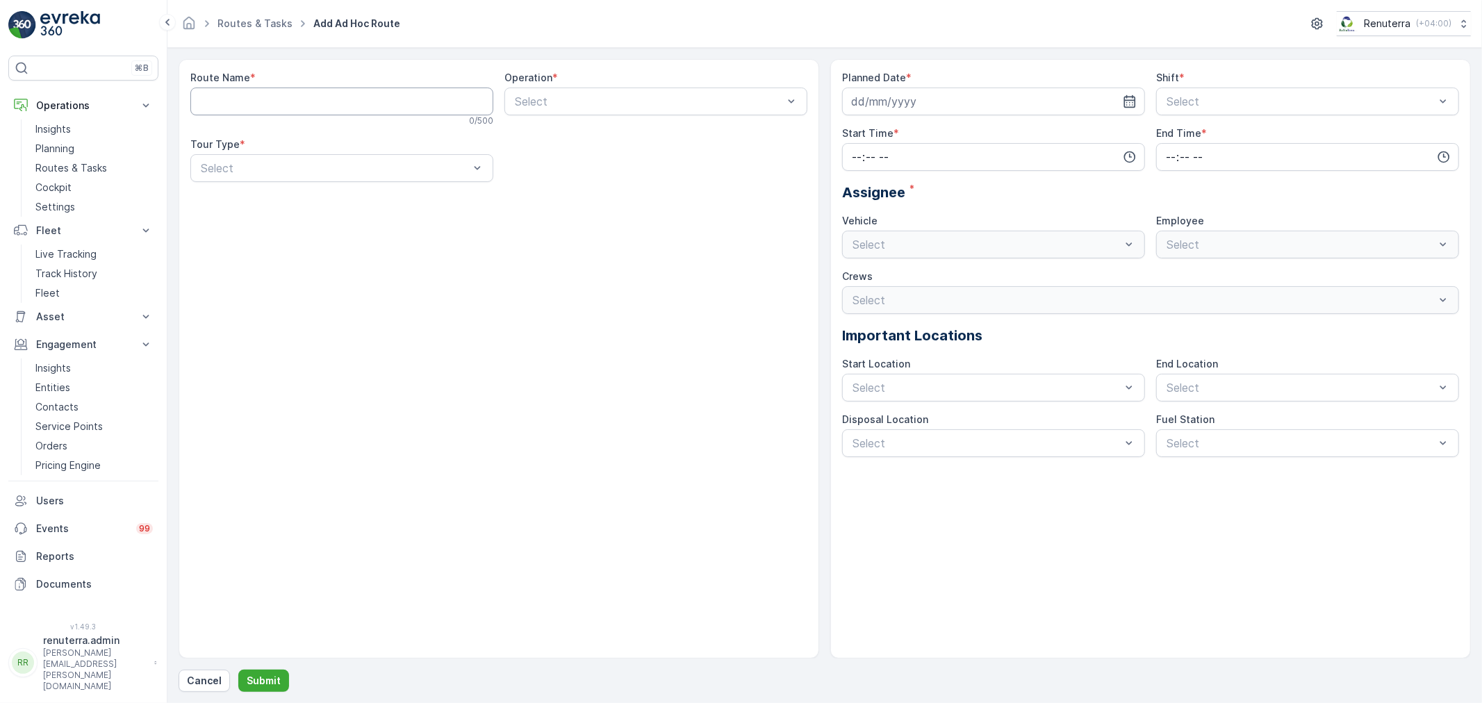
click at [288, 99] on Name "Route Name" at bounding box center [341, 102] width 303 height 28
type Name "DHAT104"
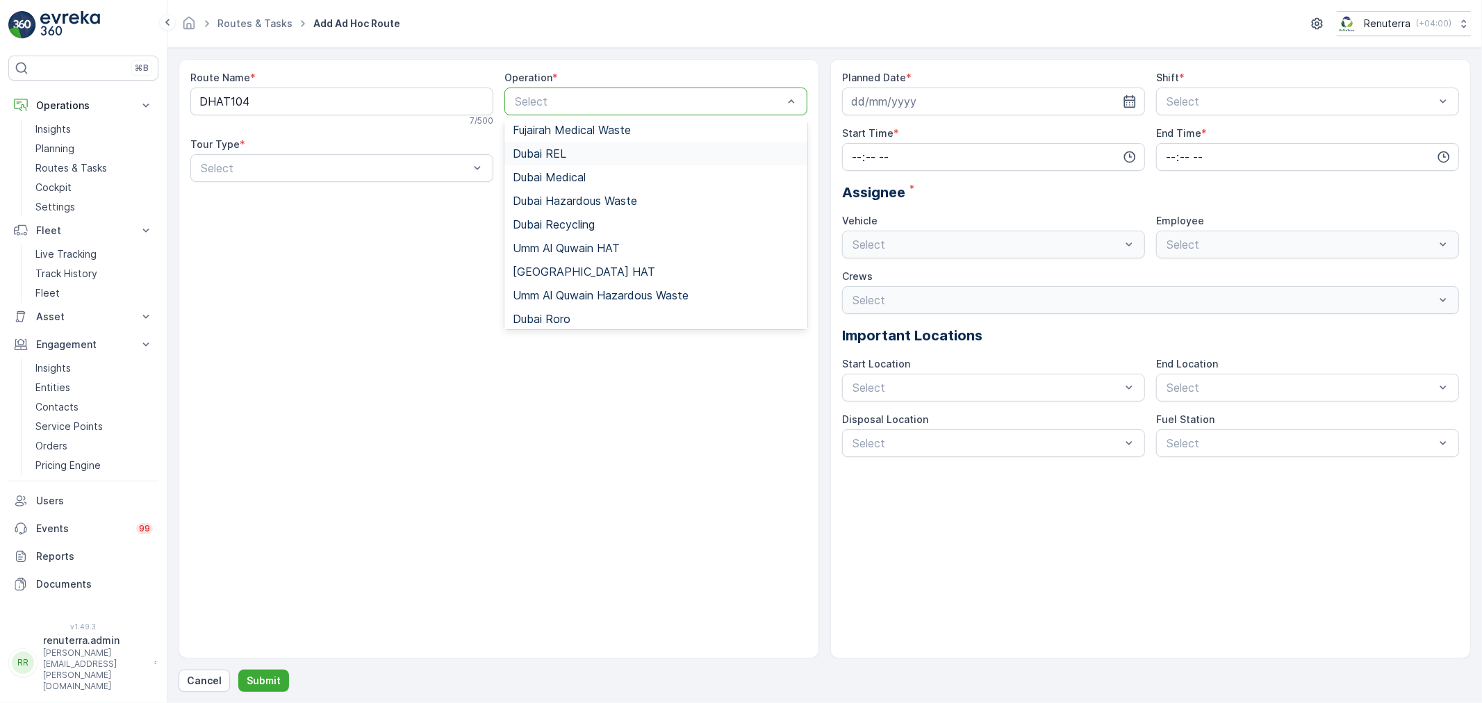
scroll to position [77, 0]
click at [591, 272] on div "[GEOGRAPHIC_DATA] HAT" at bounding box center [656, 271] width 286 height 13
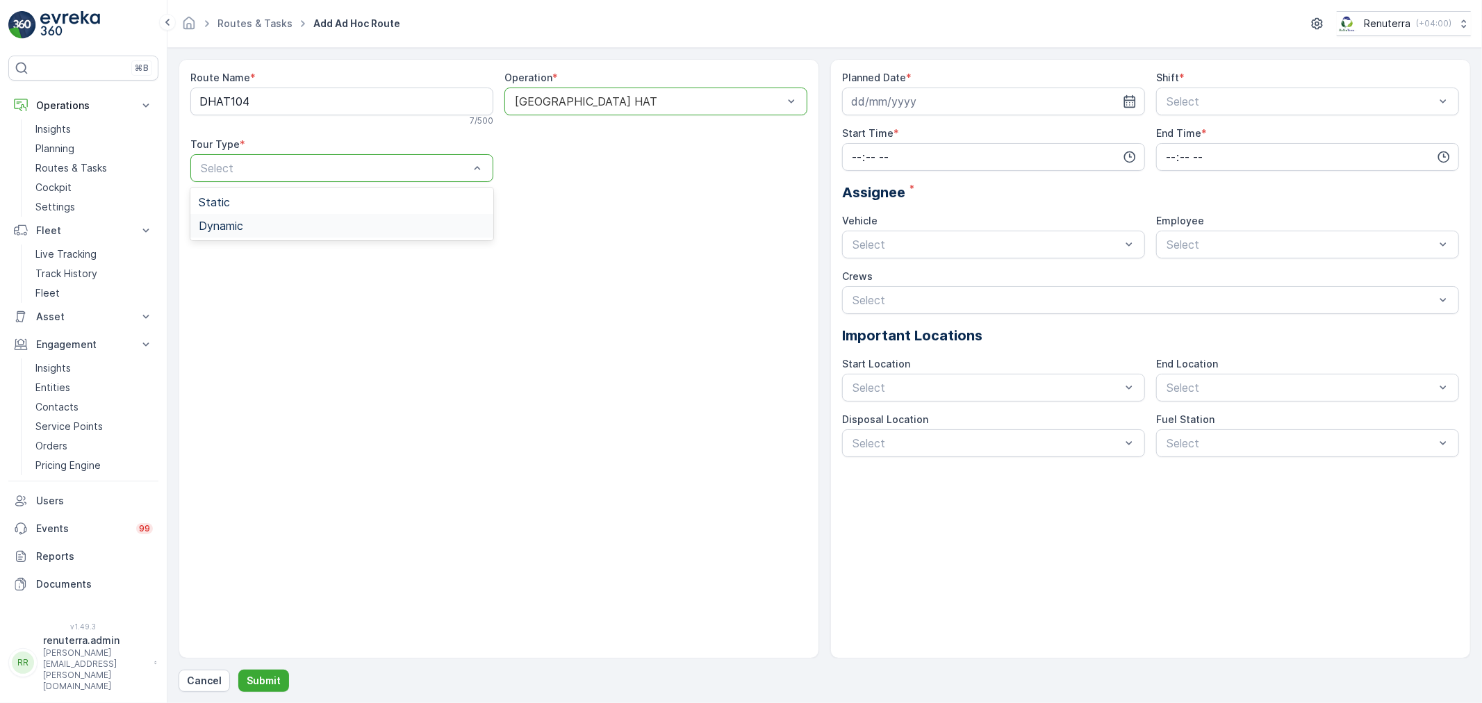
click at [341, 222] on div "Dynamic" at bounding box center [342, 226] width 286 height 13
click at [1133, 100] on icon "button" at bounding box center [1130, 101] width 12 height 13
click at [894, 214] on div "8" at bounding box center [890, 218] width 22 height 22
type input "[DATE]"
click at [1221, 156] on div "Night Shift" at bounding box center [1307, 159] width 286 height 13
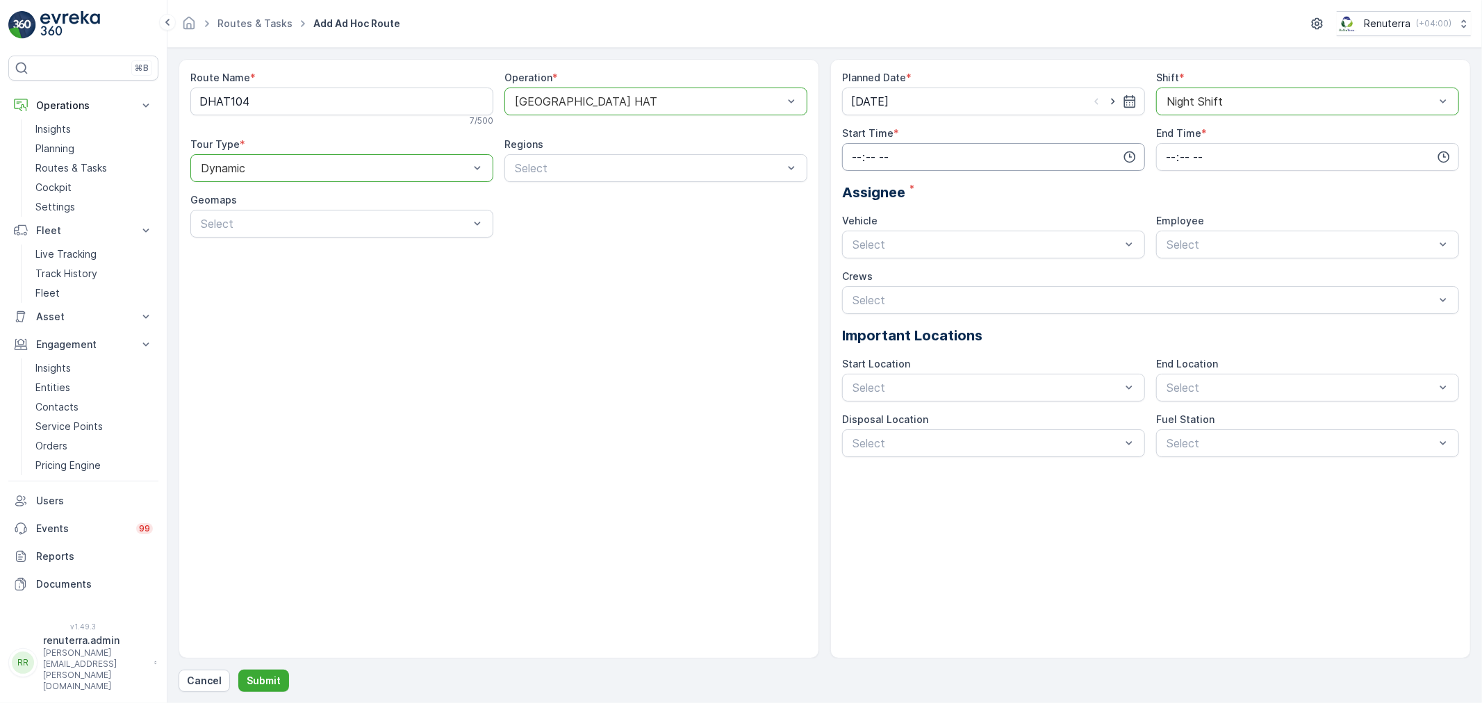
click at [1023, 161] on input "time" at bounding box center [993, 157] width 303 height 28
click at [859, 242] on span "20" at bounding box center [856, 239] width 12 height 14
type input "20:00"
click at [1448, 158] on icon "button" at bounding box center [1444, 157] width 14 height 14
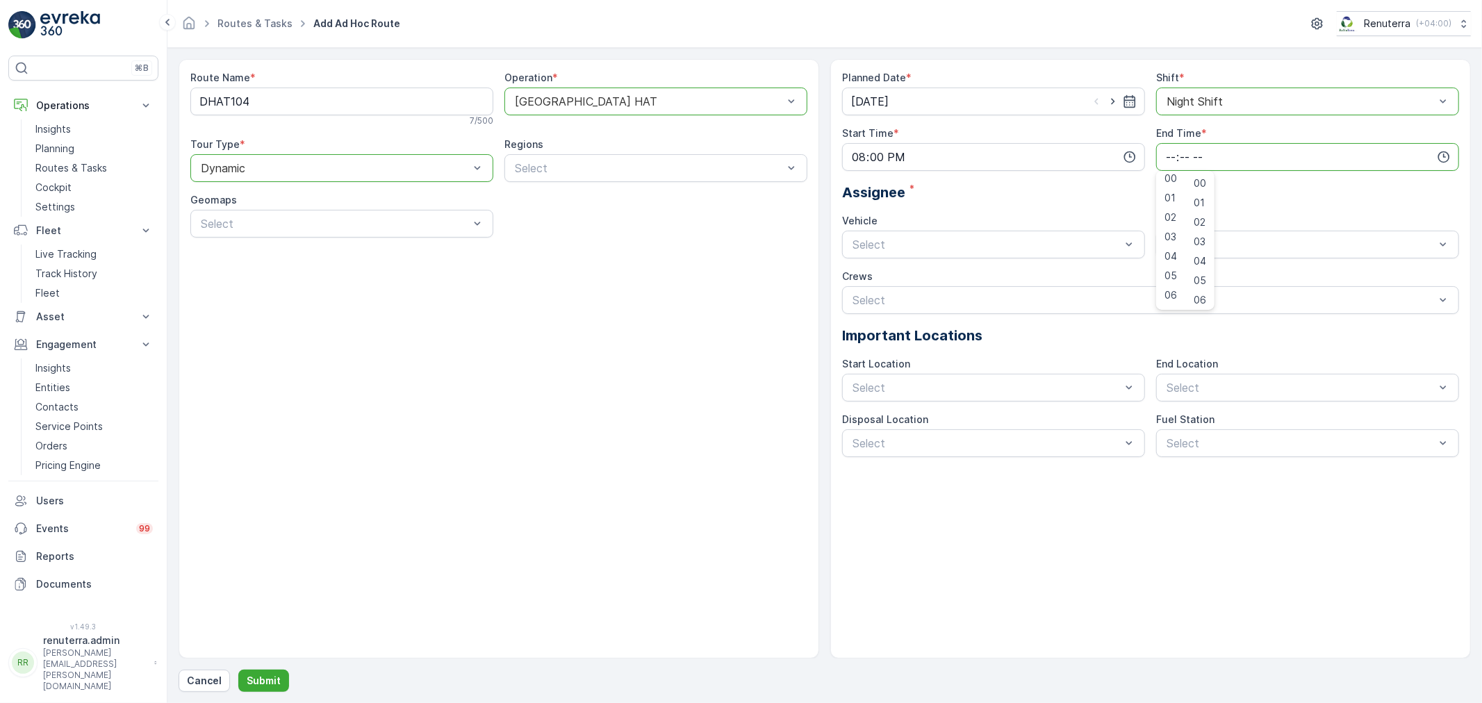
scroll to position [3, 0]
click at [1178, 292] on div "06" at bounding box center [1171, 297] width 24 height 19
type input "06:00"
drag, startPoint x: 1080, startPoint y: 199, endPoint x: 1066, endPoint y: 220, distance: 25.6
click at [1080, 198] on div "Assignee *" at bounding box center [1150, 192] width 617 height 21
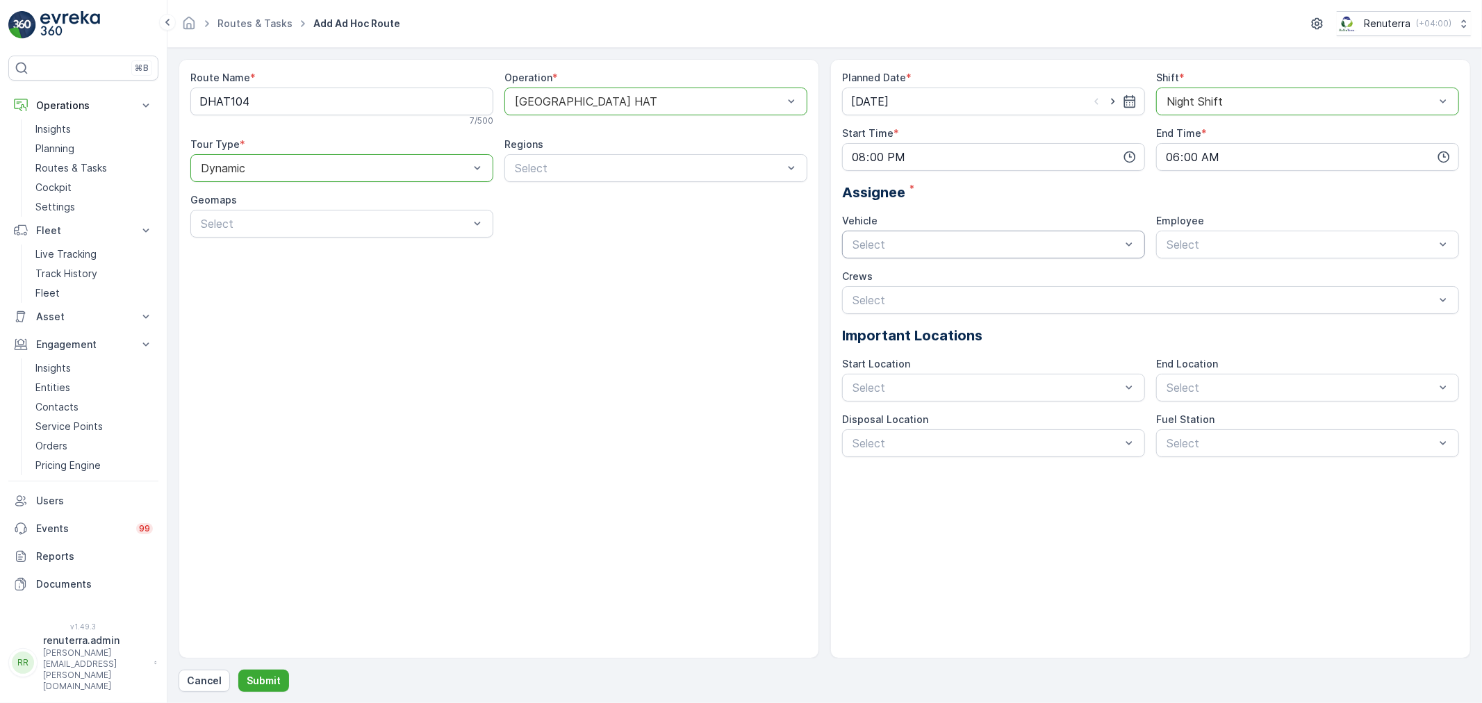
click at [1066, 235] on div "Select" at bounding box center [993, 245] width 303 height 28
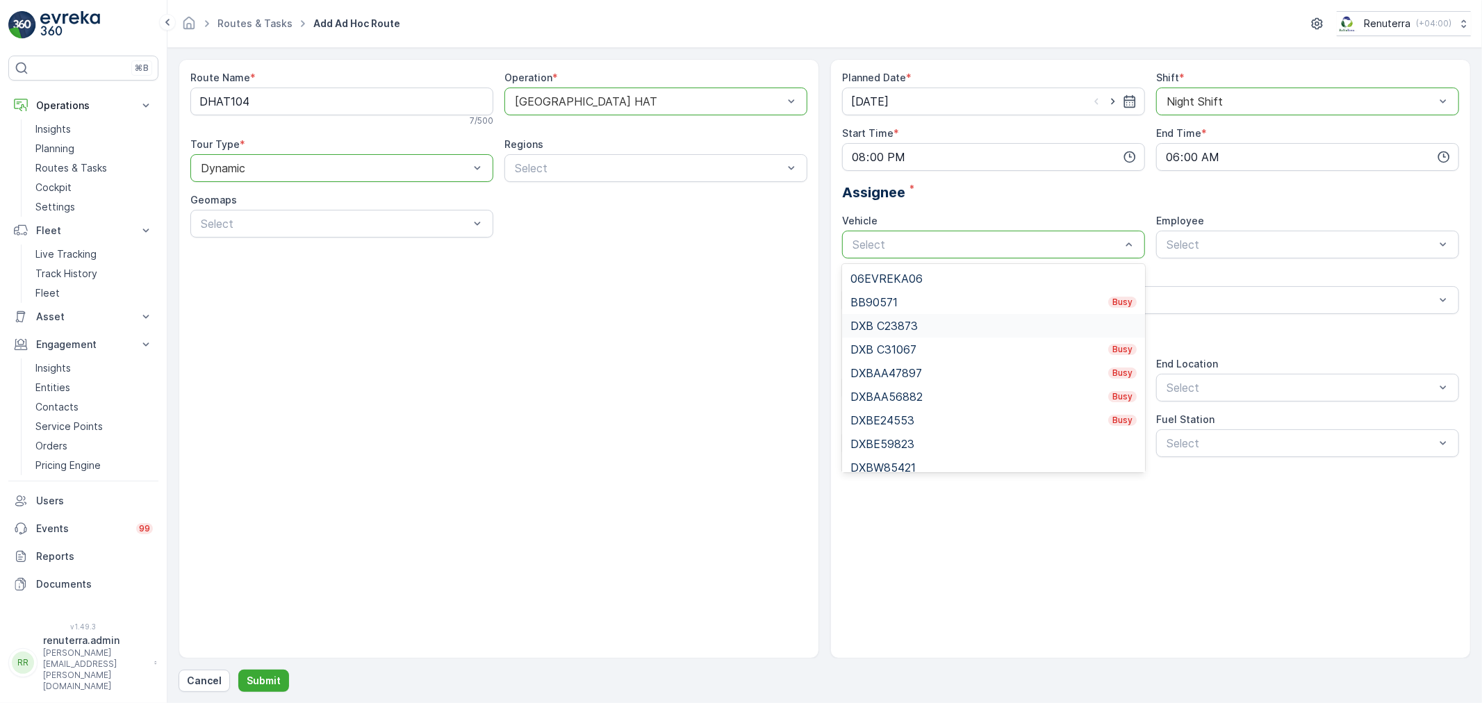
click at [897, 322] on span "DXB C23873" at bounding box center [883, 326] width 67 height 13
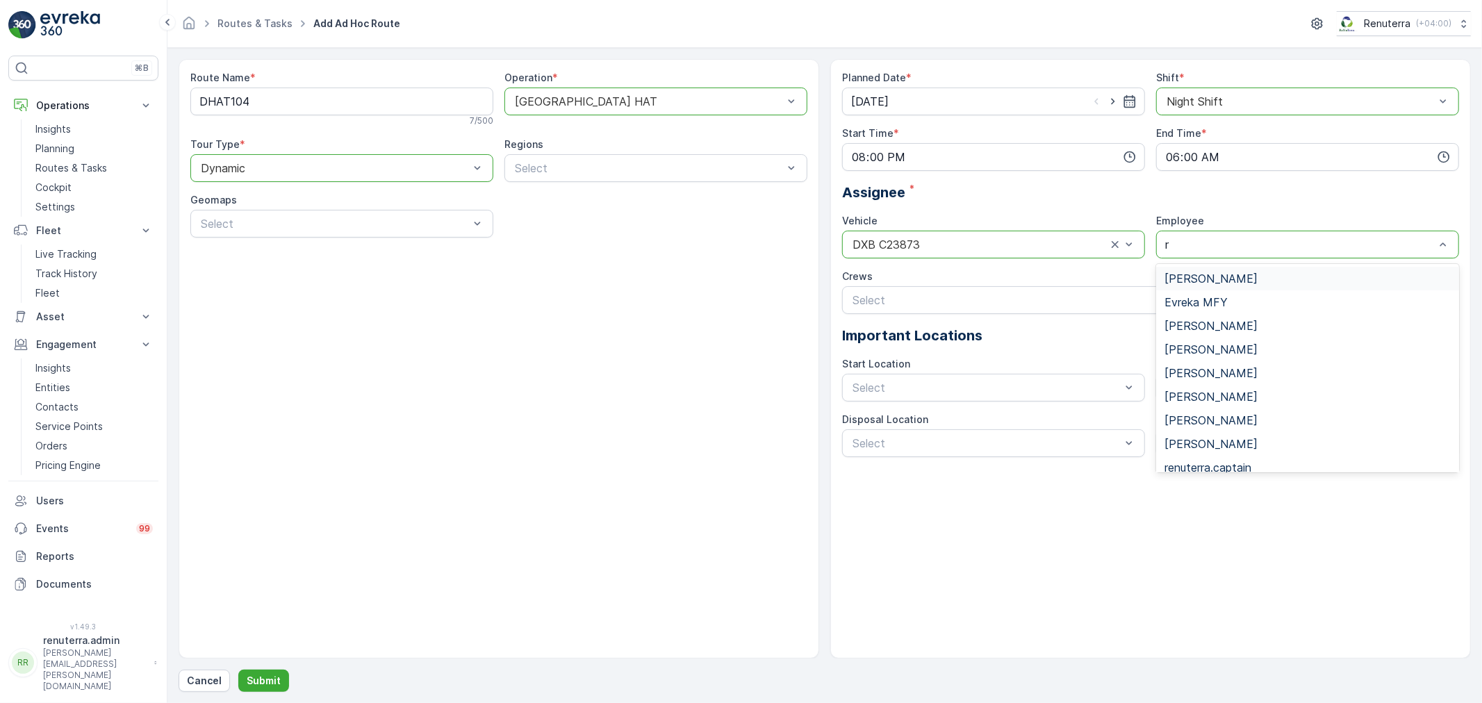
type input "re"
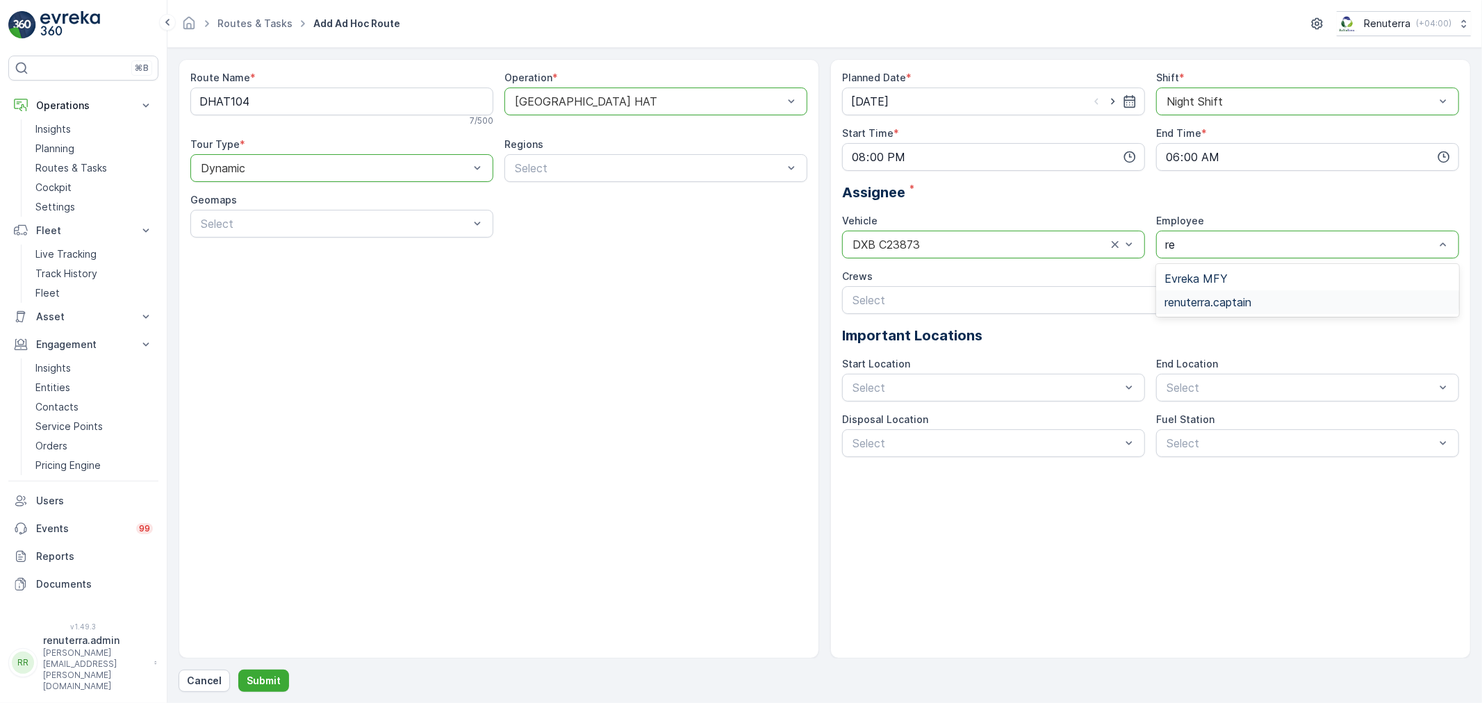
click at [1205, 293] on div "renuterra.captain" at bounding box center [1307, 302] width 303 height 24
click at [985, 376] on div "Select" at bounding box center [993, 388] width 303 height 28
click at [980, 403] on div "Planned Date * 08.09.2025 Shift * option Night Shift, selected. Night Shift Sta…" at bounding box center [1150, 264] width 617 height 386
drag, startPoint x: 1004, startPoint y: 369, endPoint x: 1004, endPoint y: 410, distance: 41.0
click at [1006, 369] on div "Start Location" at bounding box center [993, 364] width 303 height 14
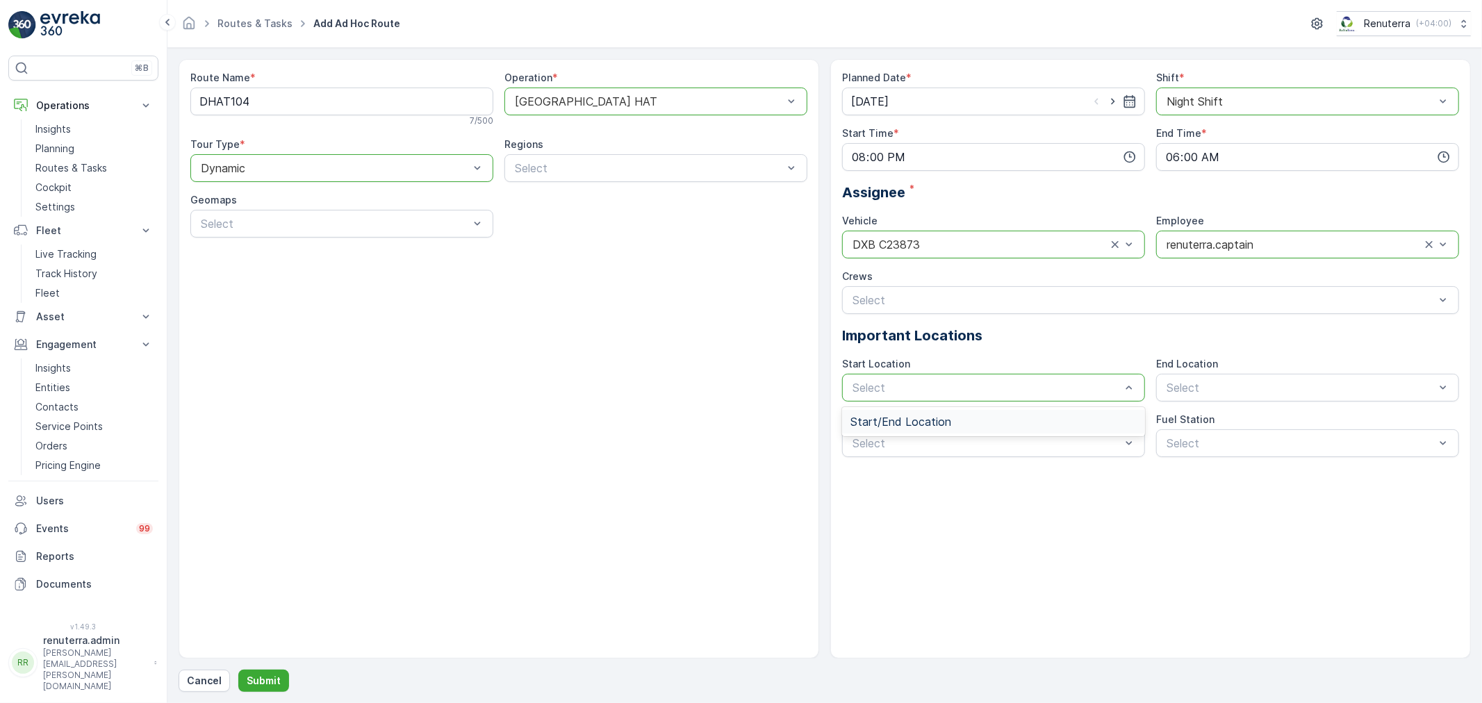
click at [1005, 413] on div "Start/End Location" at bounding box center [993, 422] width 303 height 24
click at [1191, 424] on span "Start/End Location" at bounding box center [1214, 421] width 101 height 13
click at [1028, 474] on div "Al Qusais landfill" at bounding box center [993, 477] width 286 height 13
click at [1196, 473] on span "Dubai Fuel Supply" at bounding box center [1209, 477] width 90 height 13
click at [274, 672] on button "Submit" at bounding box center [263, 681] width 51 height 22
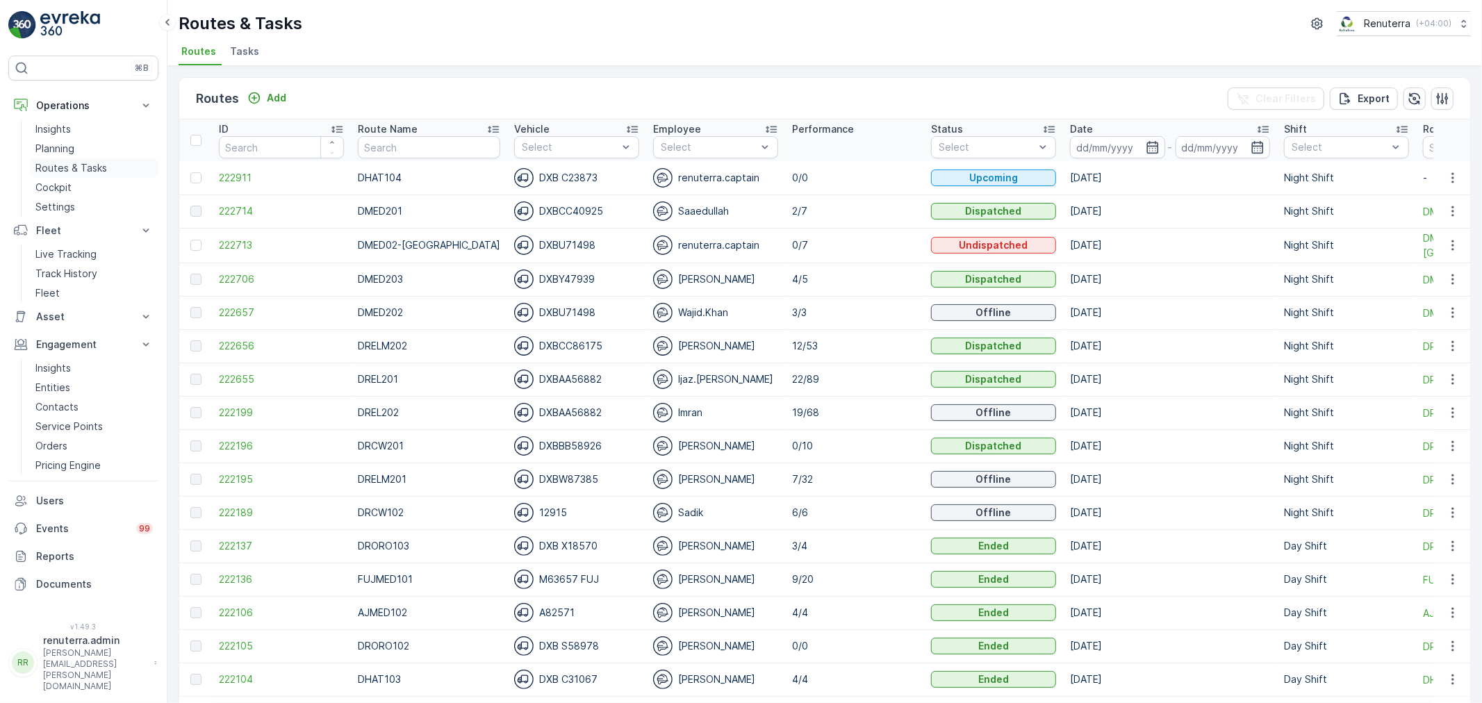
click at [56, 165] on p "Routes & Tasks" at bounding box center [71, 168] width 72 height 14
click at [63, 144] on p "Planning" at bounding box center [54, 149] width 39 height 14
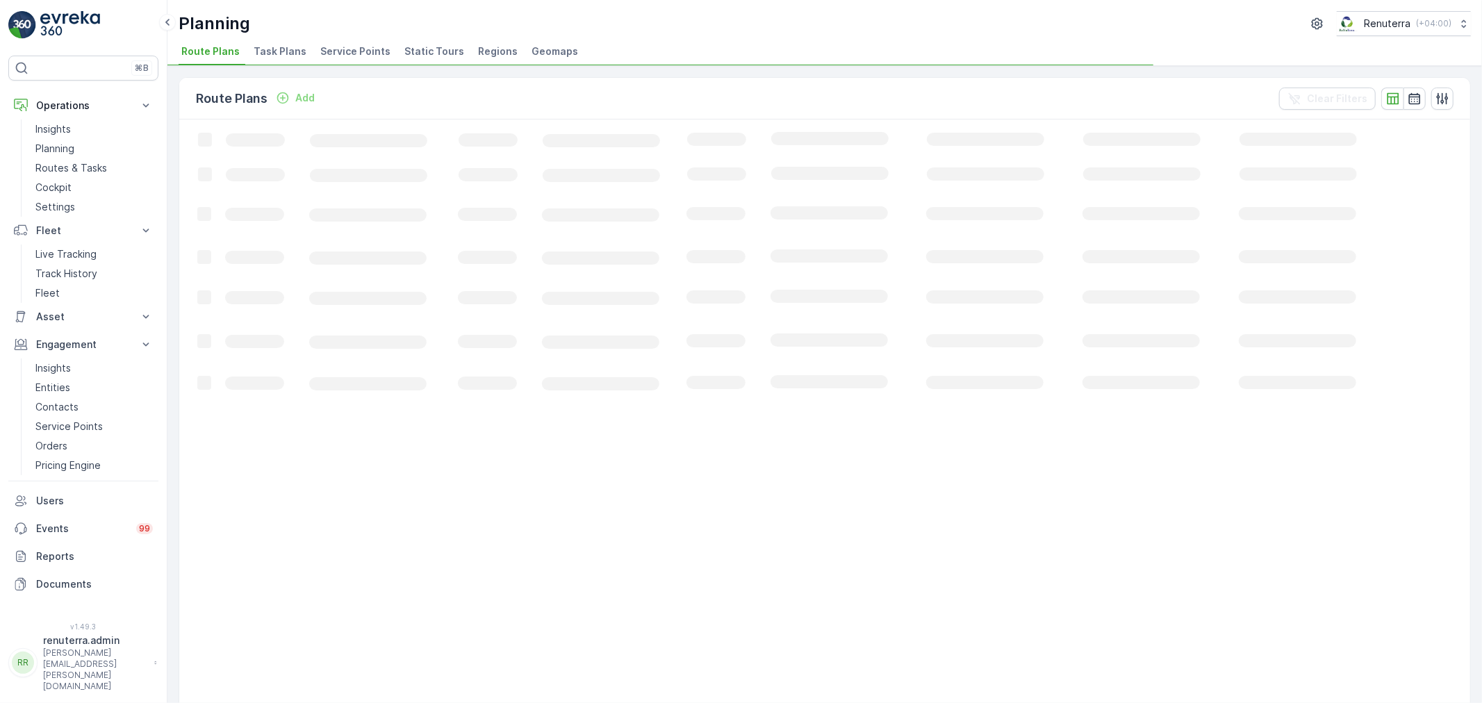
click at [324, 49] on span "Service Points" at bounding box center [355, 51] width 70 height 14
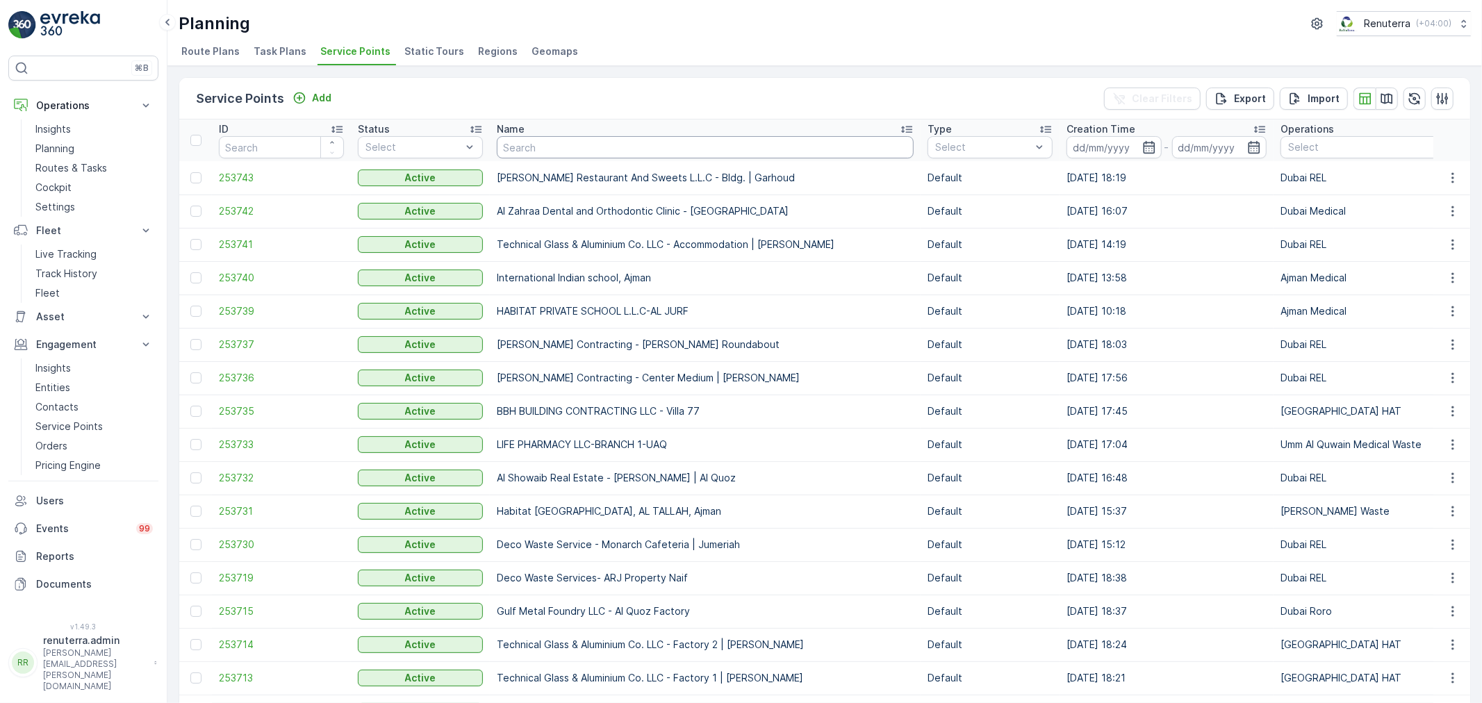
click at [559, 149] on input "text" at bounding box center [705, 147] width 417 height 22
type input "rixos"
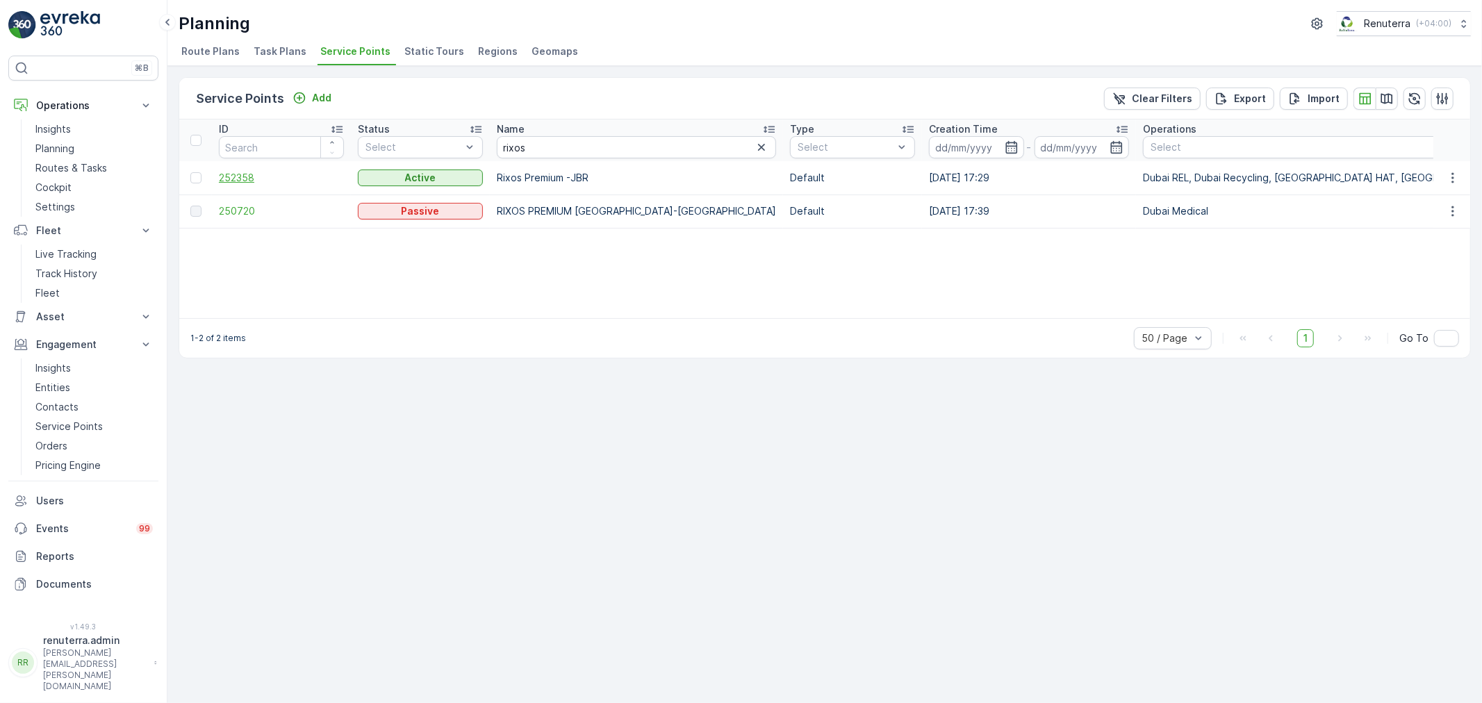
click at [236, 174] on span "252358" at bounding box center [281, 178] width 125 height 14
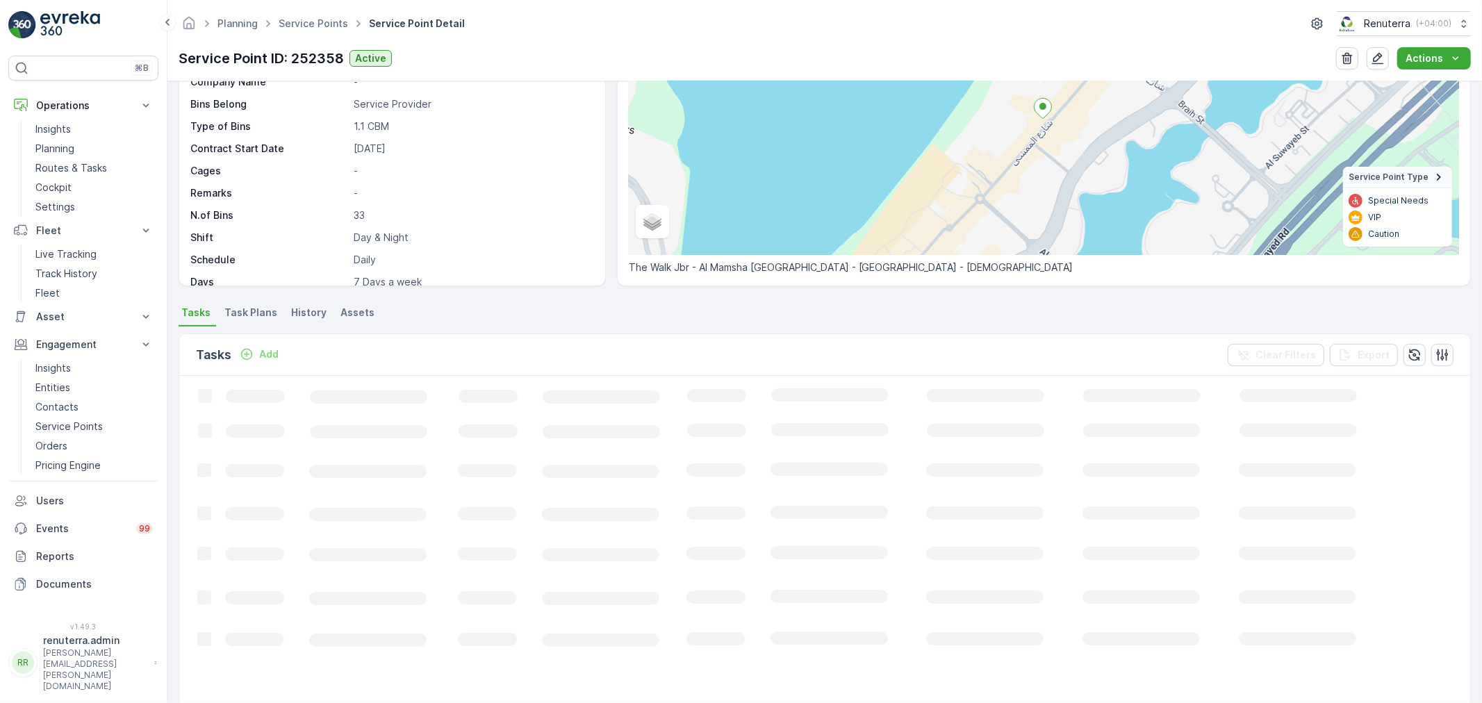
scroll to position [154, 0]
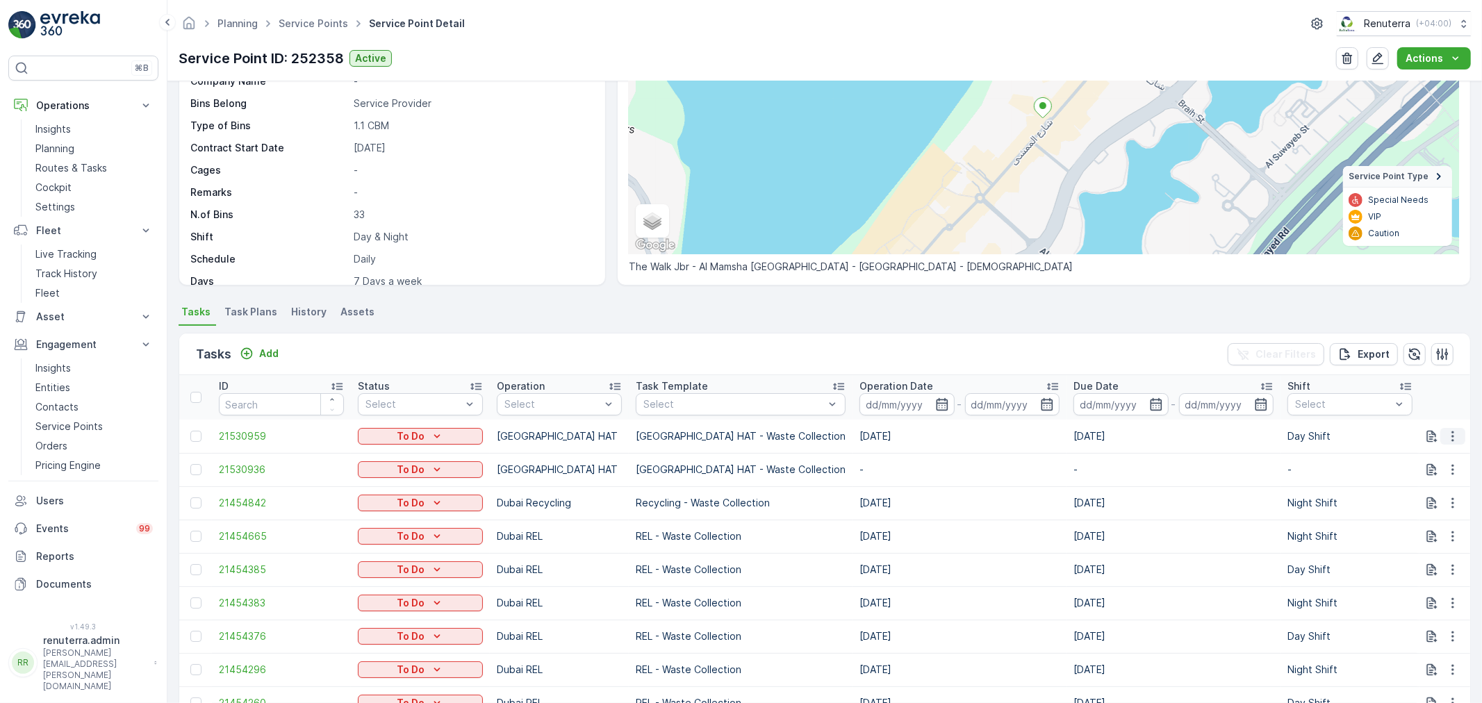
click at [1457, 435] on button "button" at bounding box center [1452, 436] width 25 height 17
click at [1428, 491] on span "Change Route" at bounding box center [1416, 495] width 67 height 14
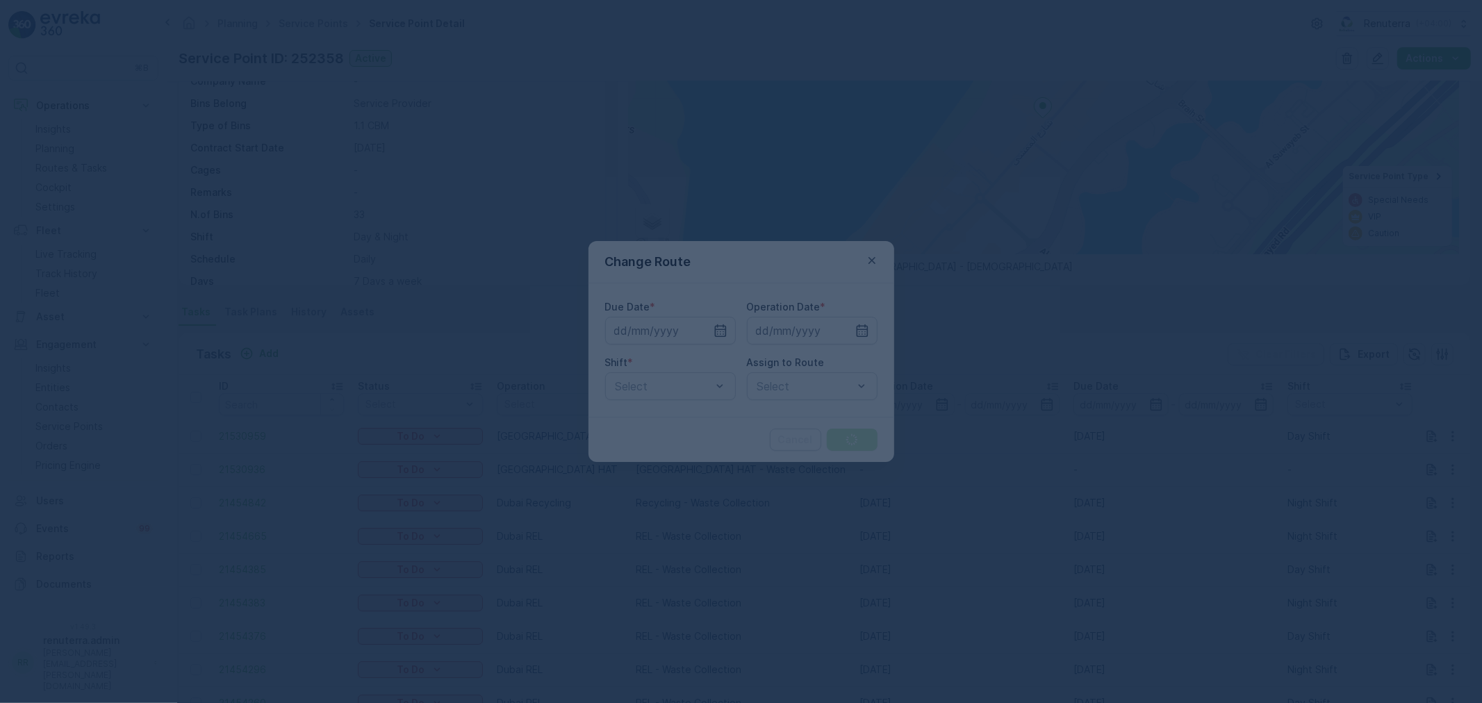
type input "[DATE]"
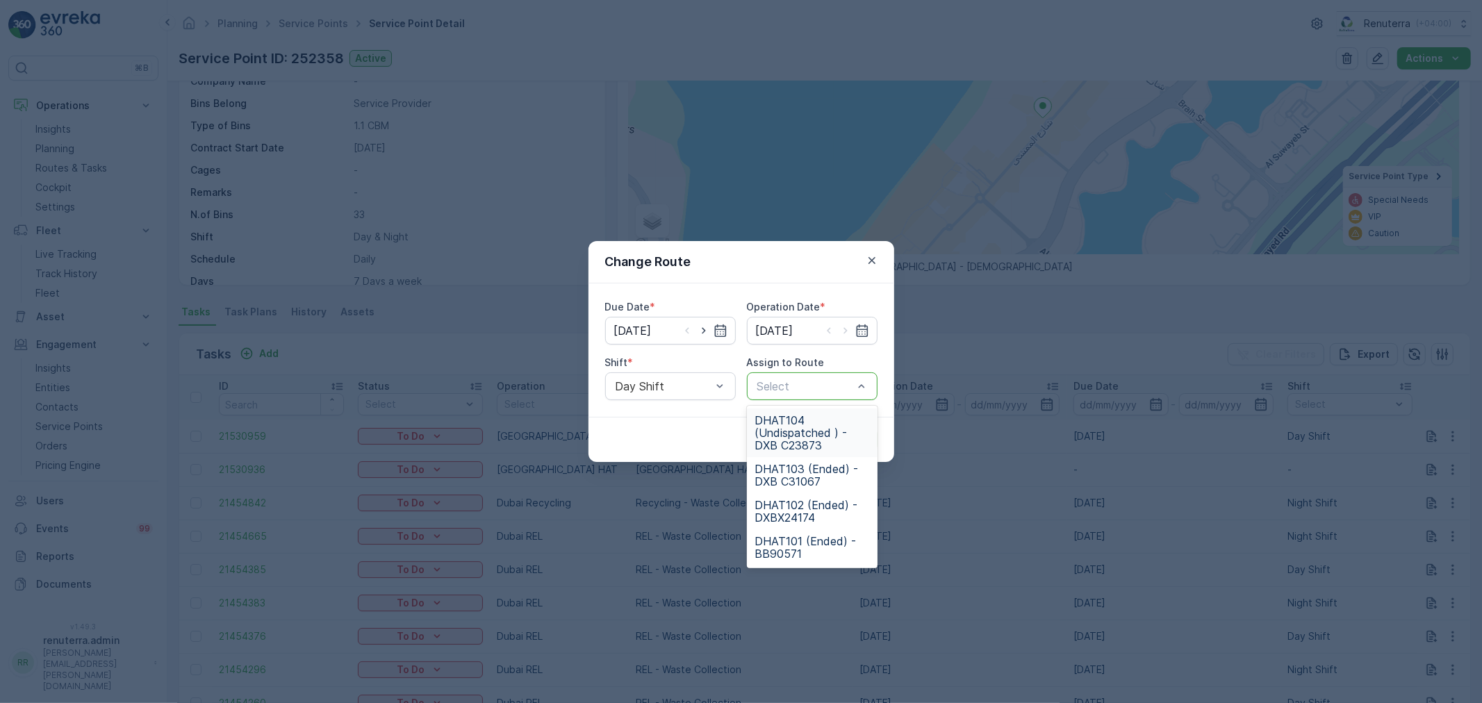
click at [816, 417] on span "DHAT104 (Undispatched ) - DXB C23873" at bounding box center [812, 433] width 114 height 38
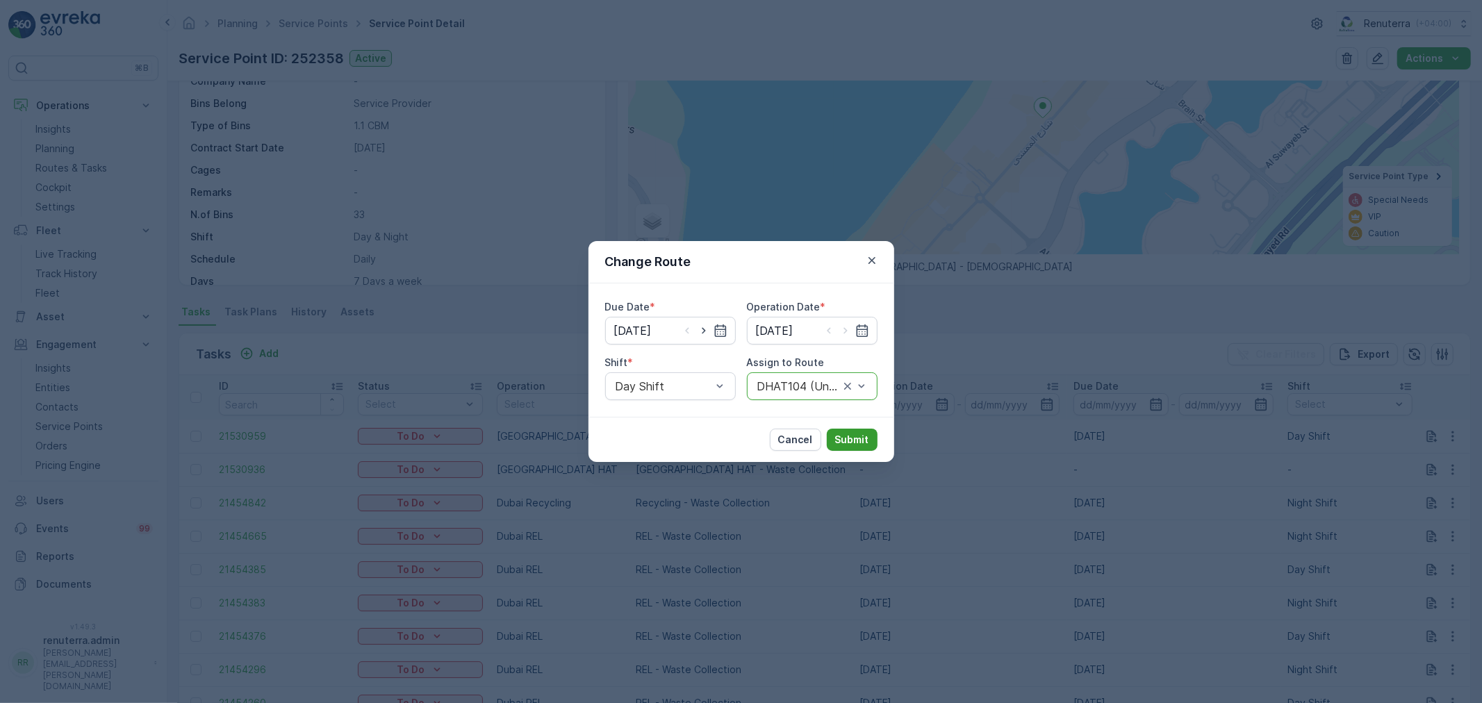
click at [859, 445] on p "Submit" at bounding box center [852, 440] width 34 height 14
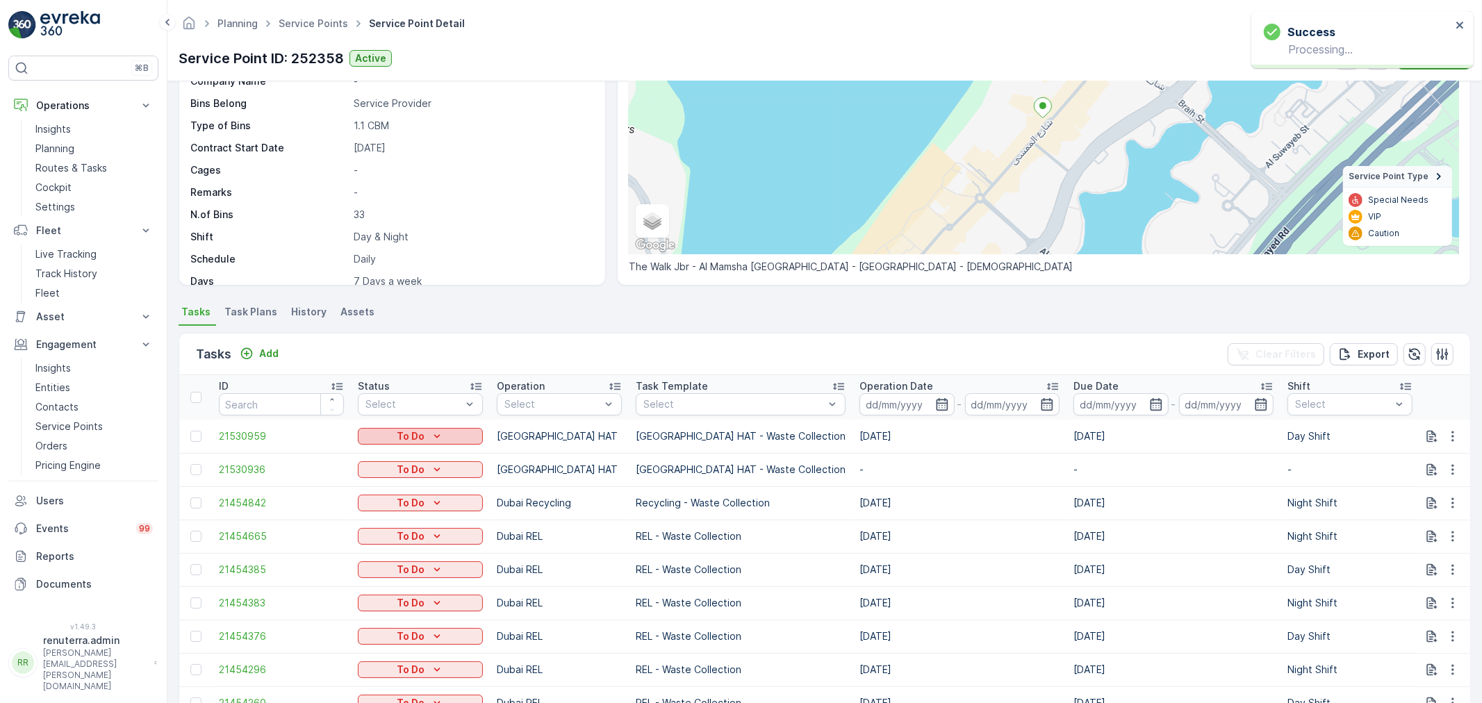
click at [431, 431] on icon "To Do" at bounding box center [437, 436] width 14 height 14
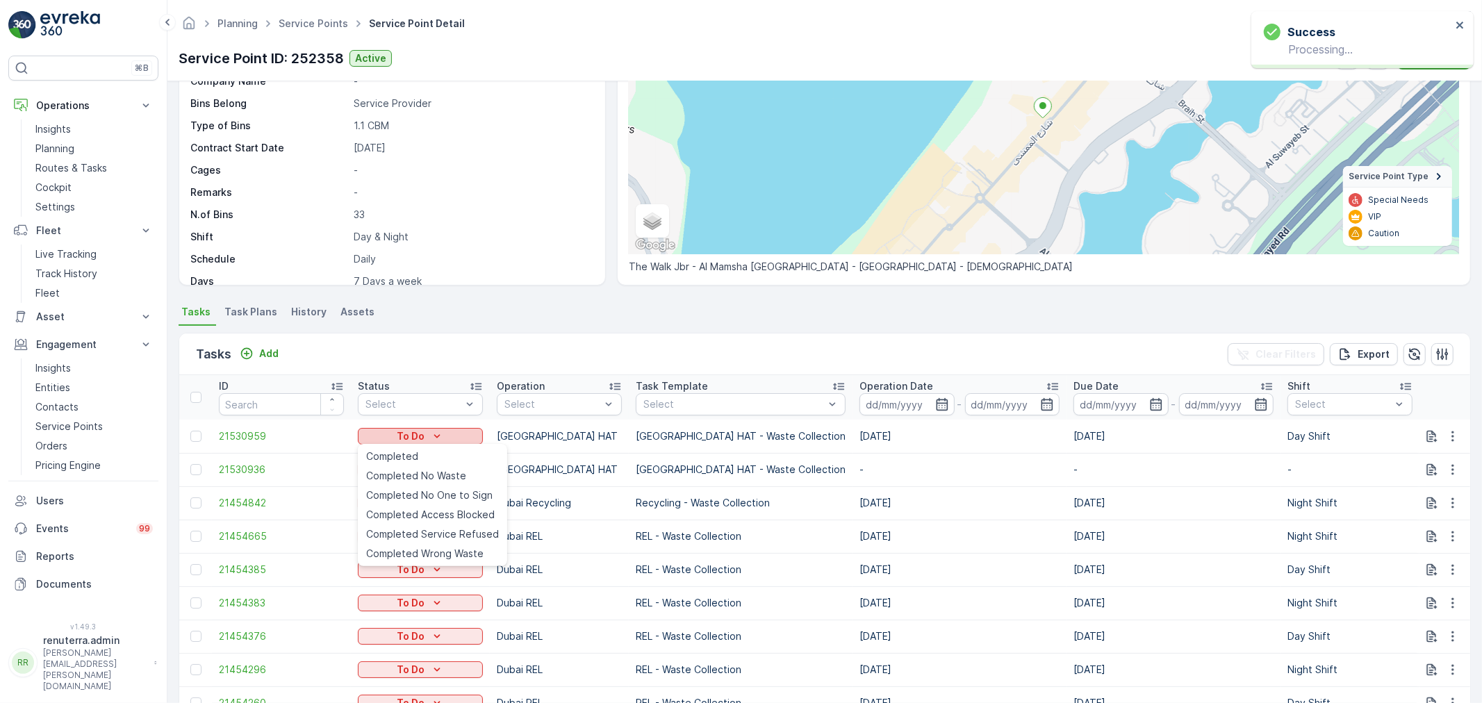
click at [433, 453] on div "Completed" at bounding box center [433, 456] width 144 height 19
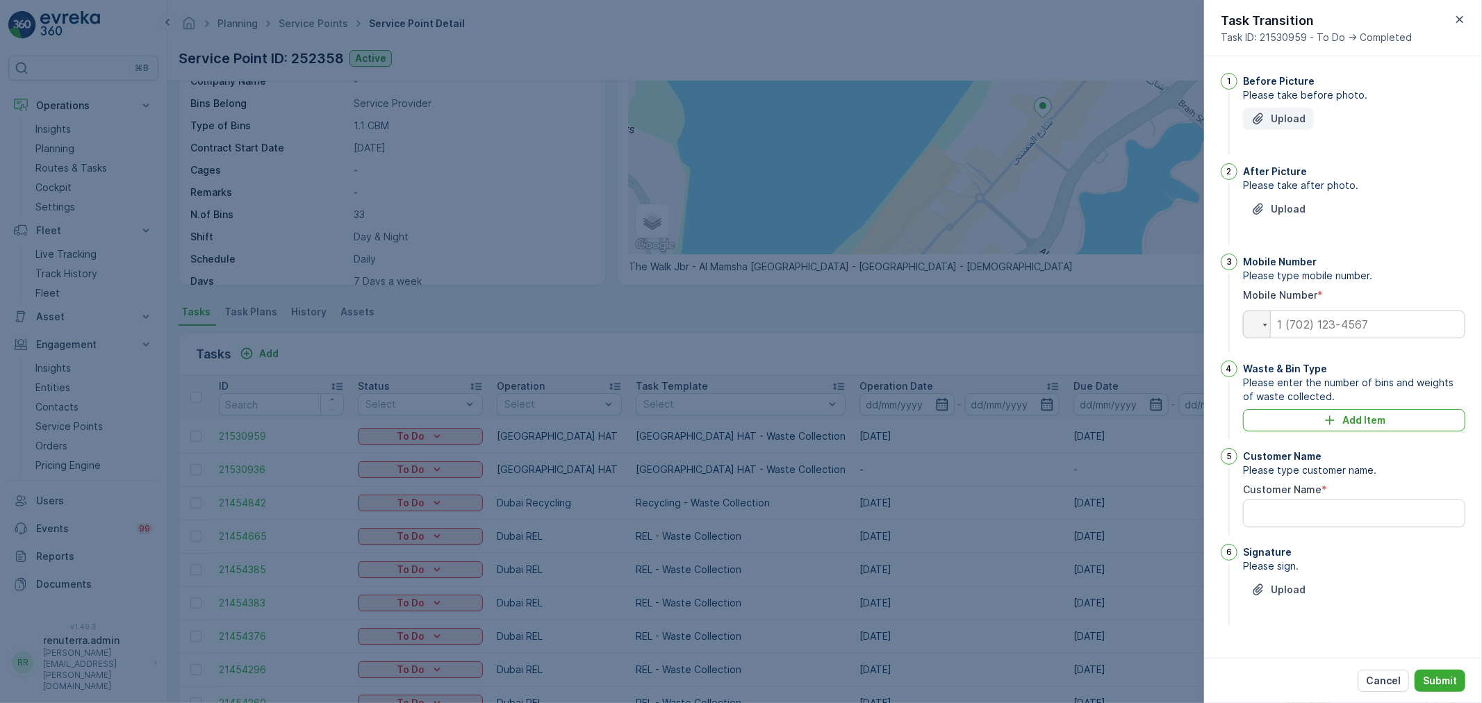
click at [1305, 126] on button "Upload" at bounding box center [1278, 119] width 71 height 22
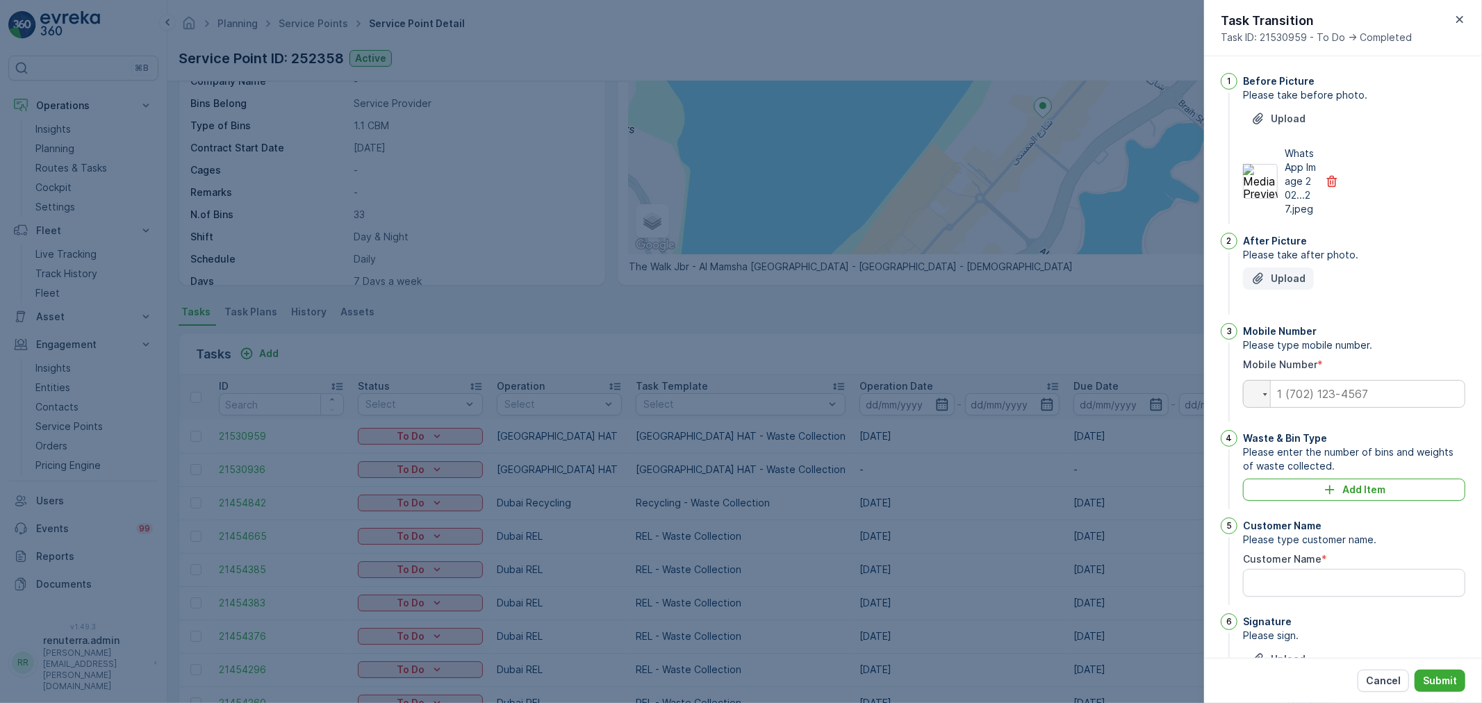
click at [1273, 286] on p "Upload" at bounding box center [1288, 279] width 35 height 14
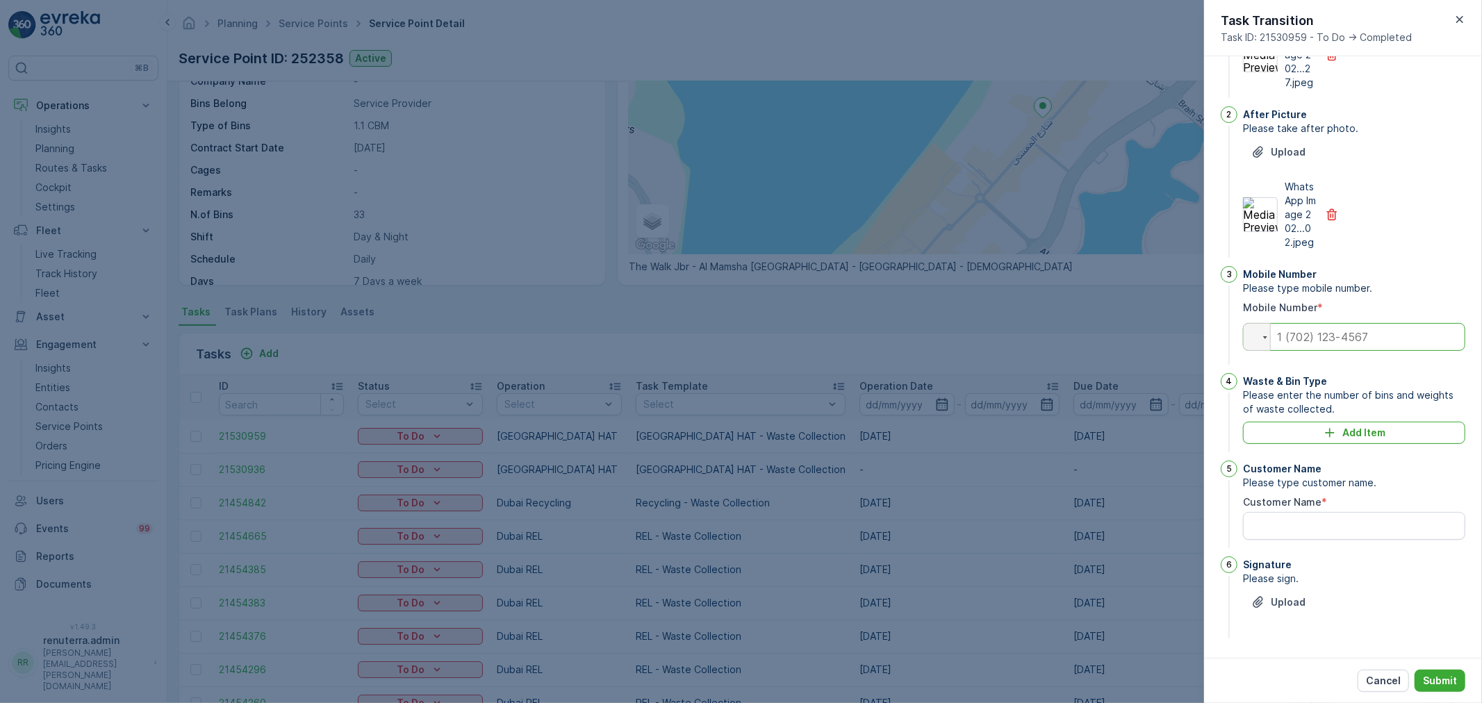
click at [1341, 336] on input "tel" at bounding box center [1354, 337] width 222 height 28
click at [1359, 336] on input "tel" at bounding box center [1354, 337] width 222 height 28
type input "05044332890"
click at [1334, 433] on icon "Add Item" at bounding box center [1330, 433] width 14 height 14
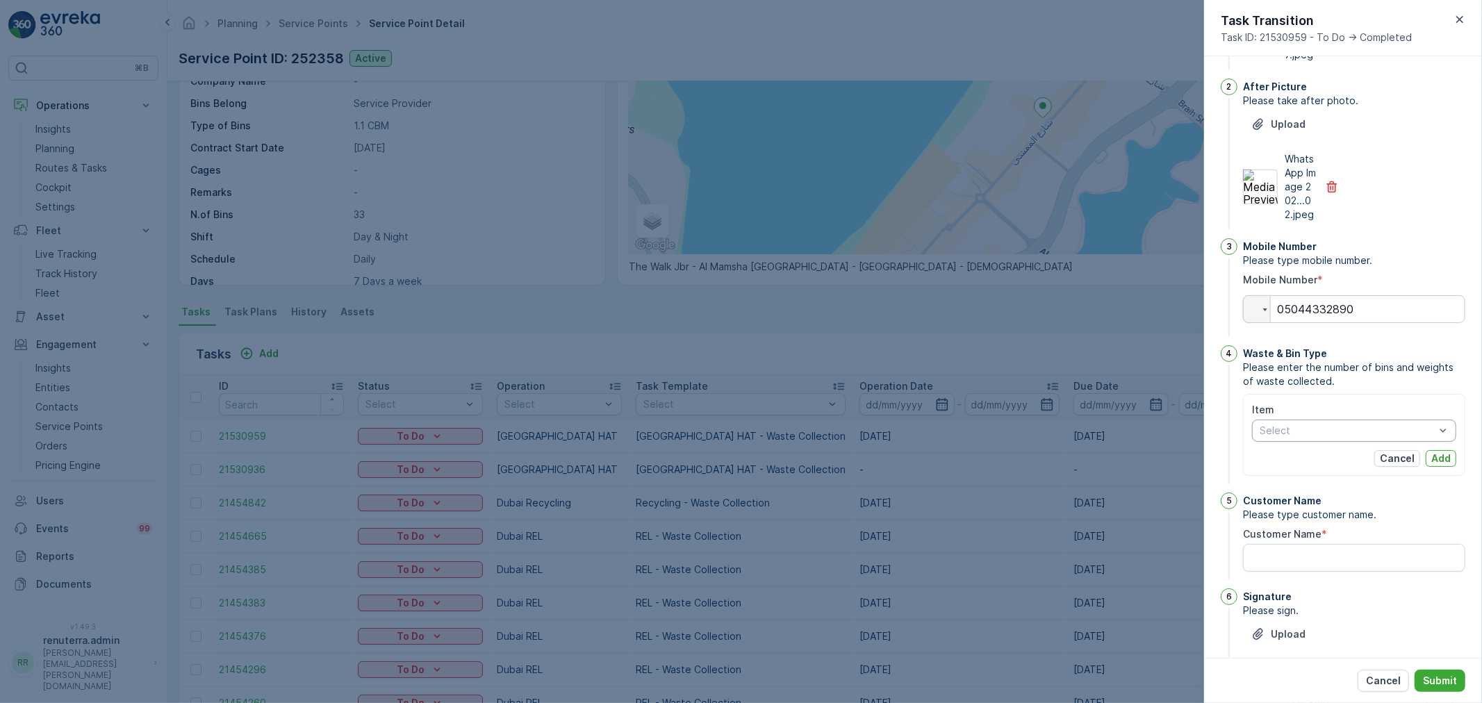
click at [1373, 417] on div "Item" at bounding box center [1354, 410] width 204 height 14
drag, startPoint x: 938, startPoint y: 394, endPoint x: 947, endPoint y: 390, distance: 9.9
click at [938, 394] on div at bounding box center [741, 351] width 1482 height 703
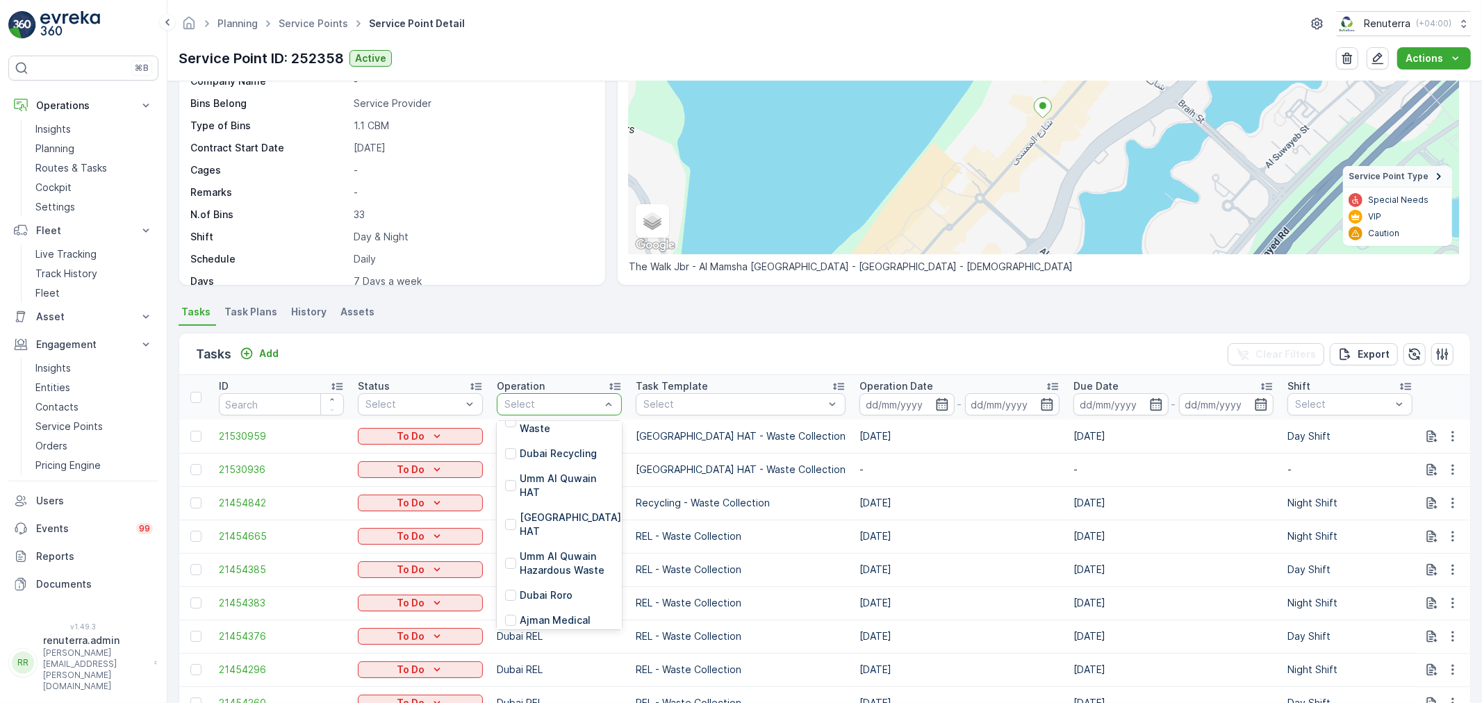
scroll to position [231, 0]
click at [565, 495] on p "[GEOGRAPHIC_DATA] HAT" at bounding box center [570, 507] width 101 height 28
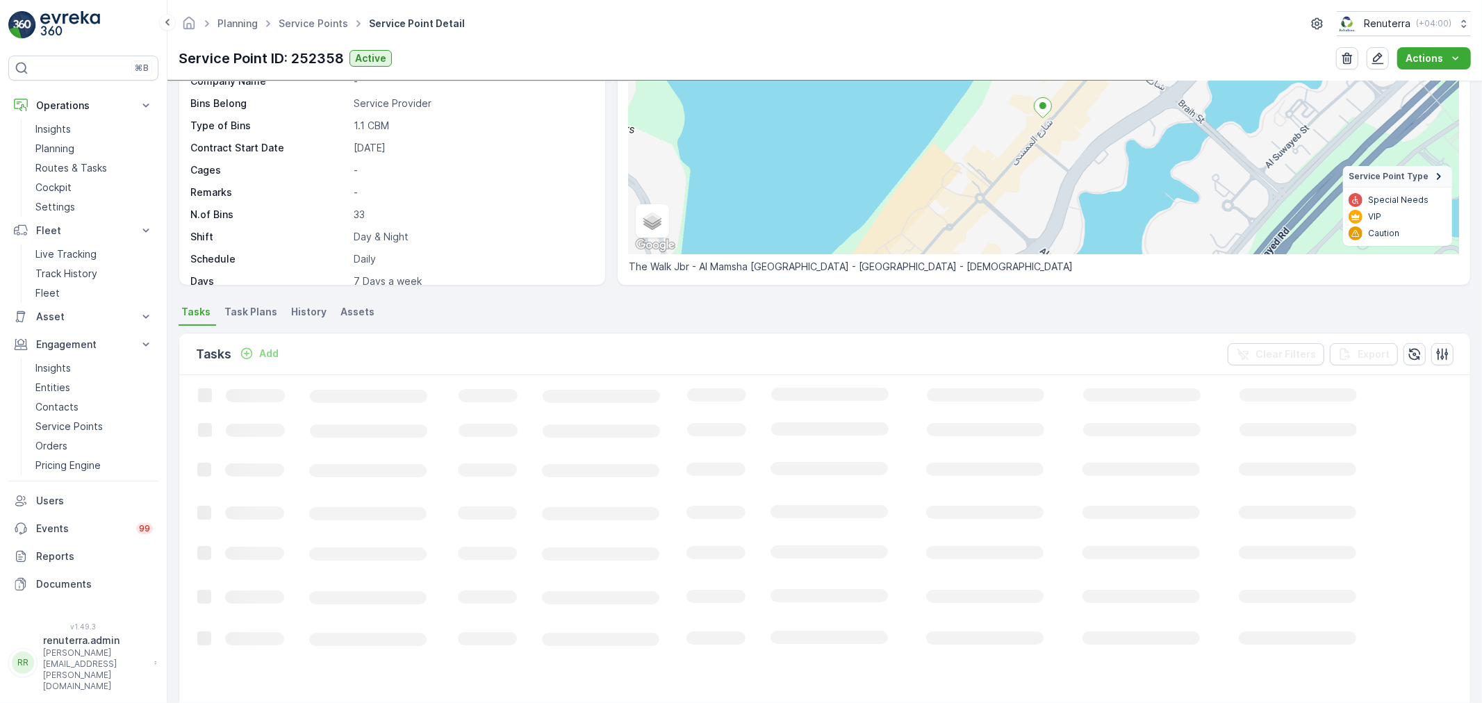
scroll to position [83, 0]
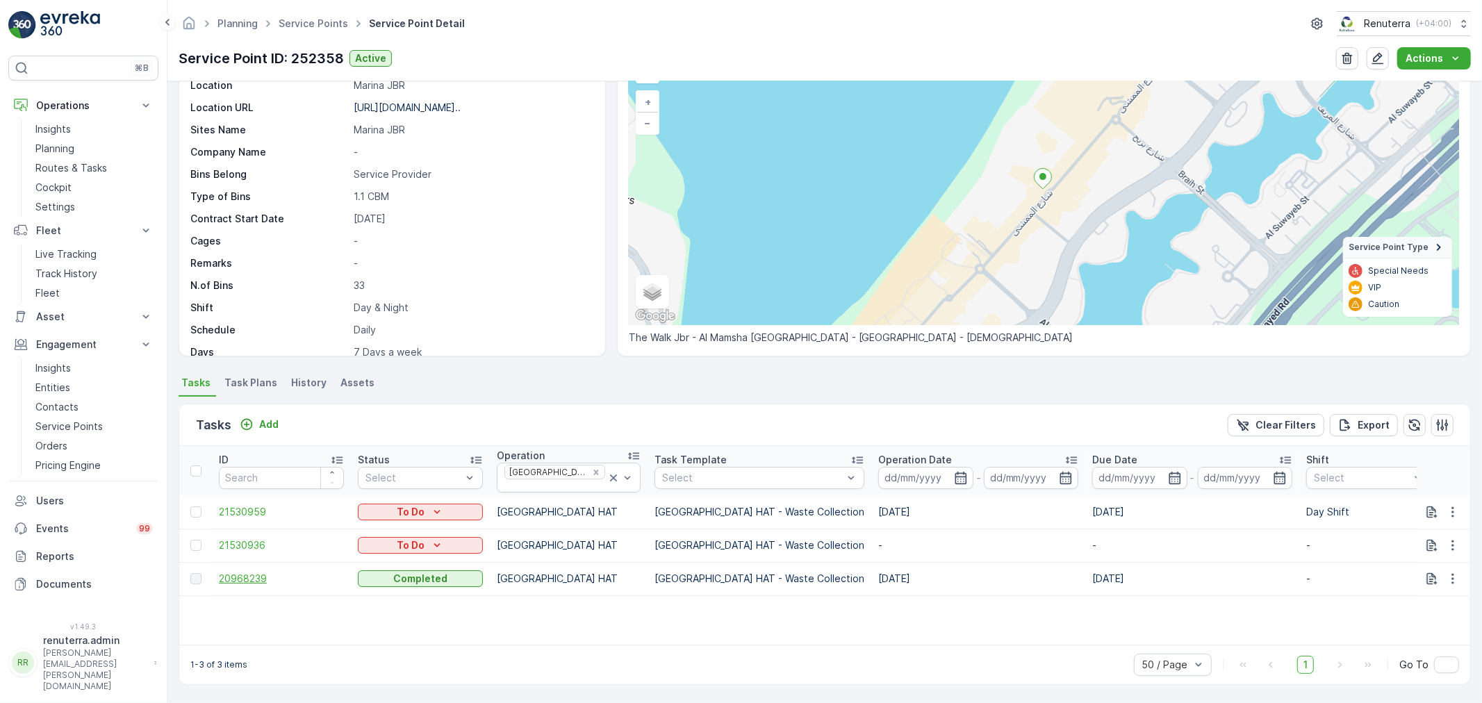
click at [241, 572] on span "20968239" at bounding box center [281, 579] width 125 height 14
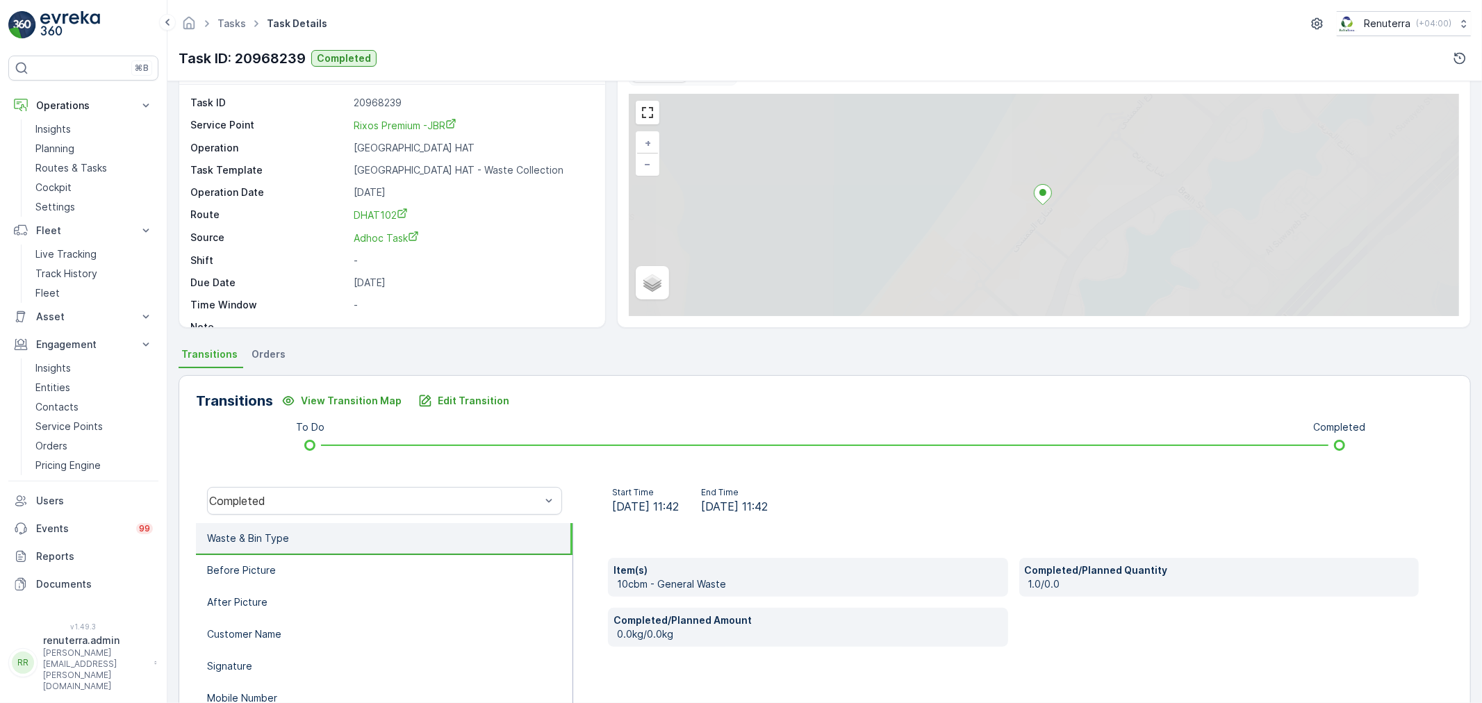
scroll to position [172, 0]
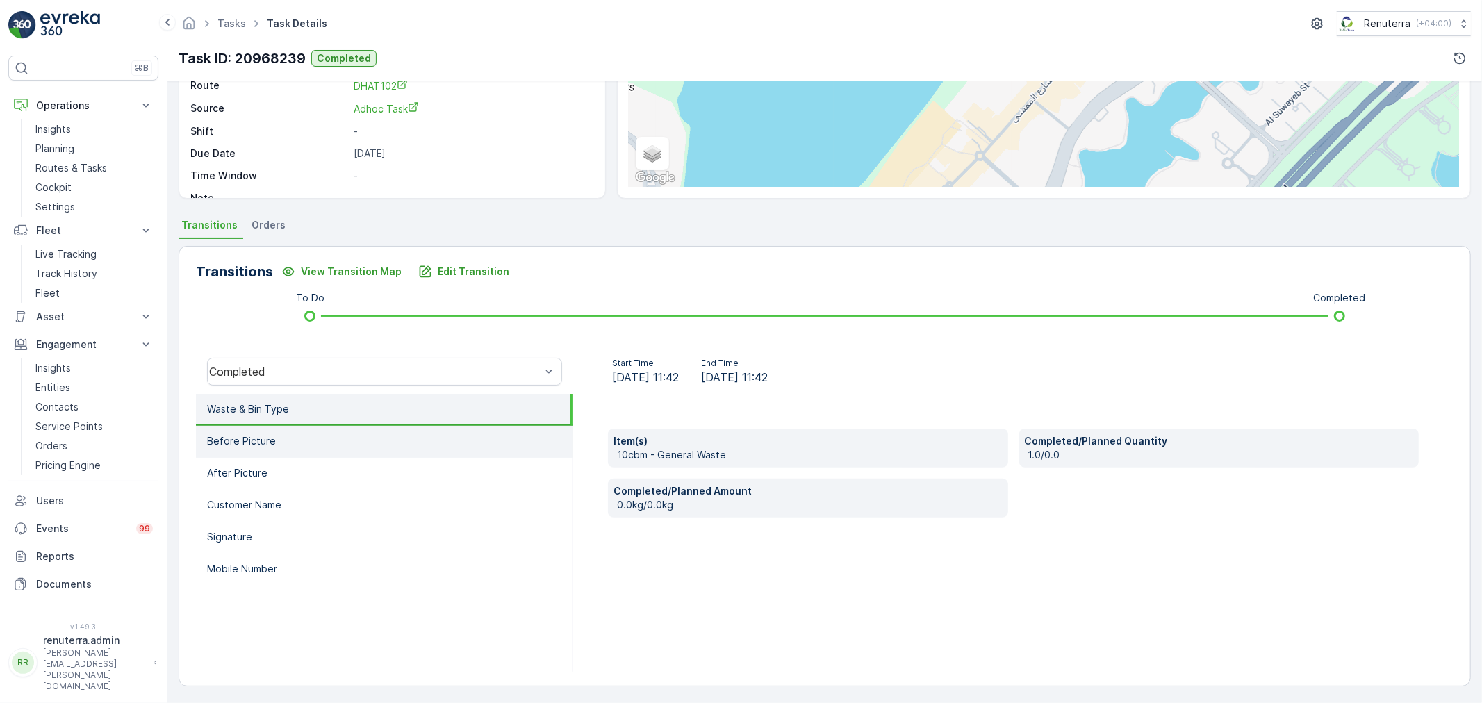
click at [249, 442] on p "Before Picture" at bounding box center [241, 441] width 69 height 14
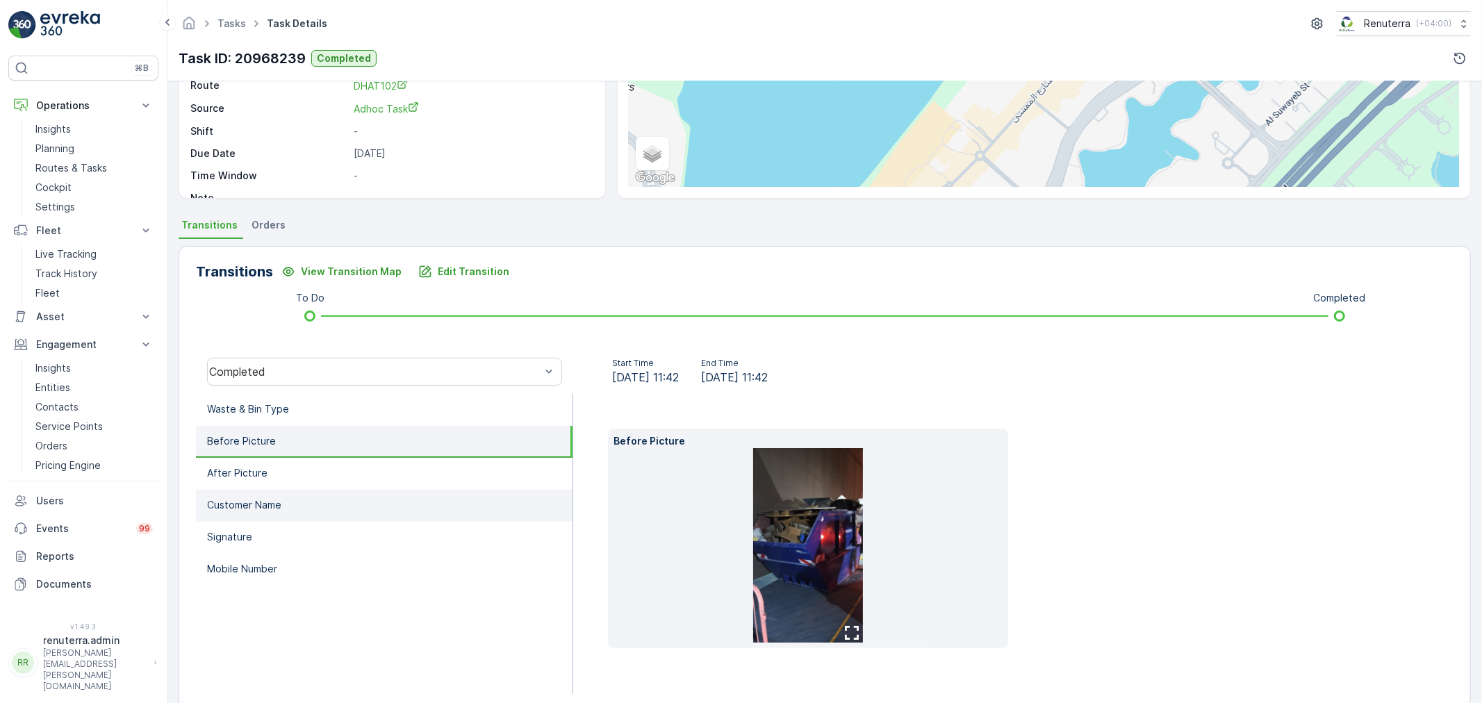
click at [279, 490] on li "Customer Name" at bounding box center [384, 506] width 377 height 32
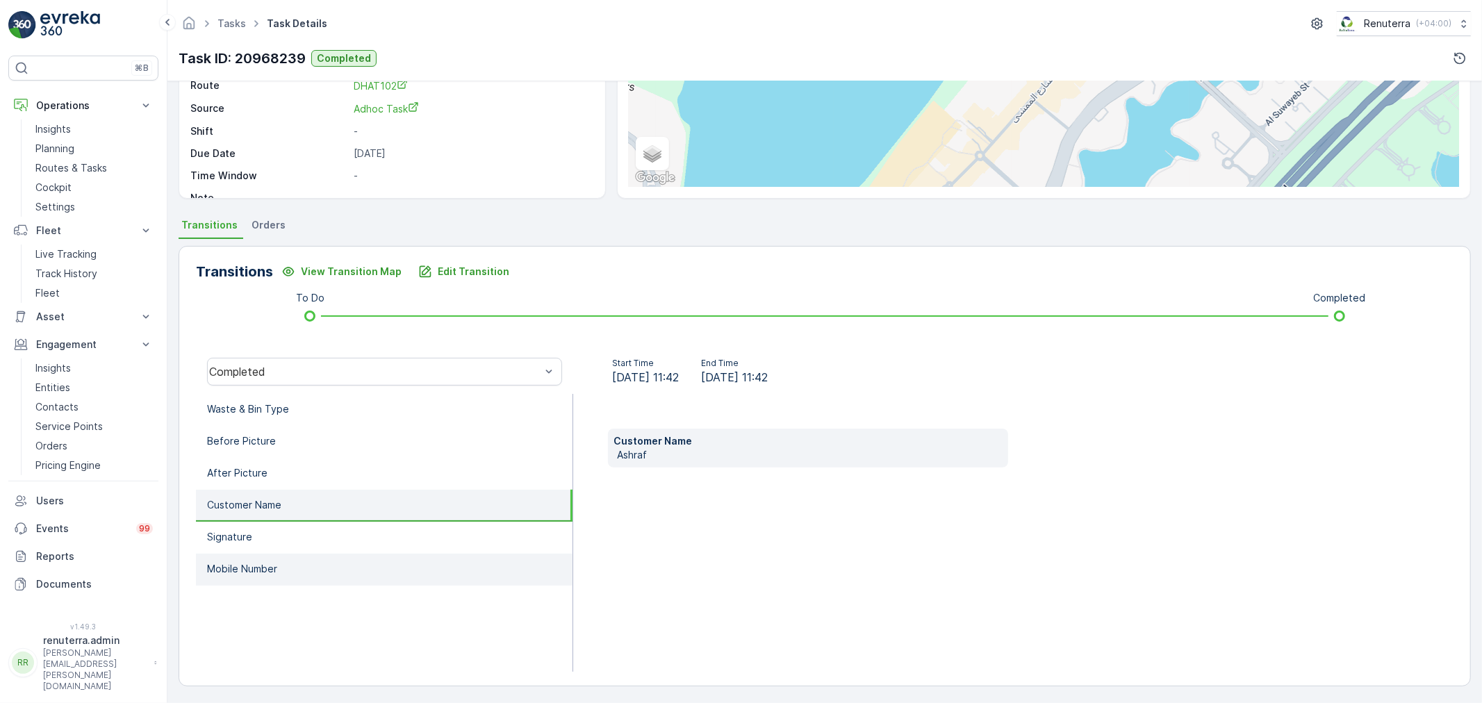
click at [304, 554] on li "Mobile Number" at bounding box center [384, 570] width 377 height 32
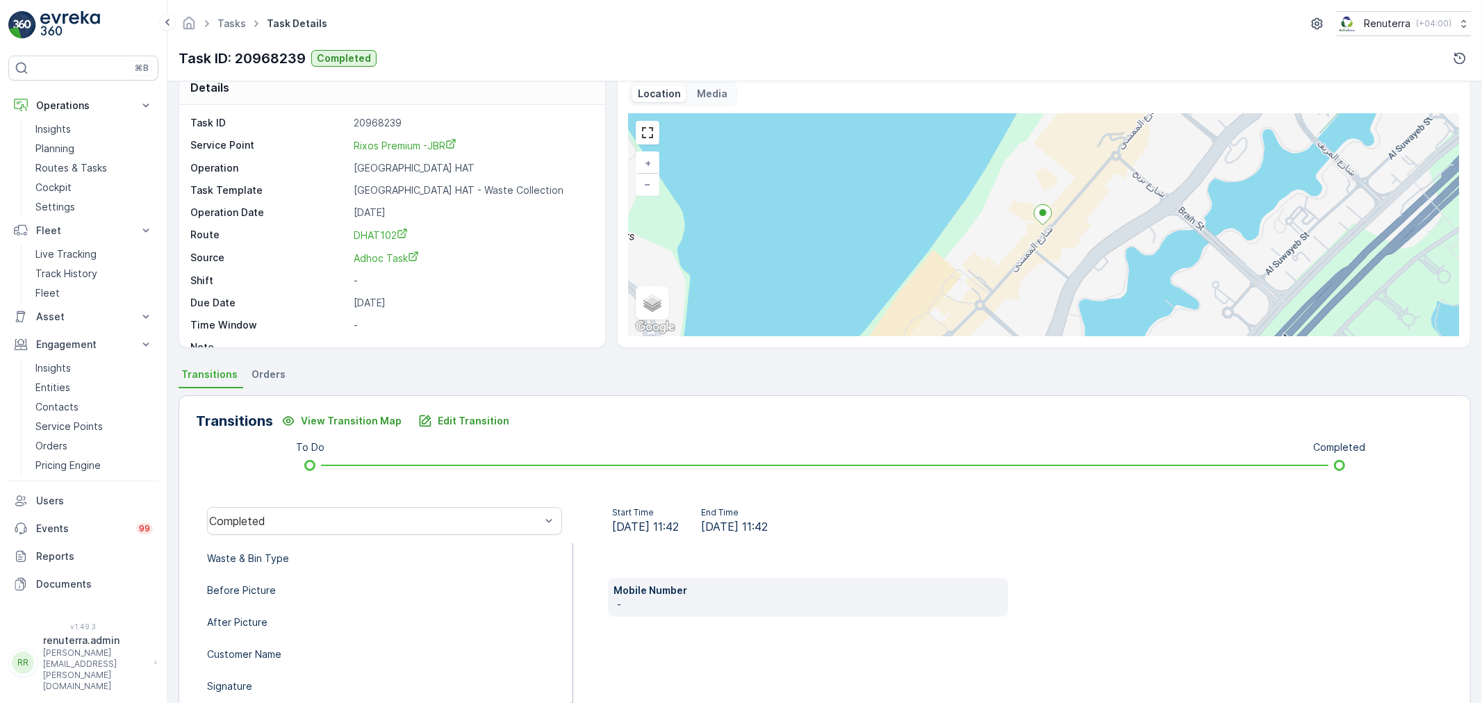
scroll to position [0, 0]
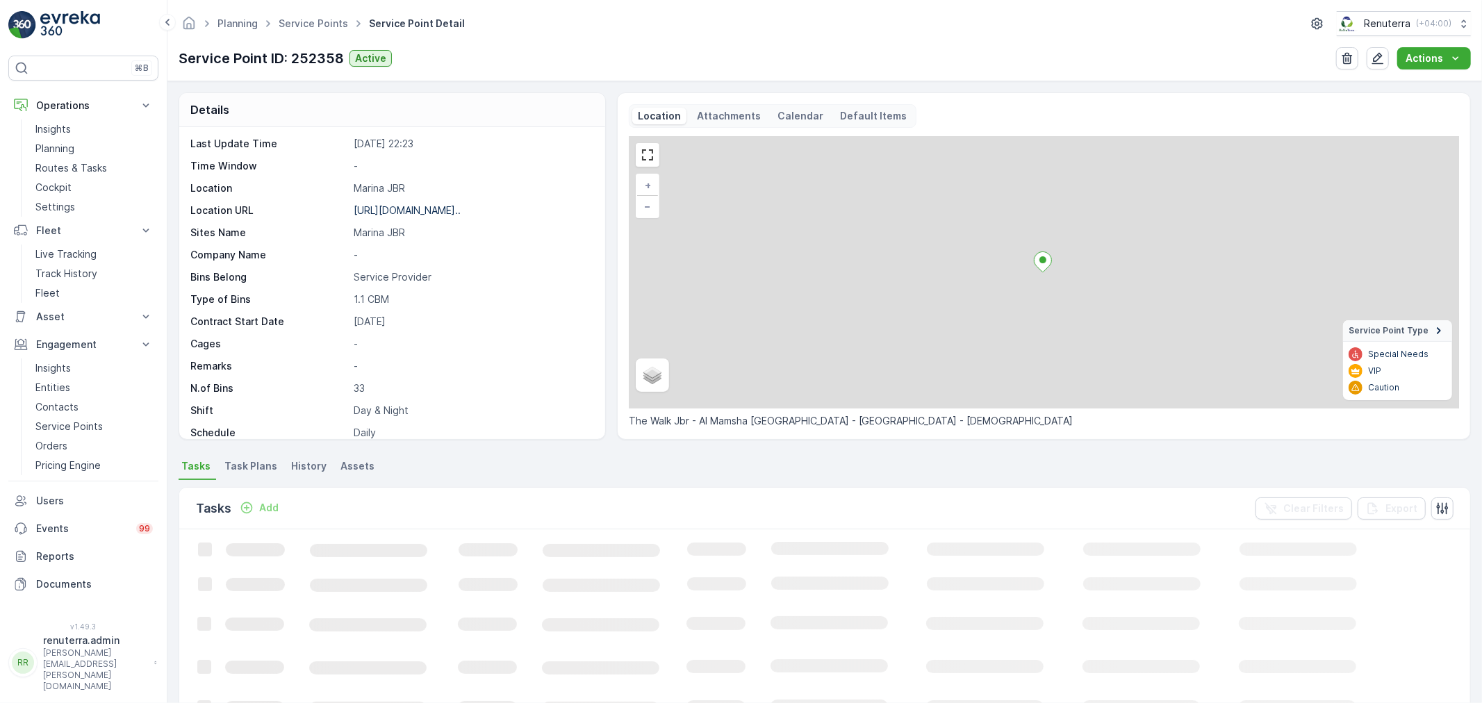
scroll to position [154, 0]
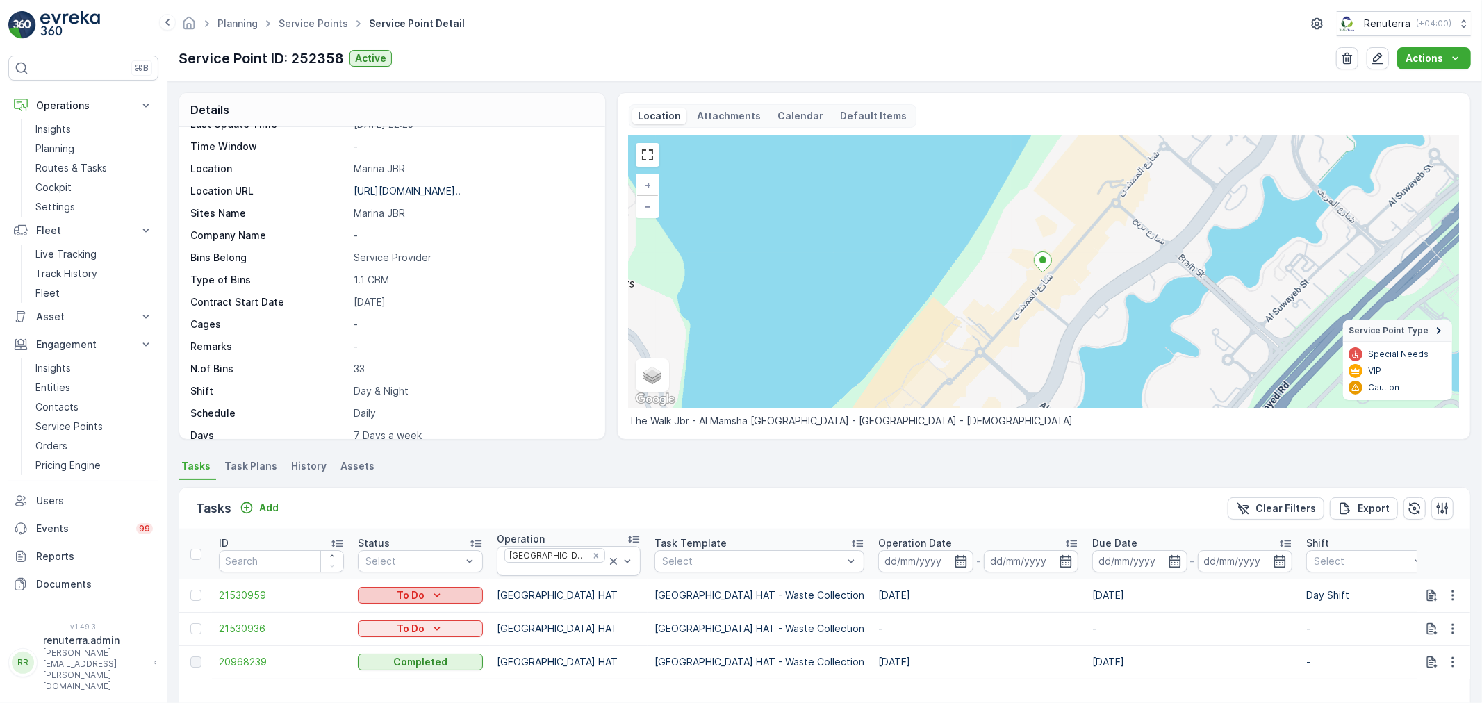
click at [448, 593] on div "To Do" at bounding box center [420, 595] width 114 height 14
click at [429, 466] on div "Completed" at bounding box center [433, 471] width 144 height 19
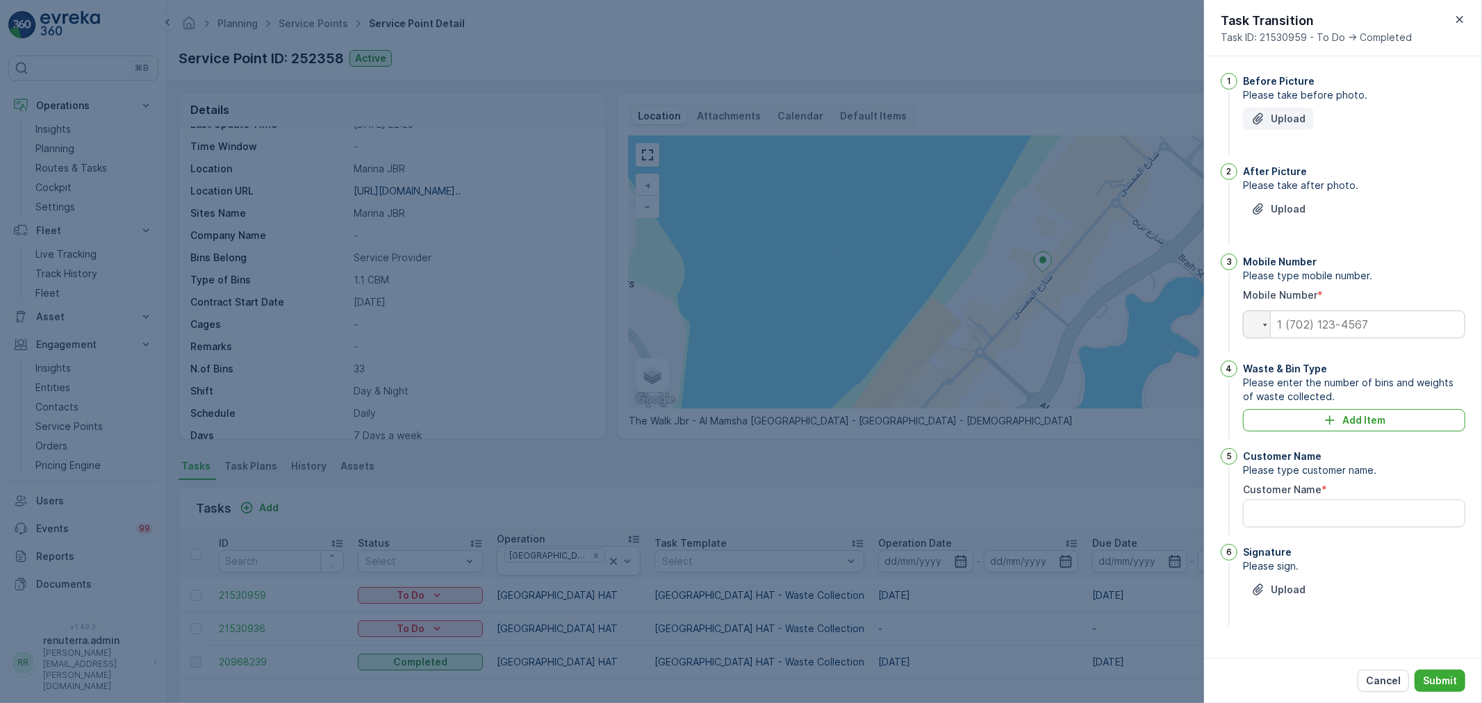
click at [1282, 116] on p "Upload" at bounding box center [1288, 119] width 35 height 14
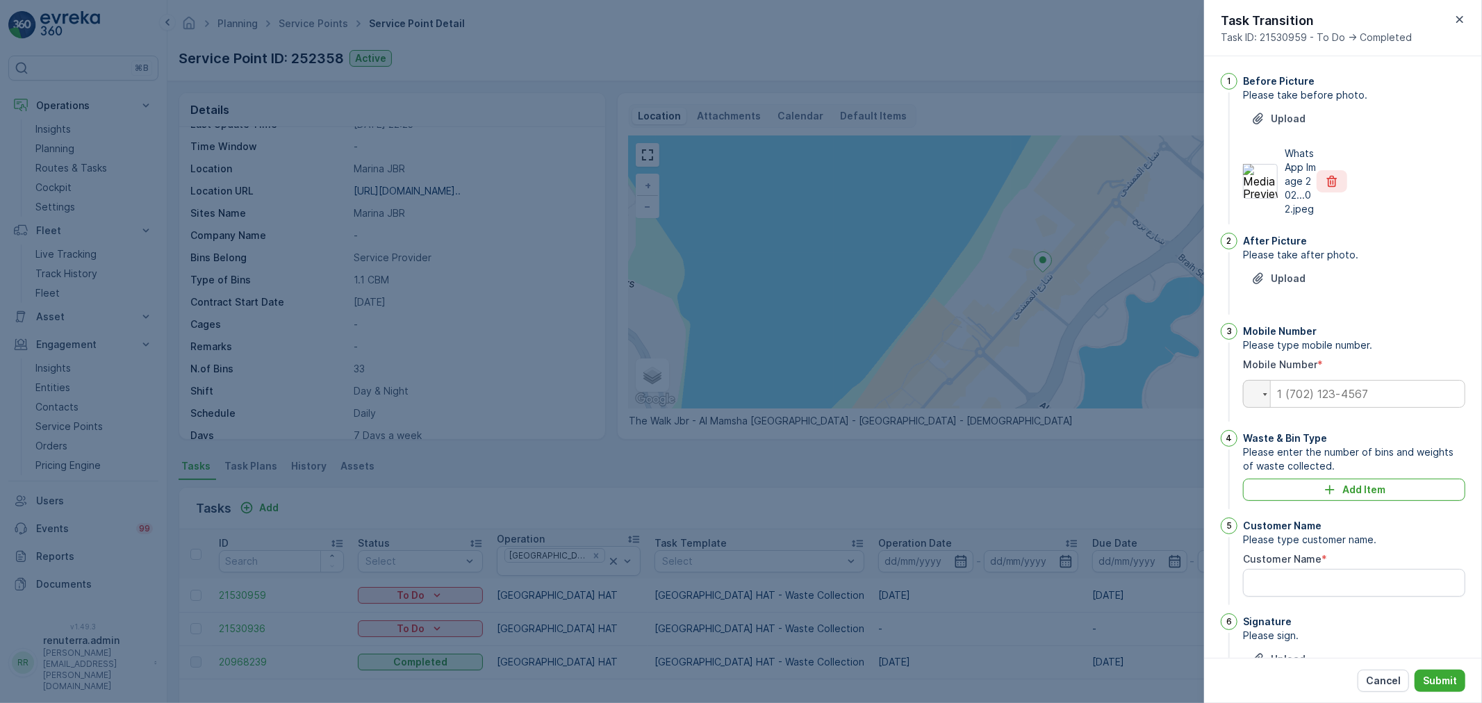
click at [1325, 184] on icon "button" at bounding box center [1332, 181] width 14 height 14
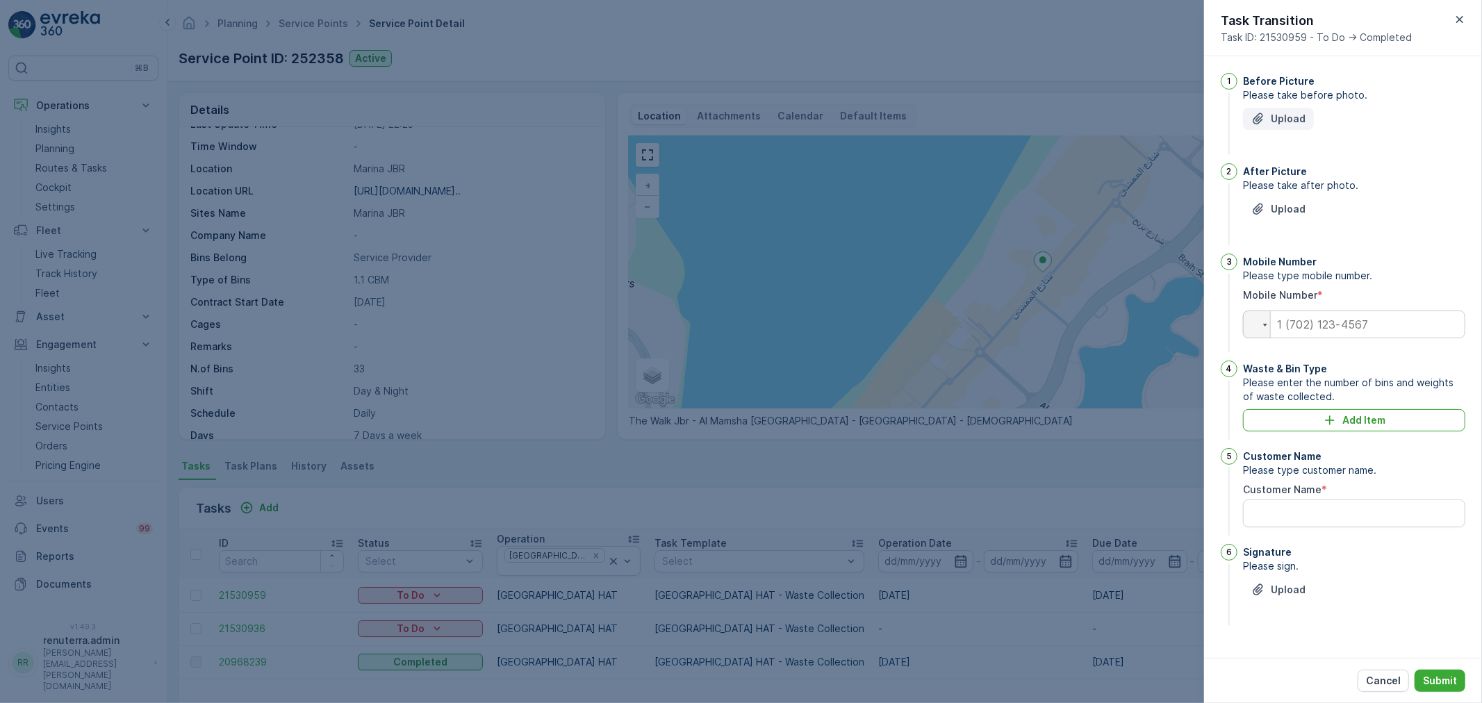
click at [1283, 121] on p "Upload" at bounding box center [1288, 119] width 35 height 14
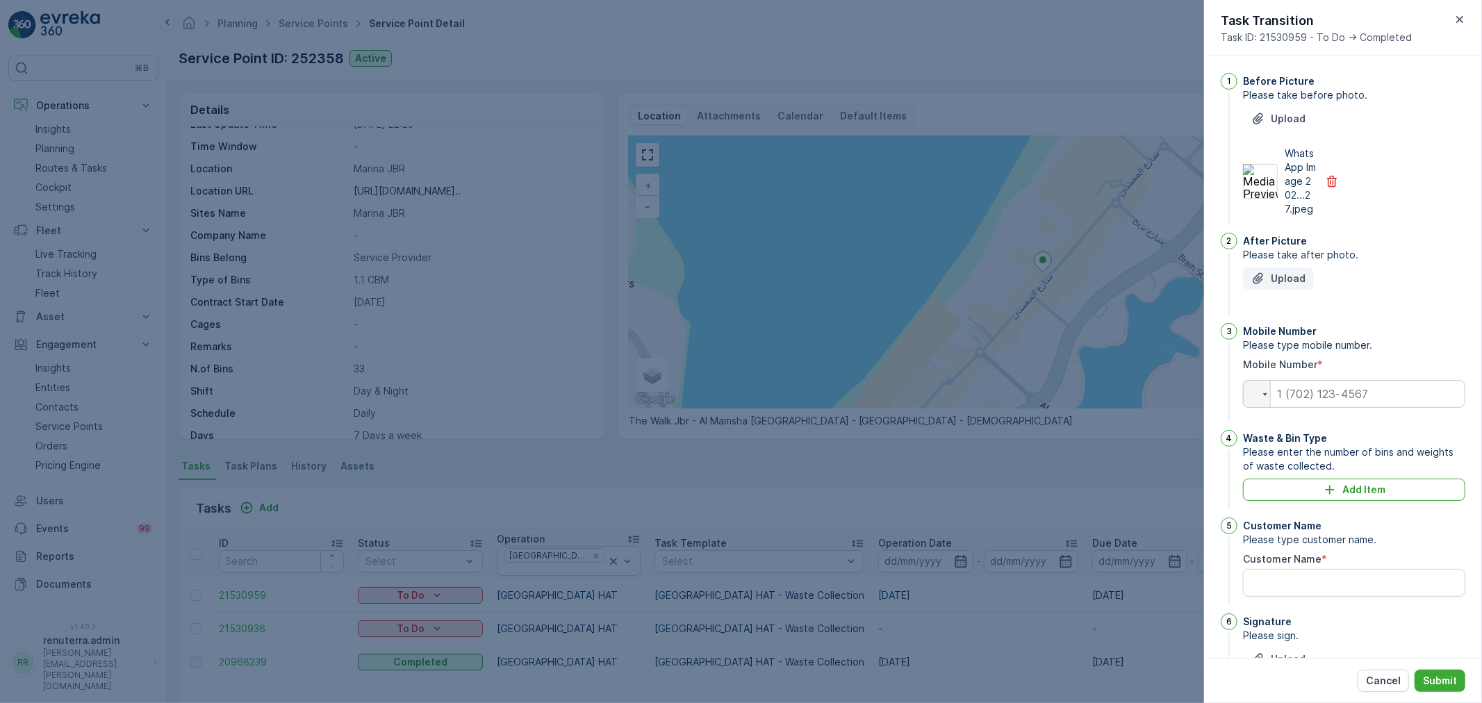
click at [1302, 286] on p "Upload" at bounding box center [1288, 279] width 35 height 14
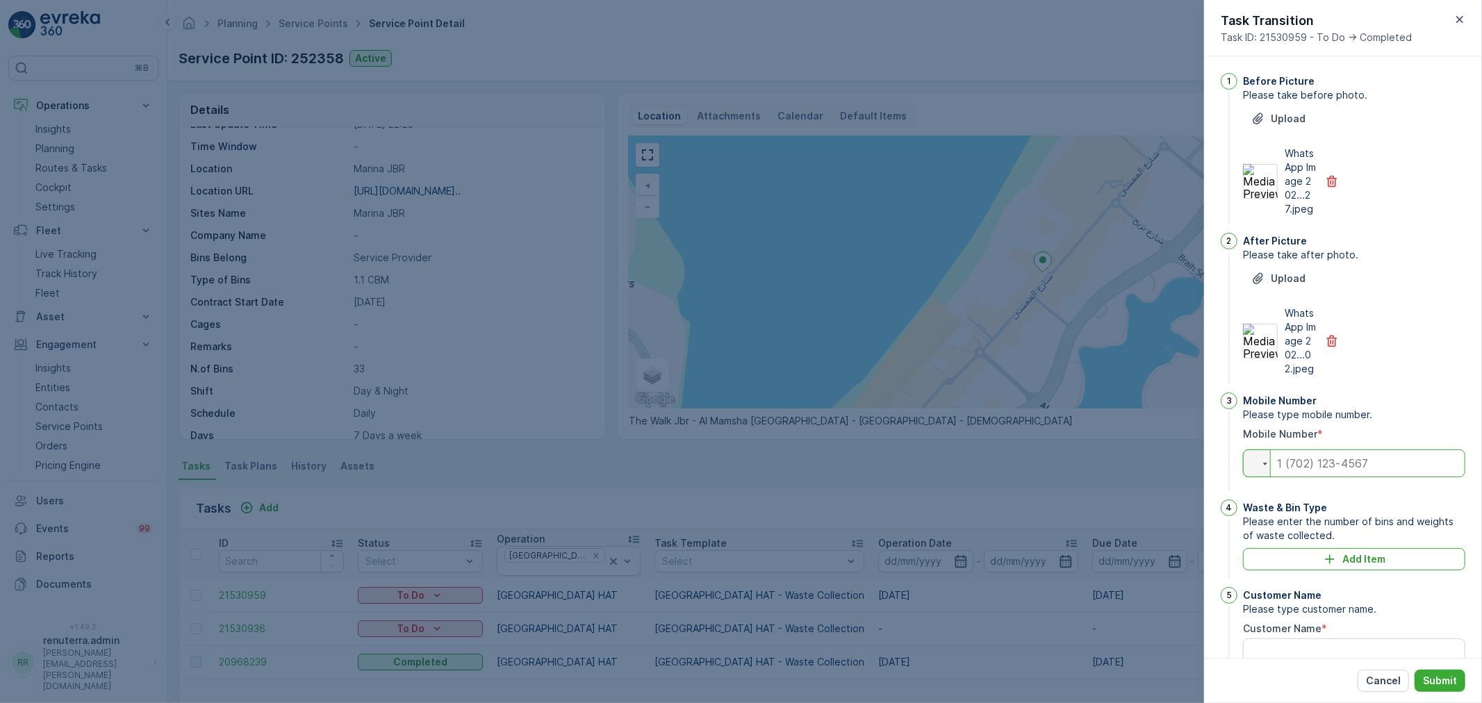
click at [1288, 477] on input "tel" at bounding box center [1354, 463] width 222 height 28
type input "0544332890"
click at [1323, 566] on icon "Add Item" at bounding box center [1330, 559] width 14 height 14
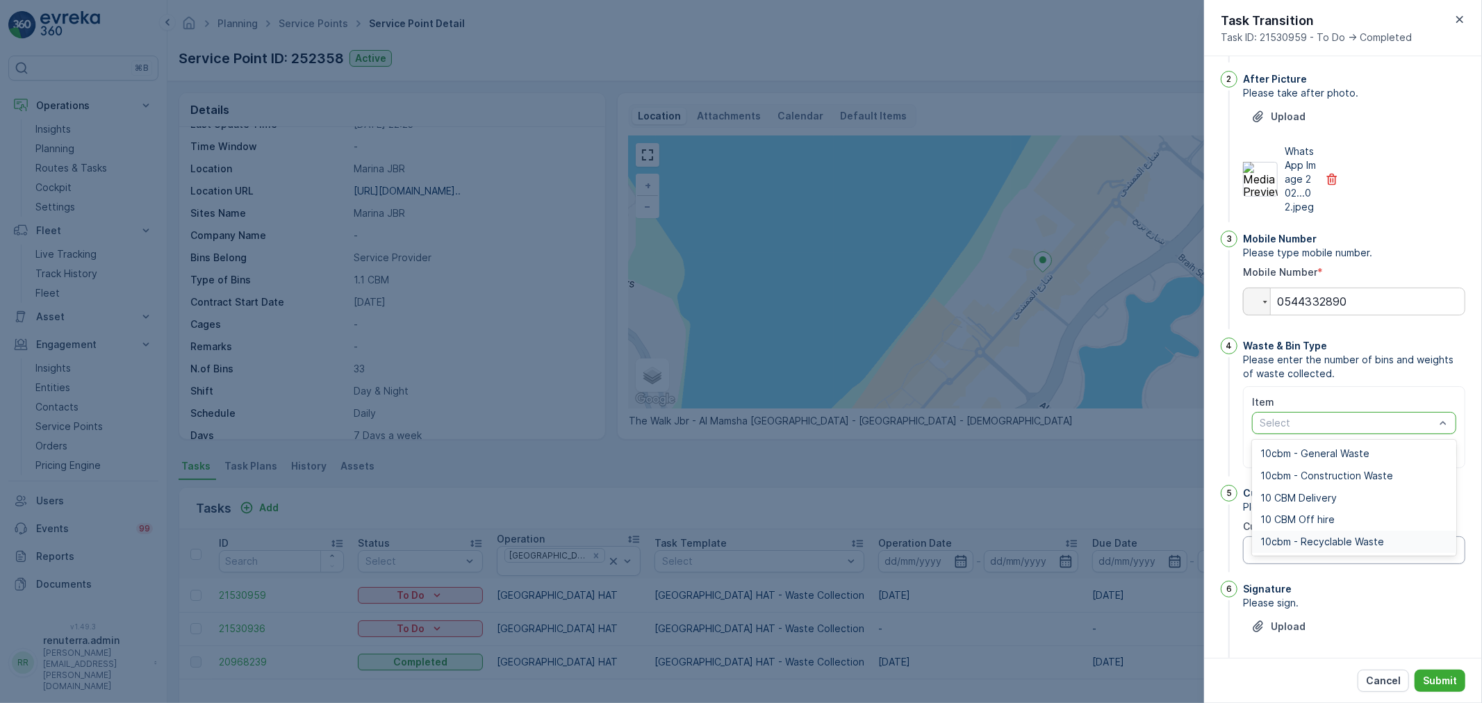
scroll to position [213, 0]
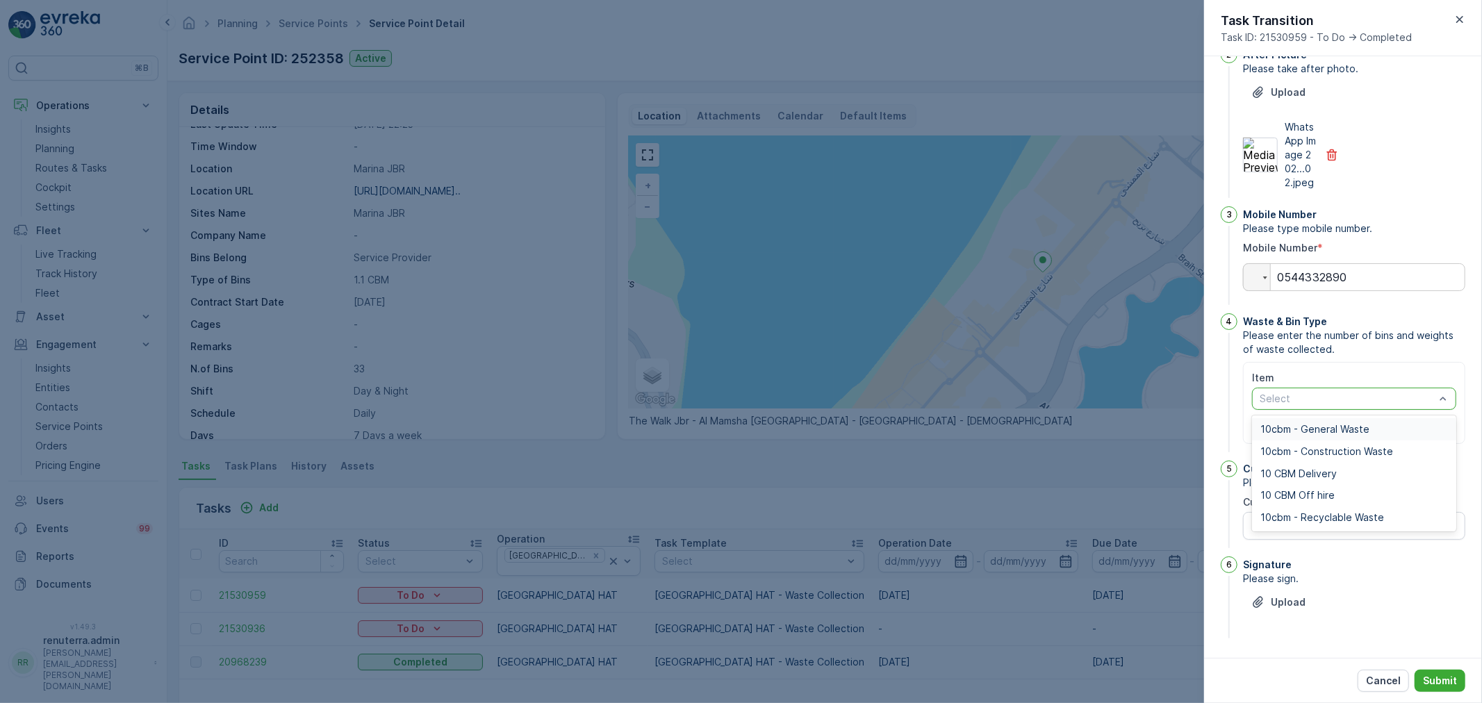
click at [1328, 421] on div "10cbm - General Waste" at bounding box center [1354, 429] width 204 height 22
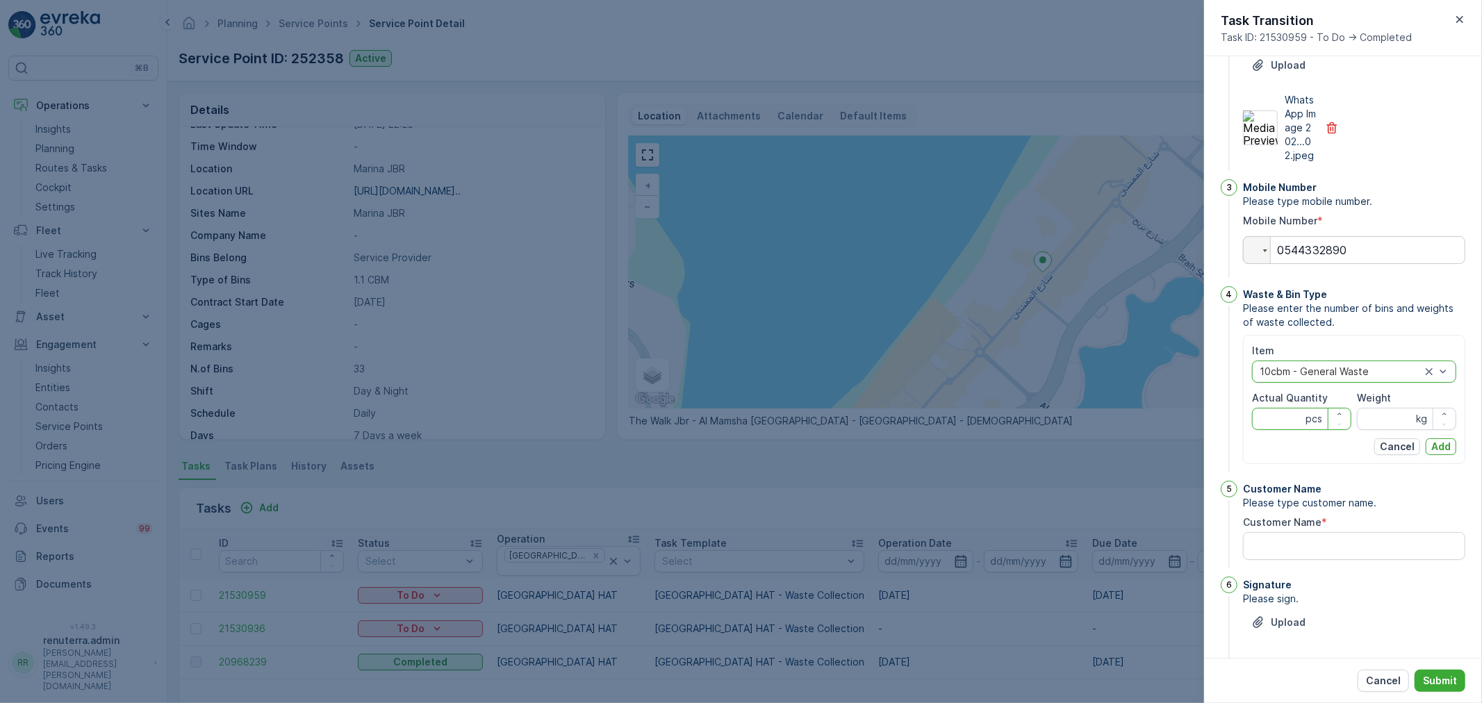
click at [1273, 430] on Quantity "Actual Quantity" at bounding box center [1301, 419] width 99 height 22
type Quantity "1"
click at [1410, 430] on input "Weight" at bounding box center [1406, 419] width 99 height 22
type input "0"
click at [1447, 454] on p "Add" at bounding box center [1440, 447] width 19 height 14
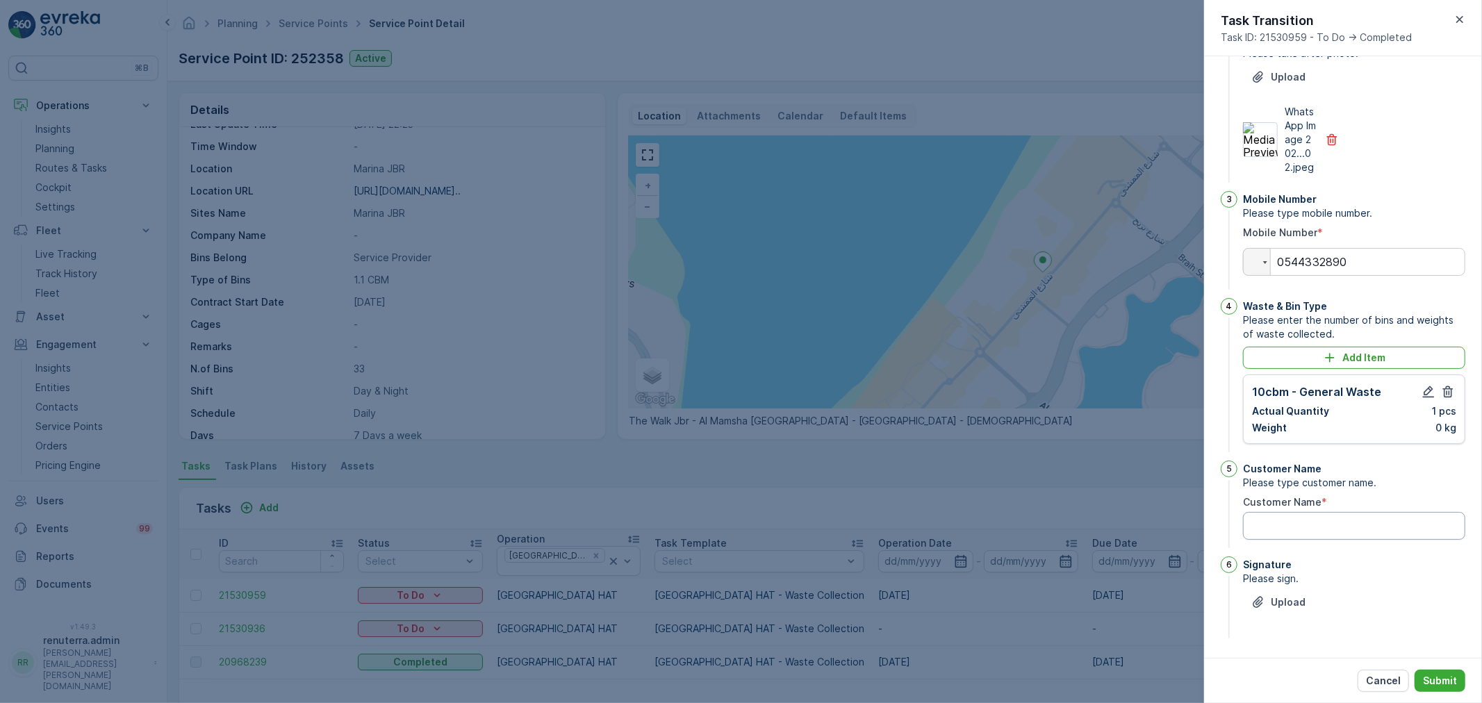
click at [1362, 536] on Name "Customer Name" at bounding box center [1354, 526] width 222 height 28
type Name "Ahkilesh"
drag, startPoint x: 1293, startPoint y: 617, endPoint x: 1293, endPoint y: 609, distance: 8.3
click at [1293, 612] on div "Upload" at bounding box center [1354, 610] width 222 height 39
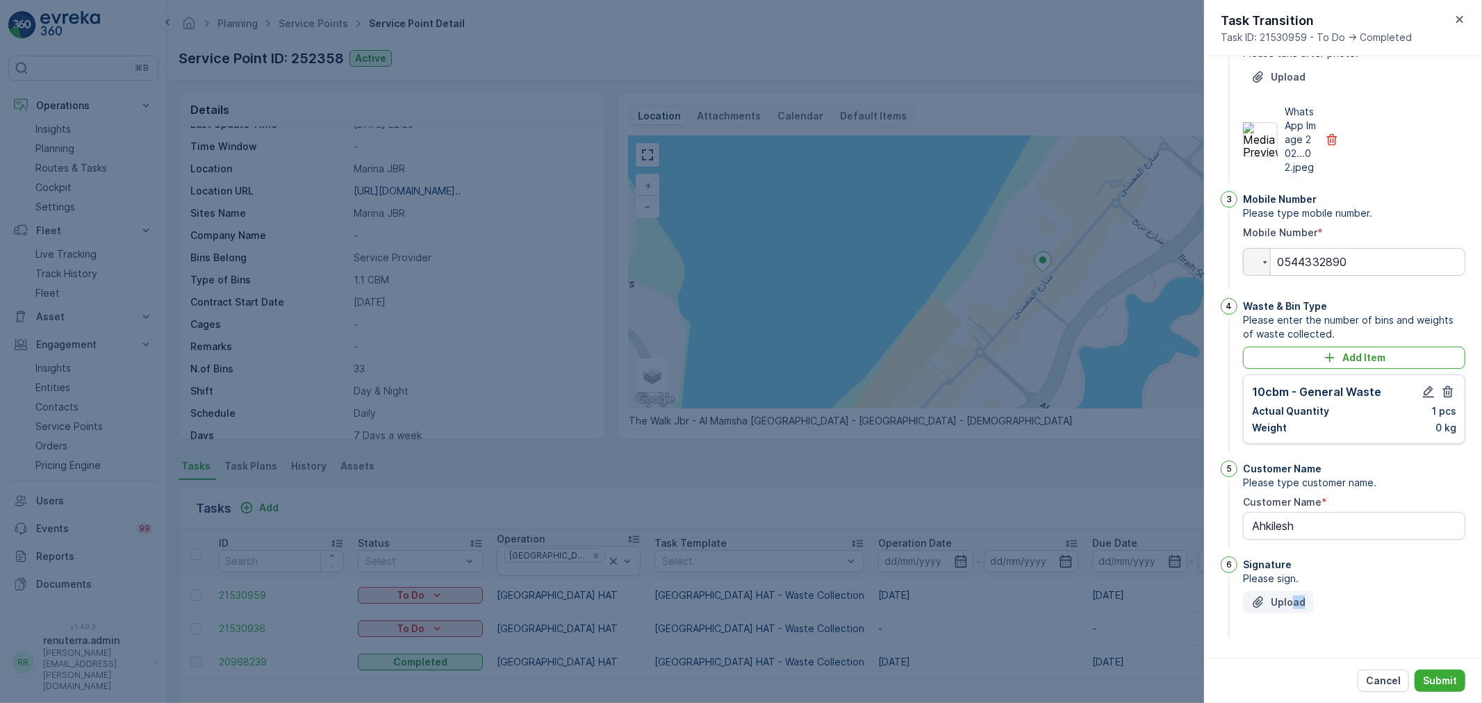
click at [1293, 607] on p "Upload" at bounding box center [1288, 602] width 35 height 14
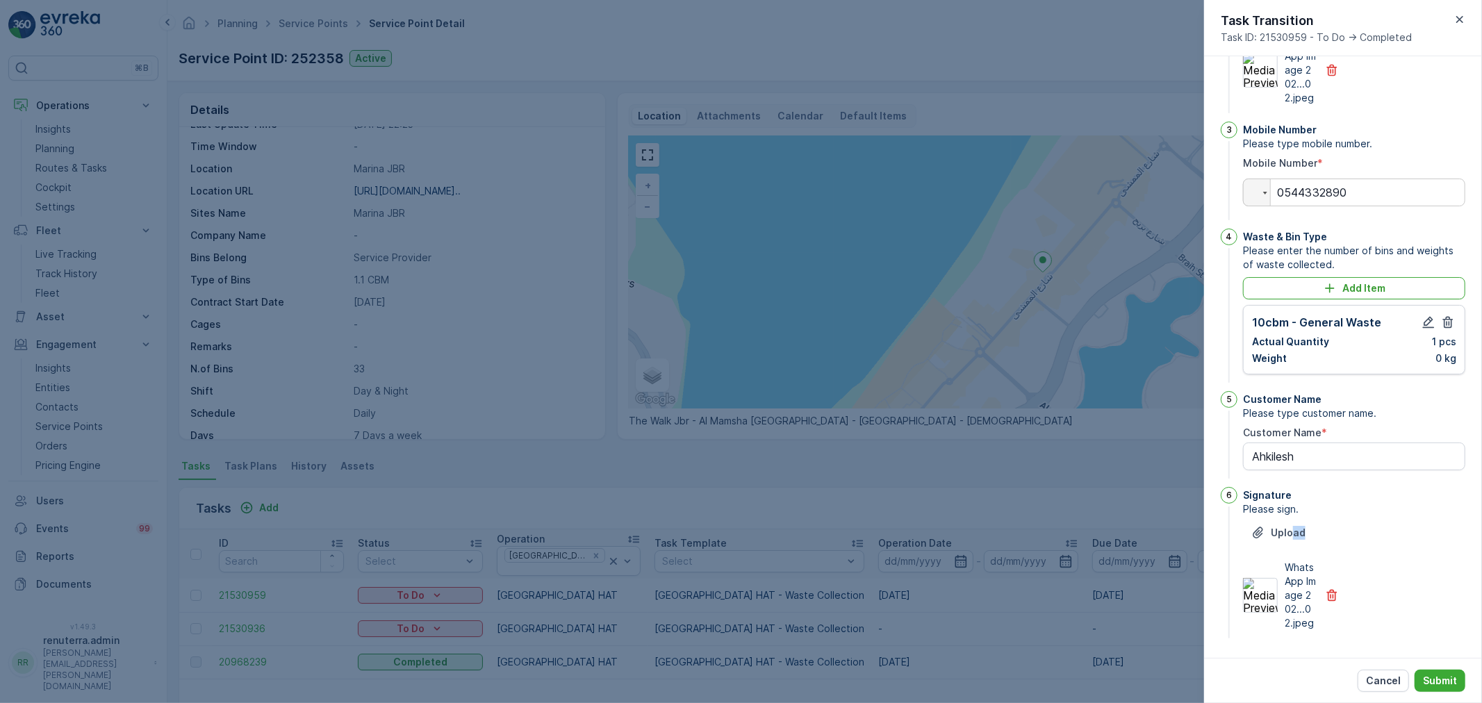
scroll to position [313, 0]
click at [1439, 679] on p "Submit" at bounding box center [1440, 681] width 34 height 14
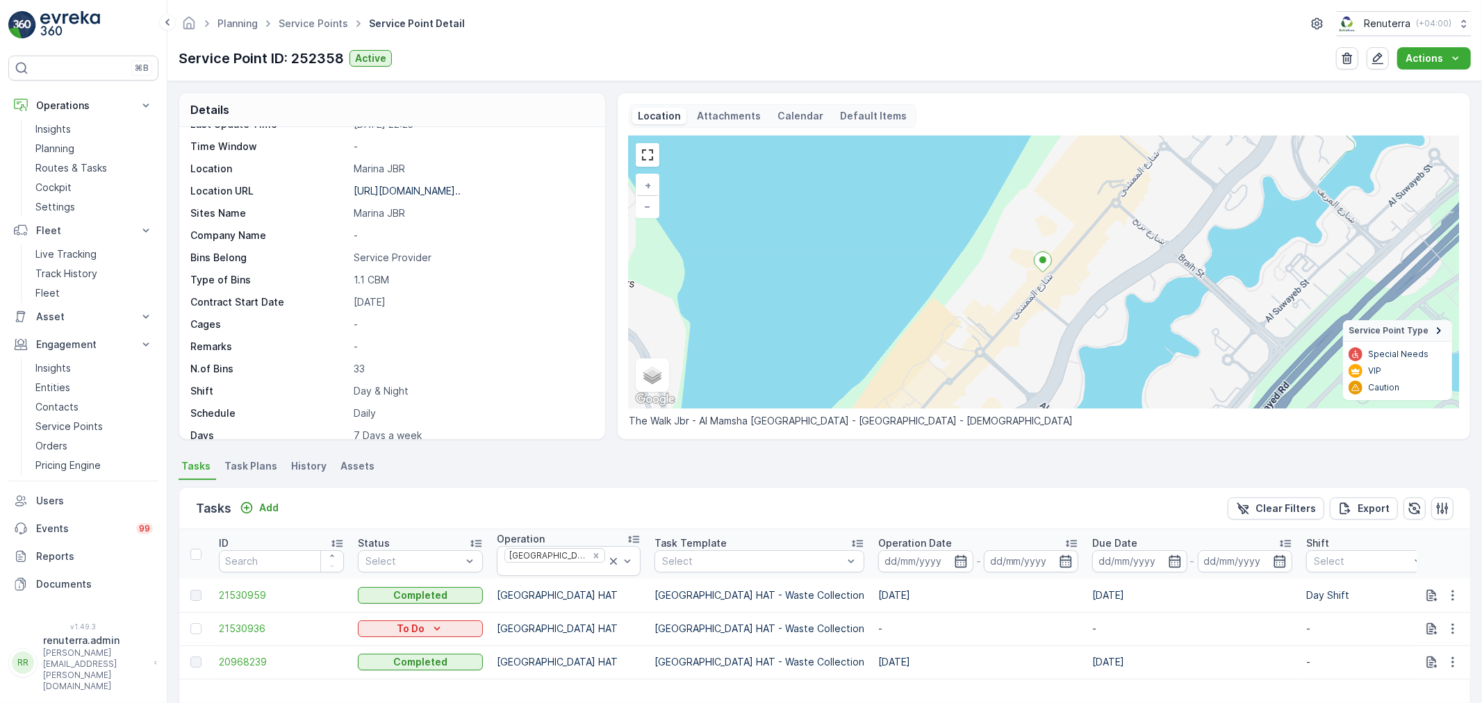
click at [204, 623] on div at bounding box center [197, 628] width 15 height 11
click at [190, 623] on input "checkbox" at bounding box center [190, 623] width 0 height 0
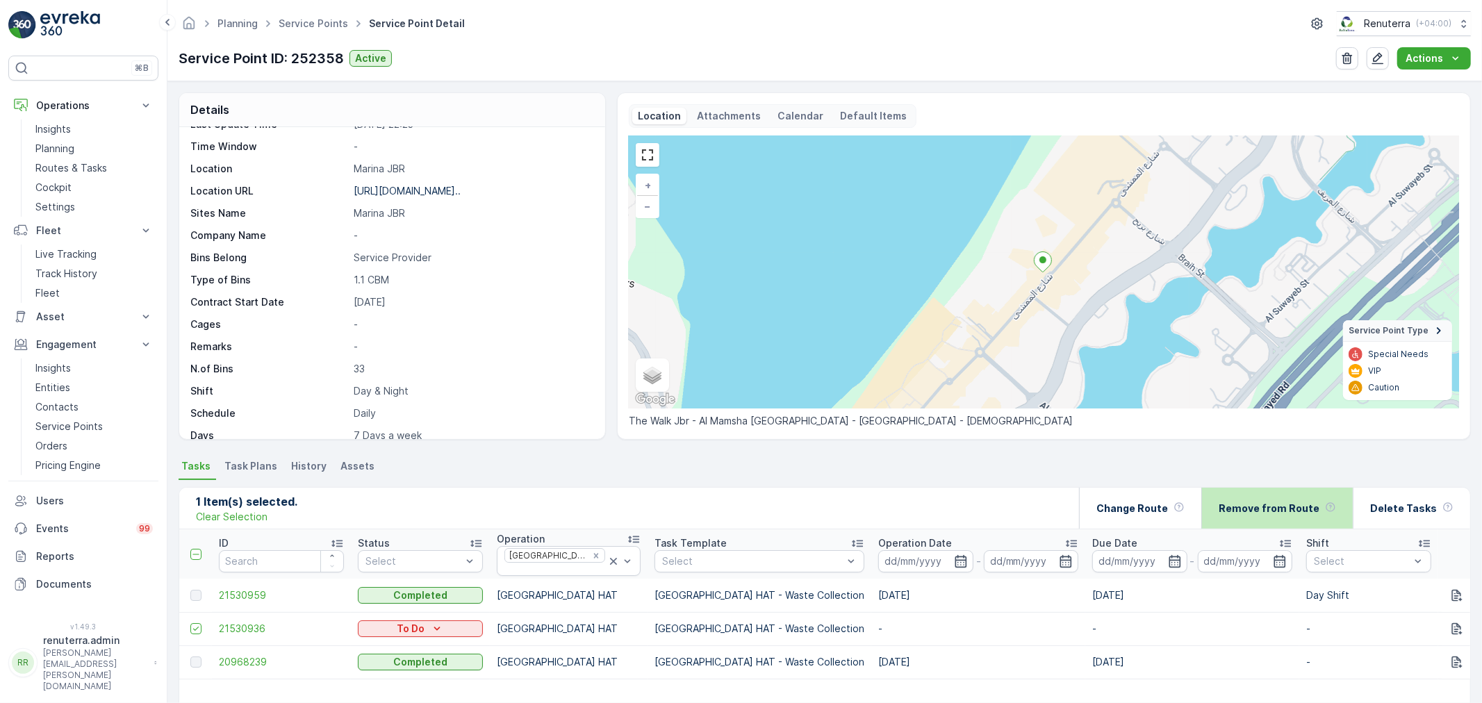
click at [1266, 511] on p "Remove from Route" at bounding box center [1268, 509] width 101 height 14
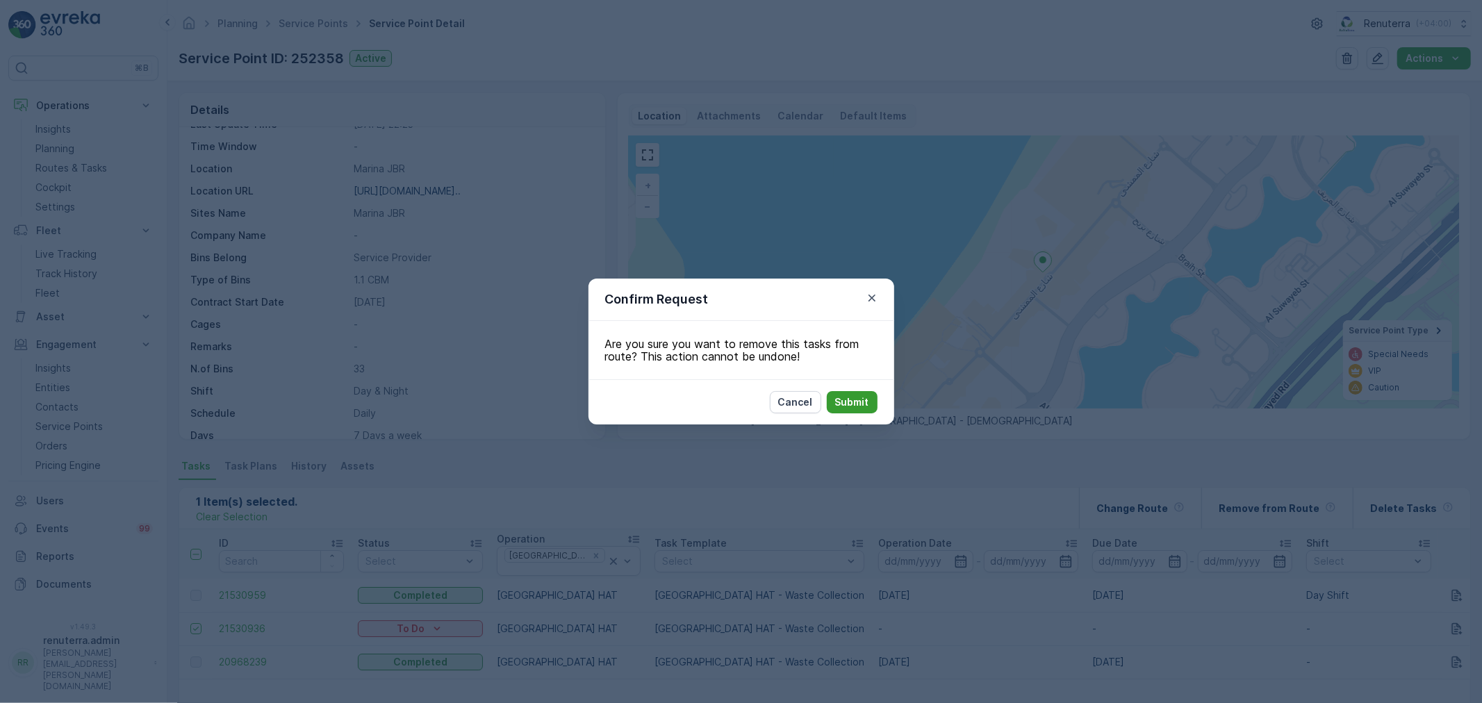
click at [861, 410] on button "Submit" at bounding box center [852, 402] width 51 height 22
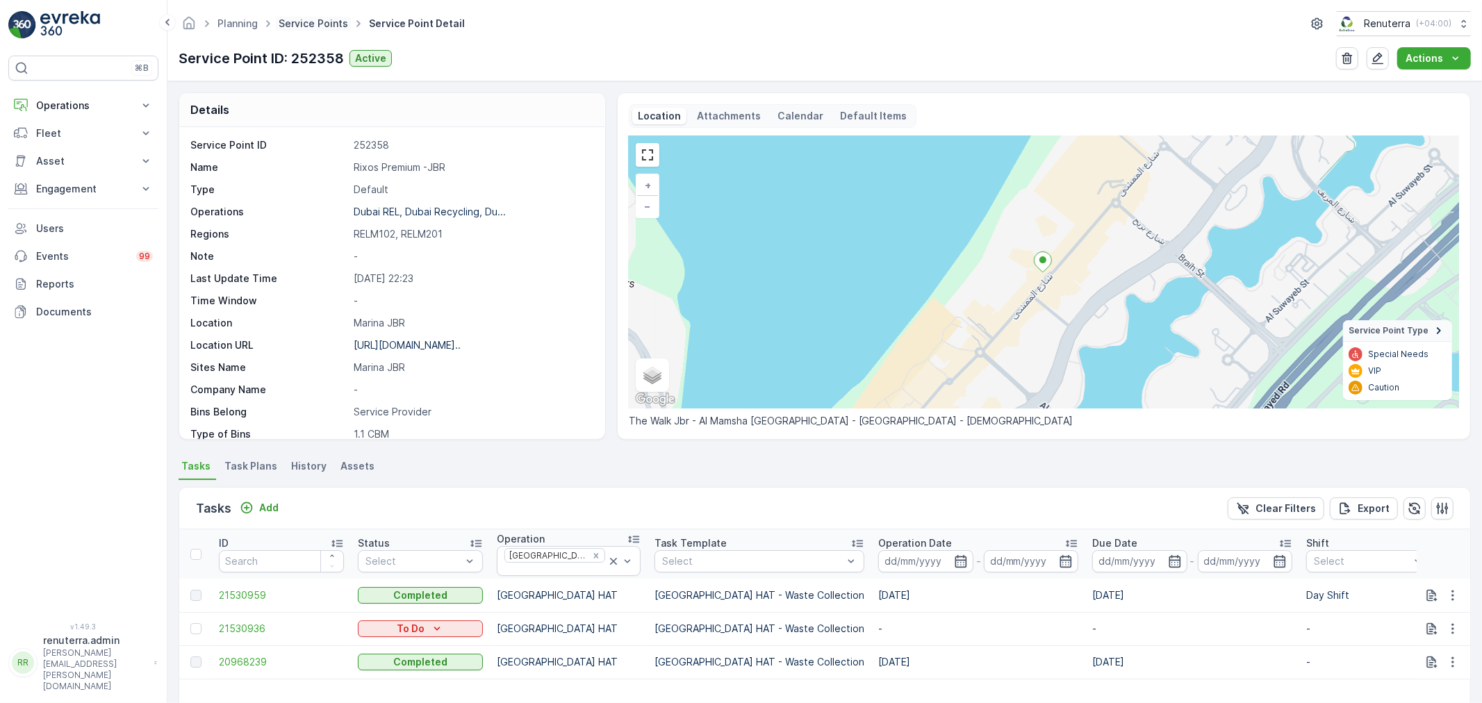
click at [321, 23] on link "Service Points" at bounding box center [313, 23] width 69 height 12
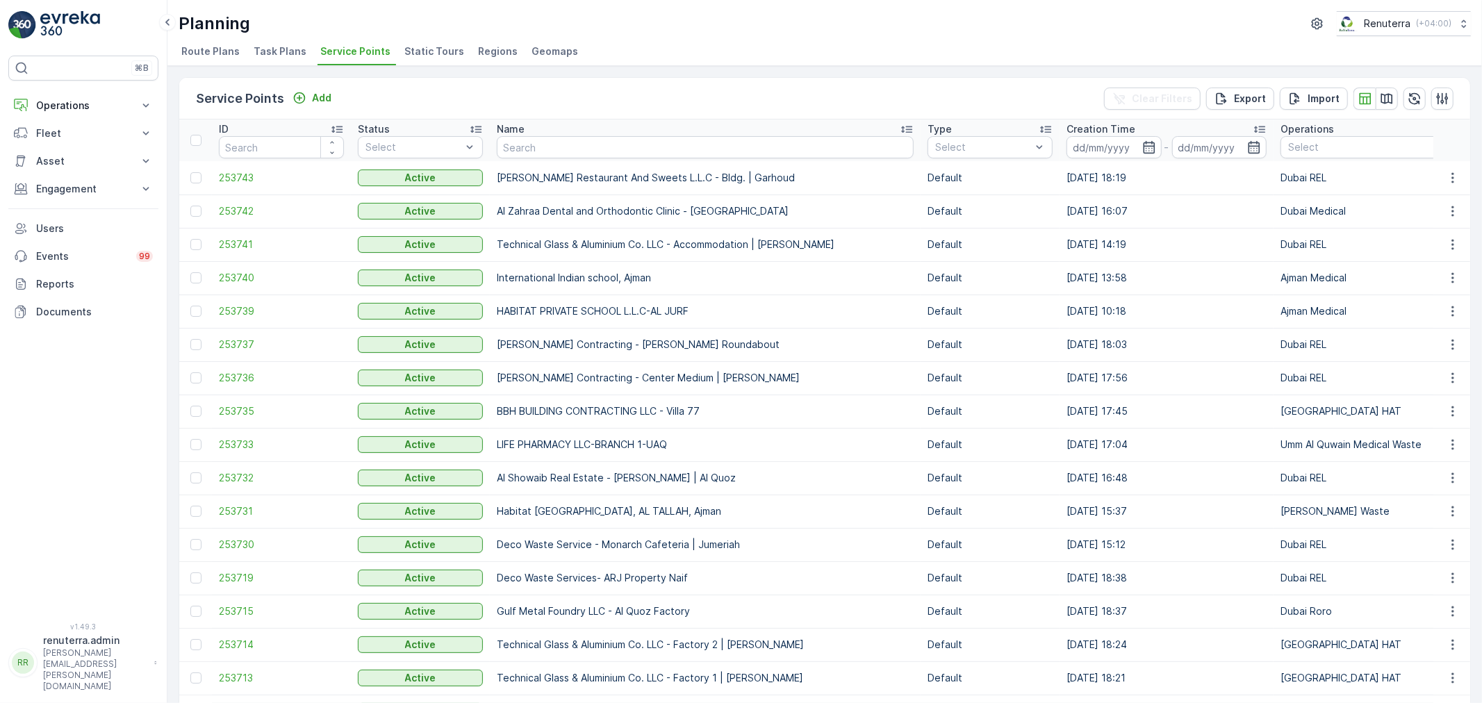
click at [579, 144] on input "text" at bounding box center [705, 147] width 417 height 22
type input "landmar"
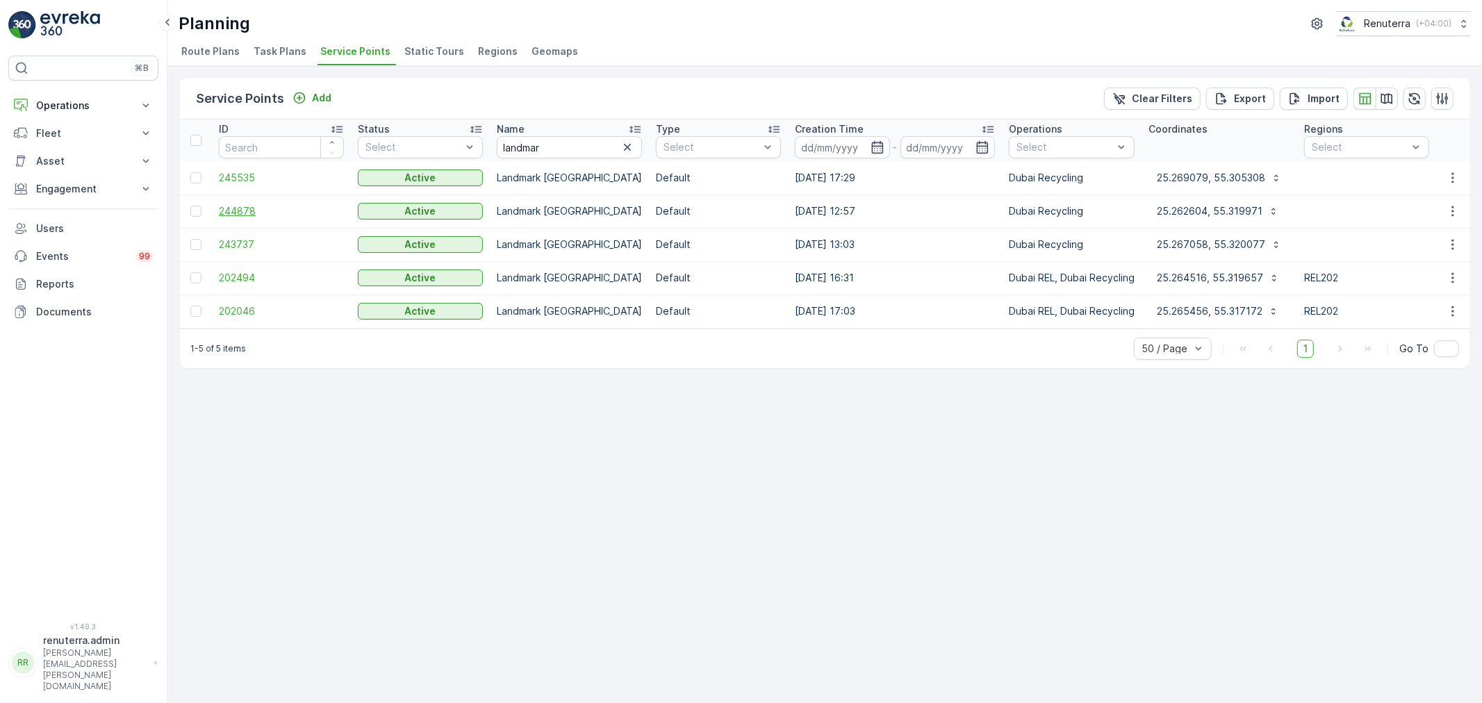
click at [251, 210] on span "244878" at bounding box center [281, 211] width 125 height 14
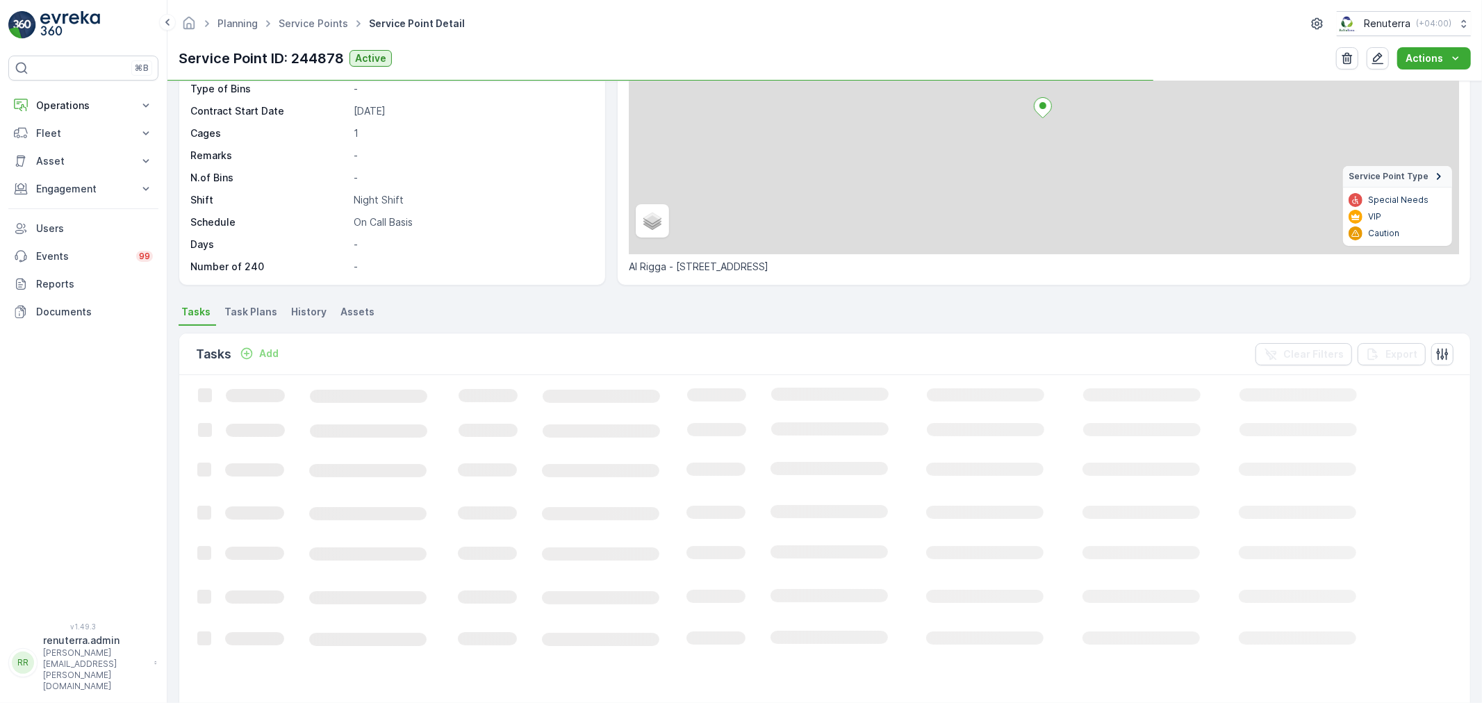
scroll to position [154, 0]
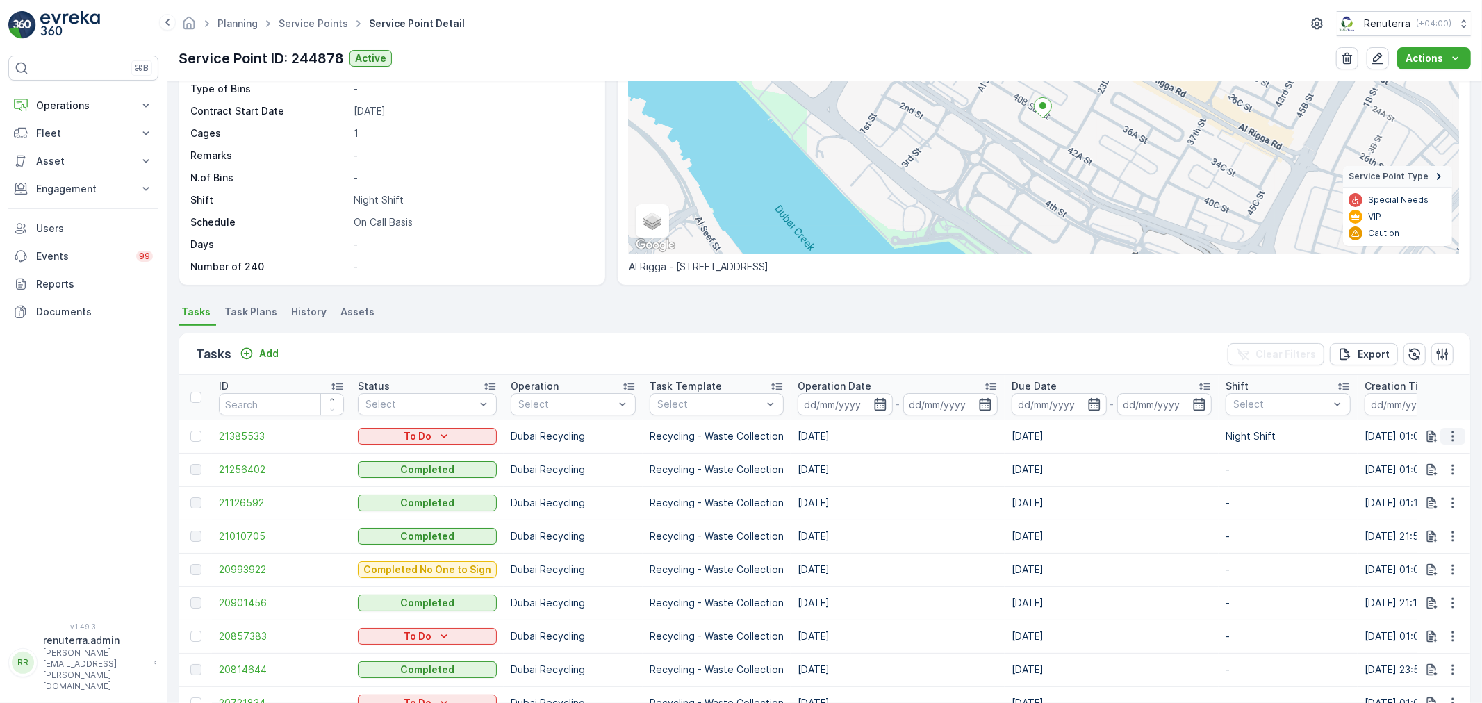
click at [1442, 428] on button "button" at bounding box center [1452, 436] width 25 height 17
click at [1438, 495] on span "Change Route" at bounding box center [1416, 495] width 67 height 14
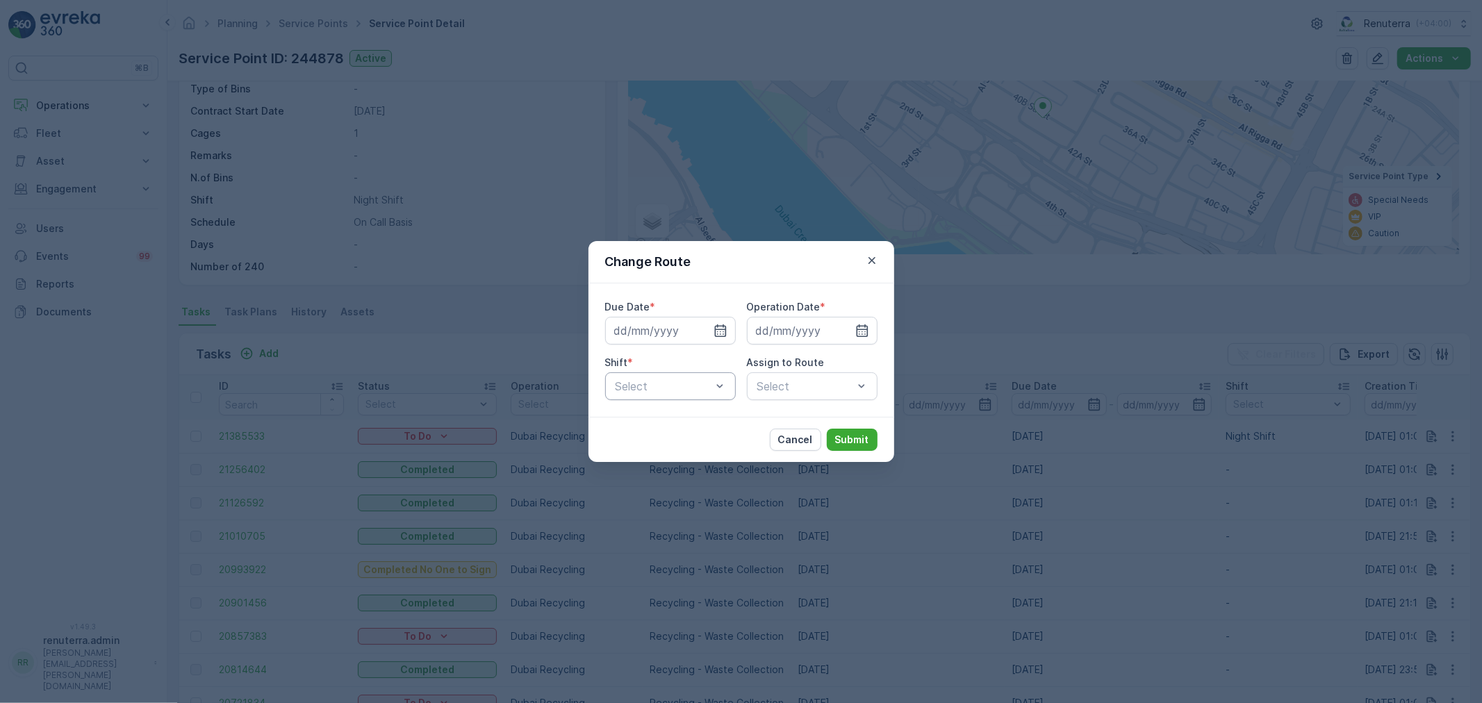
type input "[DATE]"
drag, startPoint x: 683, startPoint y: 332, endPoint x: 703, endPoint y: 341, distance: 22.1
click at [684, 332] on icon "button" at bounding box center [687, 331] width 14 height 14
type input "[DATE]"
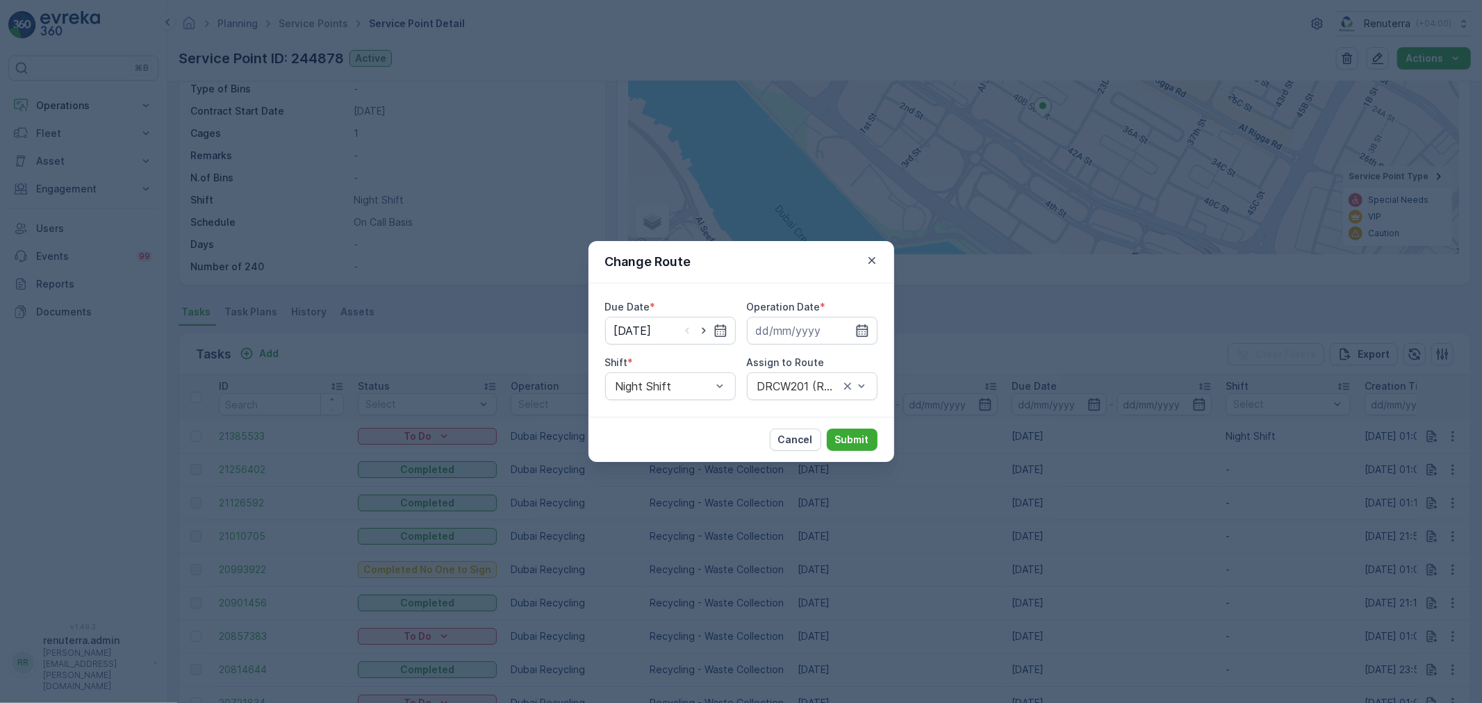
click at [859, 324] on icon "button" at bounding box center [862, 331] width 14 height 14
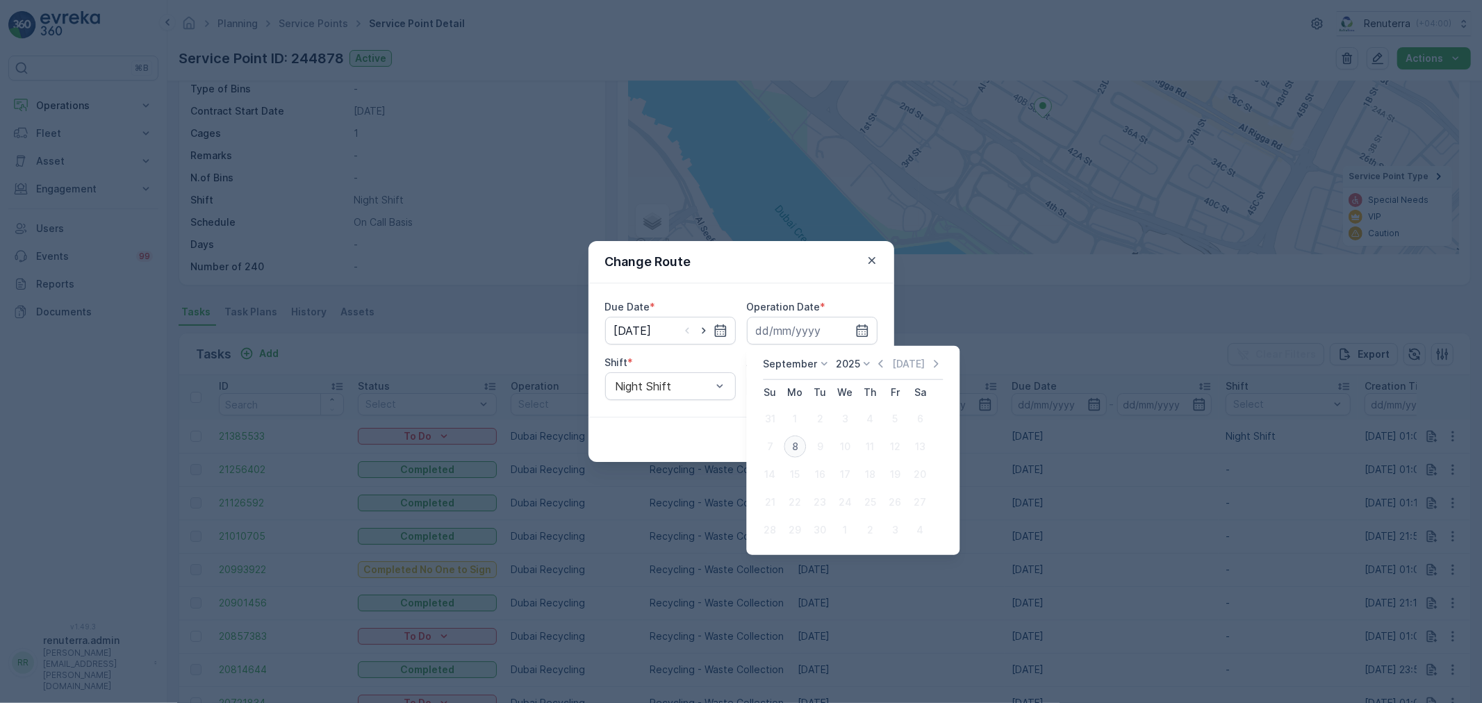
click at [789, 447] on div "8" at bounding box center [795, 447] width 22 height 22
type input "[DATE]"
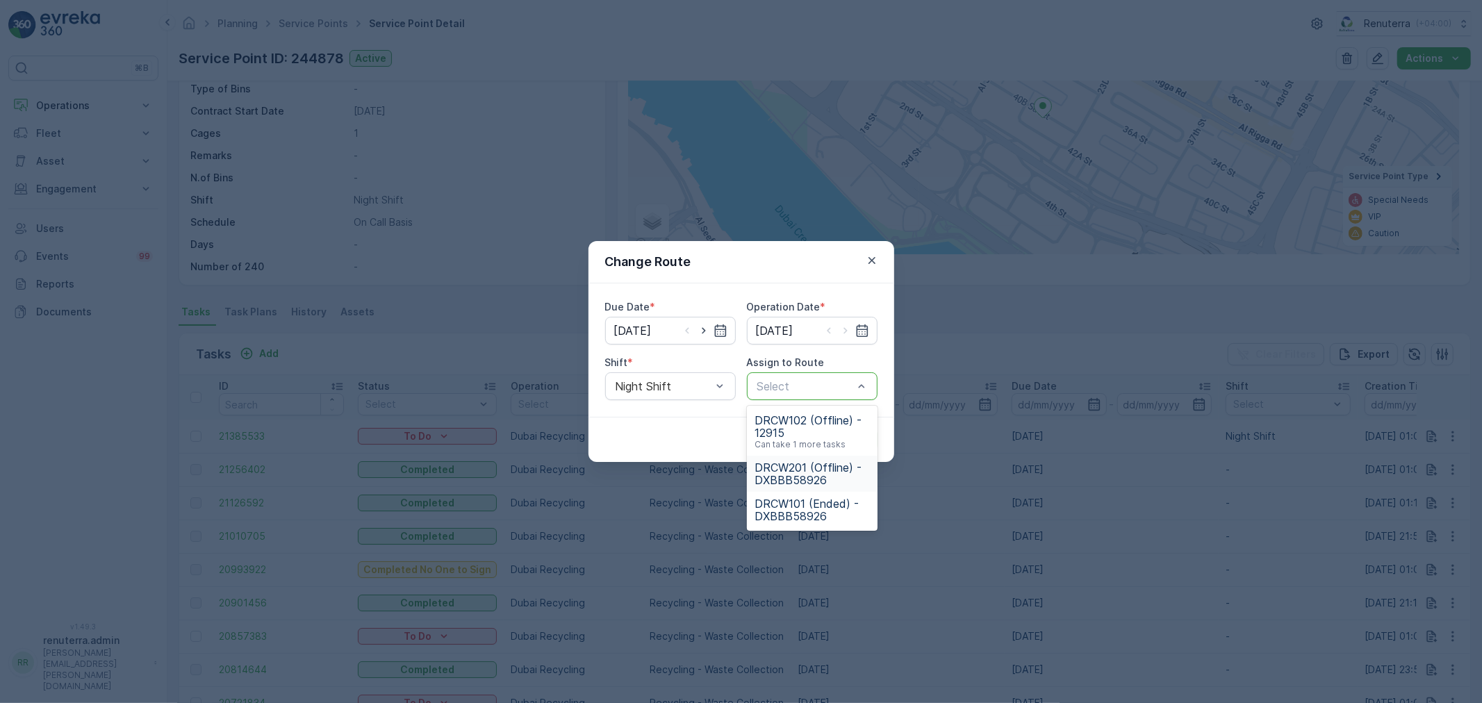
click at [820, 468] on span "DRCW201 (Offline) - DXBBB58926" at bounding box center [812, 473] width 114 height 25
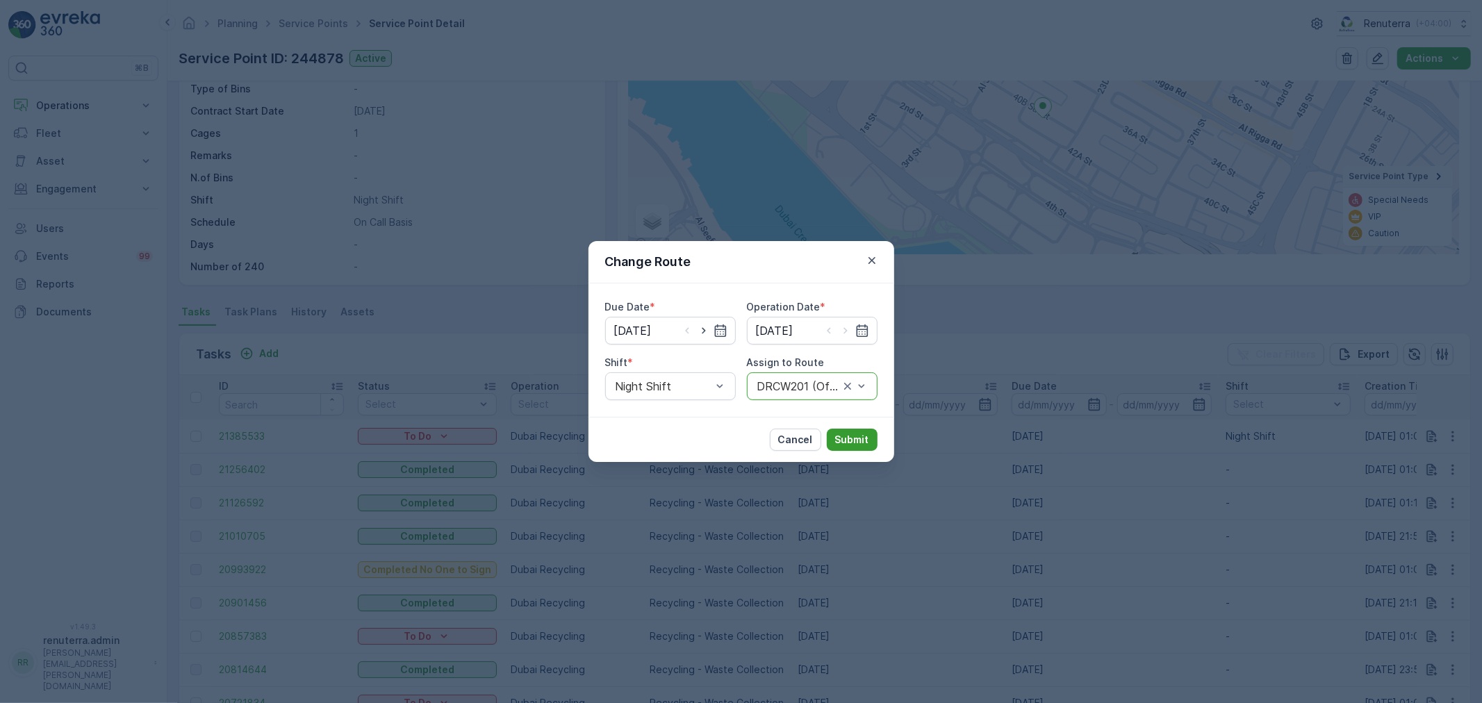
click at [854, 429] on button "Submit" at bounding box center [852, 440] width 51 height 22
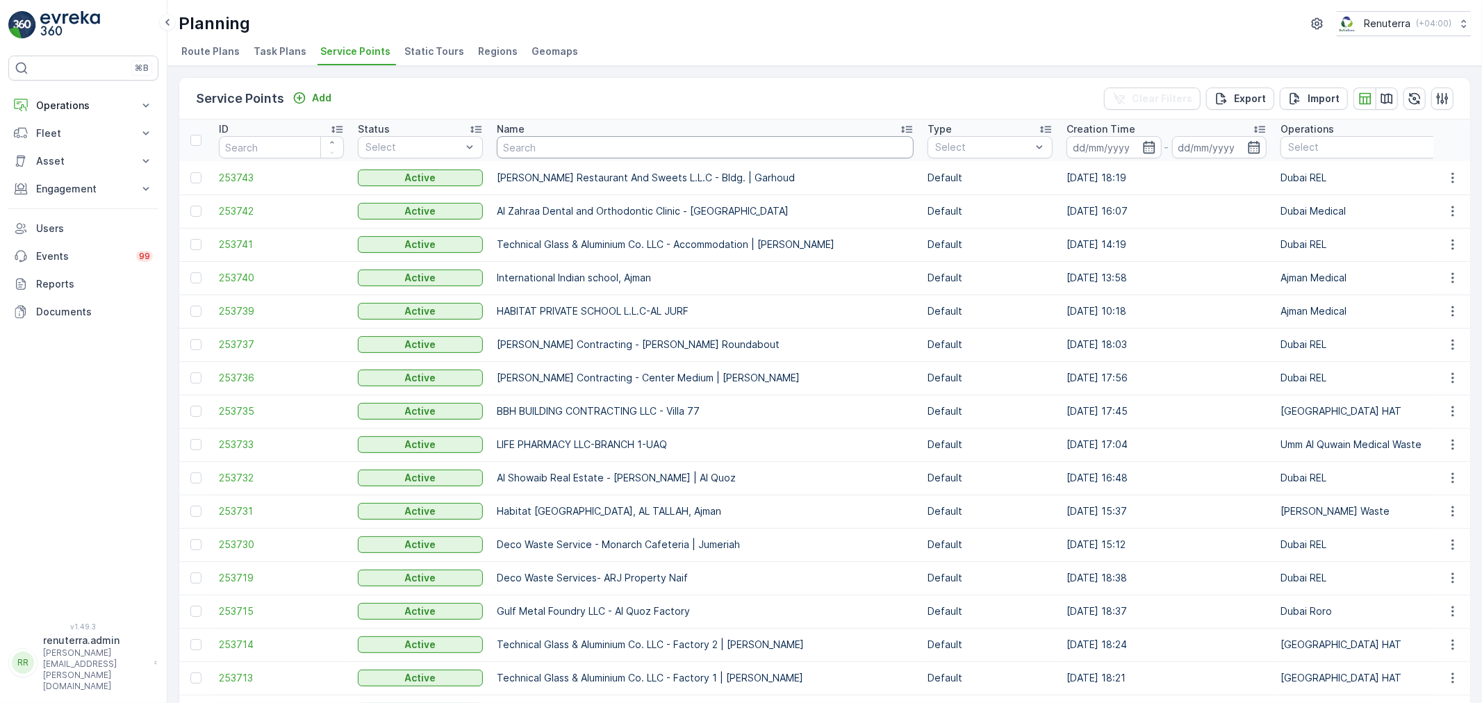
click at [547, 155] on input "text" at bounding box center [705, 147] width 417 height 22
type input "raya"
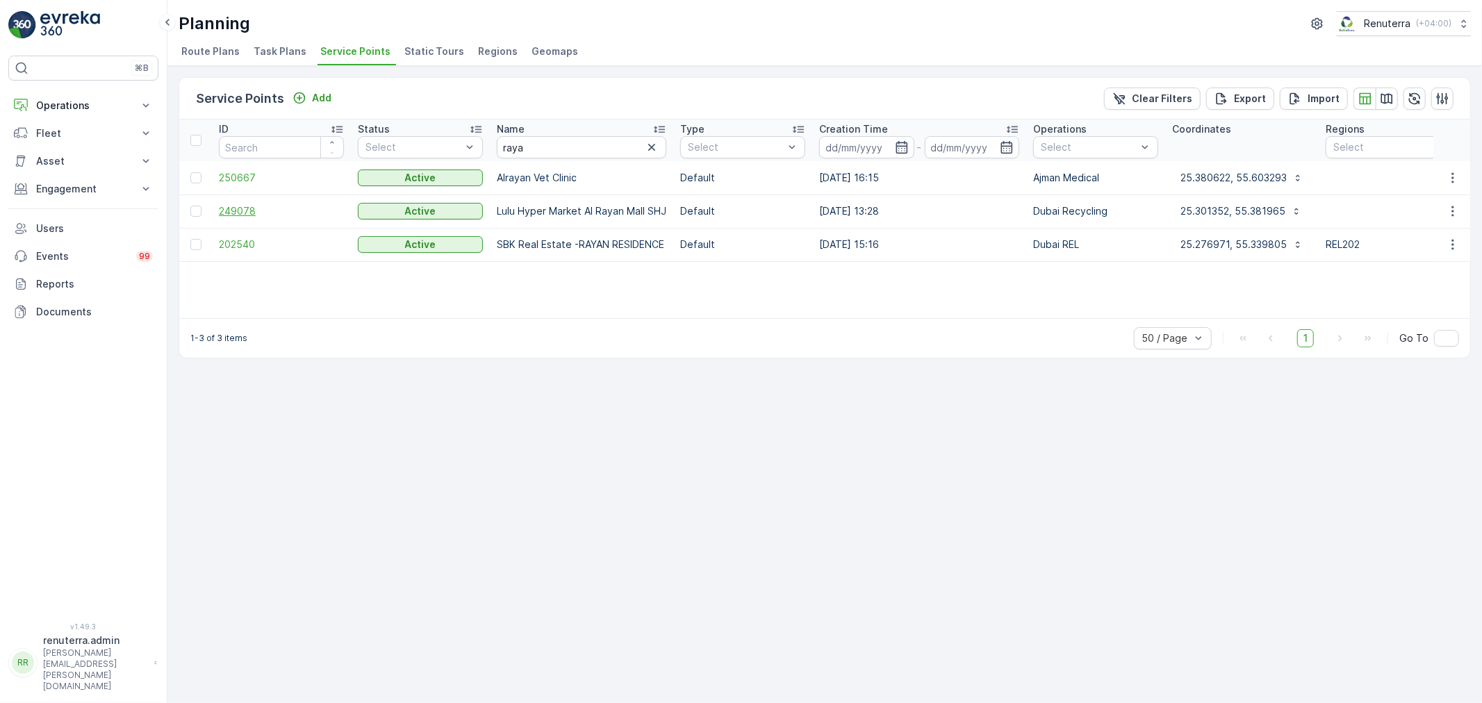
click at [254, 207] on span "249078" at bounding box center [281, 211] width 125 height 14
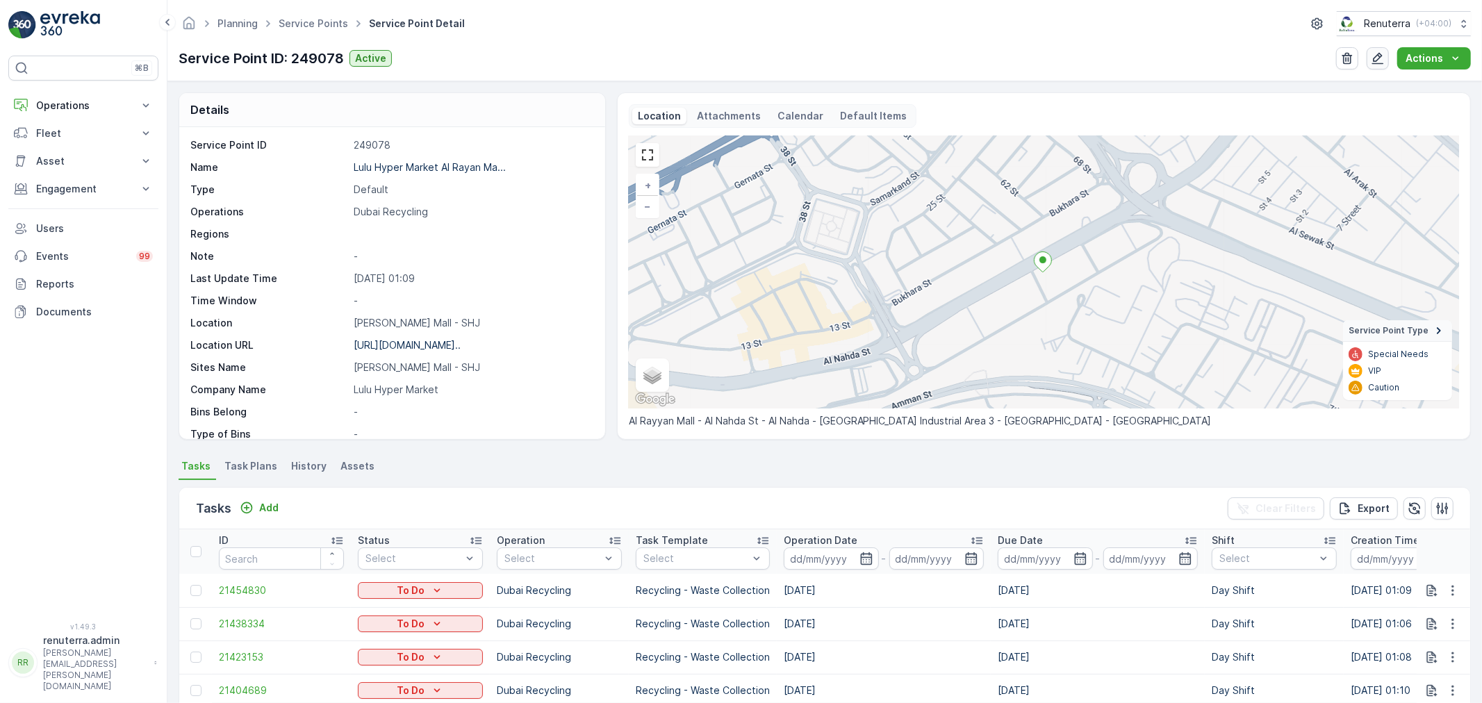
drag, startPoint x: 1379, startPoint y: 63, endPoint x: 1373, endPoint y: 52, distance: 11.8
click at [1373, 52] on icon "button" at bounding box center [1378, 58] width 14 height 14
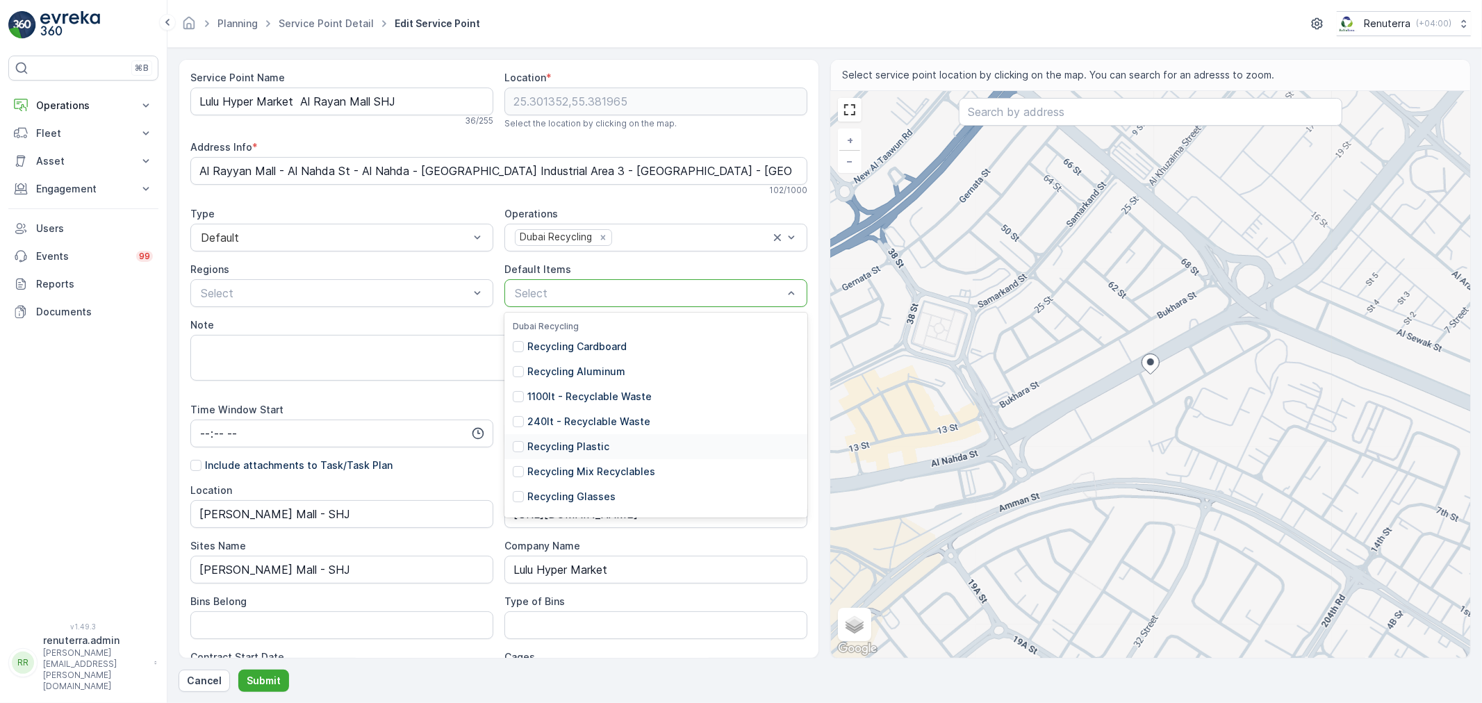
click at [518, 454] on div "Recycling Plastic" at bounding box center [655, 446] width 303 height 25
click at [643, 299] on div at bounding box center [694, 293] width 152 height 13
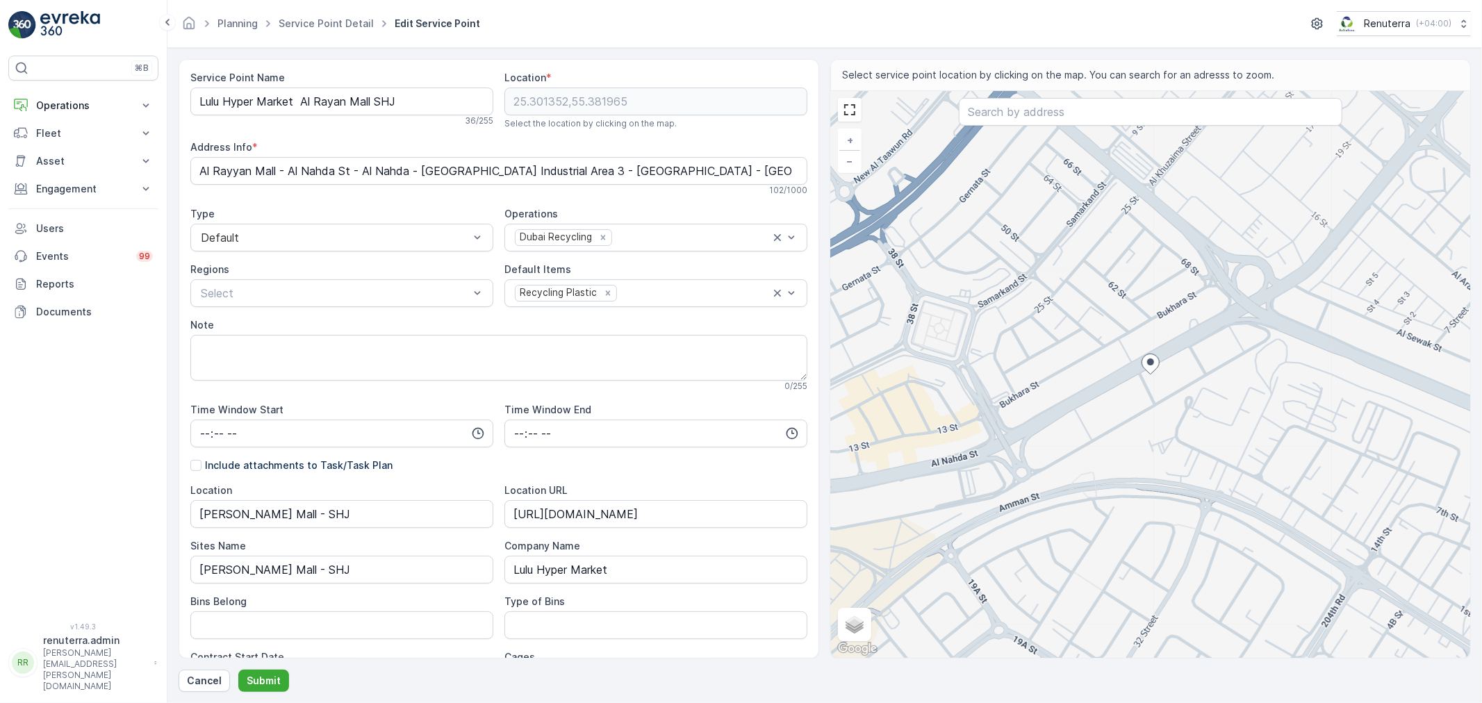
click at [153, 421] on div "⌘B Operations Insights Planning Routes & Tasks Cockpit Settings Fleet Live Trac…" at bounding box center [83, 331] width 150 height 550
click at [280, 675] on button "Submit" at bounding box center [263, 681] width 51 height 22
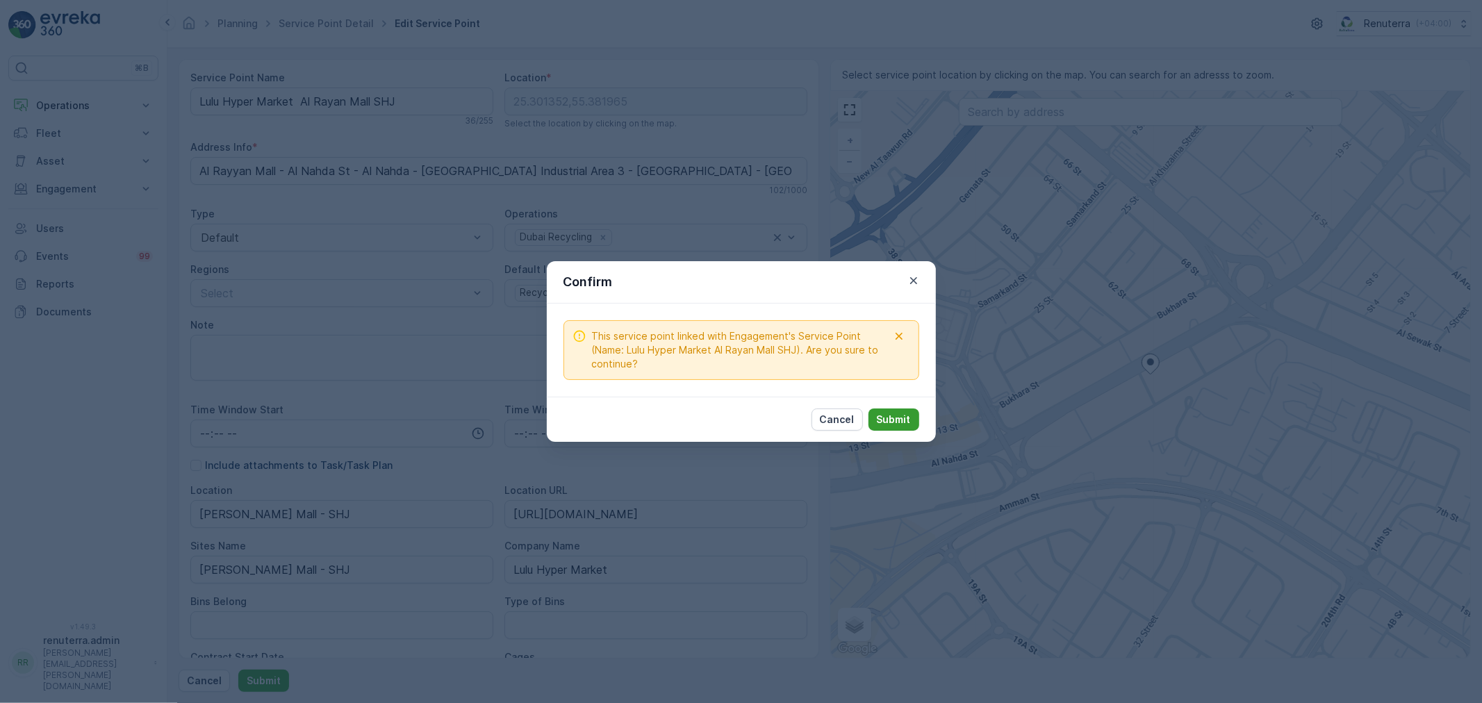
click at [884, 420] on p "Submit" at bounding box center [894, 420] width 34 height 14
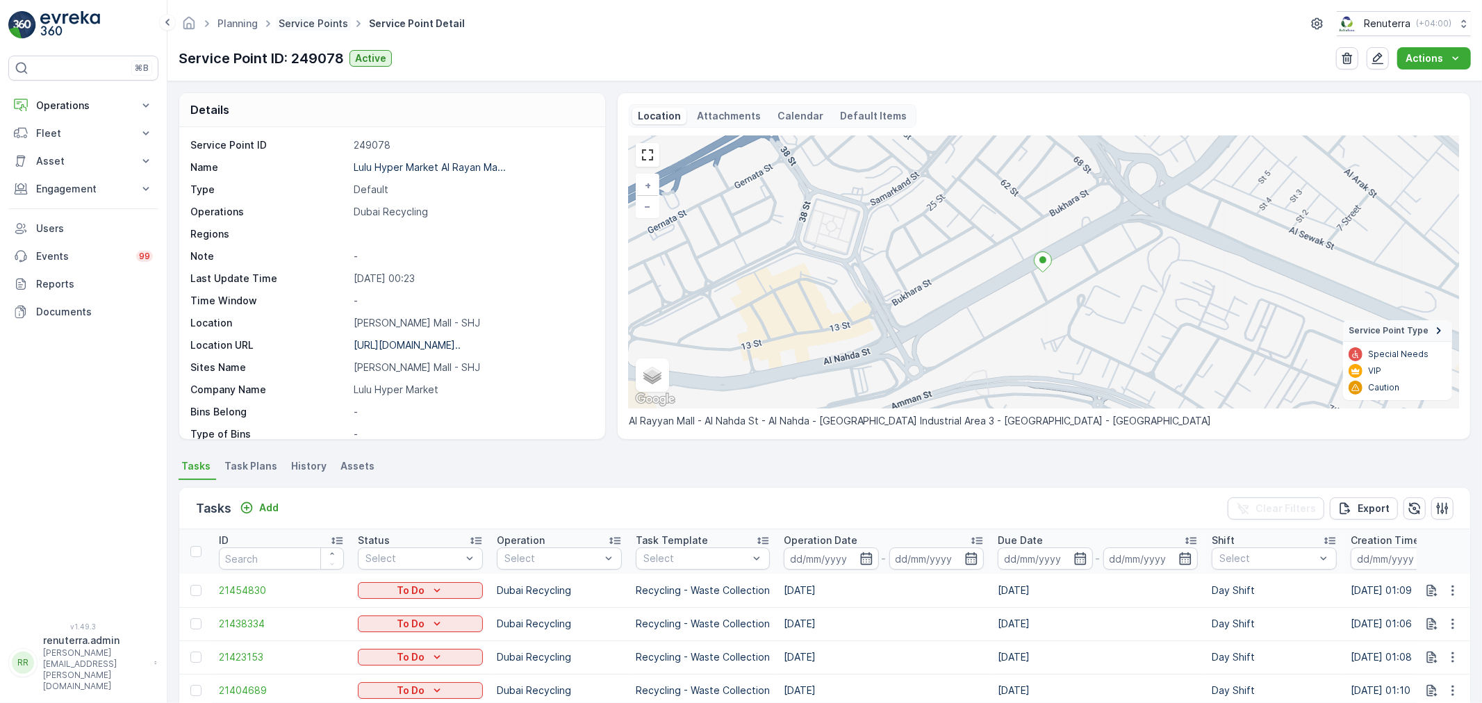
click at [306, 23] on link "Service Points" at bounding box center [313, 23] width 69 height 12
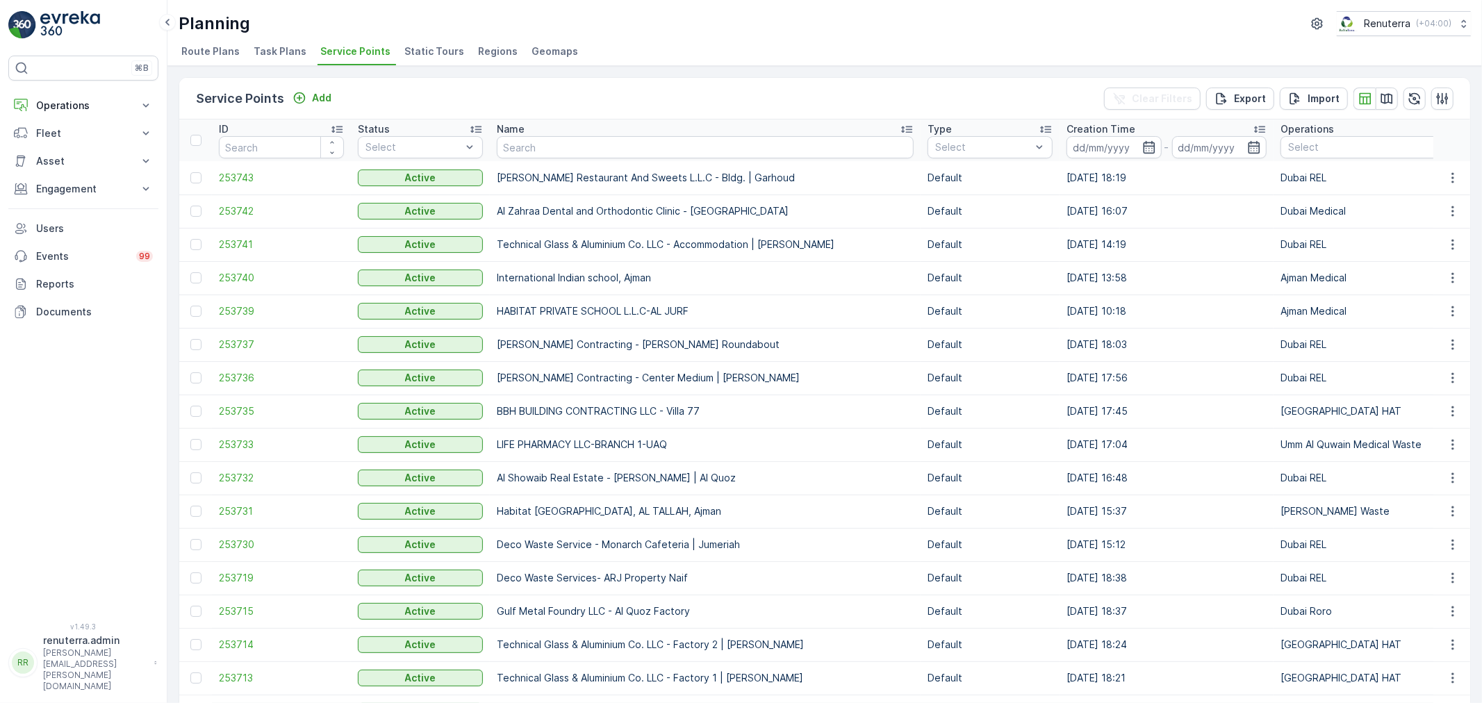
click at [535, 134] on div "Name" at bounding box center [705, 129] width 417 height 14
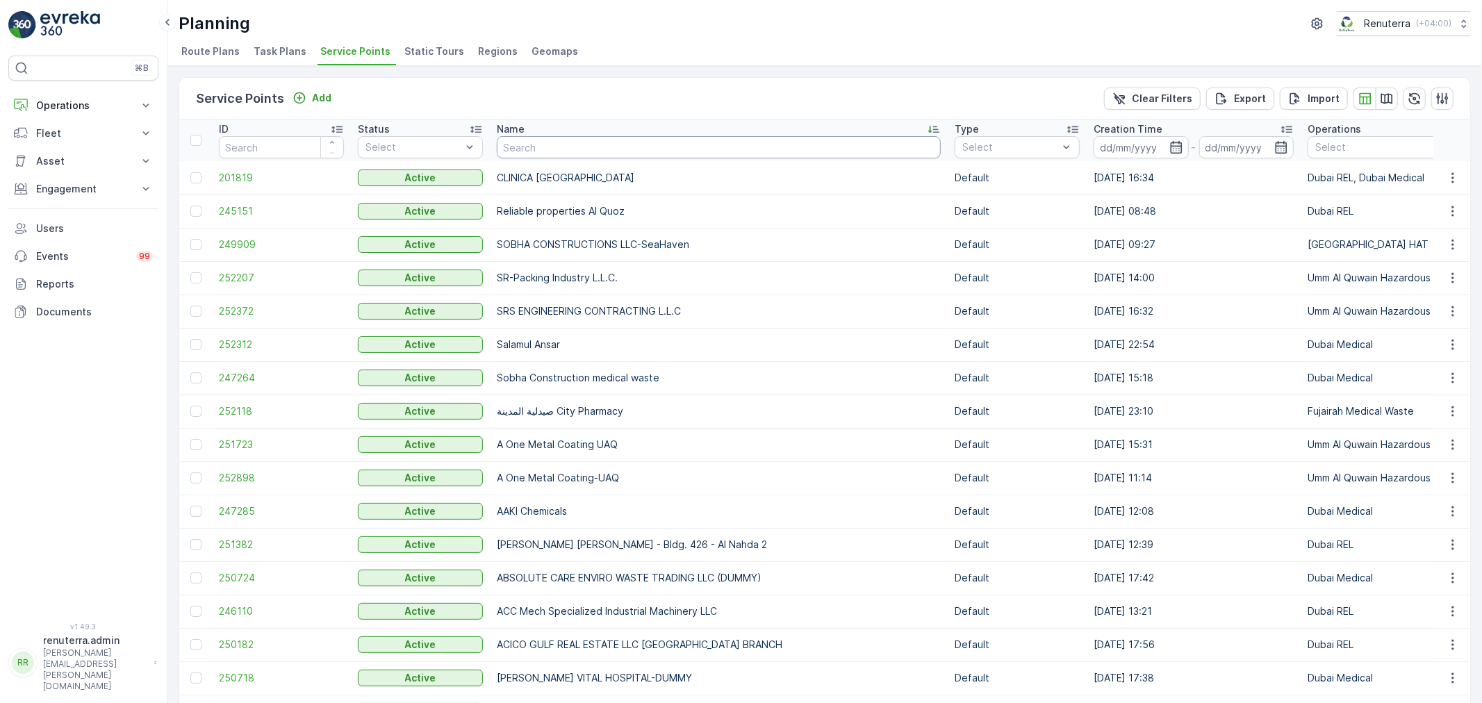
click at [529, 151] on input "text" at bounding box center [719, 147] width 444 height 22
type input "zahrat"
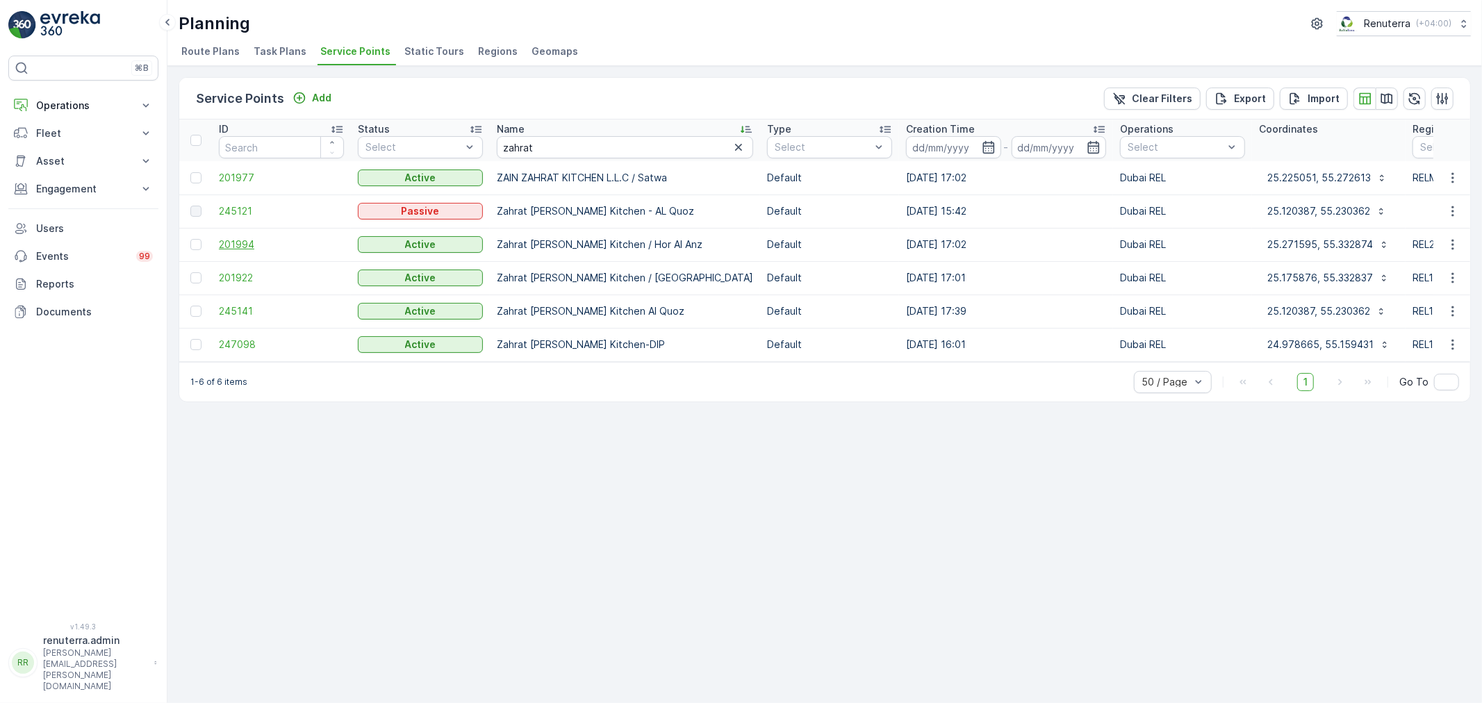
click at [248, 239] on span "201994" at bounding box center [281, 245] width 125 height 14
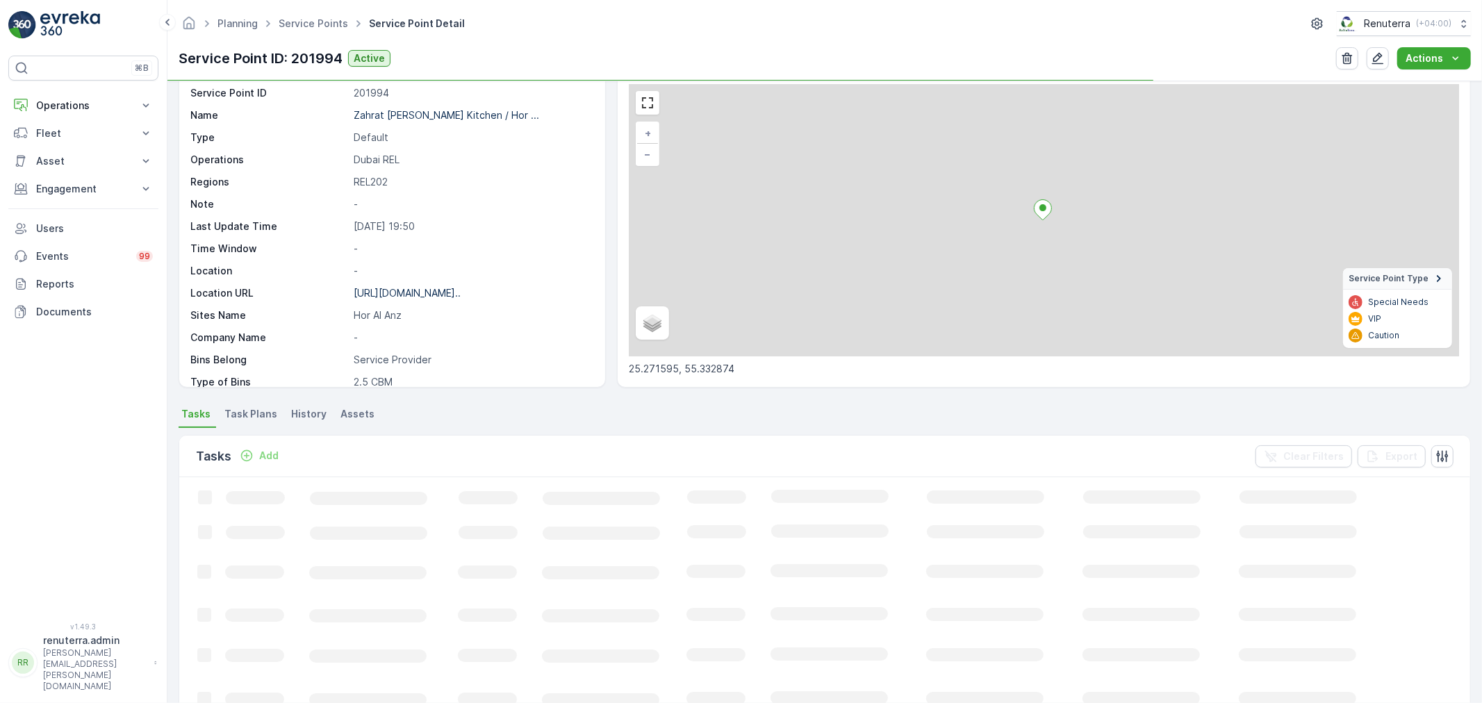
scroll to position [77, 0]
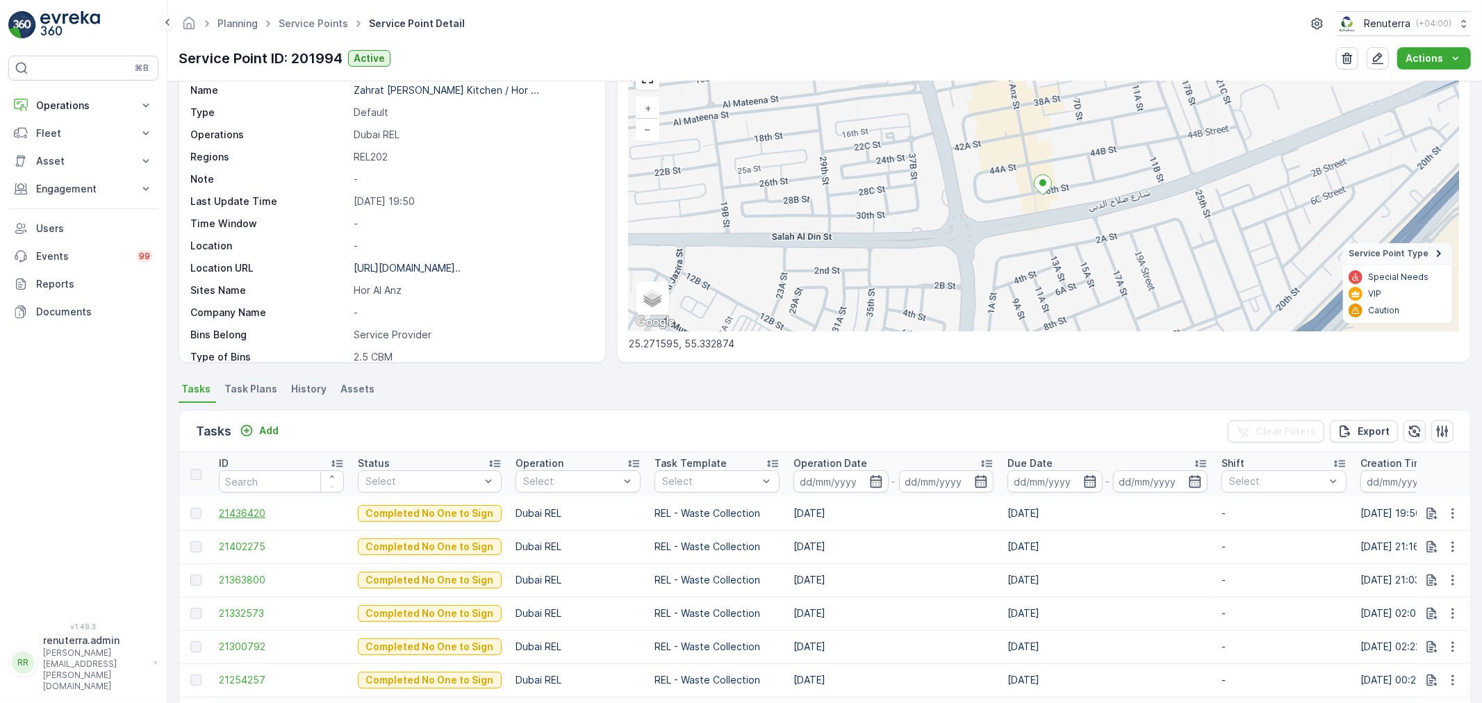
click at [255, 506] on span "21436420" at bounding box center [281, 513] width 125 height 14
click at [93, 105] on p "Operations" at bounding box center [83, 106] width 94 height 14
click at [64, 163] on p "Routes & Tasks" at bounding box center [71, 168] width 72 height 14
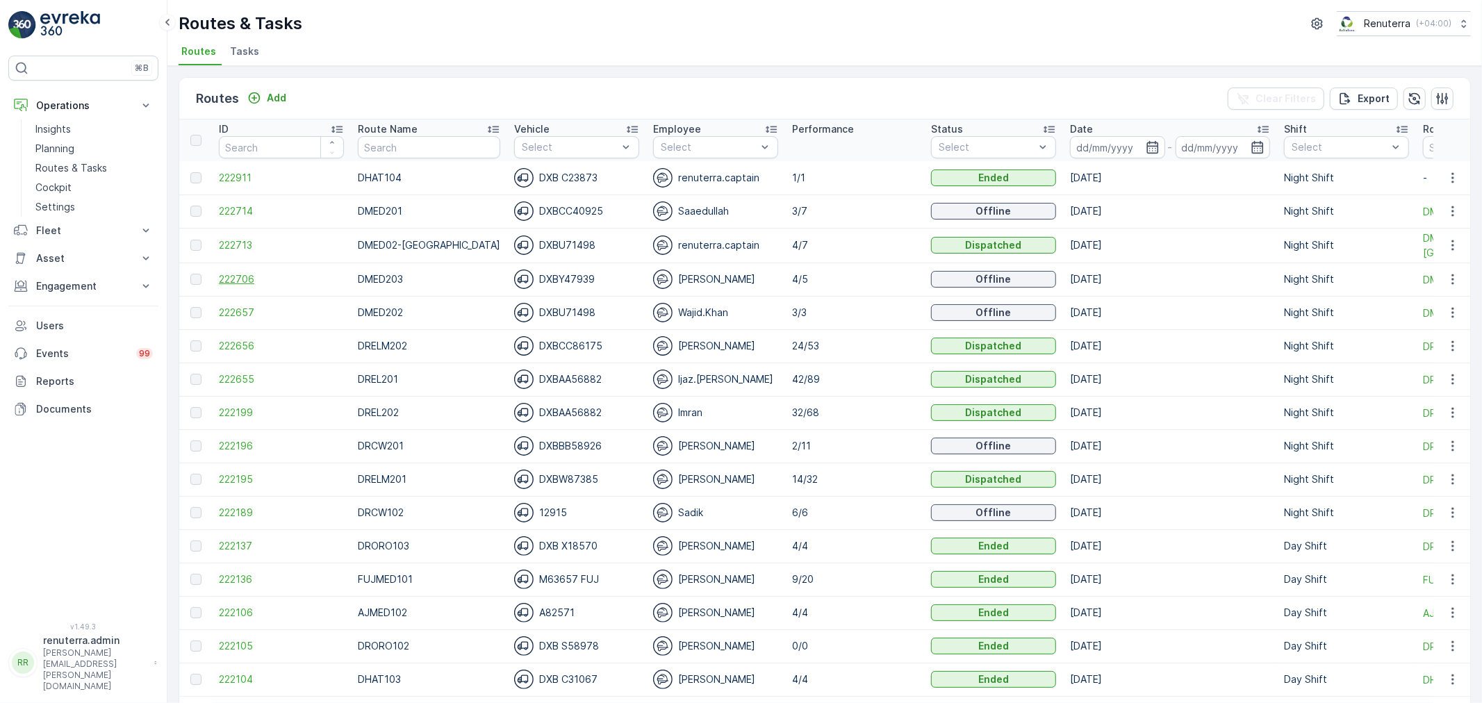
click at [245, 276] on span "222706" at bounding box center [281, 279] width 125 height 14
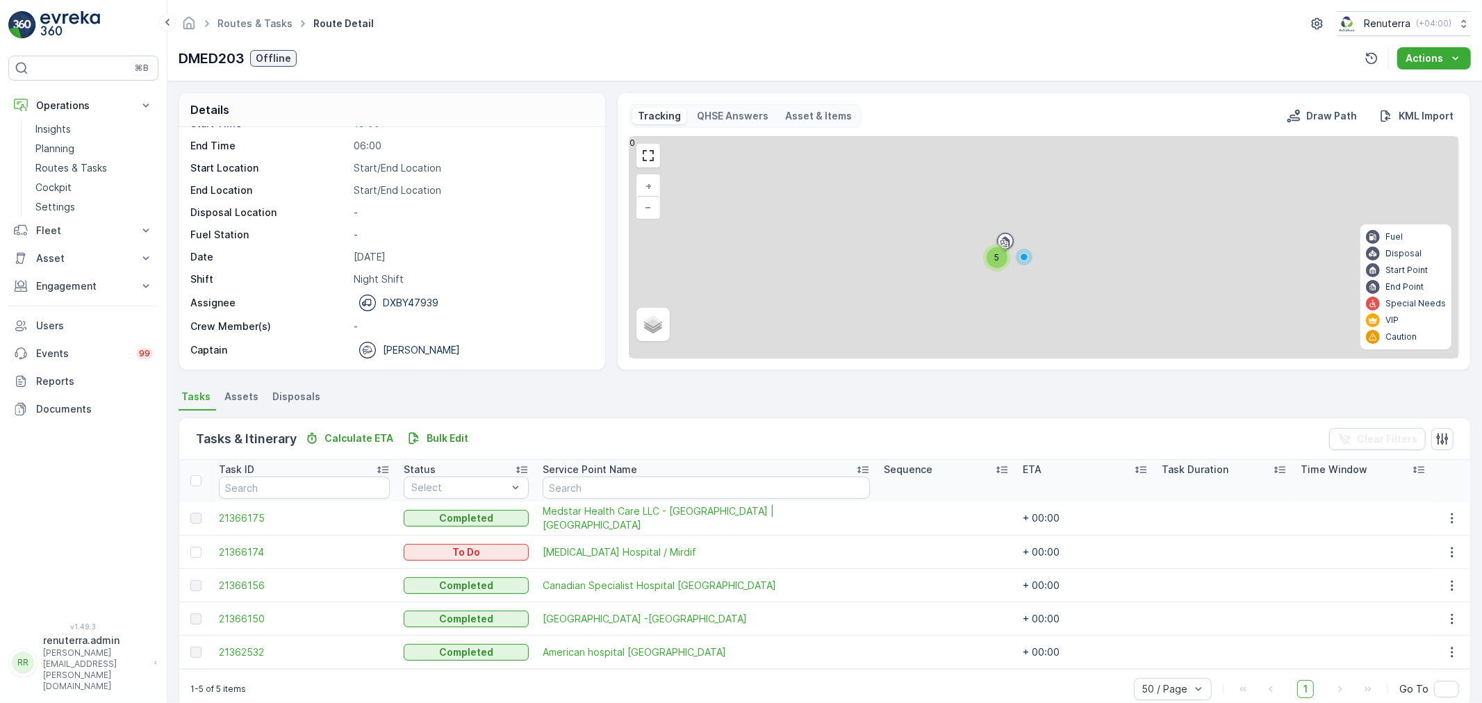
scroll to position [24, 0]
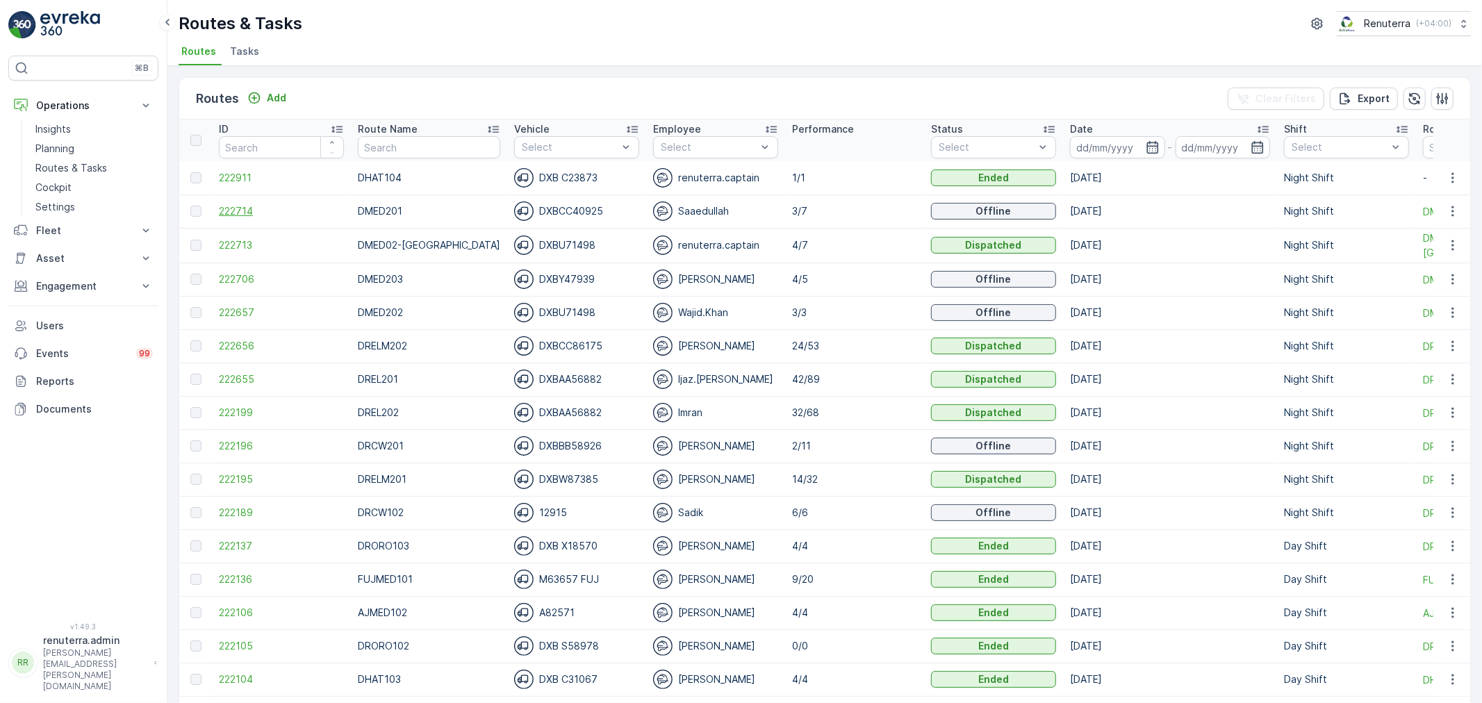
click at [228, 206] on span "222714" at bounding box center [281, 211] width 125 height 14
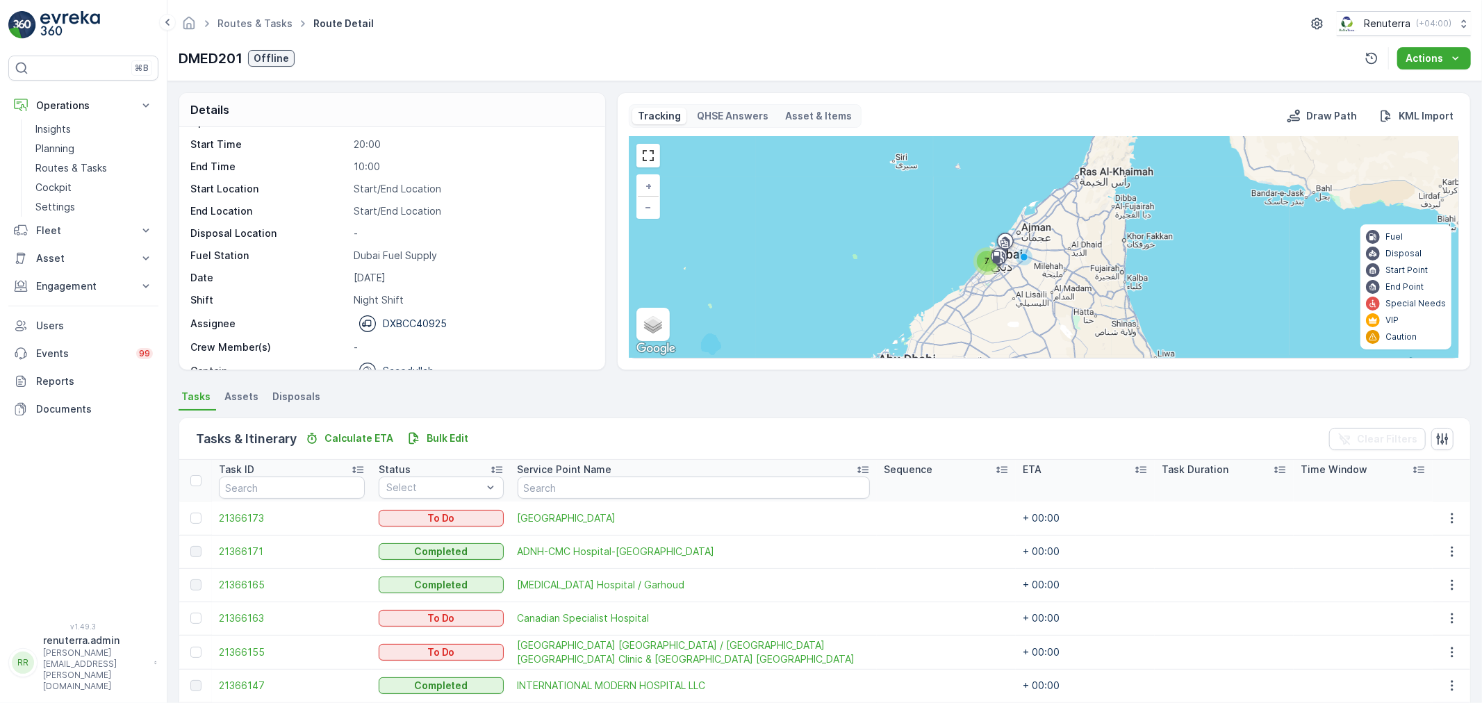
scroll to position [44, 0]
click at [44, 151] on p "Planning" at bounding box center [54, 149] width 39 height 14
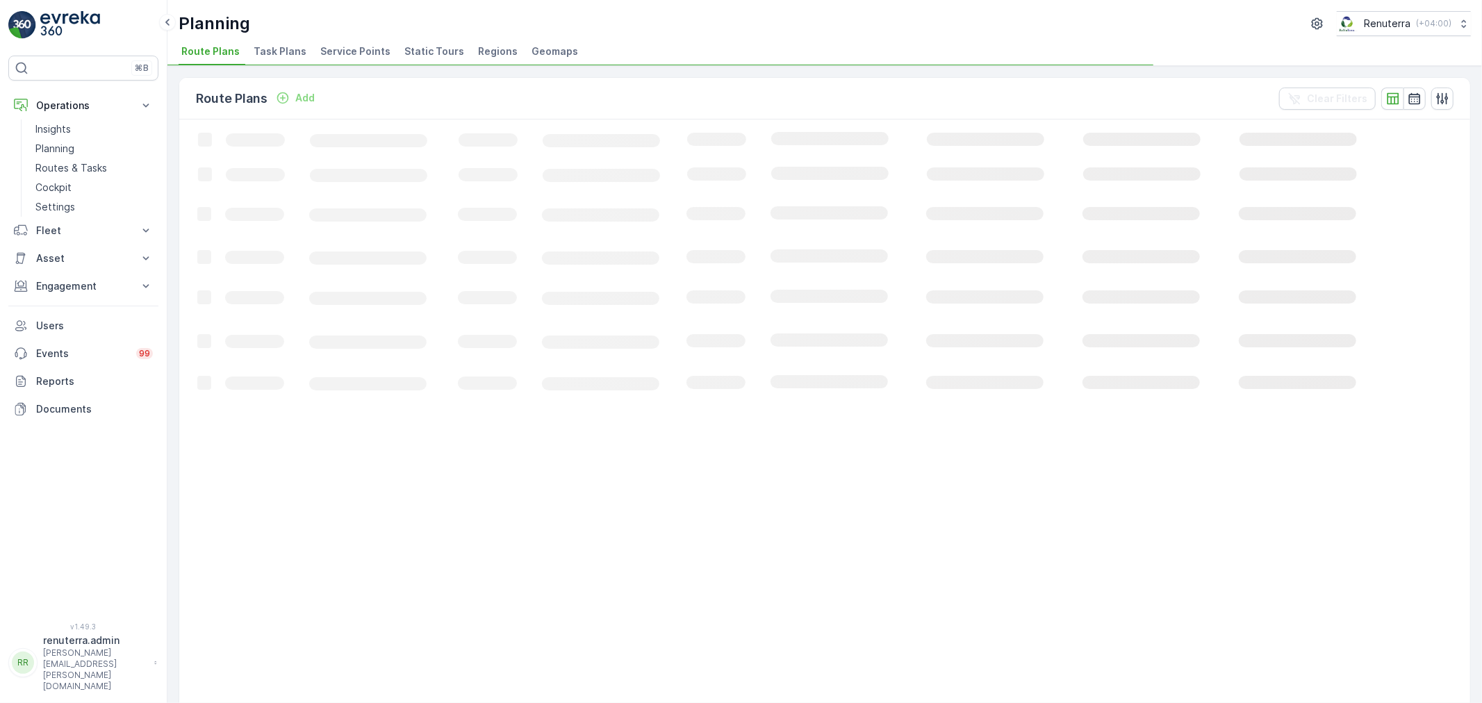
click at [331, 51] on span "Service Points" at bounding box center [355, 51] width 70 height 14
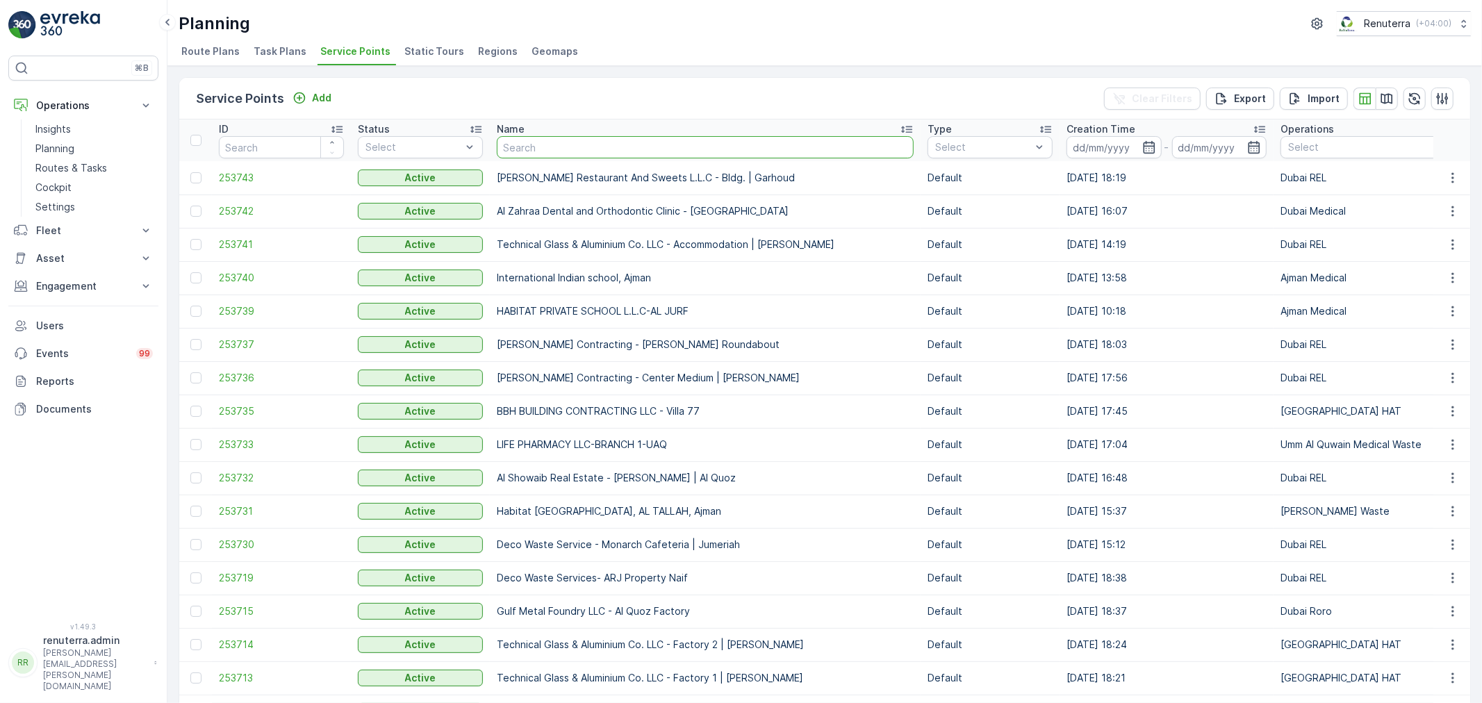
click at [579, 149] on input "text" at bounding box center [705, 147] width 417 height 22
type input "happy"
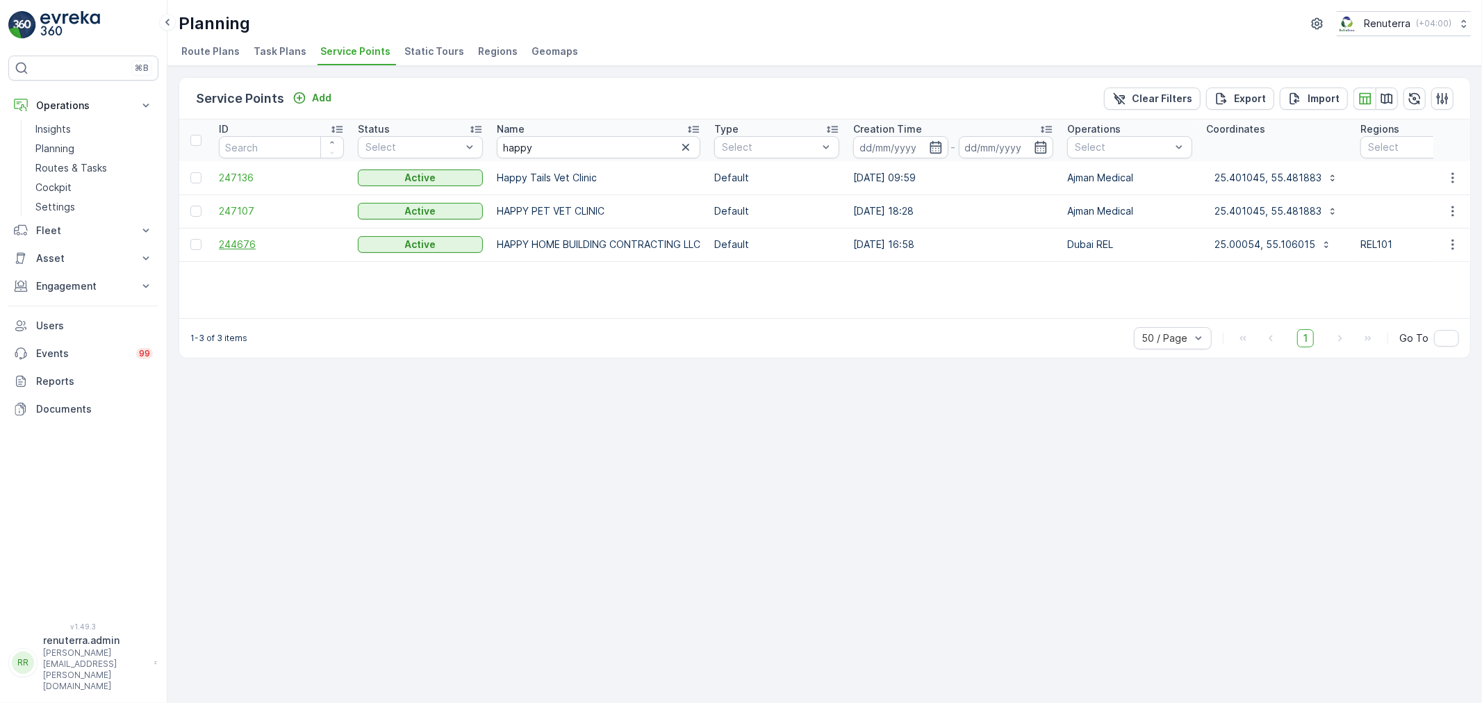
click at [247, 247] on span "244676" at bounding box center [281, 245] width 125 height 14
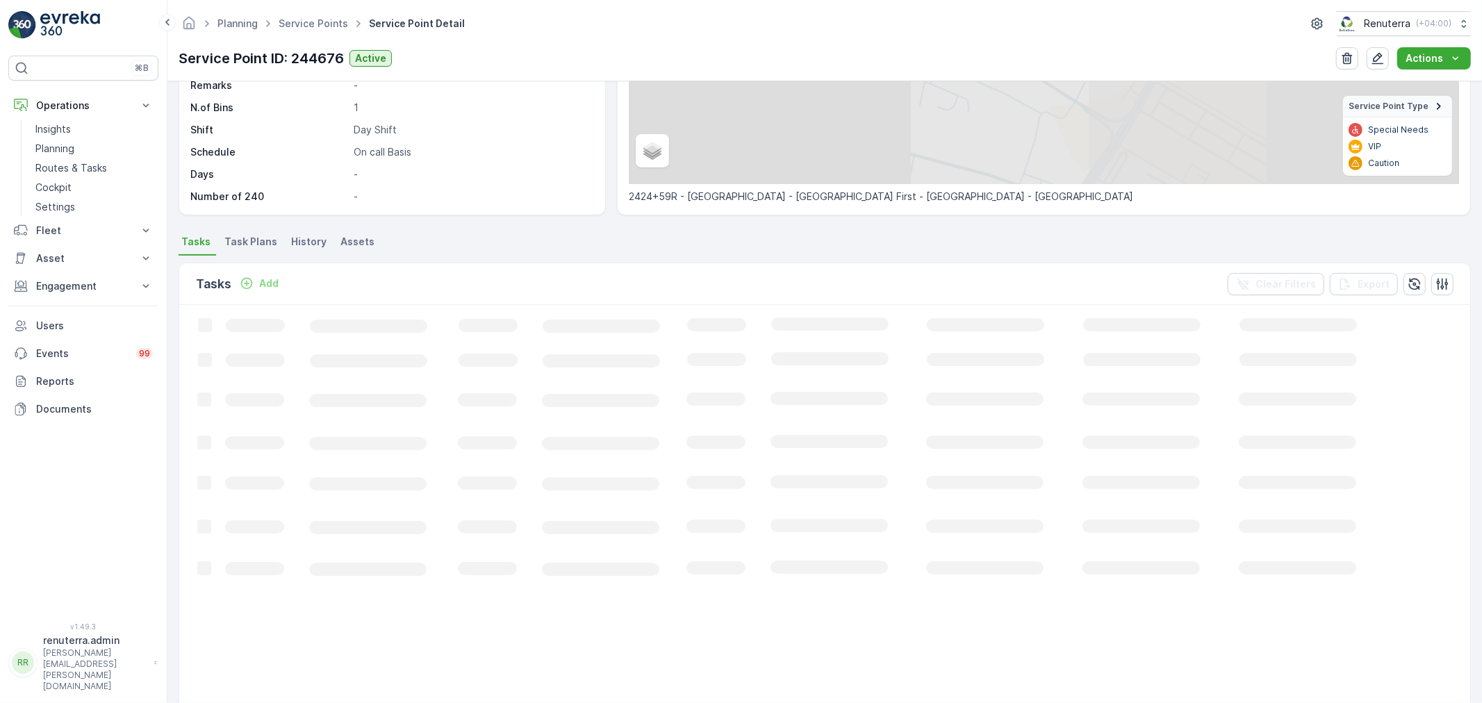
scroll to position [231, 0]
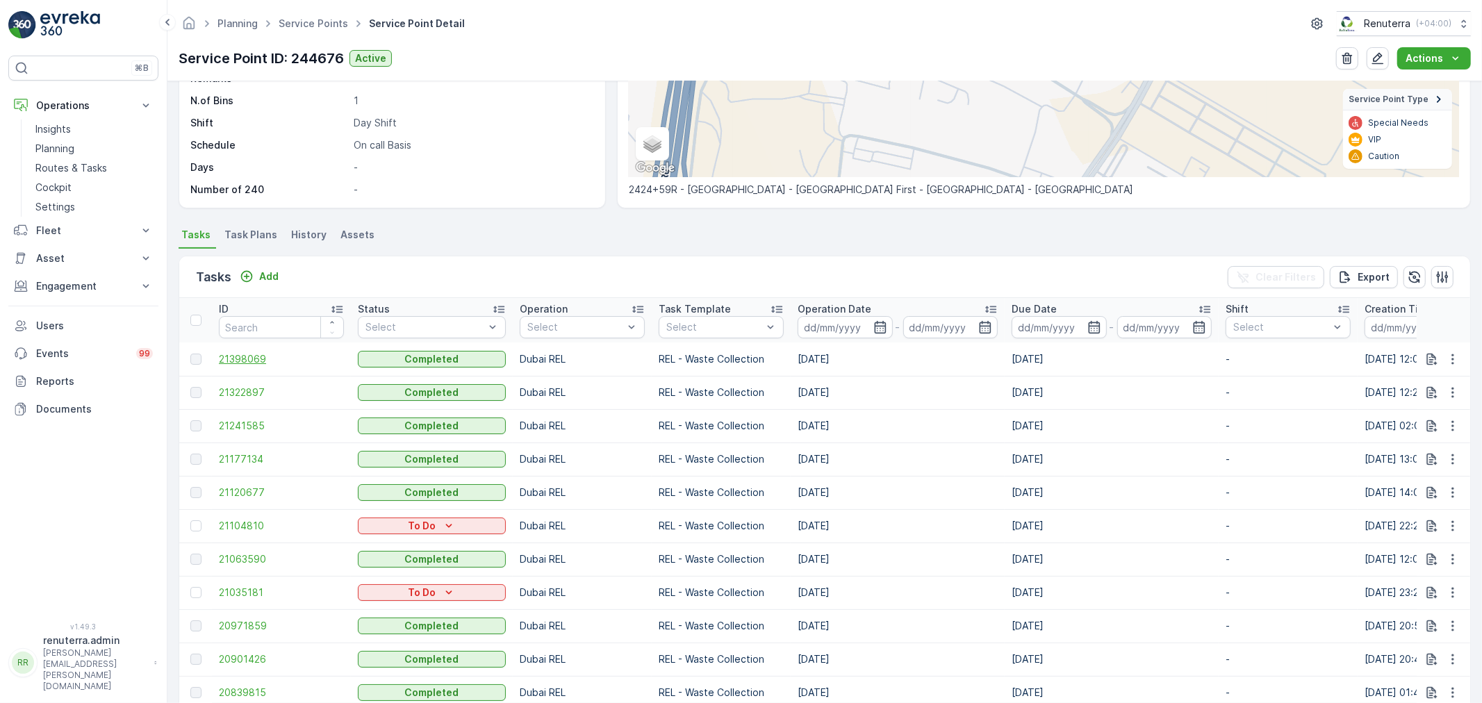
click at [260, 356] on span "21398069" at bounding box center [281, 359] width 125 height 14
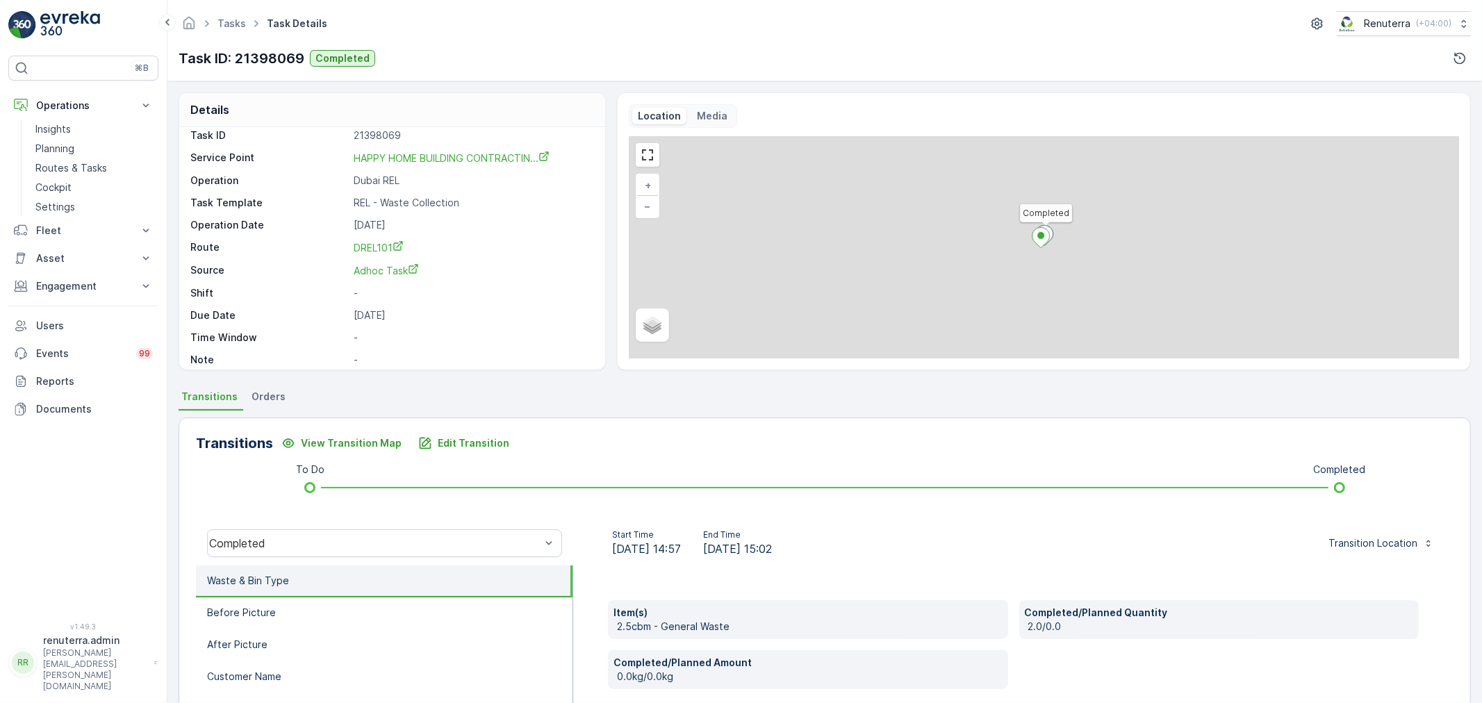
scroll to position [19, 0]
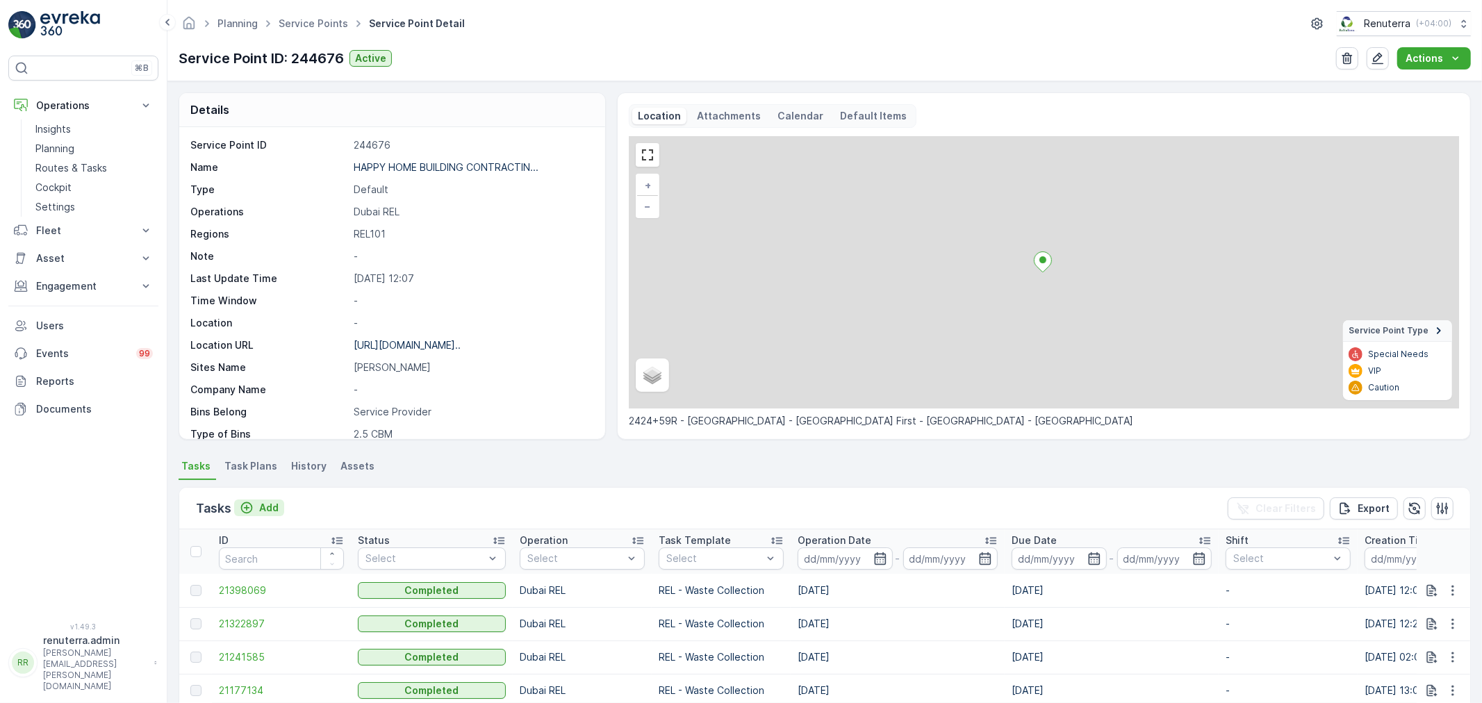
click at [280, 501] on button "Add" at bounding box center [259, 507] width 50 height 17
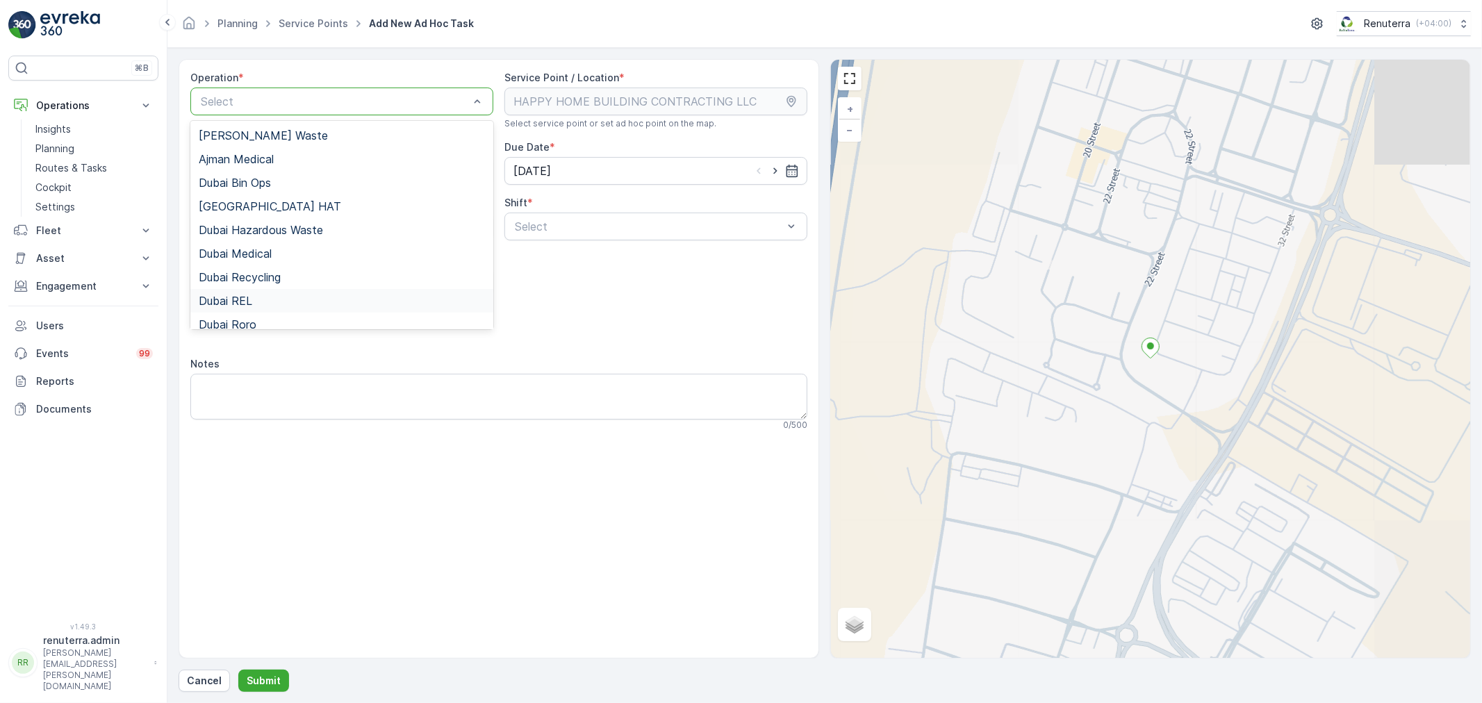
drag, startPoint x: 266, startPoint y: 306, endPoint x: 308, endPoint y: 297, distance: 43.2
click at [267, 306] on div "Dubai REL" at bounding box center [342, 301] width 286 height 13
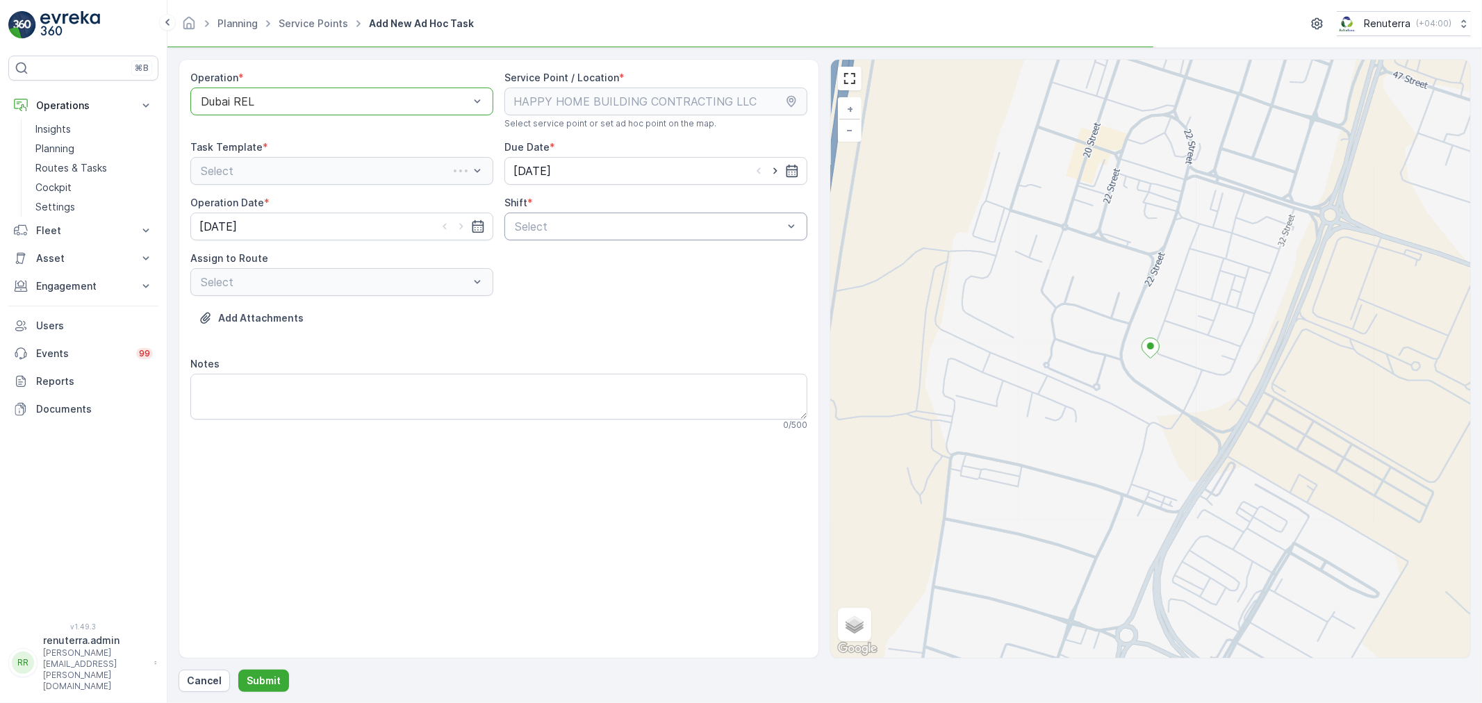
click at [579, 235] on div "Select" at bounding box center [655, 227] width 303 height 28
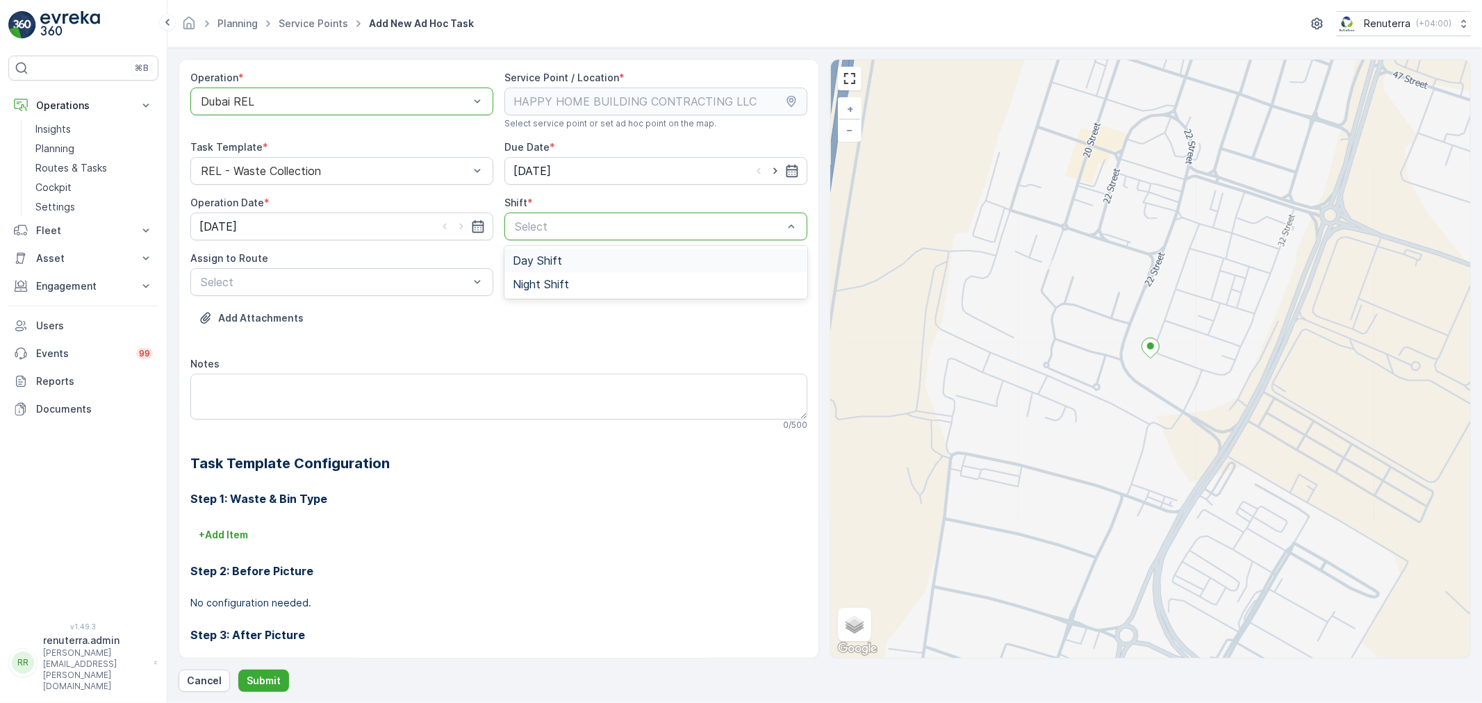
click at [565, 267] on div "Day Shift" at bounding box center [655, 261] width 303 height 24
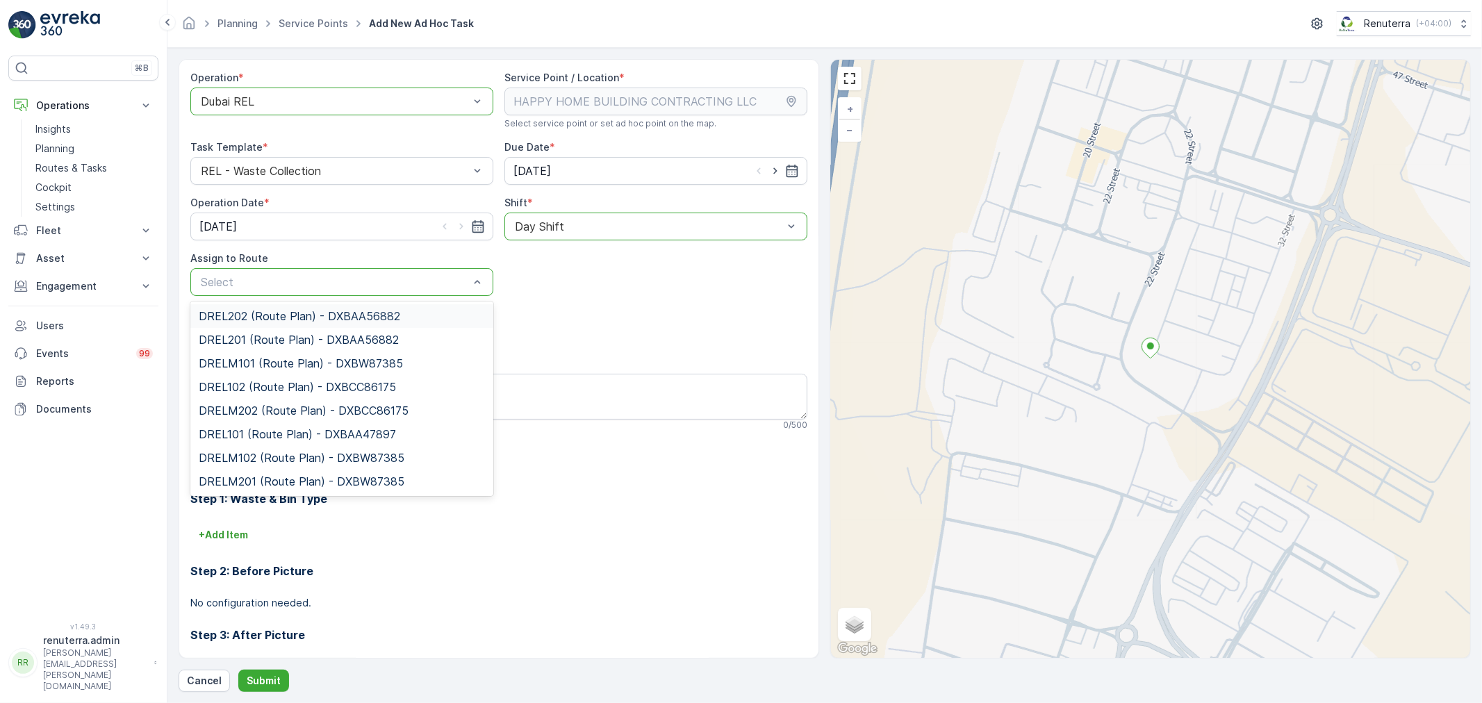
click at [265, 270] on div "Select" at bounding box center [341, 282] width 303 height 28
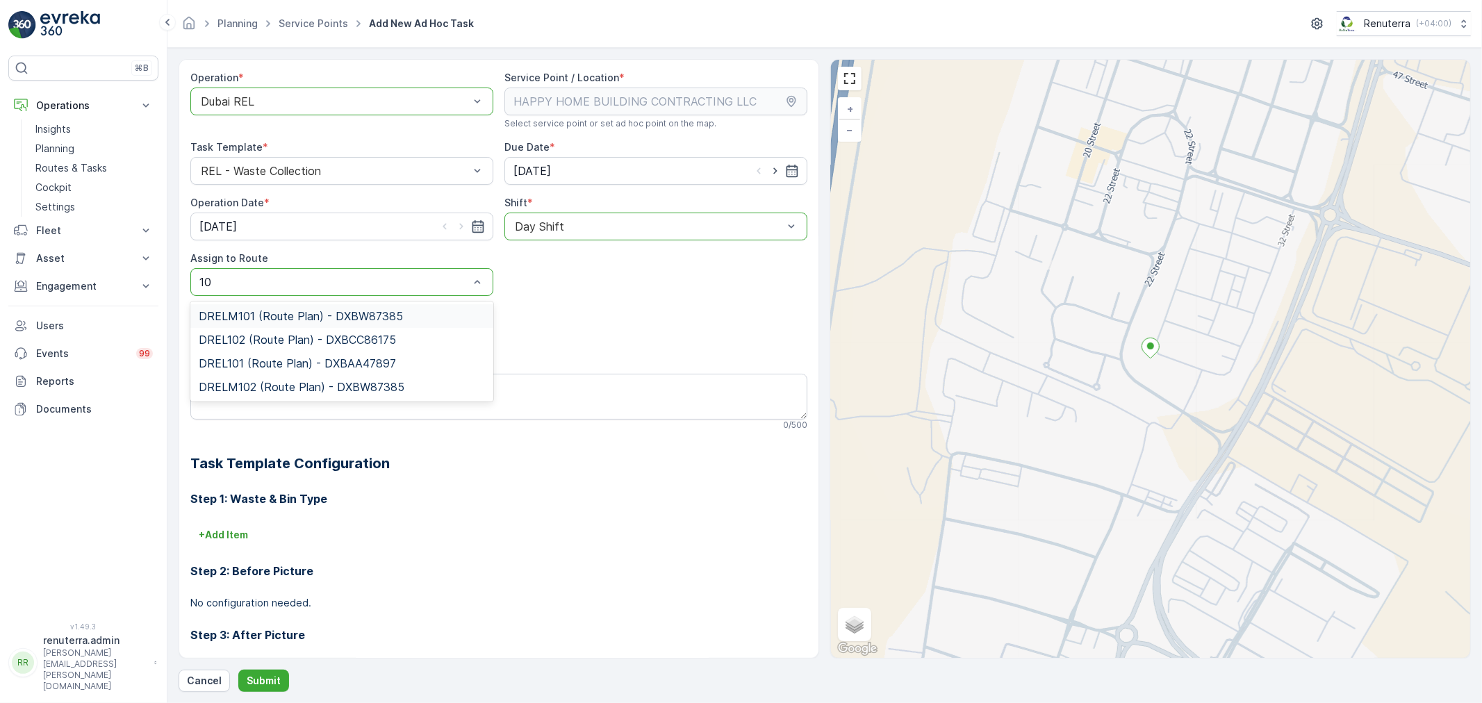
type input "101"
click at [265, 342] on span "DREL101 (Route Plan) - DXBAA47897" at bounding box center [297, 339] width 197 height 13
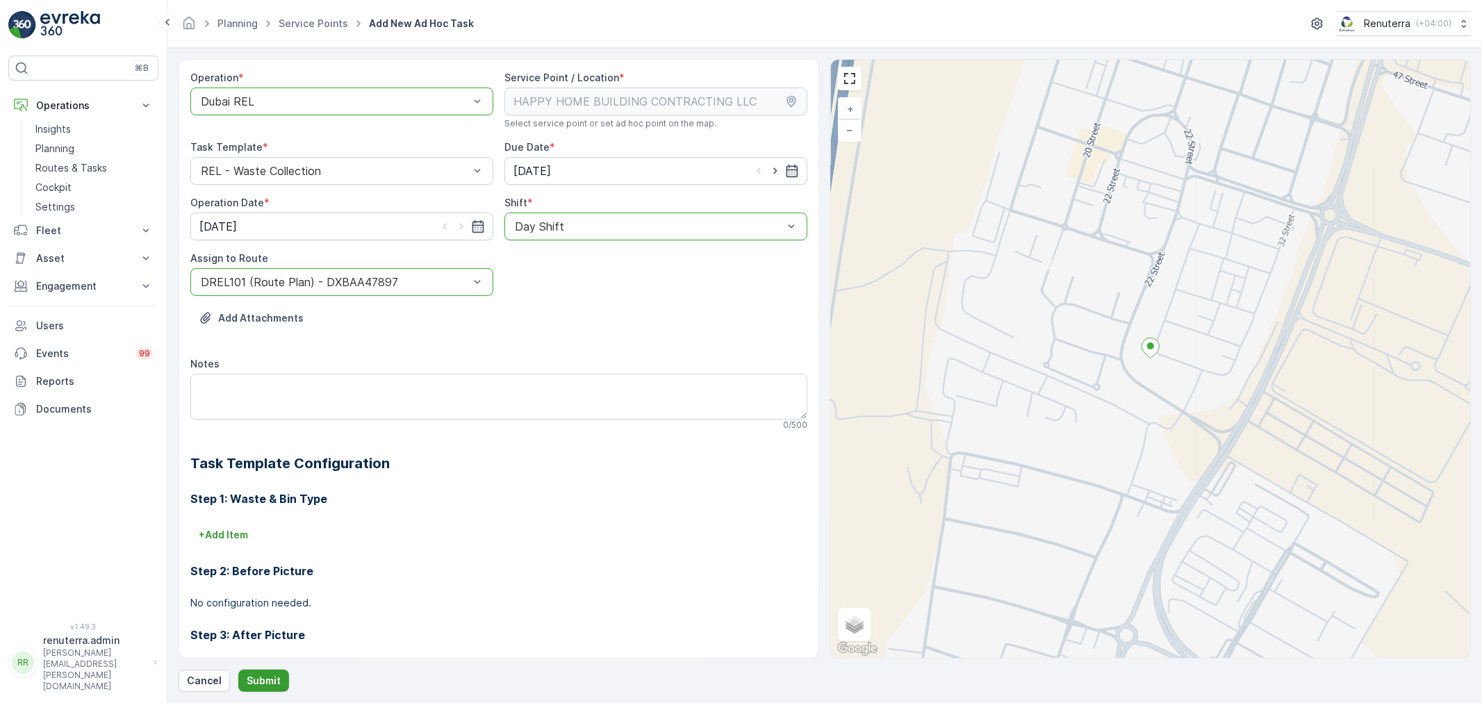
click at [272, 679] on p "Submit" at bounding box center [264, 681] width 34 height 14
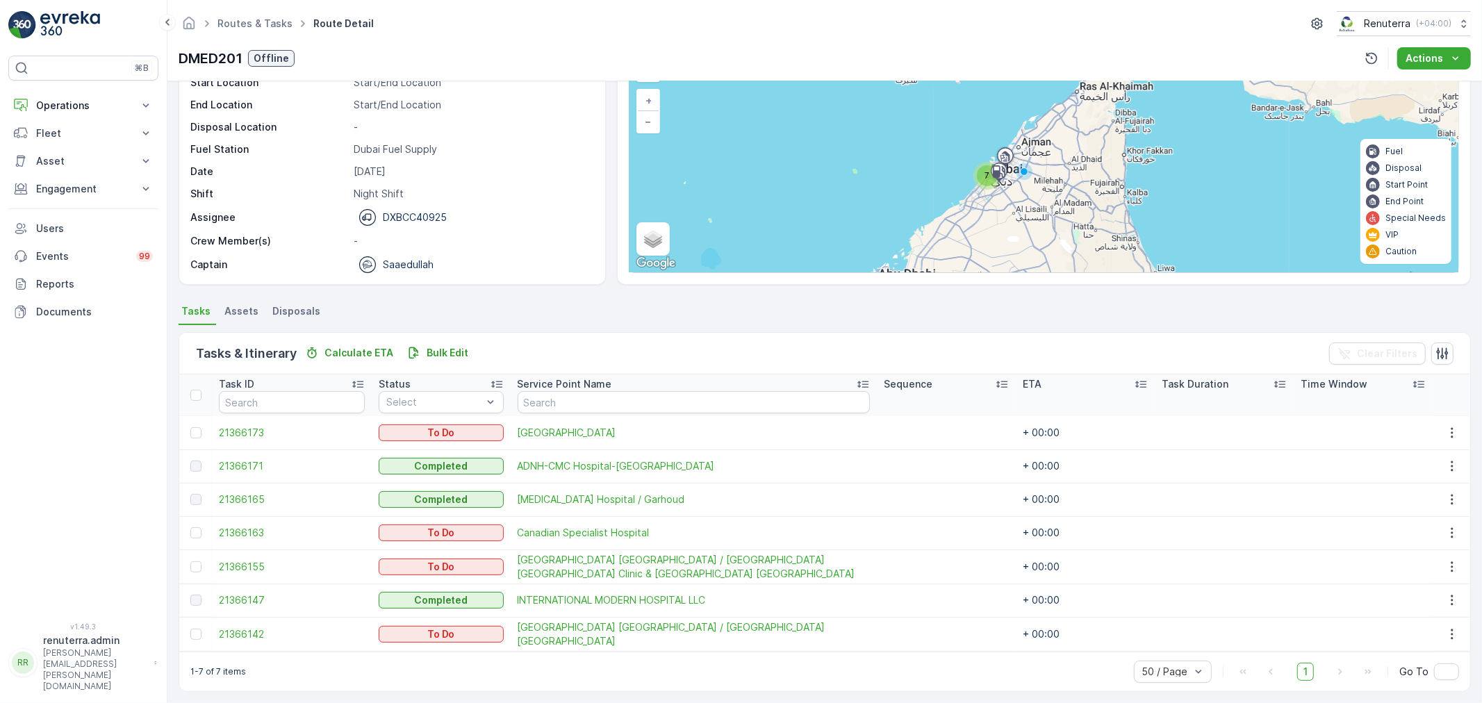
scroll to position [90, 0]
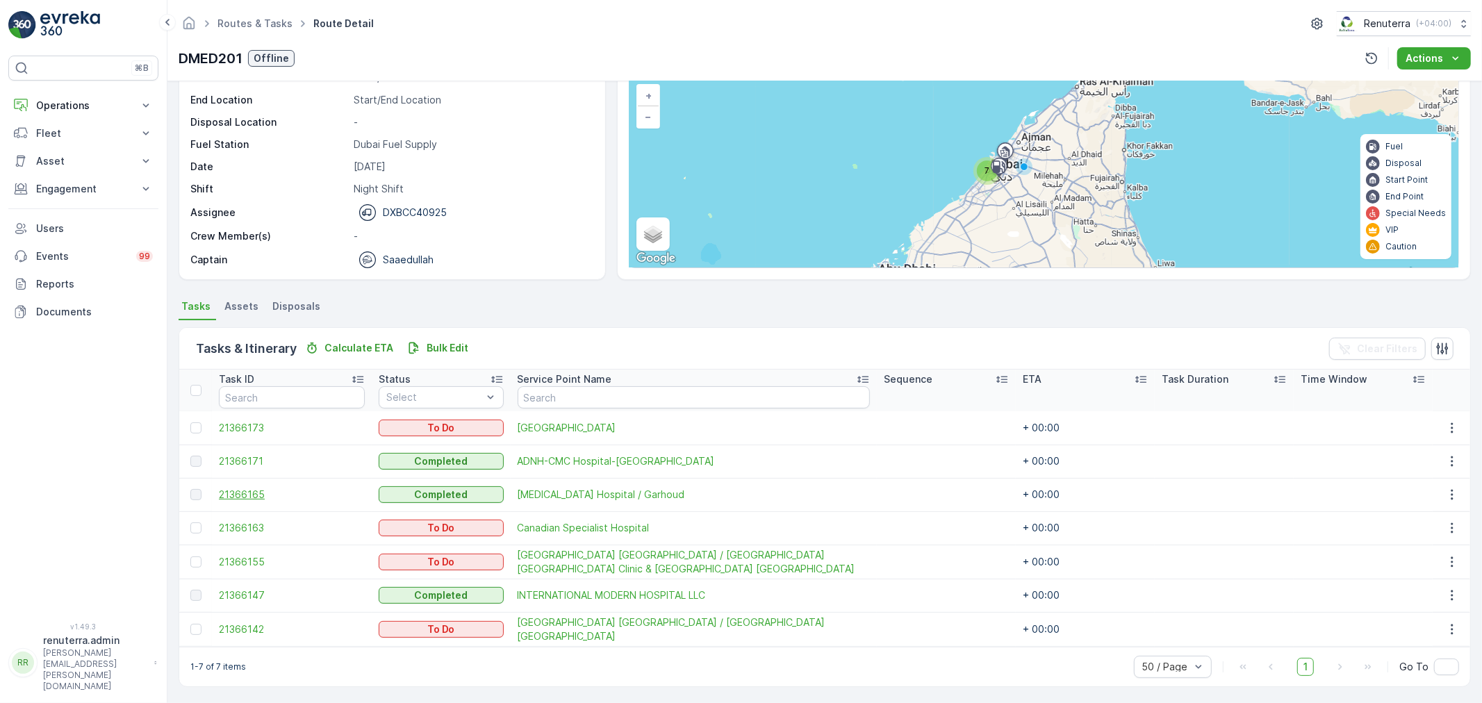
click at [248, 492] on span "21366165" at bounding box center [292, 495] width 146 height 14
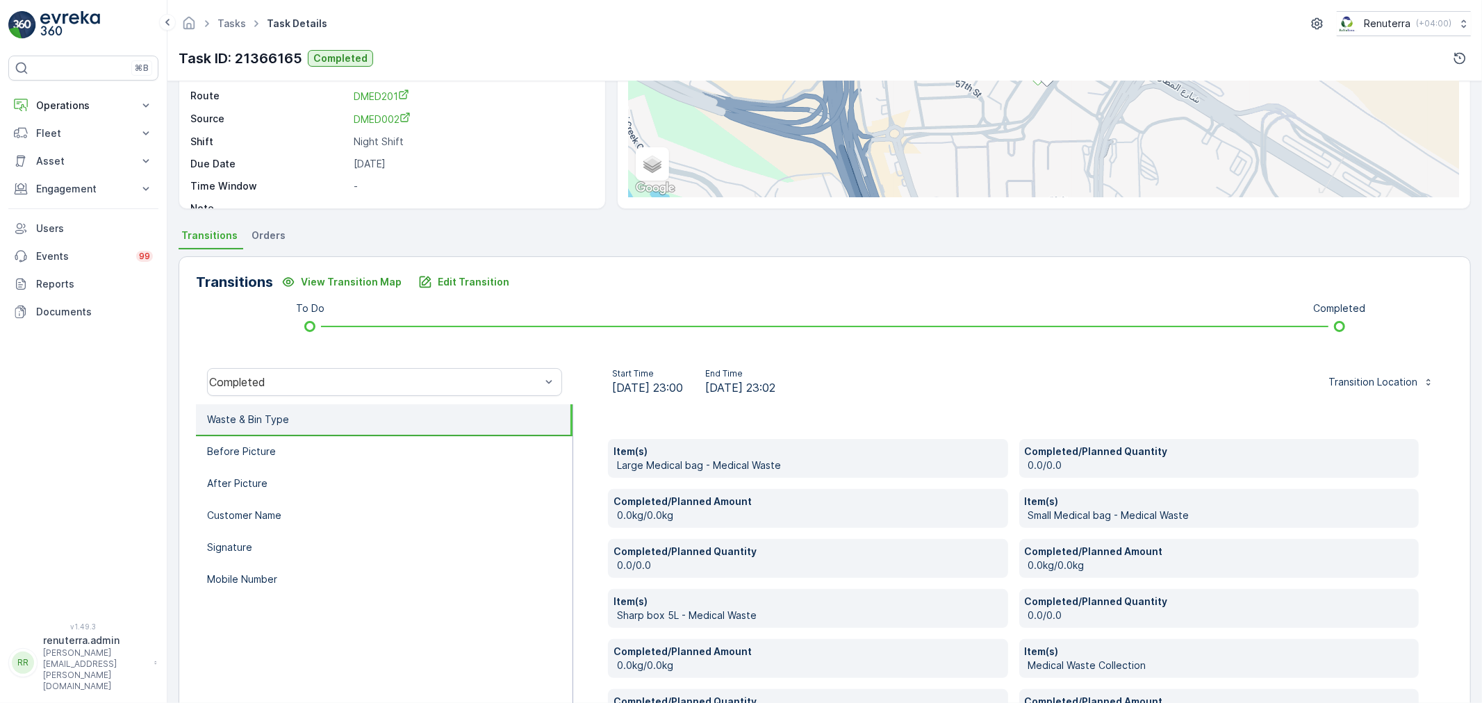
scroll to position [154, 0]
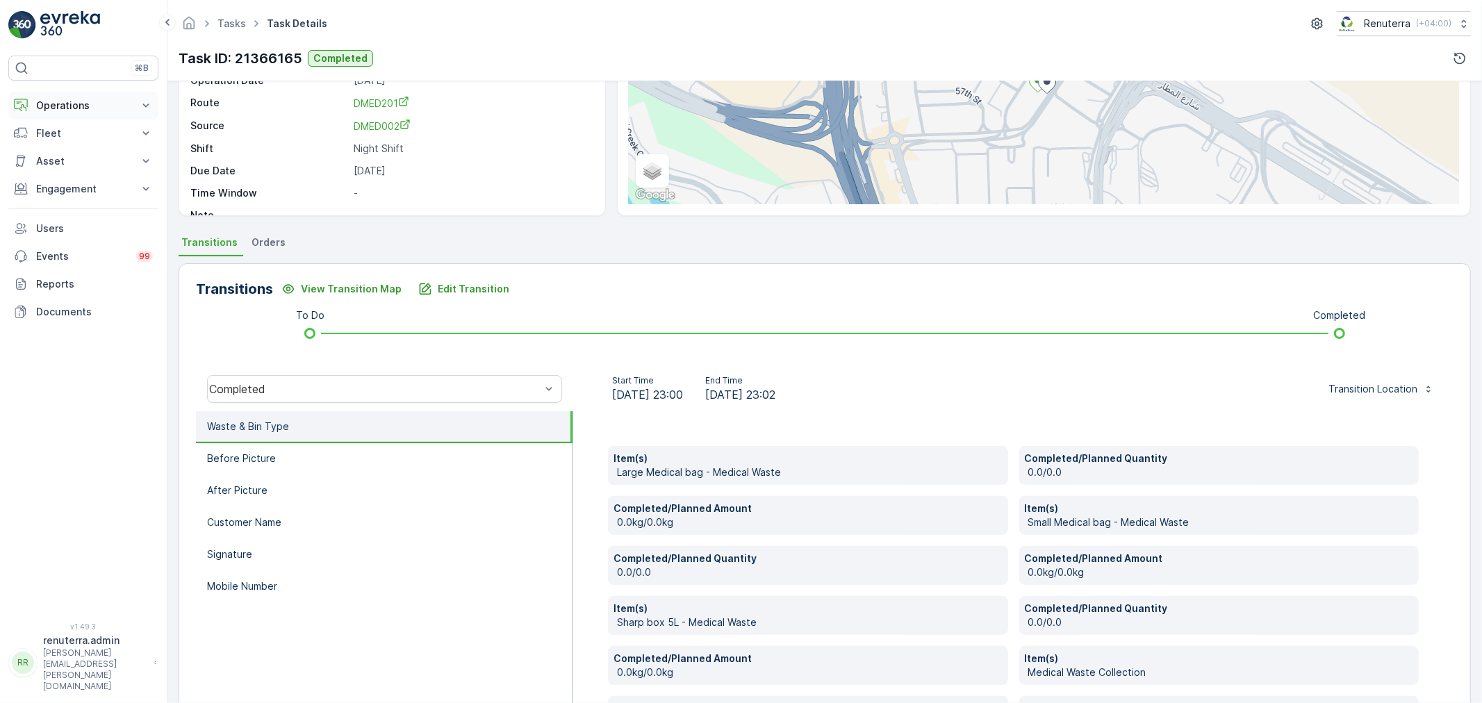
click at [107, 101] on p "Operations" at bounding box center [83, 106] width 94 height 14
click at [65, 144] on p "Planning" at bounding box center [54, 149] width 39 height 14
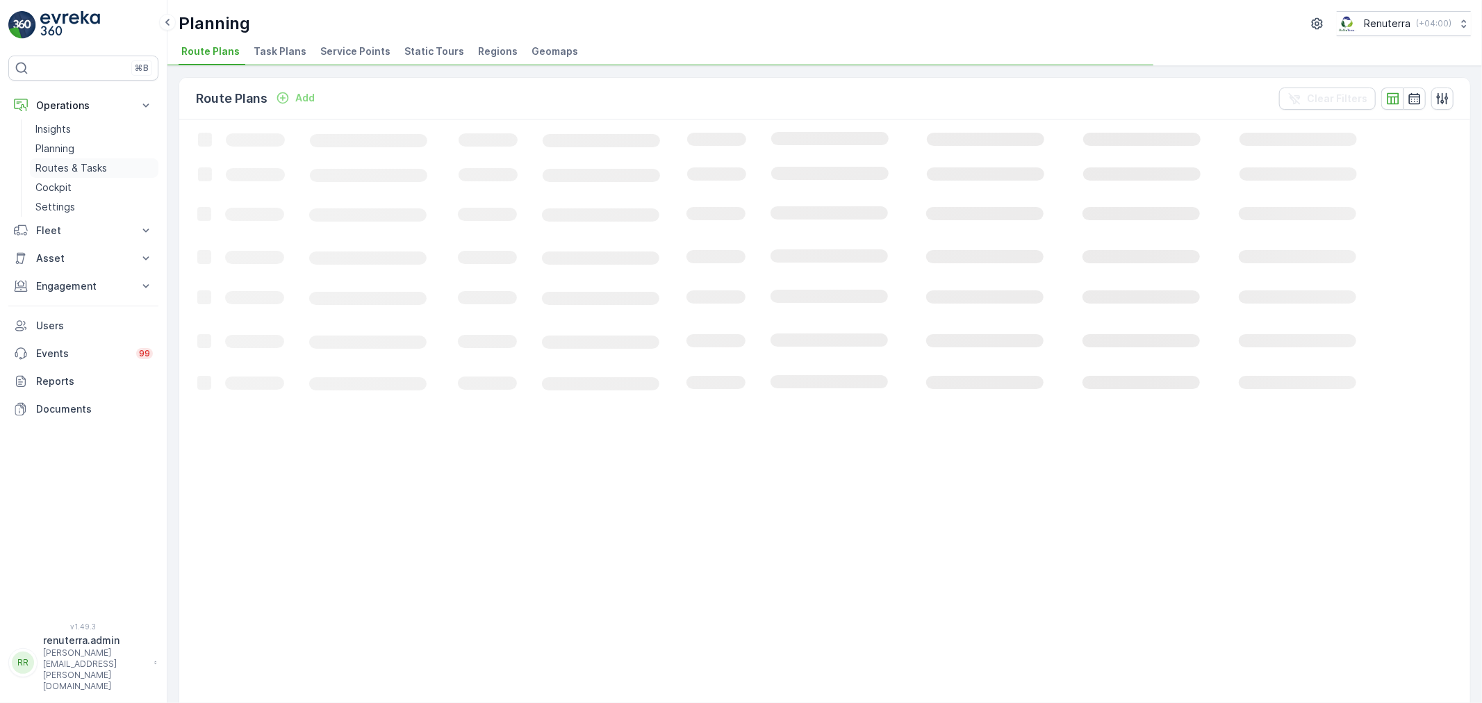
click at [67, 163] on p "Routes & Tasks" at bounding box center [71, 168] width 72 height 14
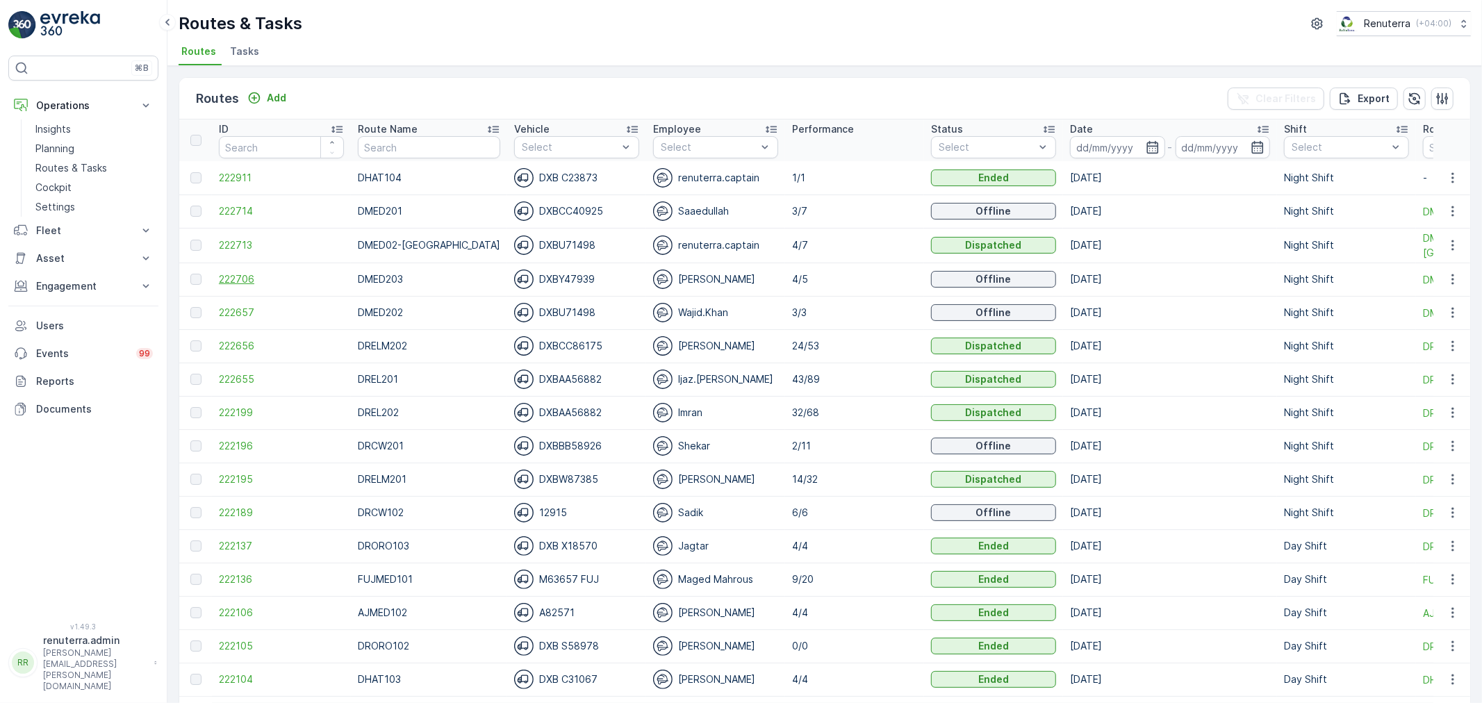
click at [222, 280] on span "222706" at bounding box center [281, 279] width 125 height 14
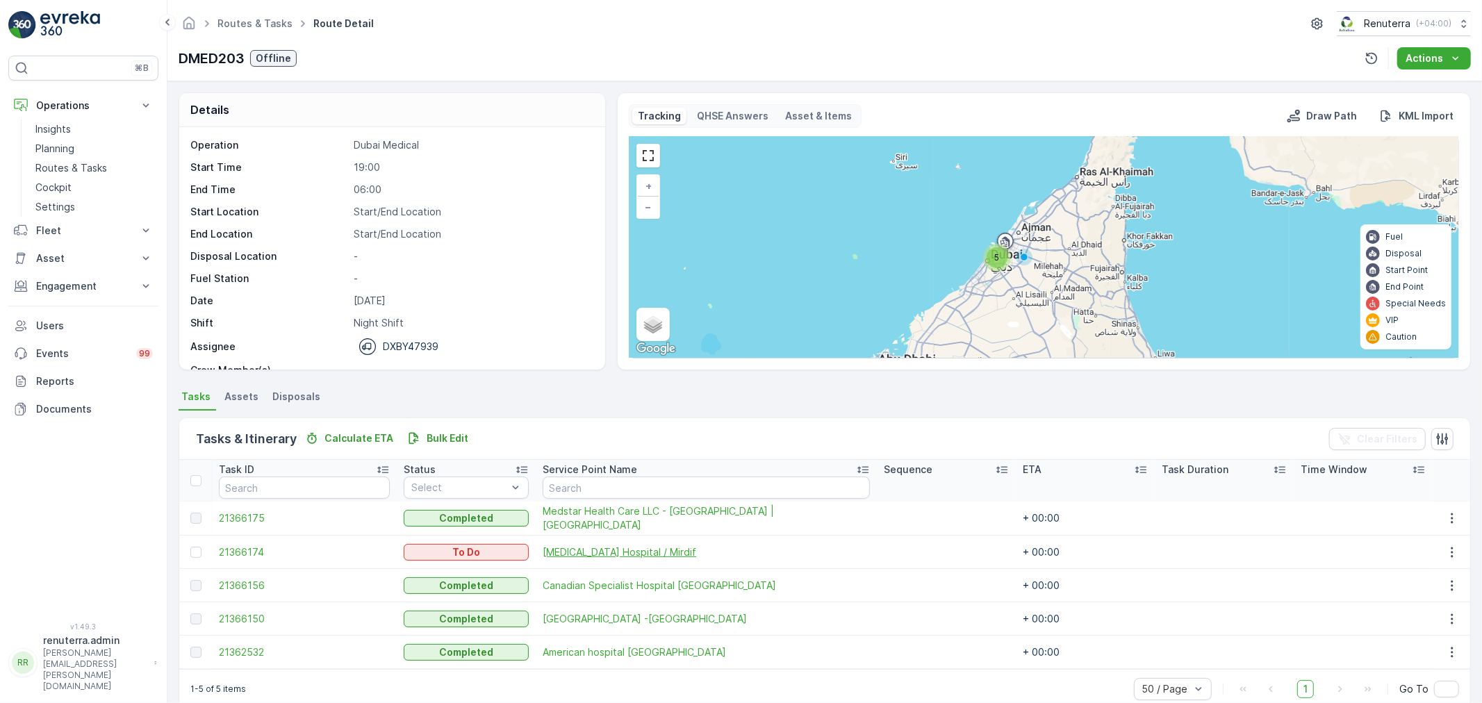
click at [640, 557] on span "[MEDICAL_DATA] Hospital / Mirdif" at bounding box center [706, 552] width 327 height 14
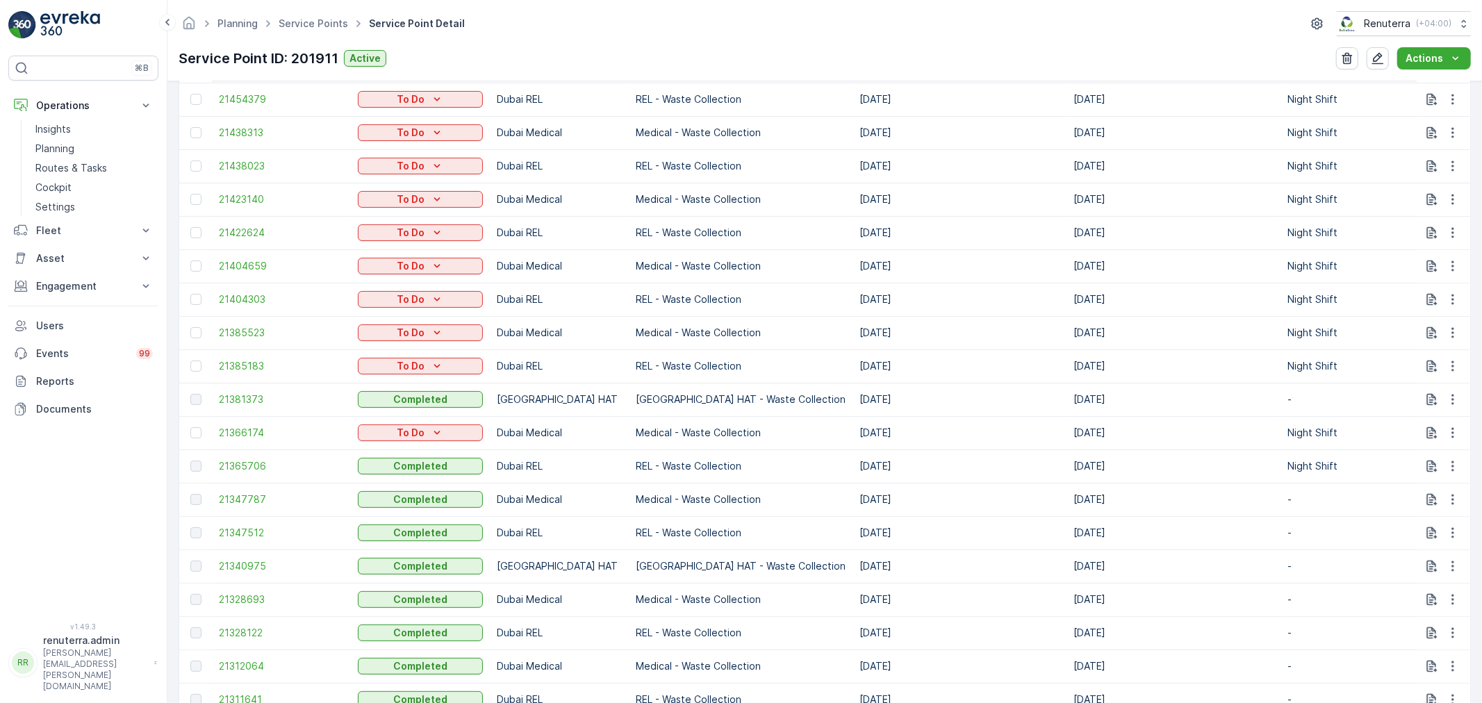
scroll to position [695, 0]
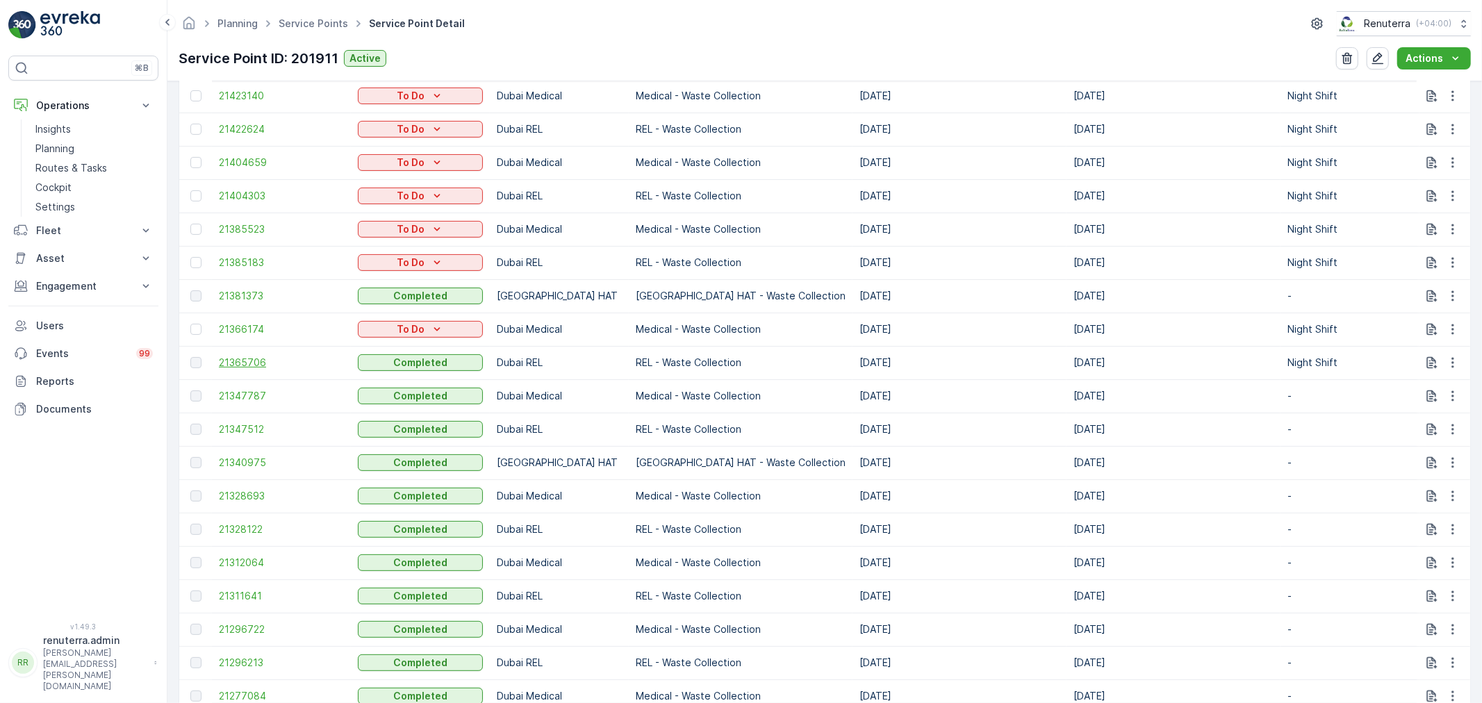
click at [244, 359] on span "21365706" at bounding box center [281, 363] width 125 height 14
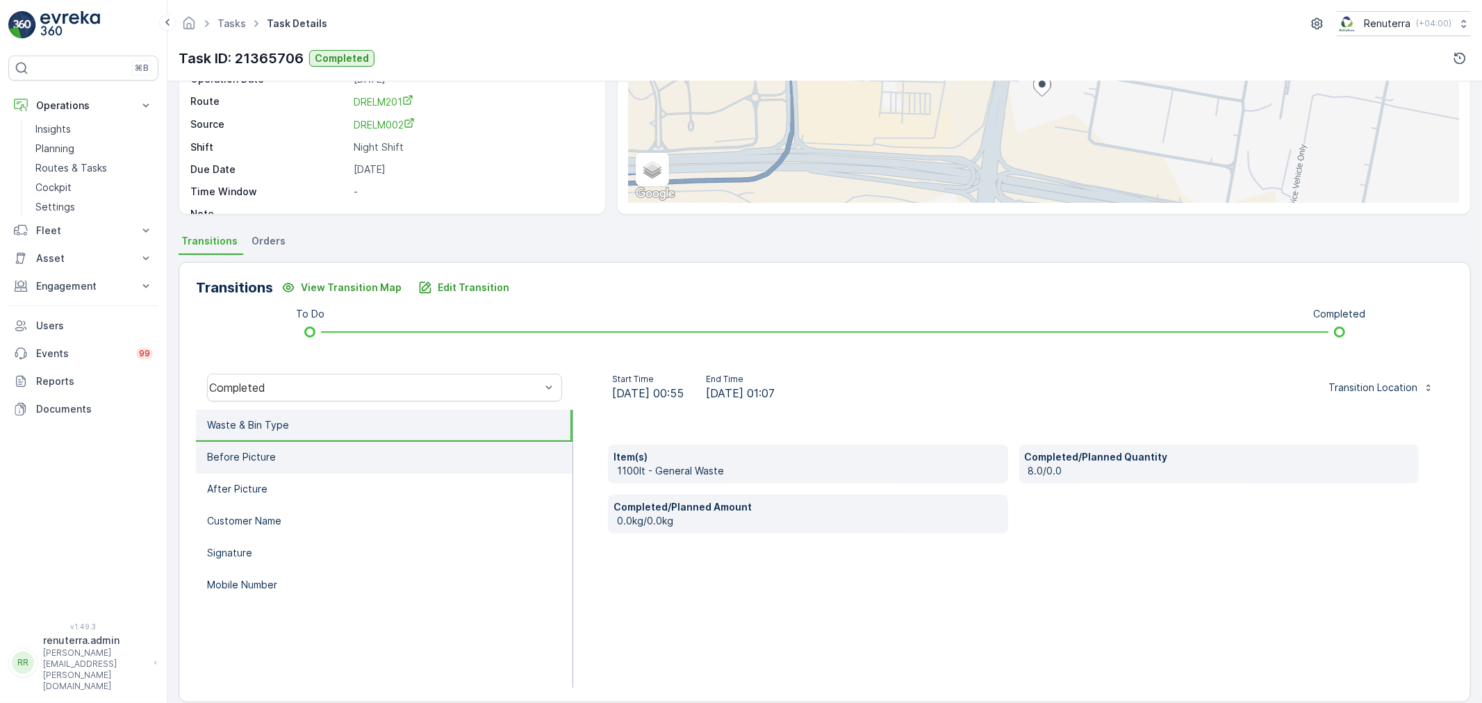
scroll to position [172, 0]
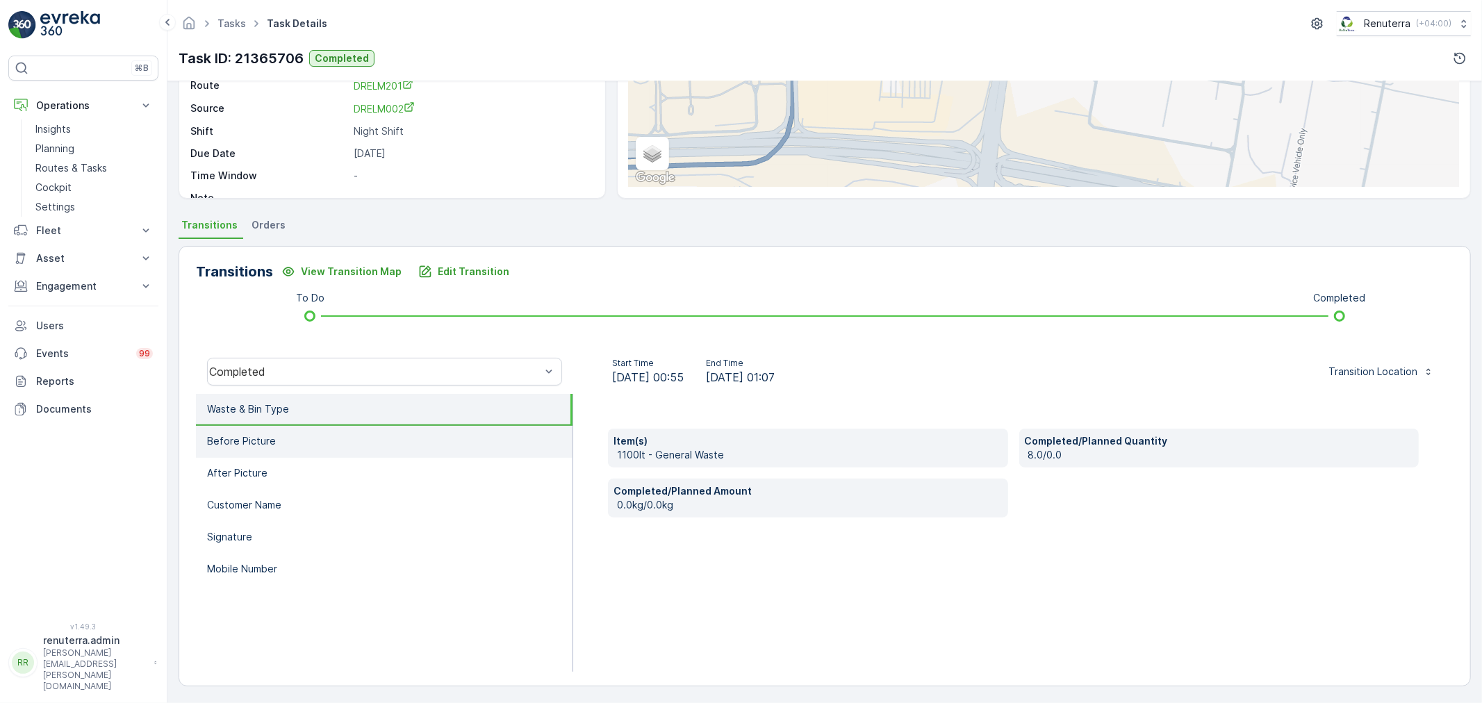
click at [376, 445] on li "Before Picture" at bounding box center [384, 442] width 377 height 32
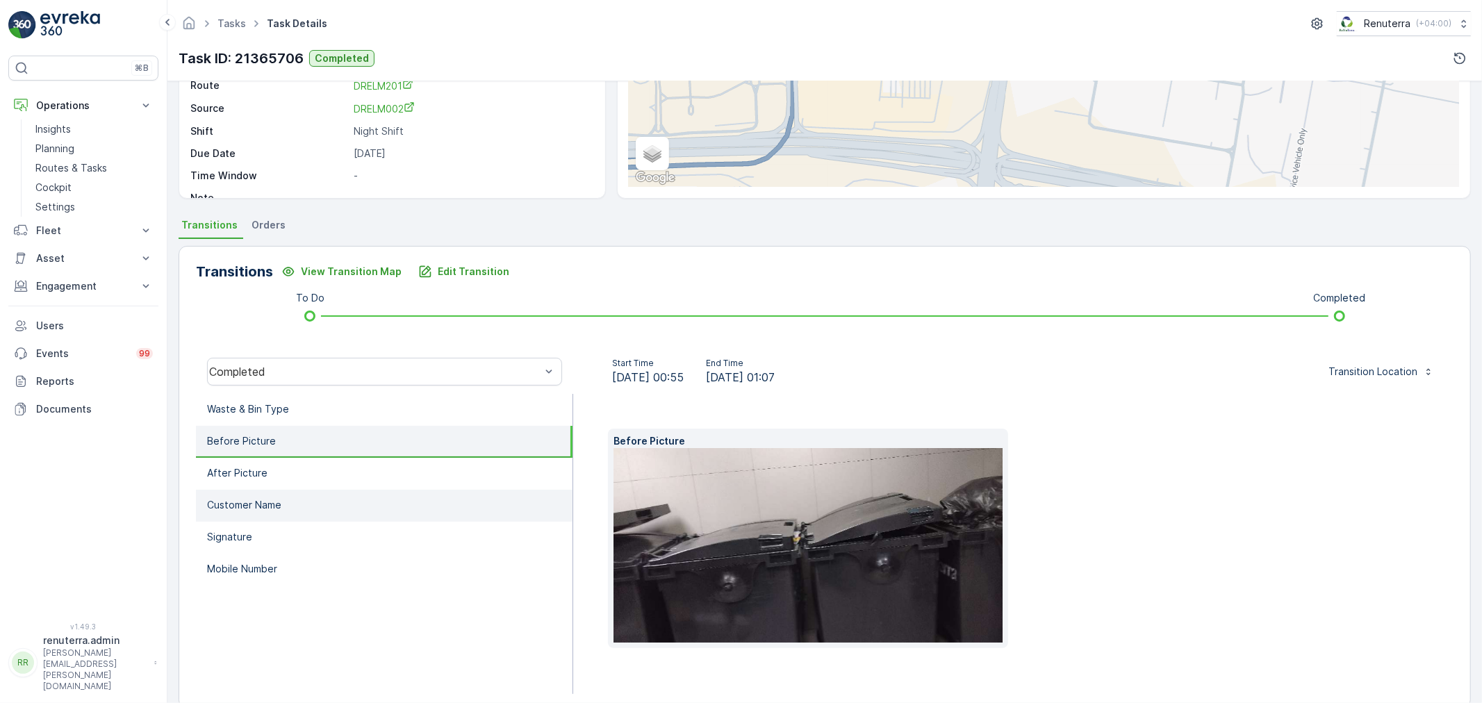
click at [394, 493] on li "Customer Name" at bounding box center [384, 506] width 377 height 32
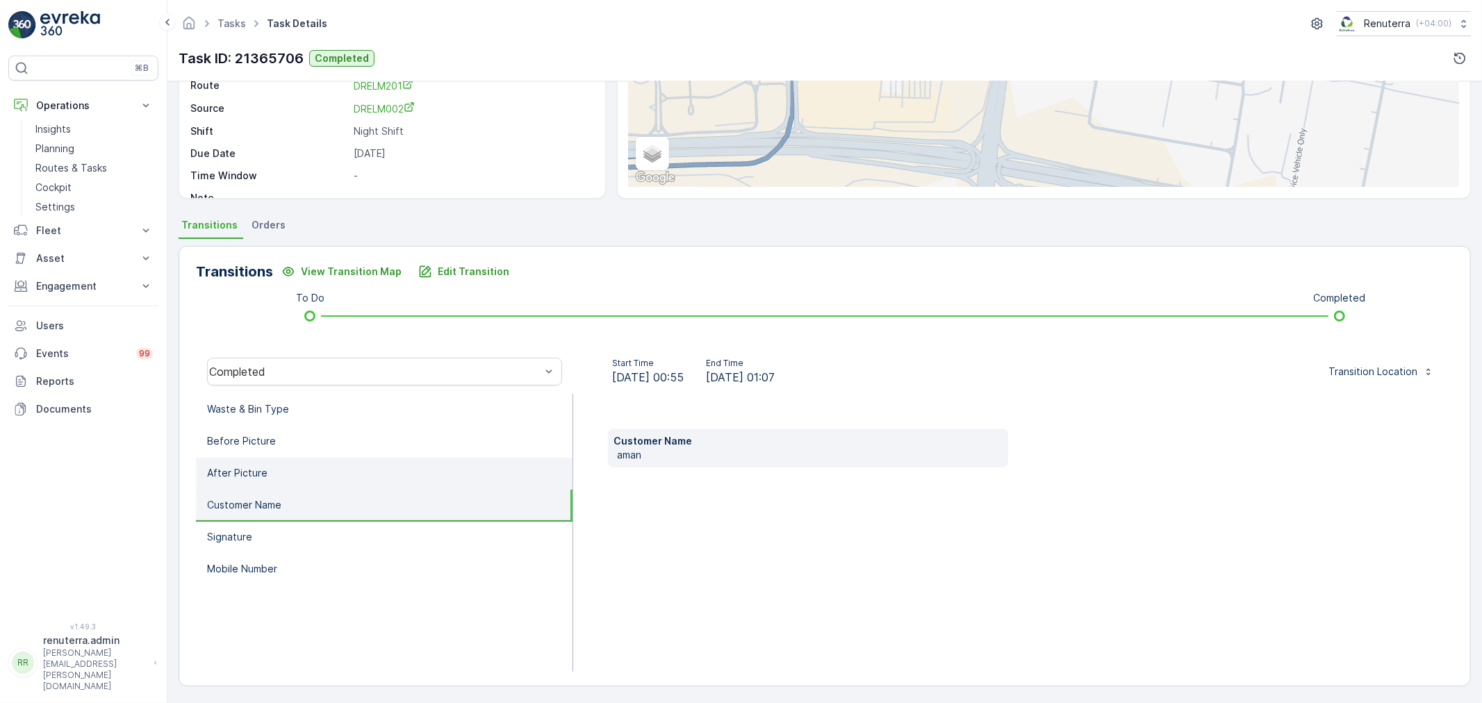
click at [381, 472] on li "After Picture" at bounding box center [384, 474] width 377 height 32
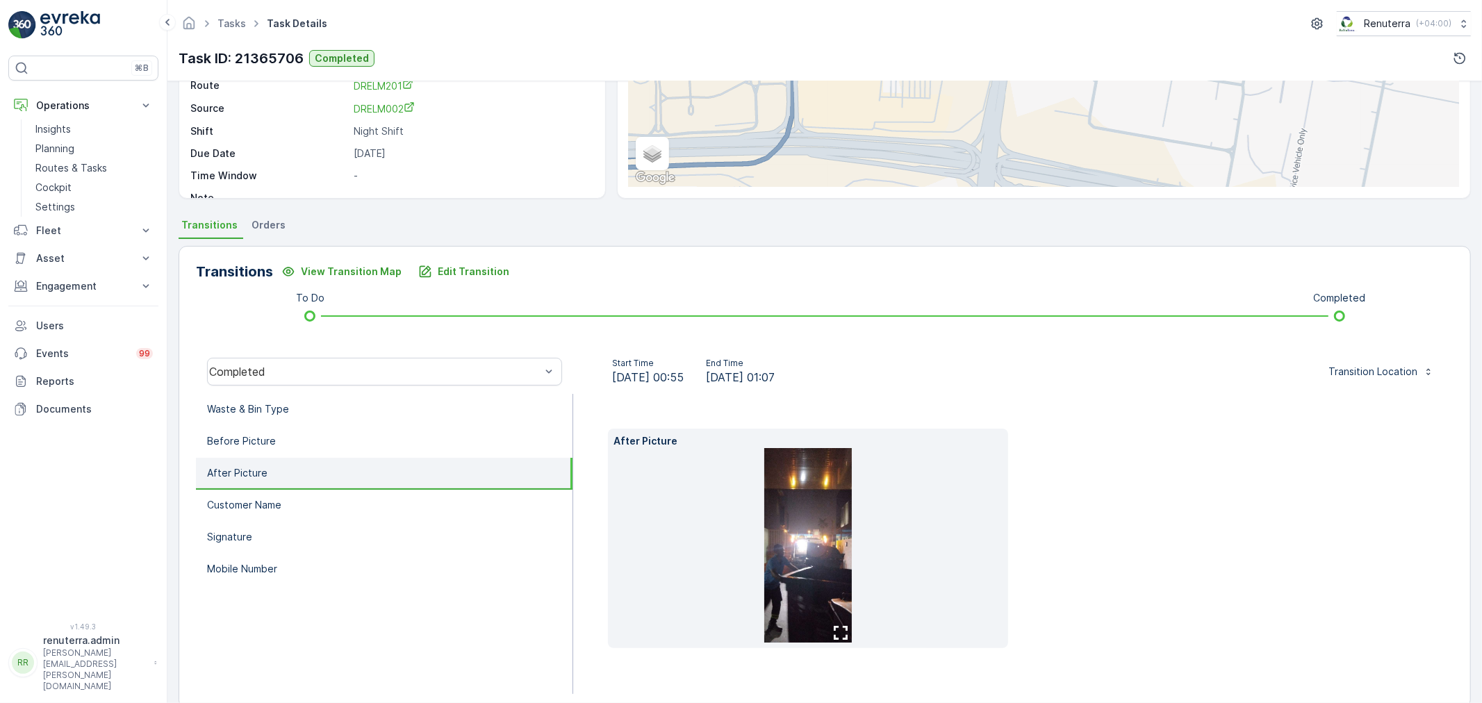
click at [832, 556] on img at bounding box center [808, 545] width 88 height 195
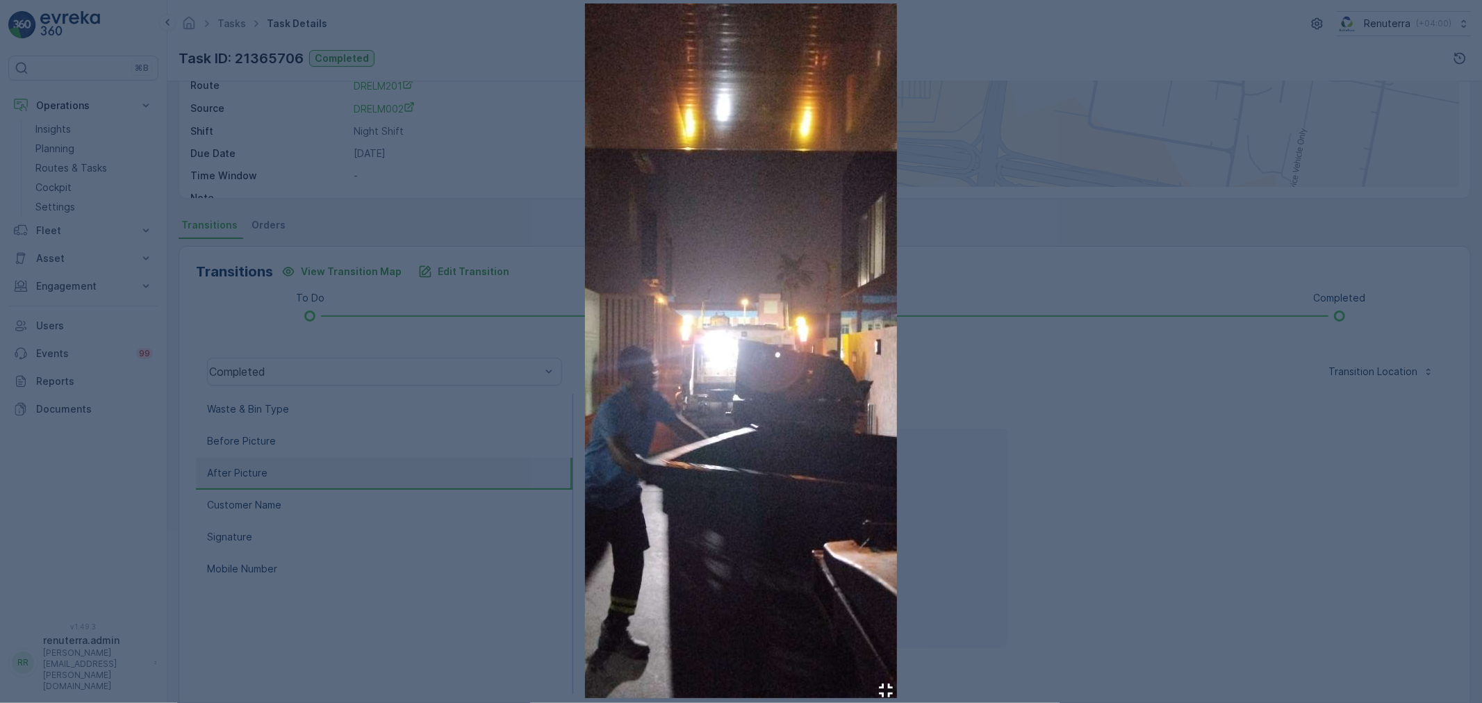
click at [1141, 497] on div at bounding box center [741, 351] width 1482 height 703
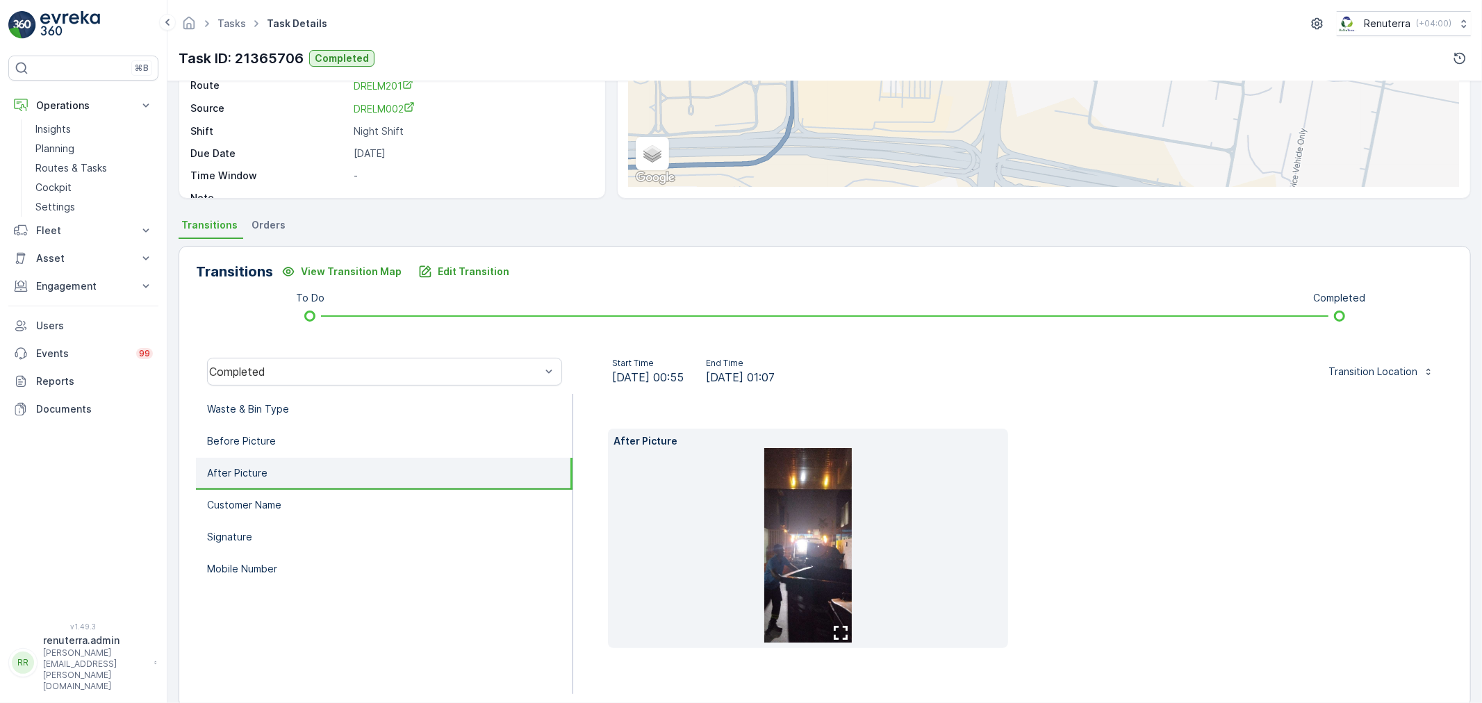
click at [849, 510] on img at bounding box center [808, 545] width 88 height 195
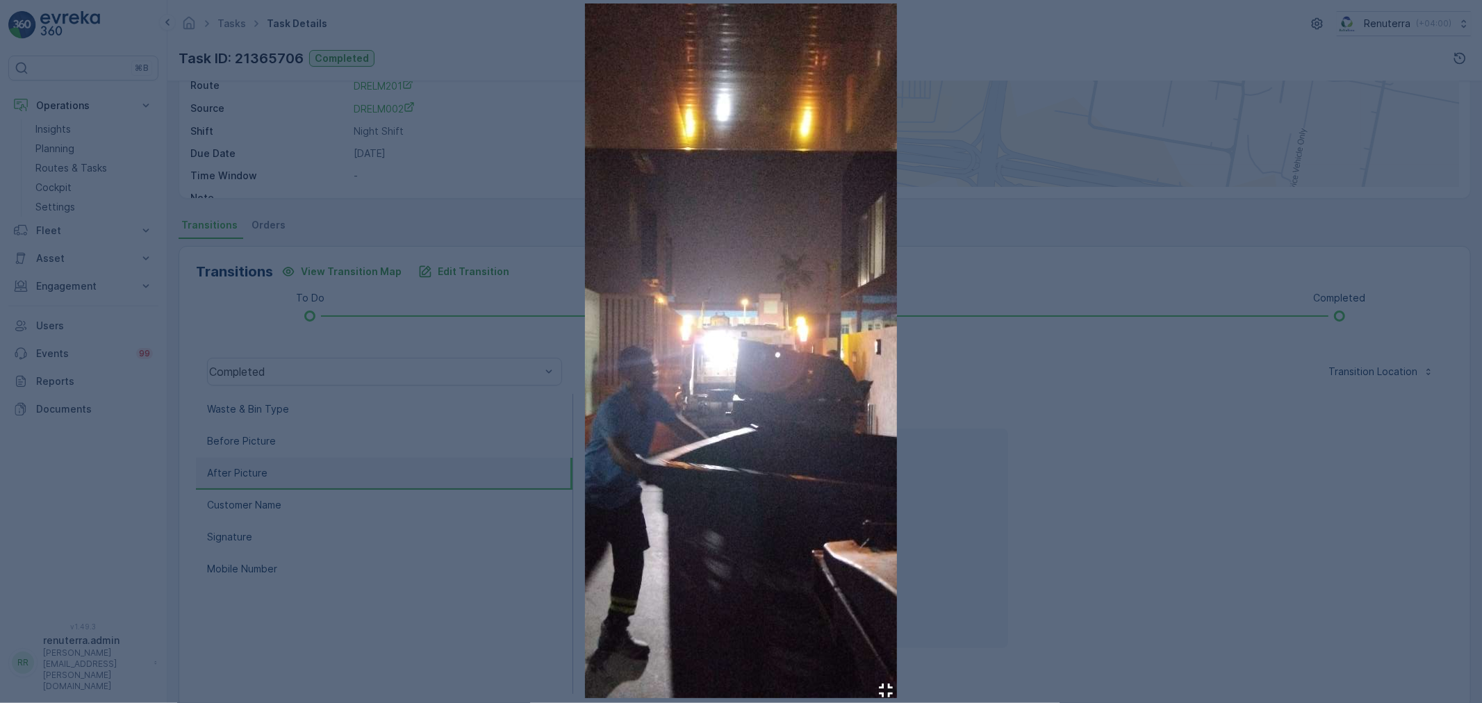
click at [985, 494] on div at bounding box center [741, 351] width 1482 height 703
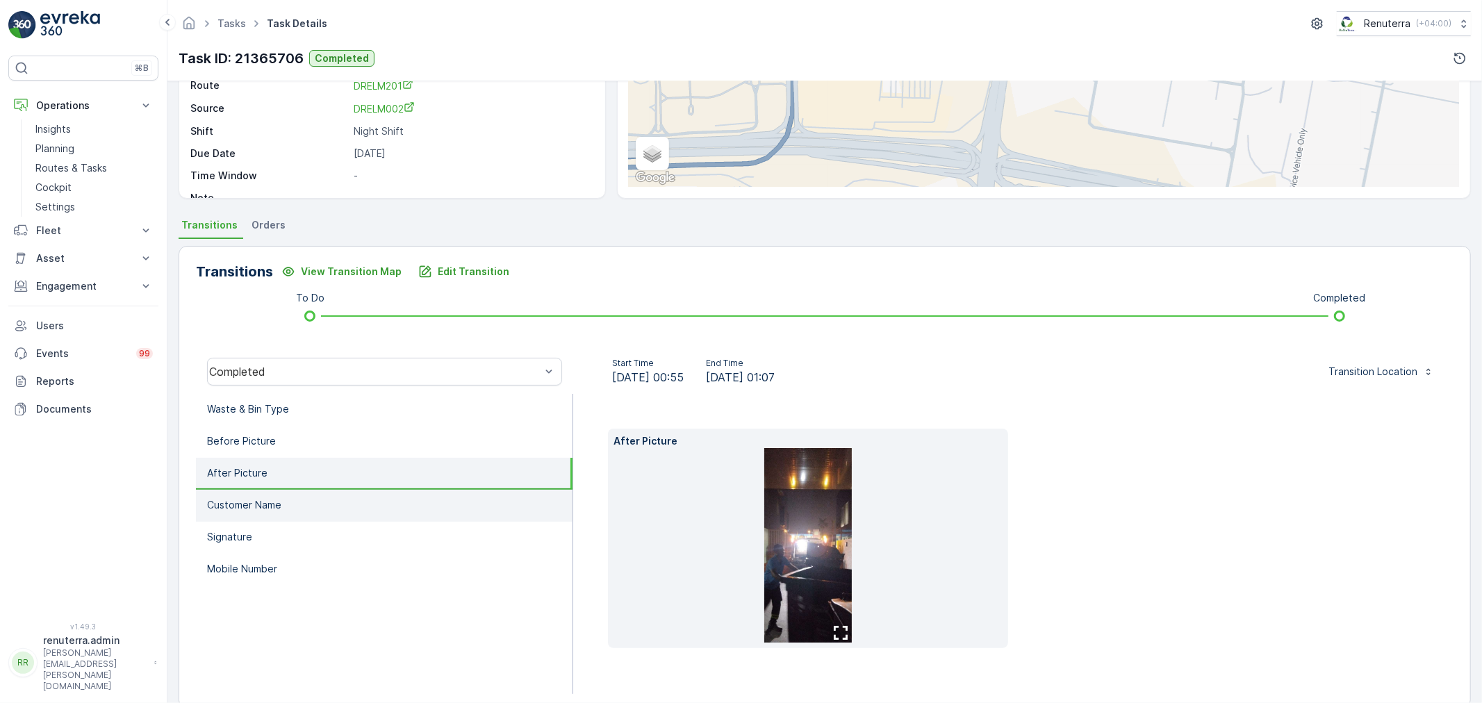
click at [279, 511] on li "Customer Name" at bounding box center [384, 506] width 377 height 32
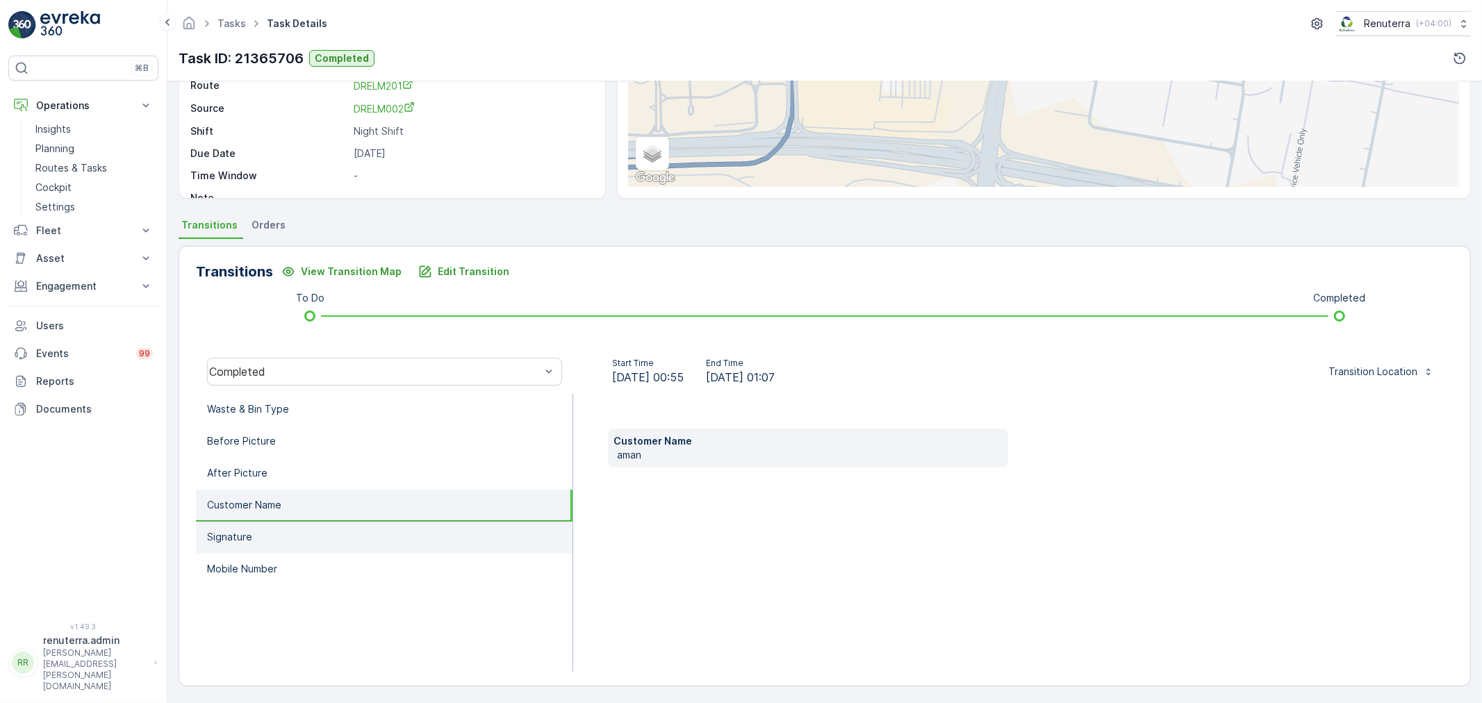
click at [279, 529] on li "Signature" at bounding box center [384, 538] width 377 height 32
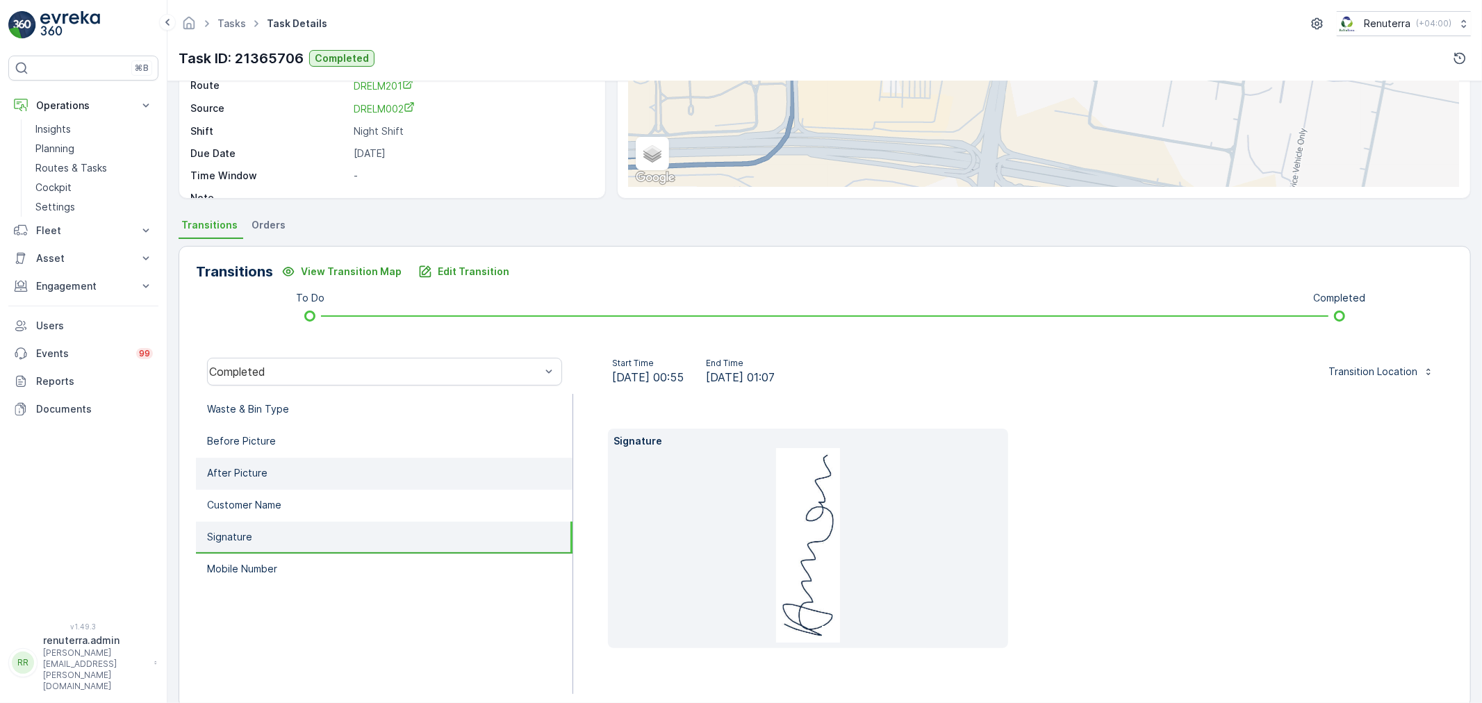
click at [292, 468] on li "After Picture" at bounding box center [384, 474] width 377 height 32
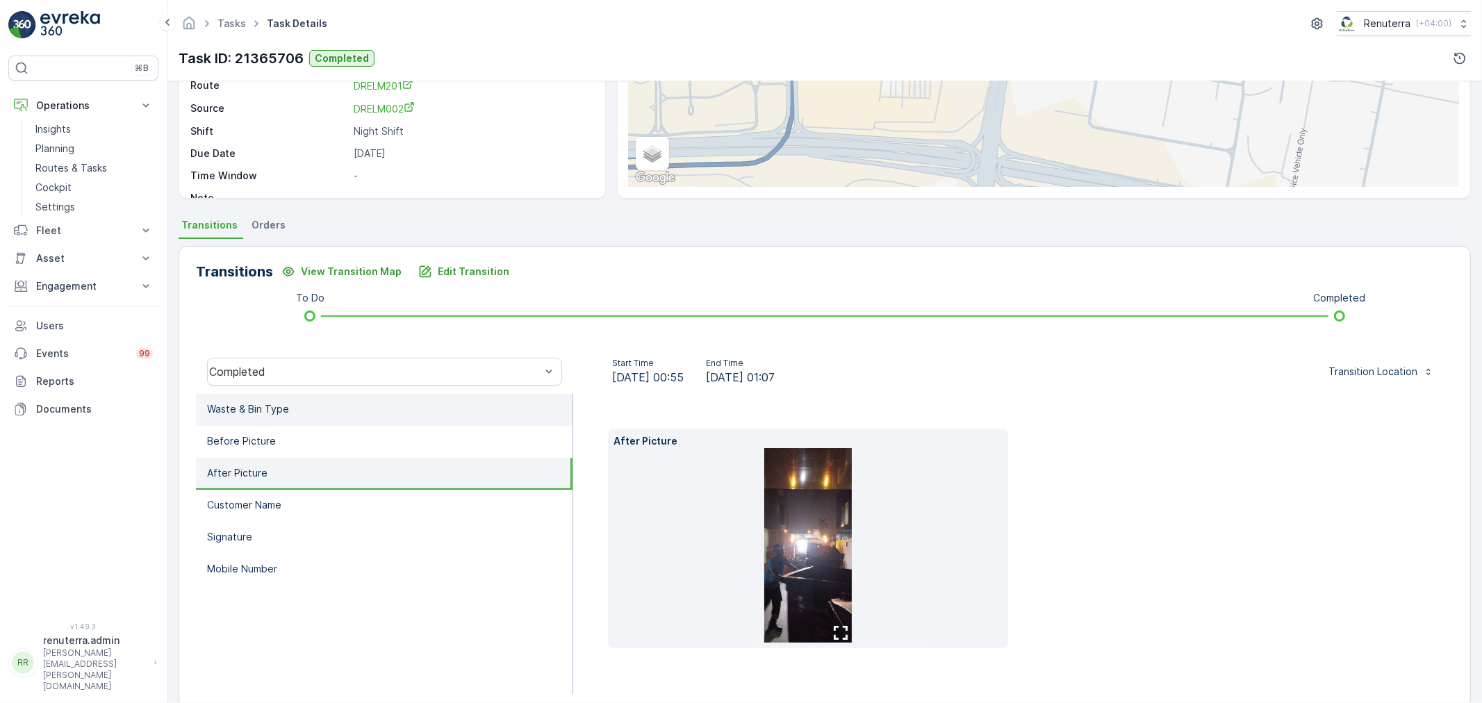
click at [303, 421] on li "Waste & Bin Type" at bounding box center [384, 410] width 377 height 32
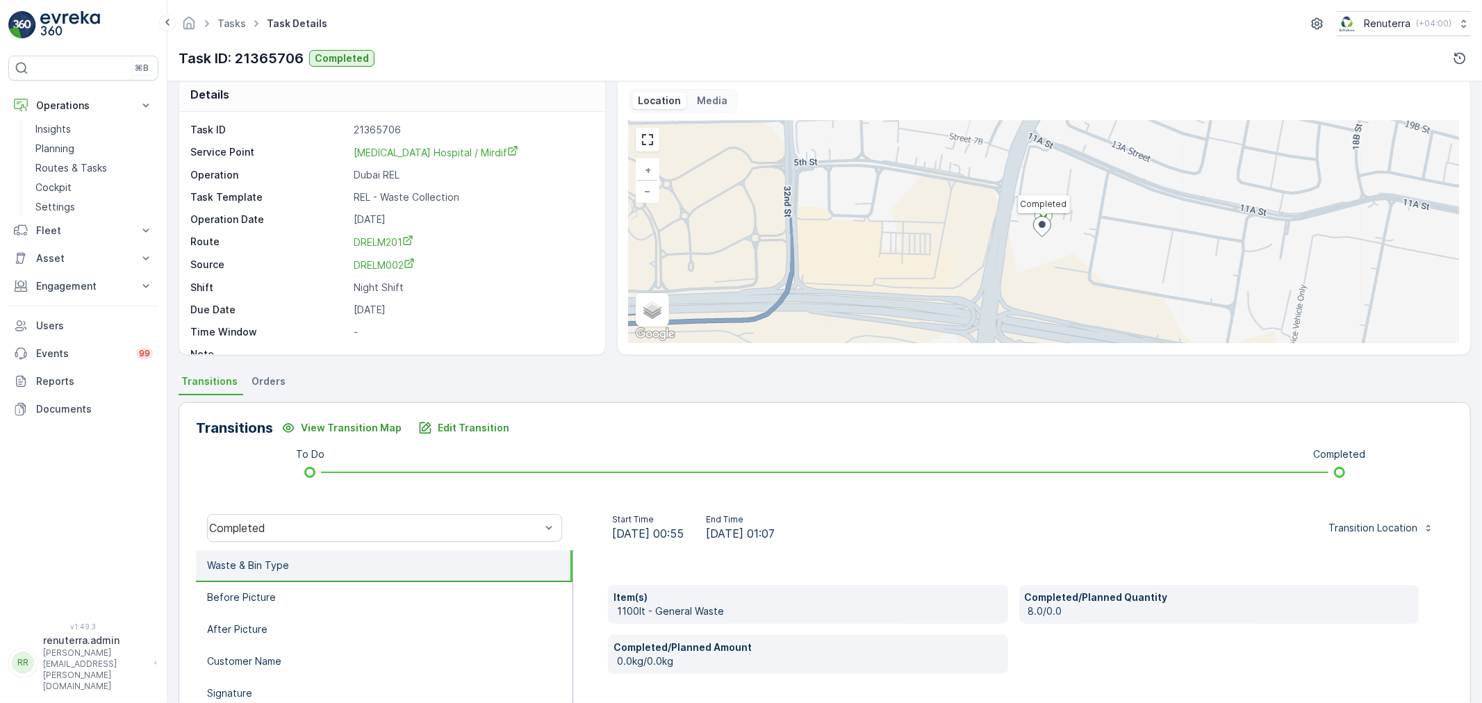
scroll to position [0, 0]
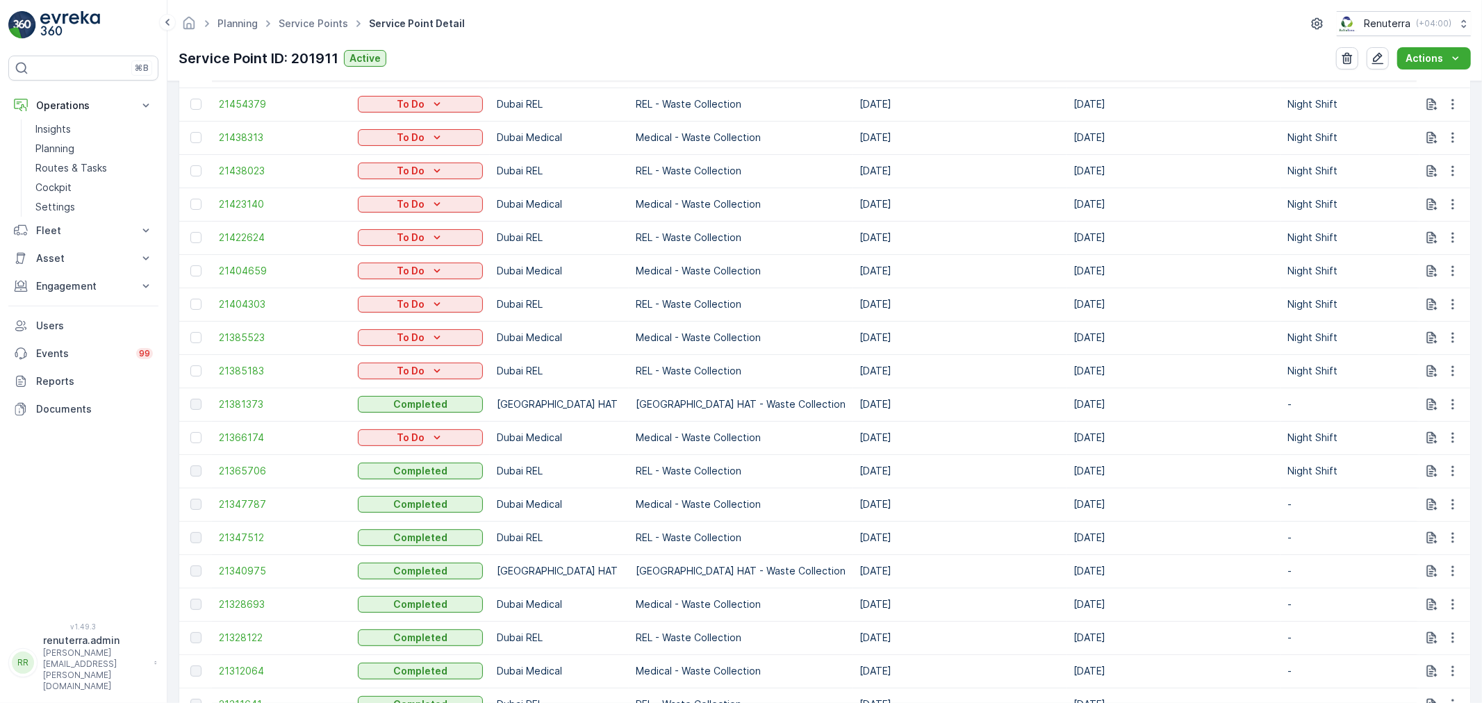
scroll to position [617, 0]
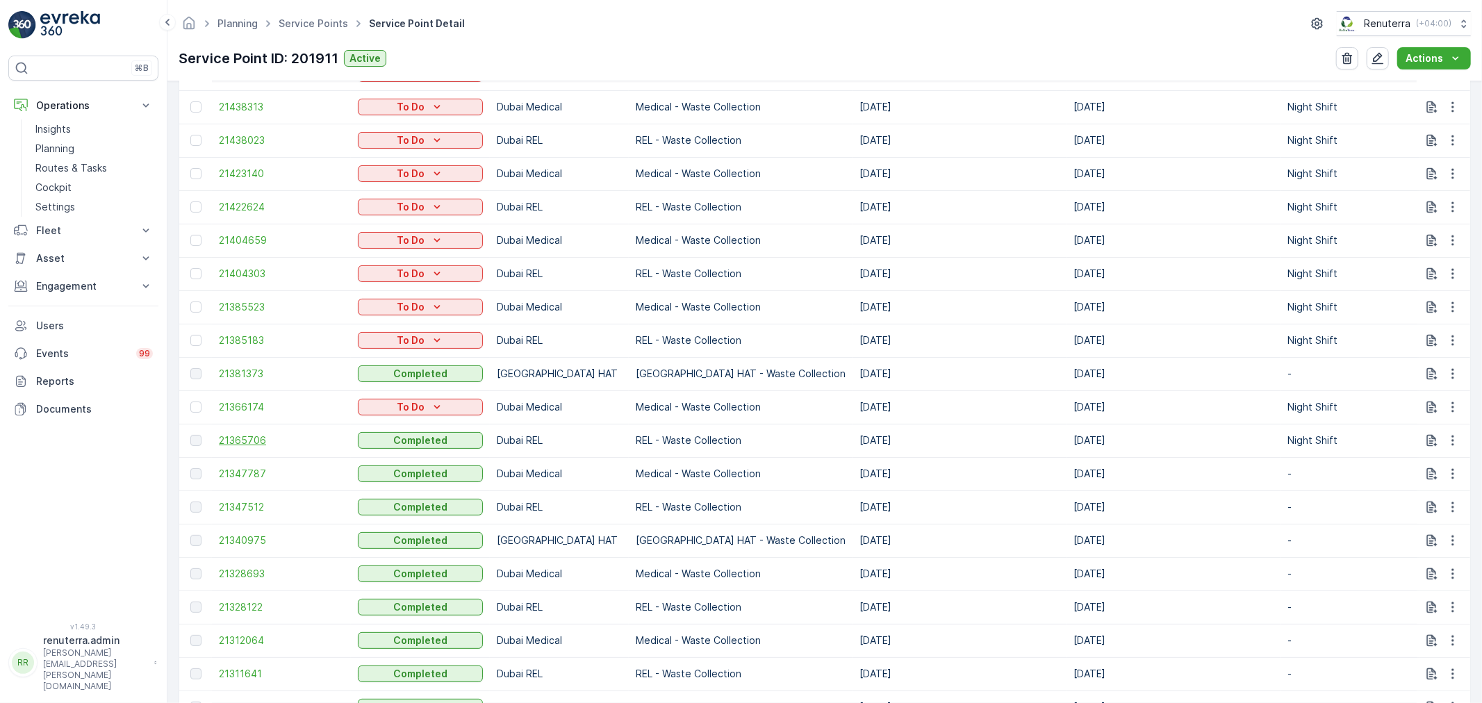
click at [248, 438] on span "21365706" at bounding box center [281, 440] width 125 height 14
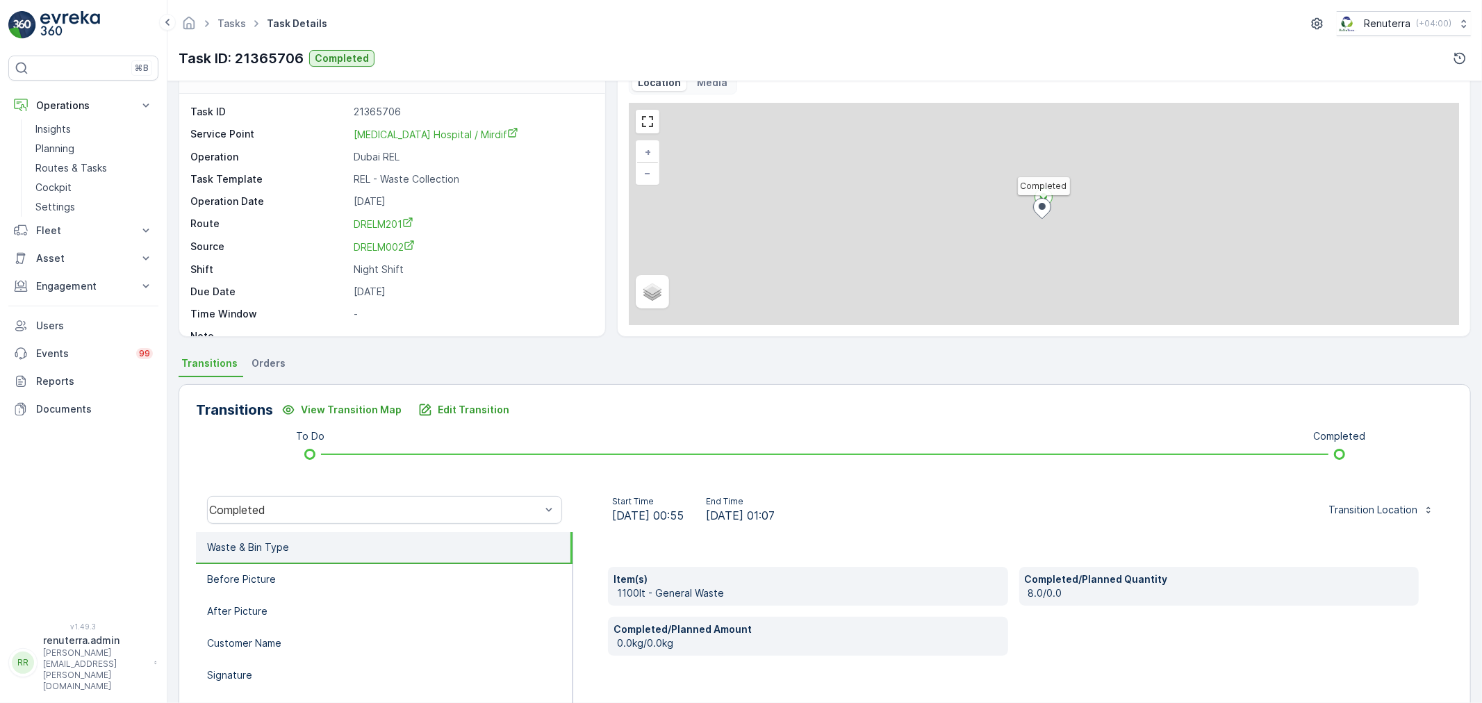
scroll to position [154, 0]
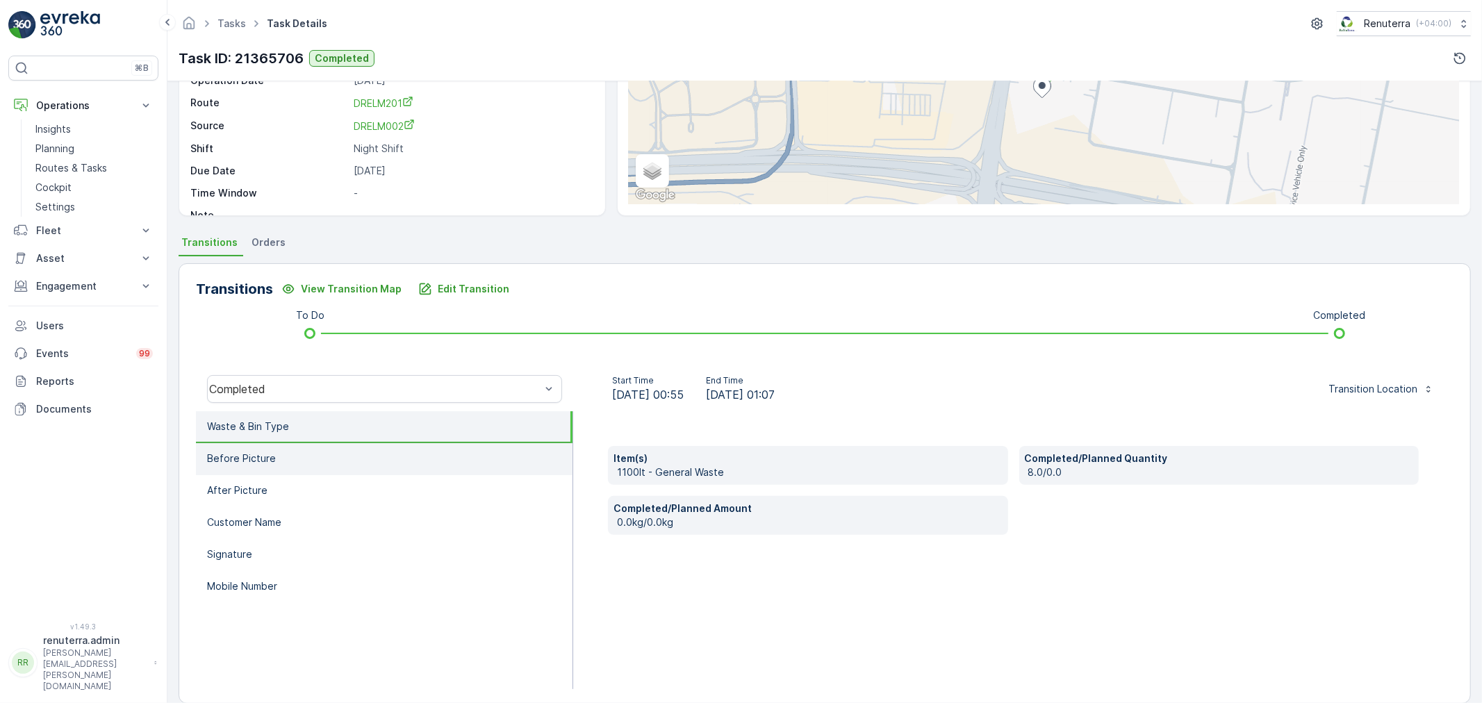
click at [386, 470] on li "Before Picture" at bounding box center [384, 459] width 377 height 32
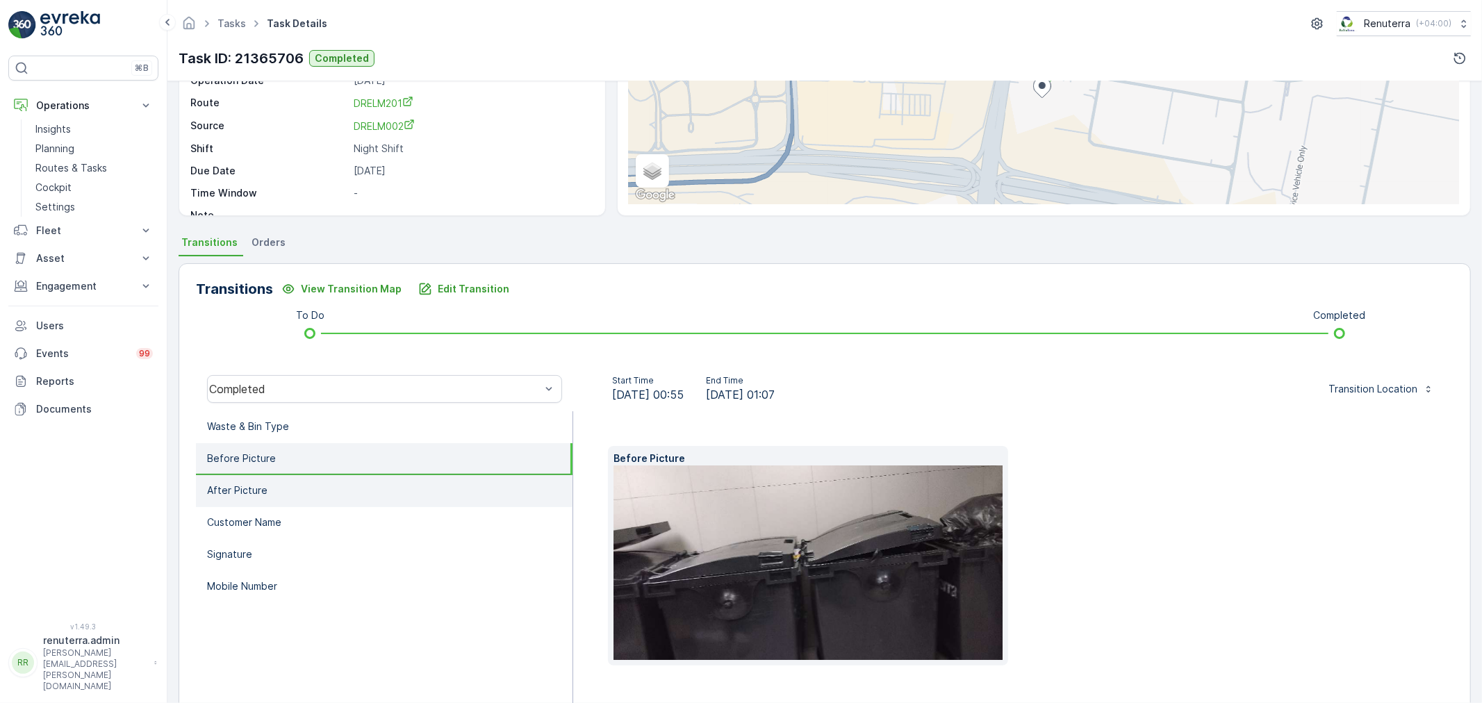
click at [383, 489] on li "After Picture" at bounding box center [384, 491] width 377 height 32
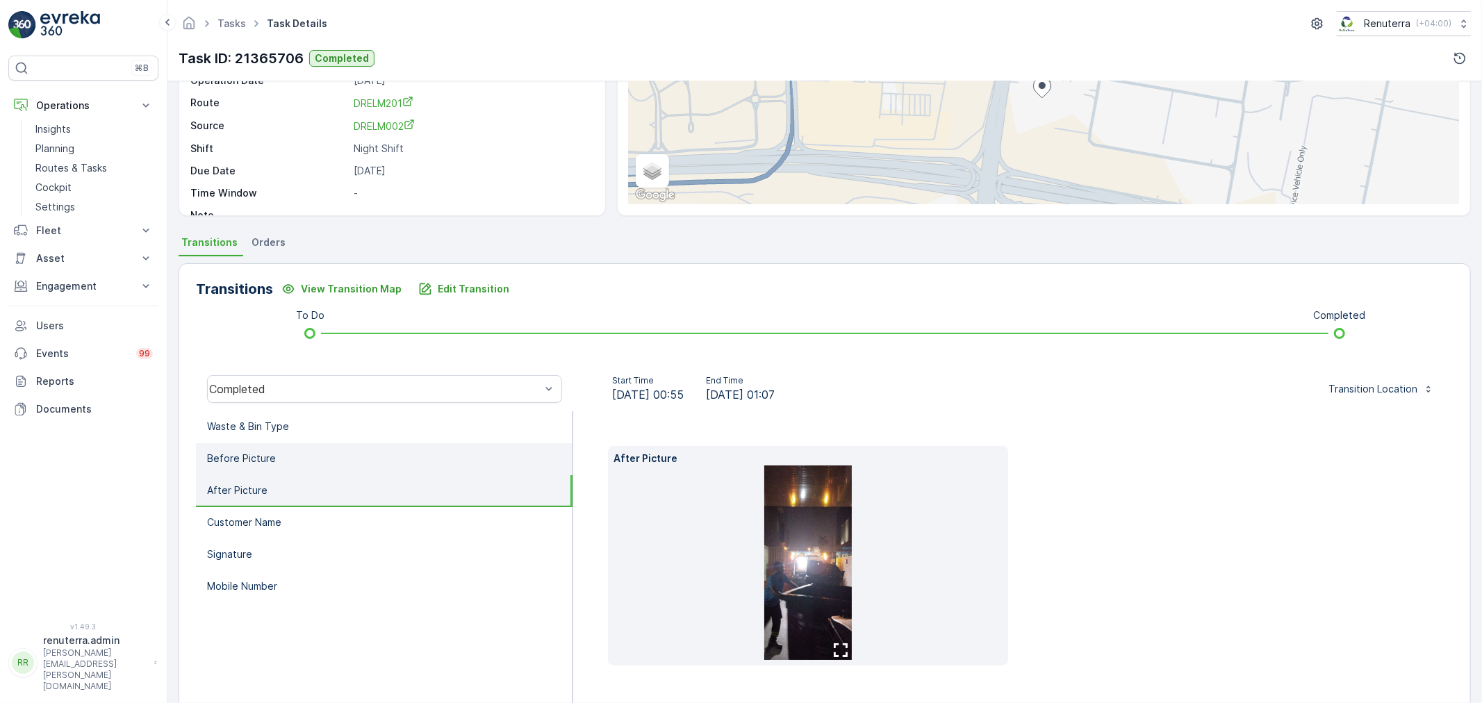
click at [350, 461] on li "Before Picture" at bounding box center [384, 459] width 377 height 32
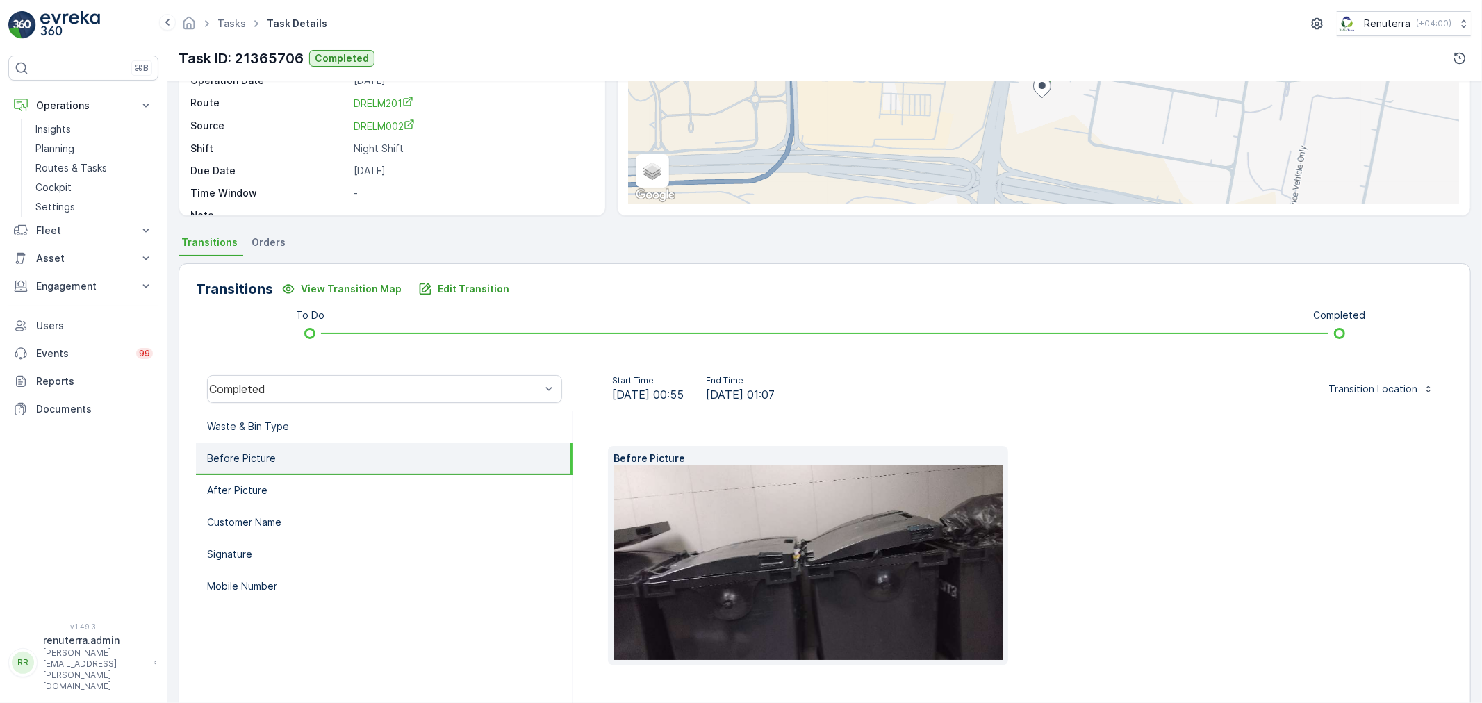
click at [774, 486] on img at bounding box center [829, 562] width 433 height 195
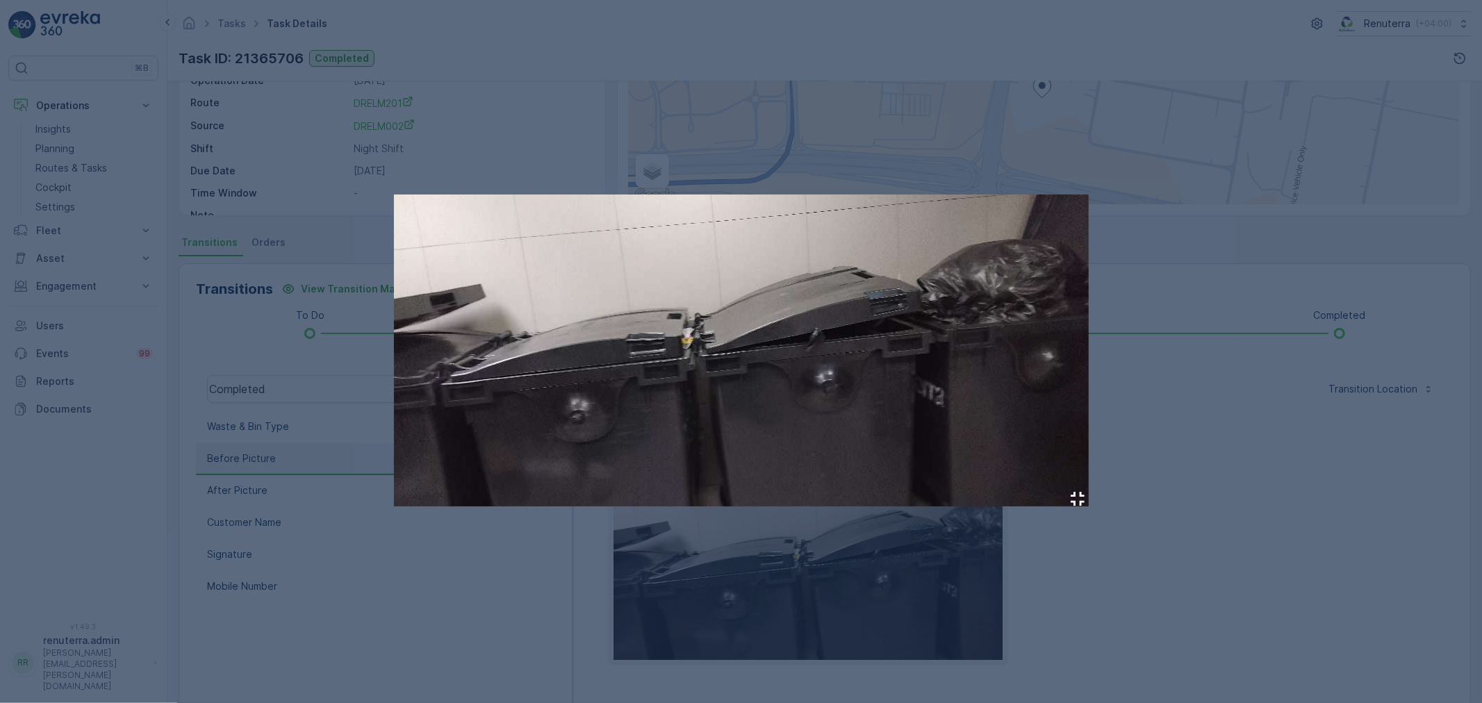
drag, startPoint x: 1359, startPoint y: 413, endPoint x: 1351, endPoint y: 413, distance: 7.6
click at [1357, 413] on div at bounding box center [741, 351] width 1482 height 703
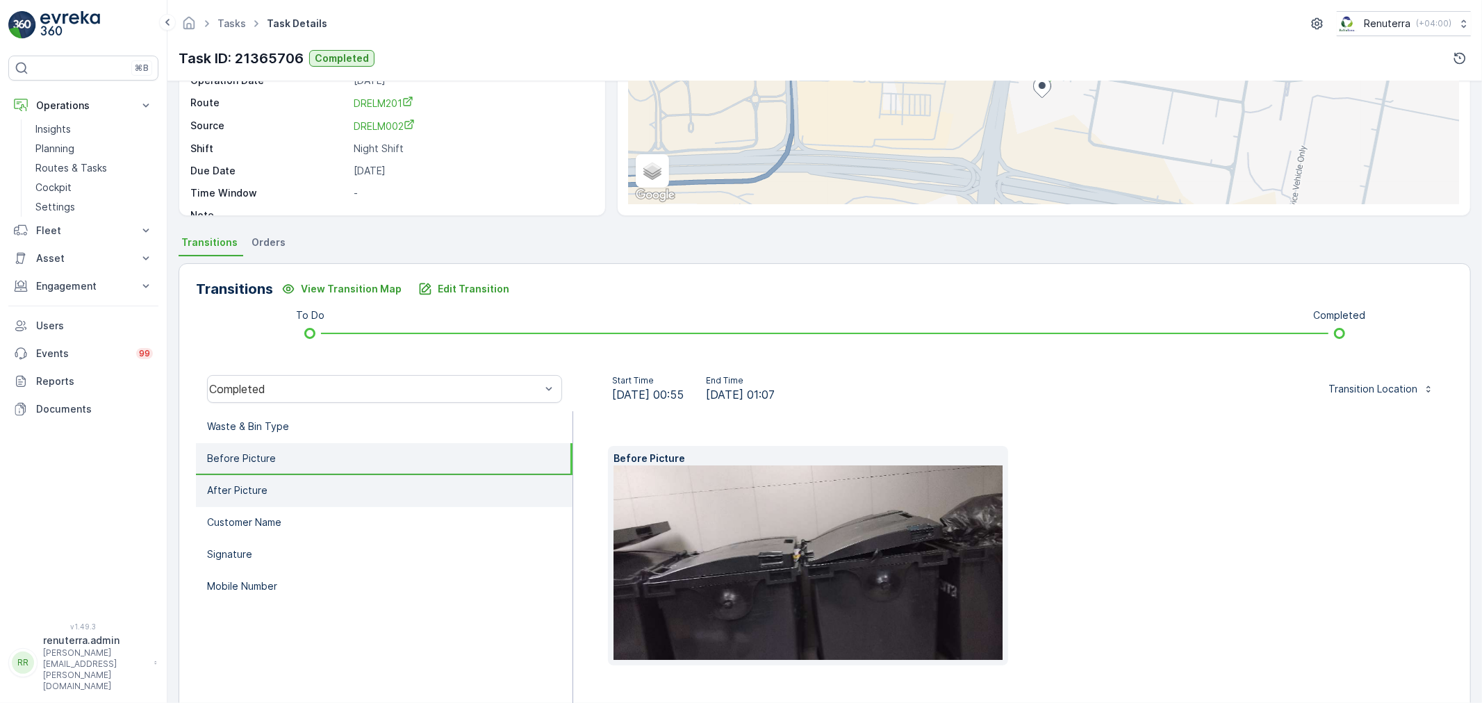
click at [257, 493] on p "After Picture" at bounding box center [237, 490] width 60 height 14
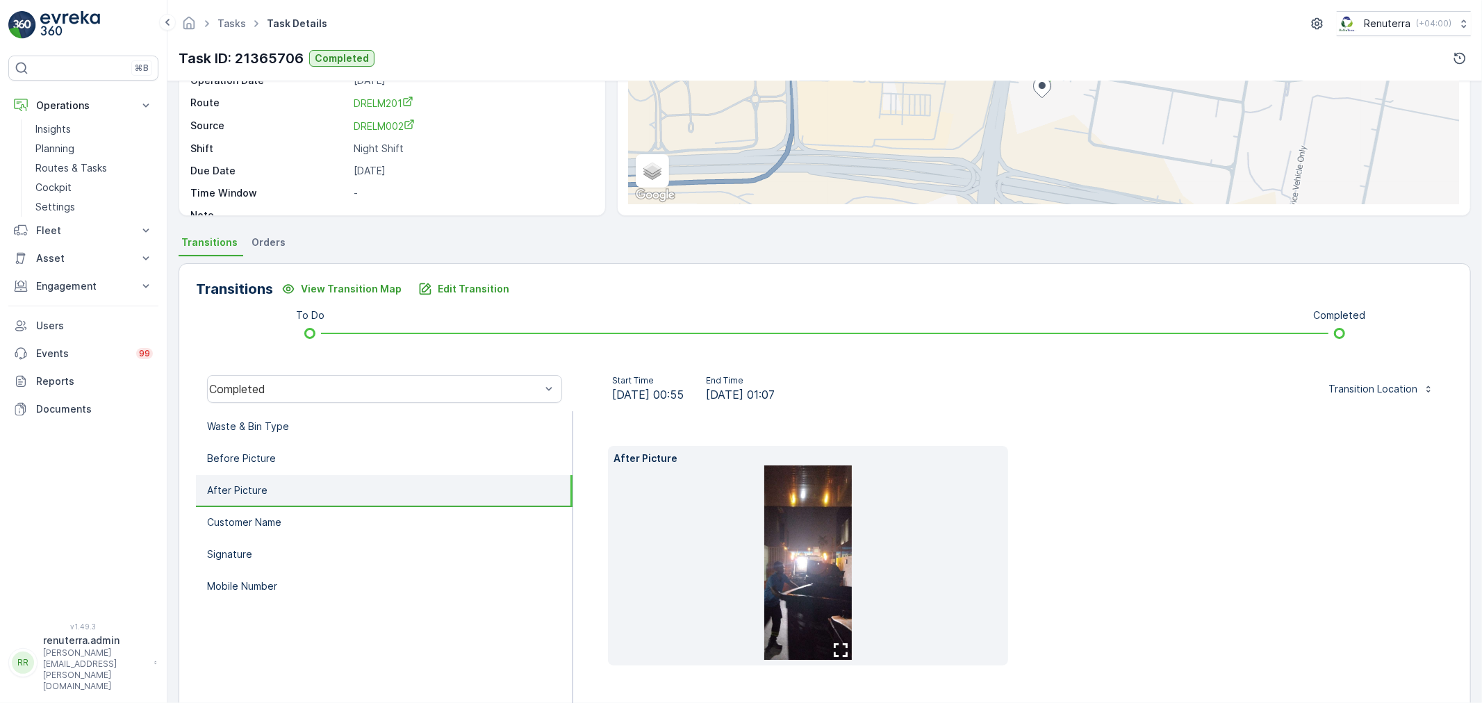
click at [792, 536] on img at bounding box center [808, 562] width 88 height 195
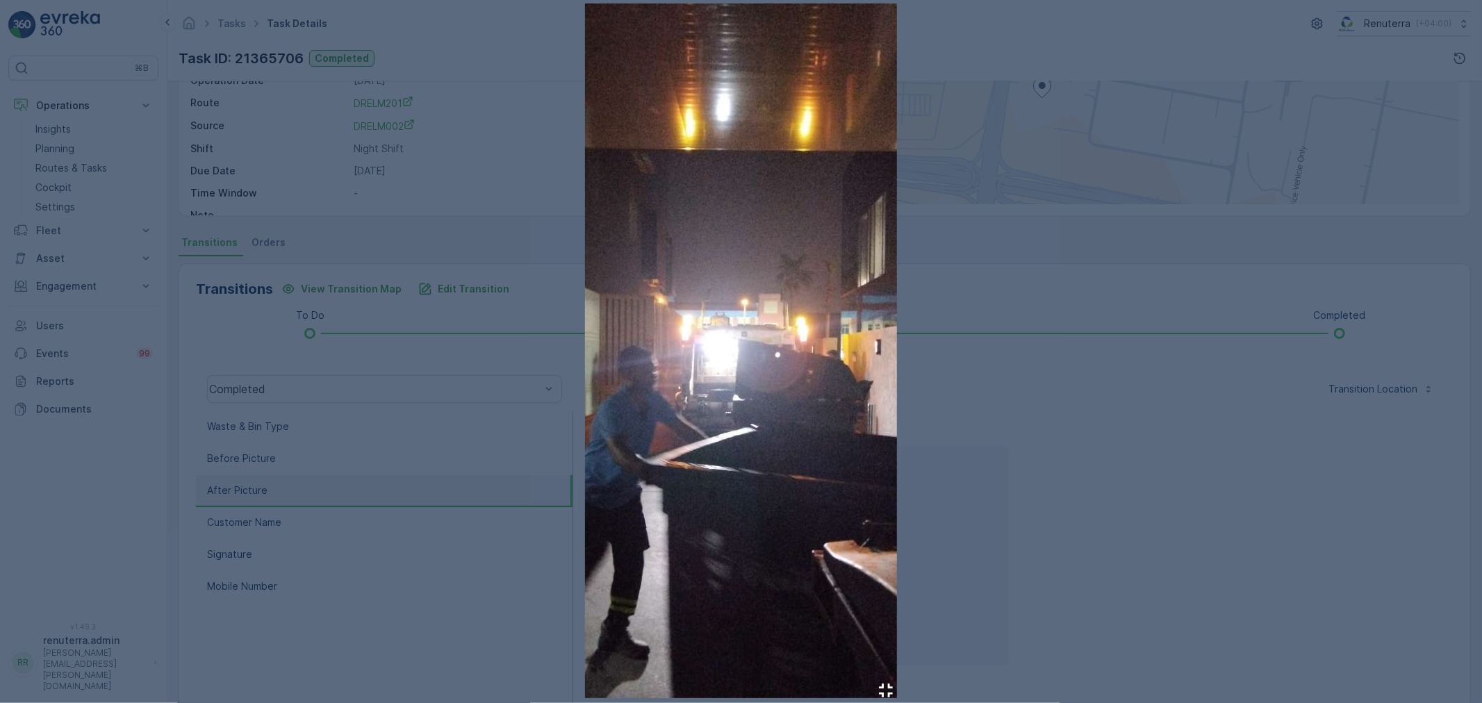
click at [1059, 504] on div at bounding box center [741, 351] width 1482 height 703
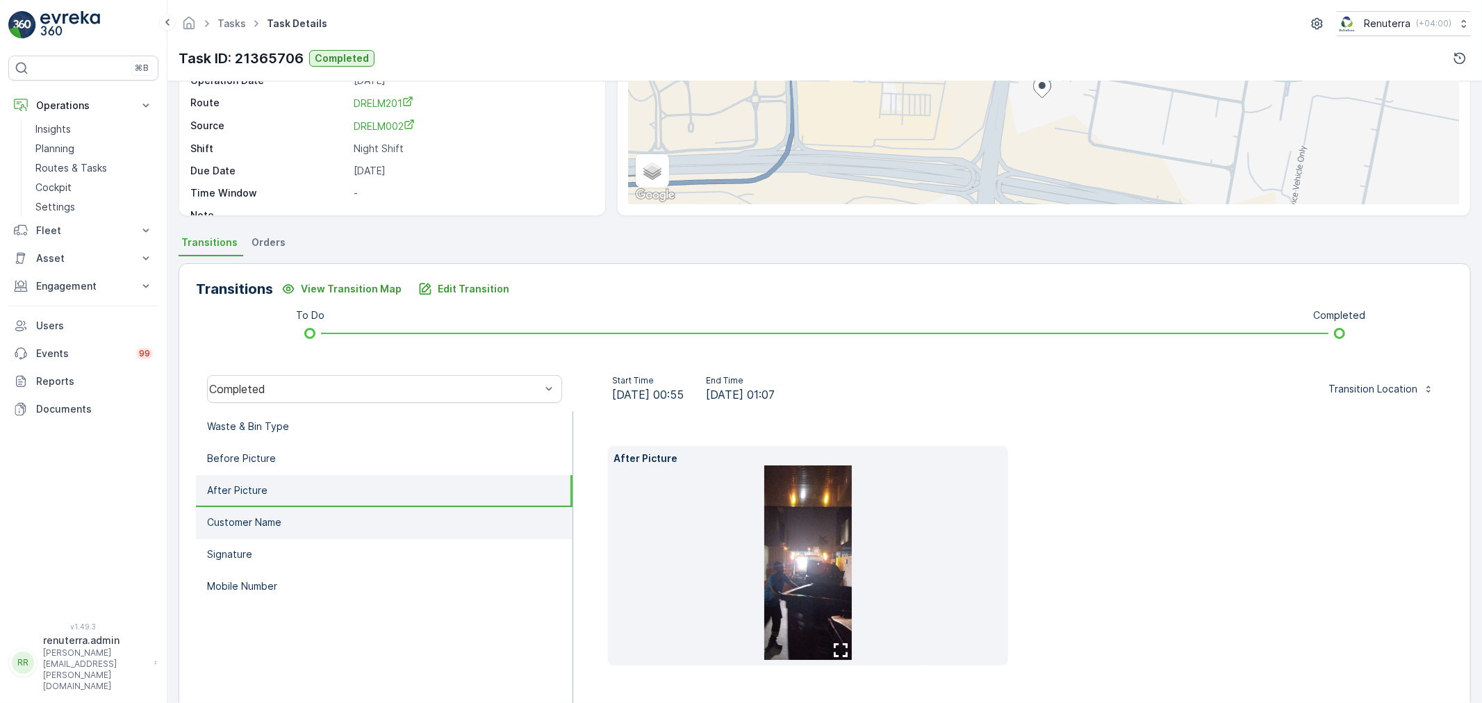
click at [292, 525] on li "Customer Name" at bounding box center [384, 523] width 377 height 32
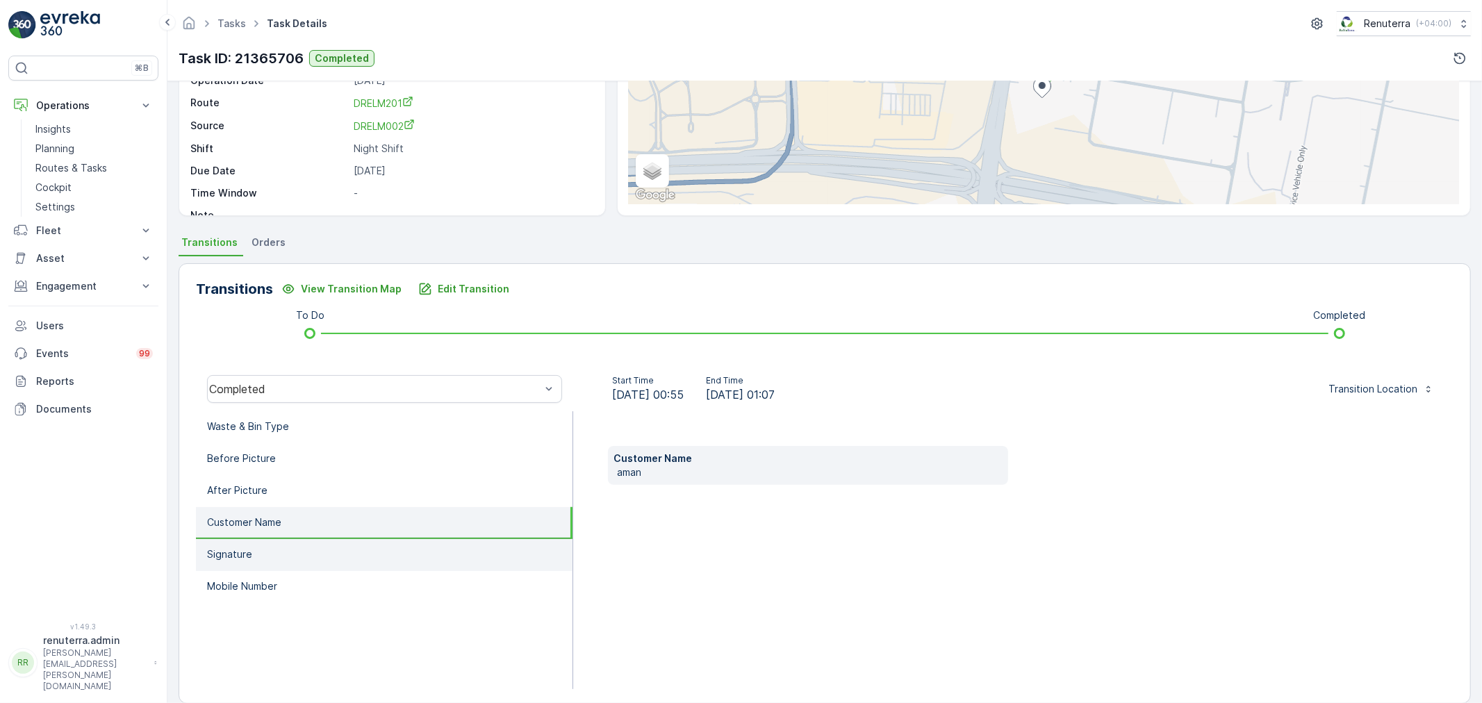
click at [279, 554] on li "Signature" at bounding box center [384, 555] width 377 height 32
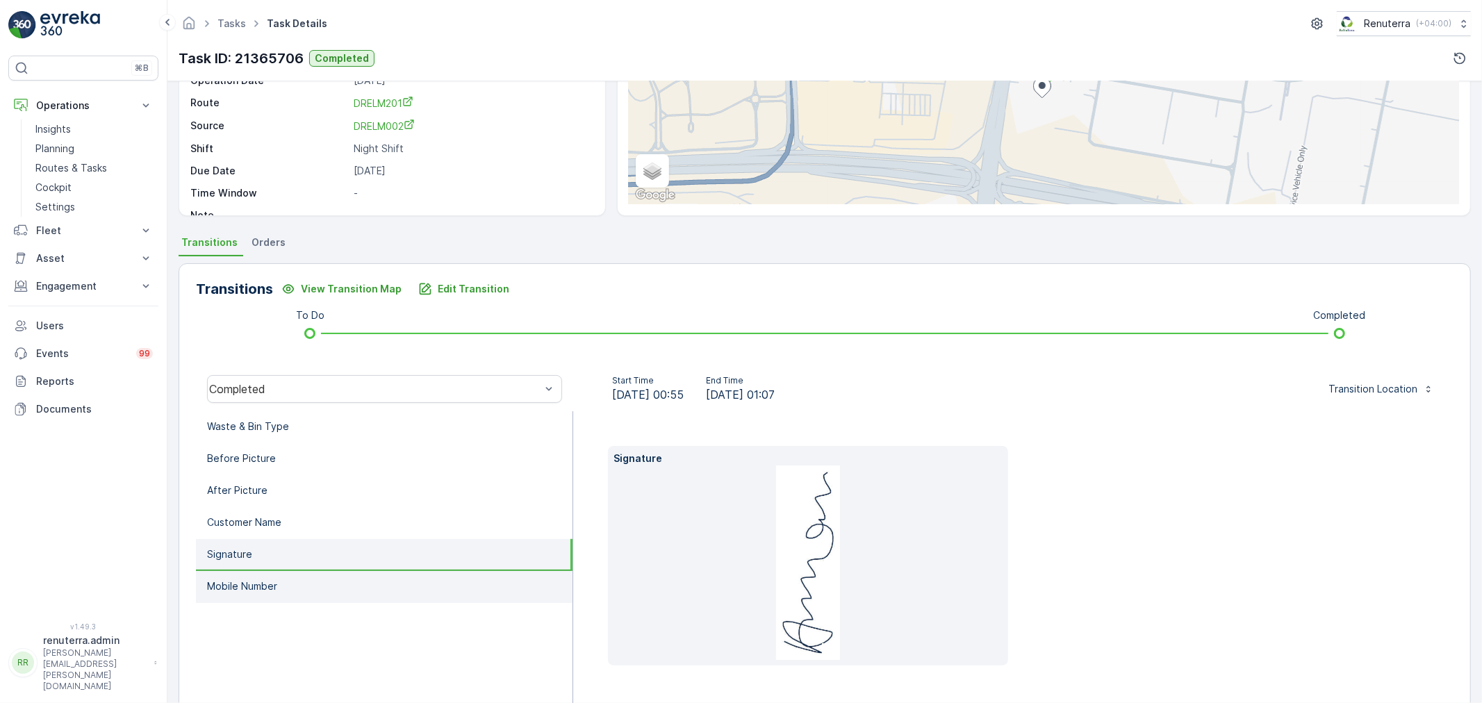
click at [281, 577] on li "Mobile Number" at bounding box center [384, 587] width 377 height 32
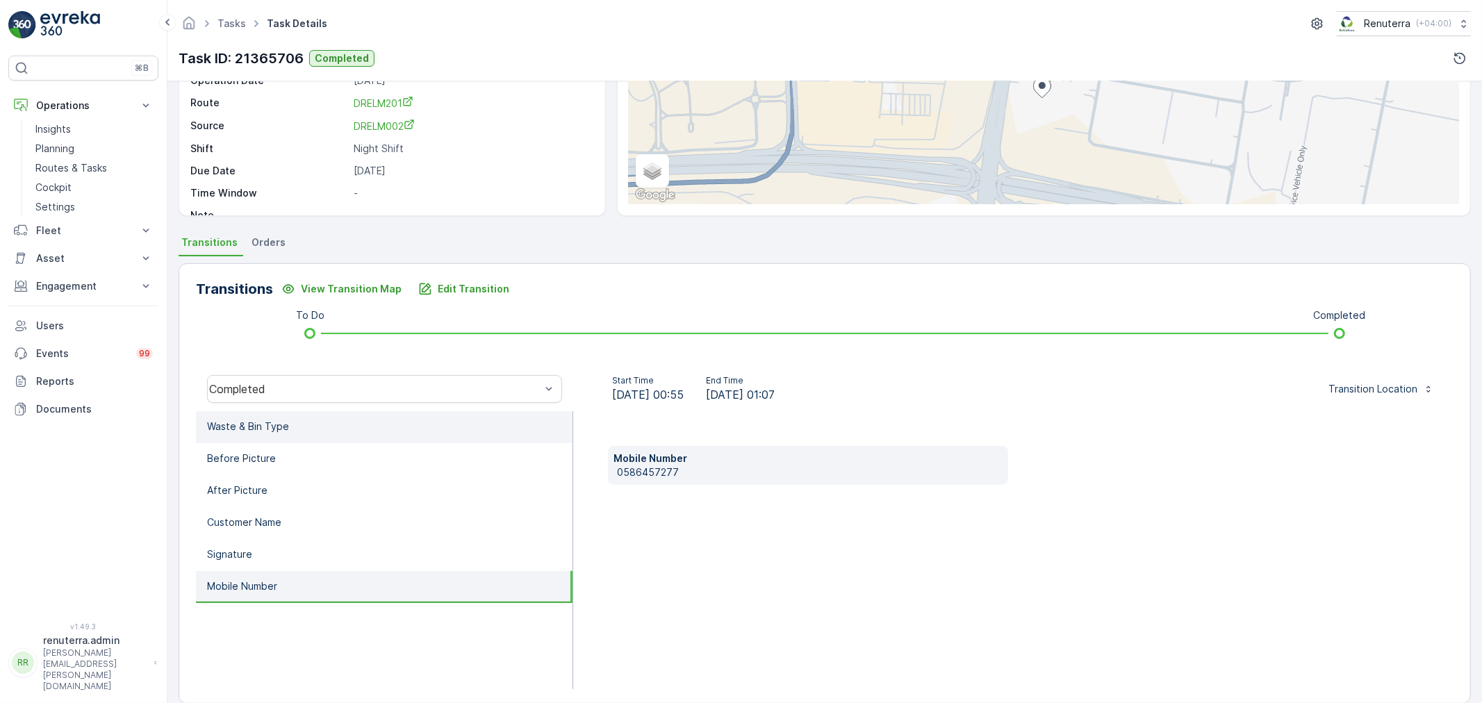
click at [294, 420] on li "Waste & Bin Type" at bounding box center [384, 427] width 377 height 32
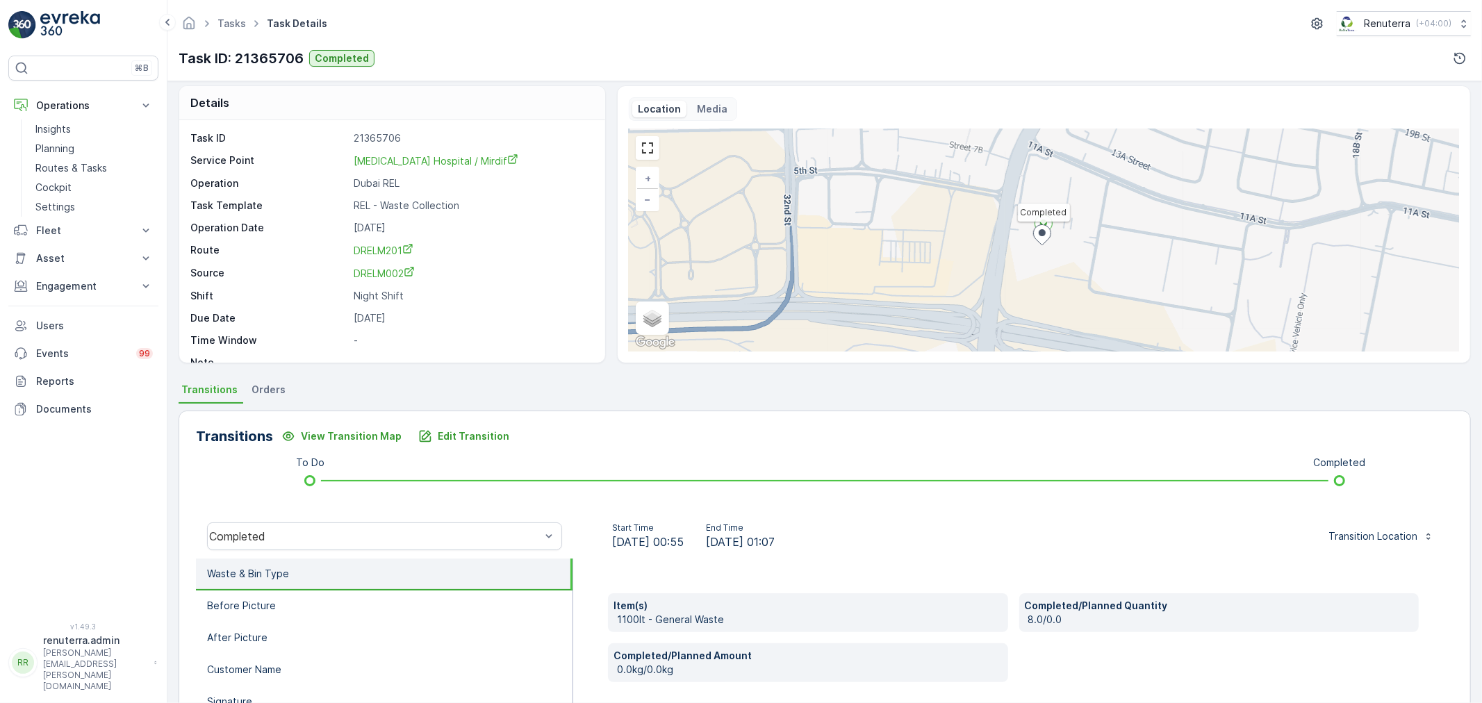
scroll to position [0, 0]
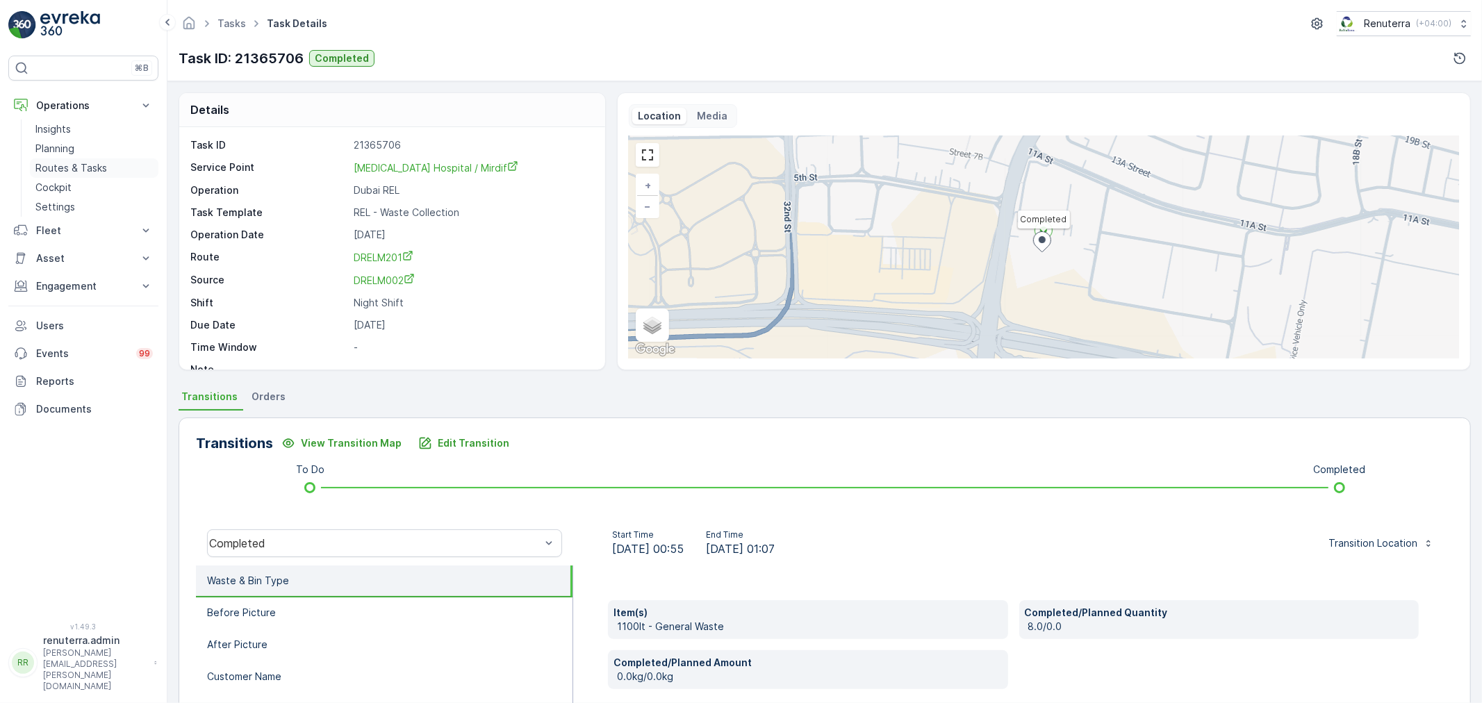
click at [78, 167] on p "Routes & Tasks" at bounding box center [71, 168] width 72 height 14
